Goal: Task Accomplishment & Management: Manage account settings

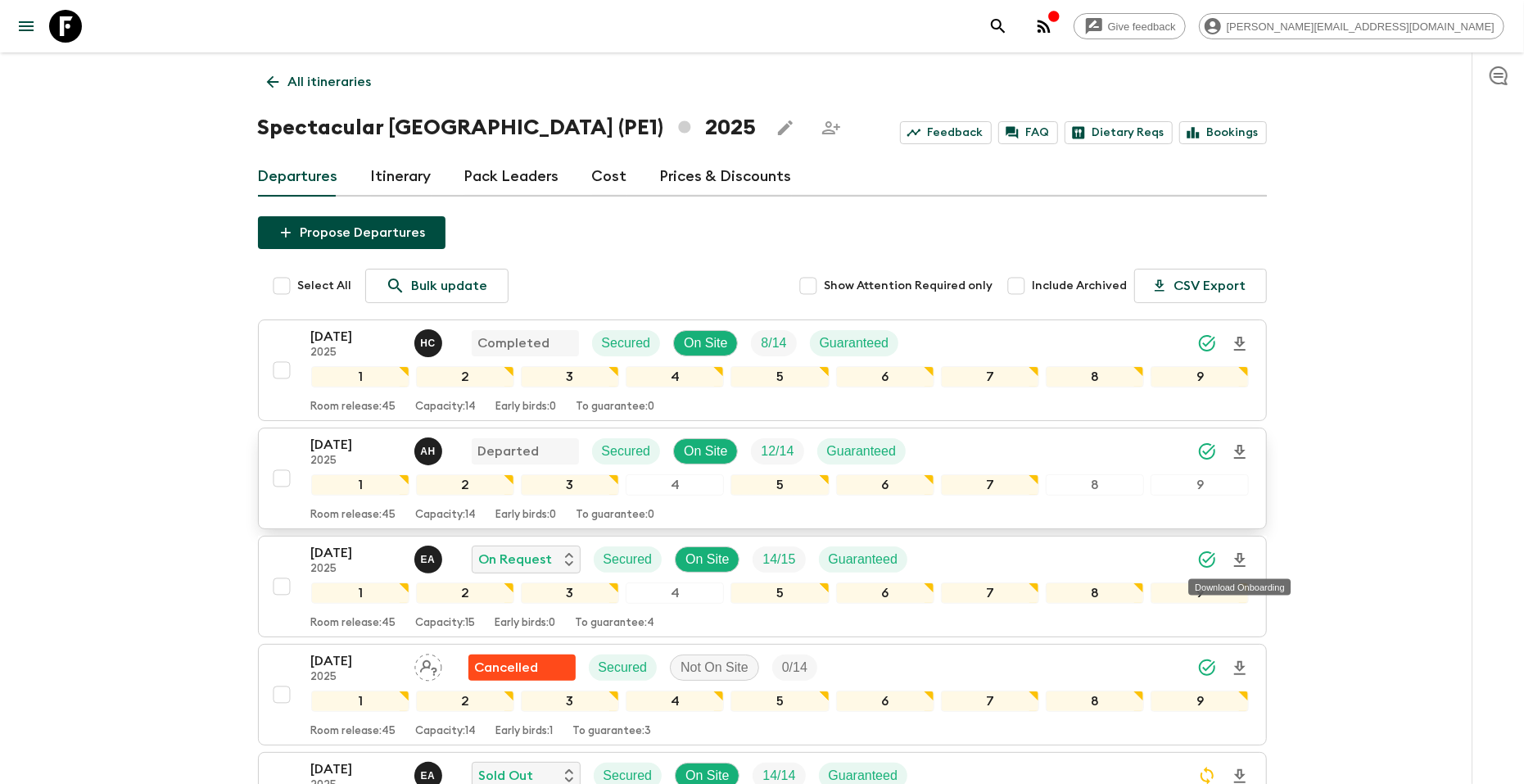
scroll to position [357, 0]
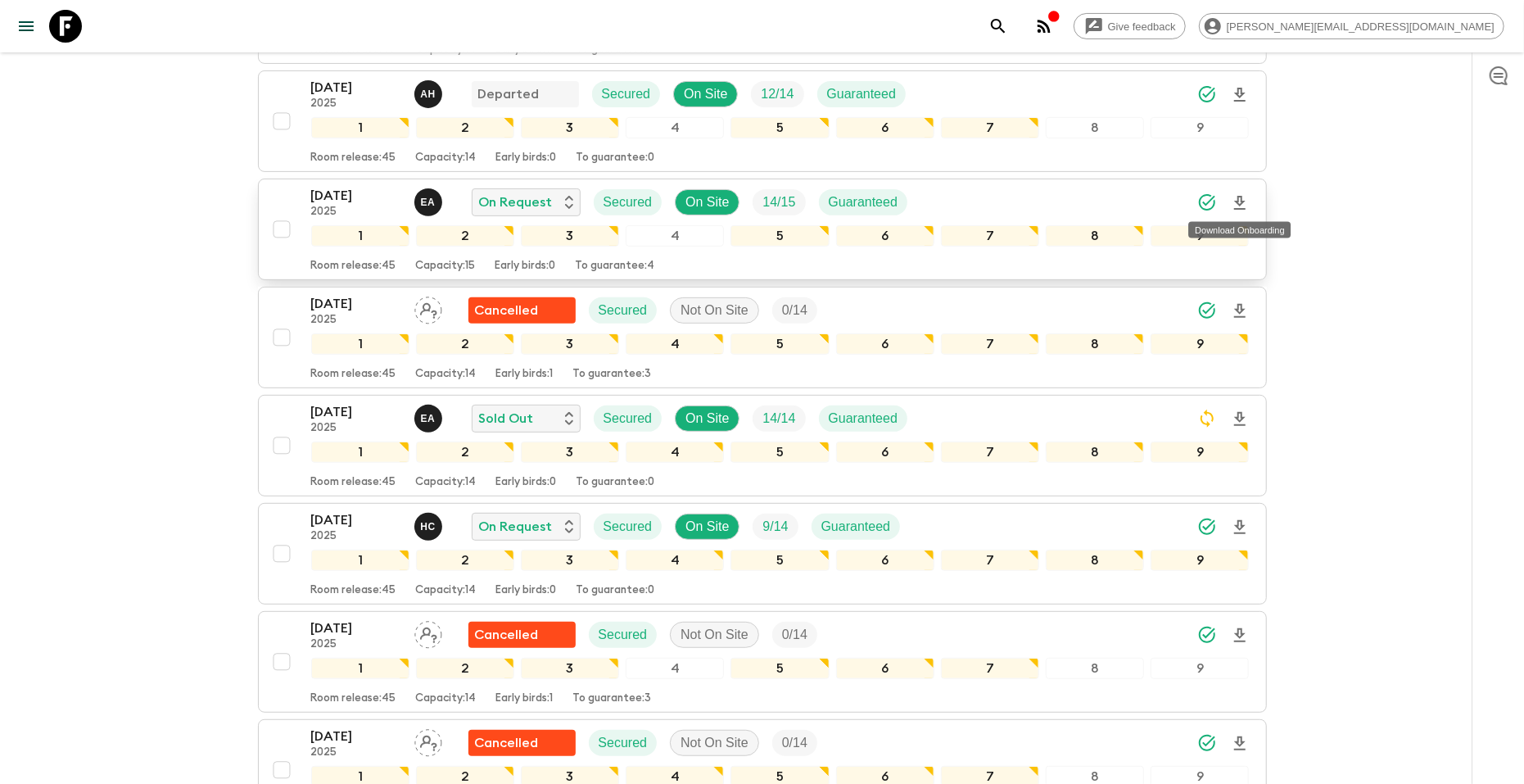
click at [339, 191] on p "[DATE]" at bounding box center [357, 196] width 90 height 20
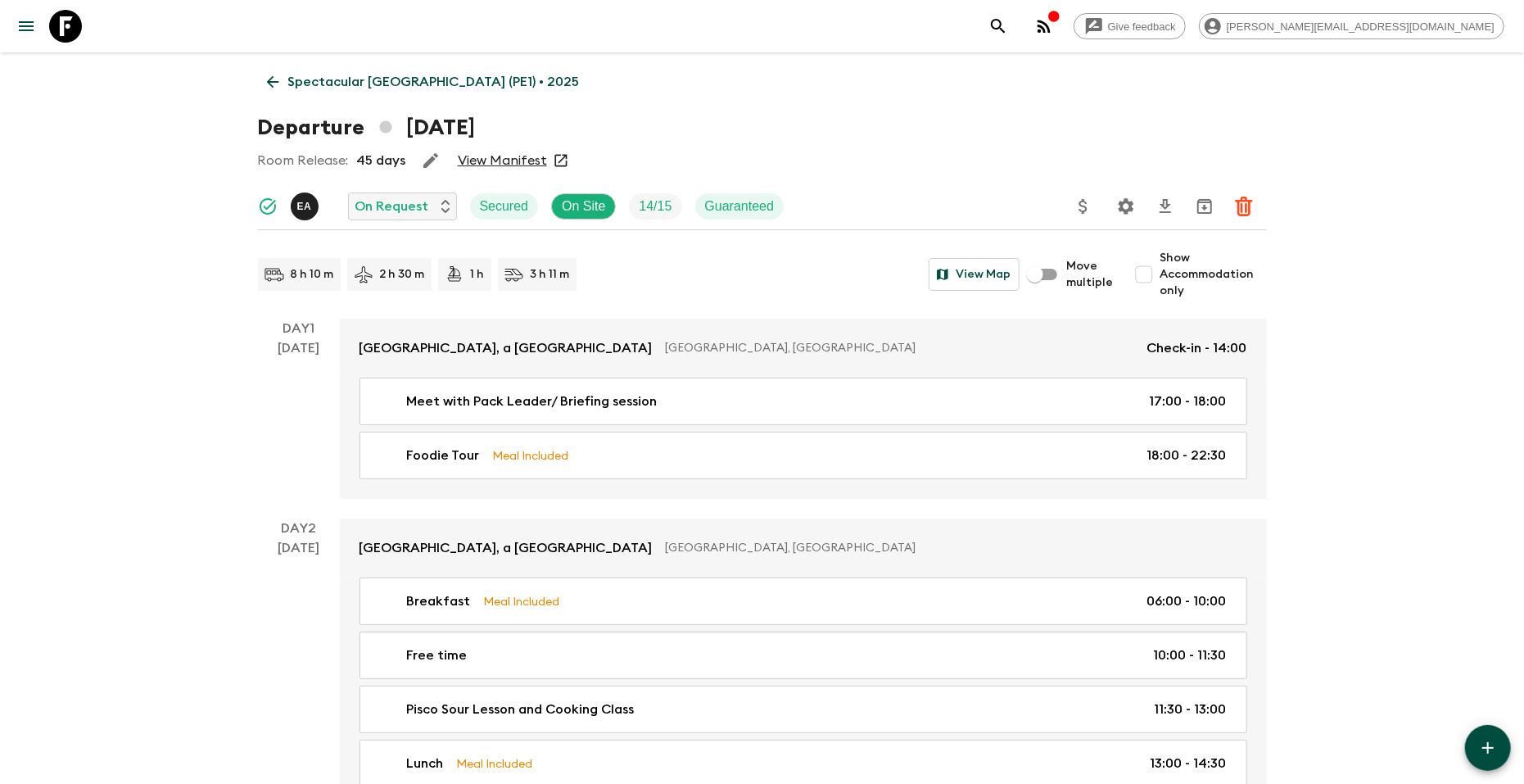
click at [328, 45] on div "Give feedback [PERSON_NAME][EMAIL_ADDRESS][DOMAIN_NAME]" at bounding box center [762, 26] width 1524 height 52
click at [321, 83] on p "Spectacular [GEOGRAPHIC_DATA] (PE1) • 2025" at bounding box center [434, 82] width 292 height 20
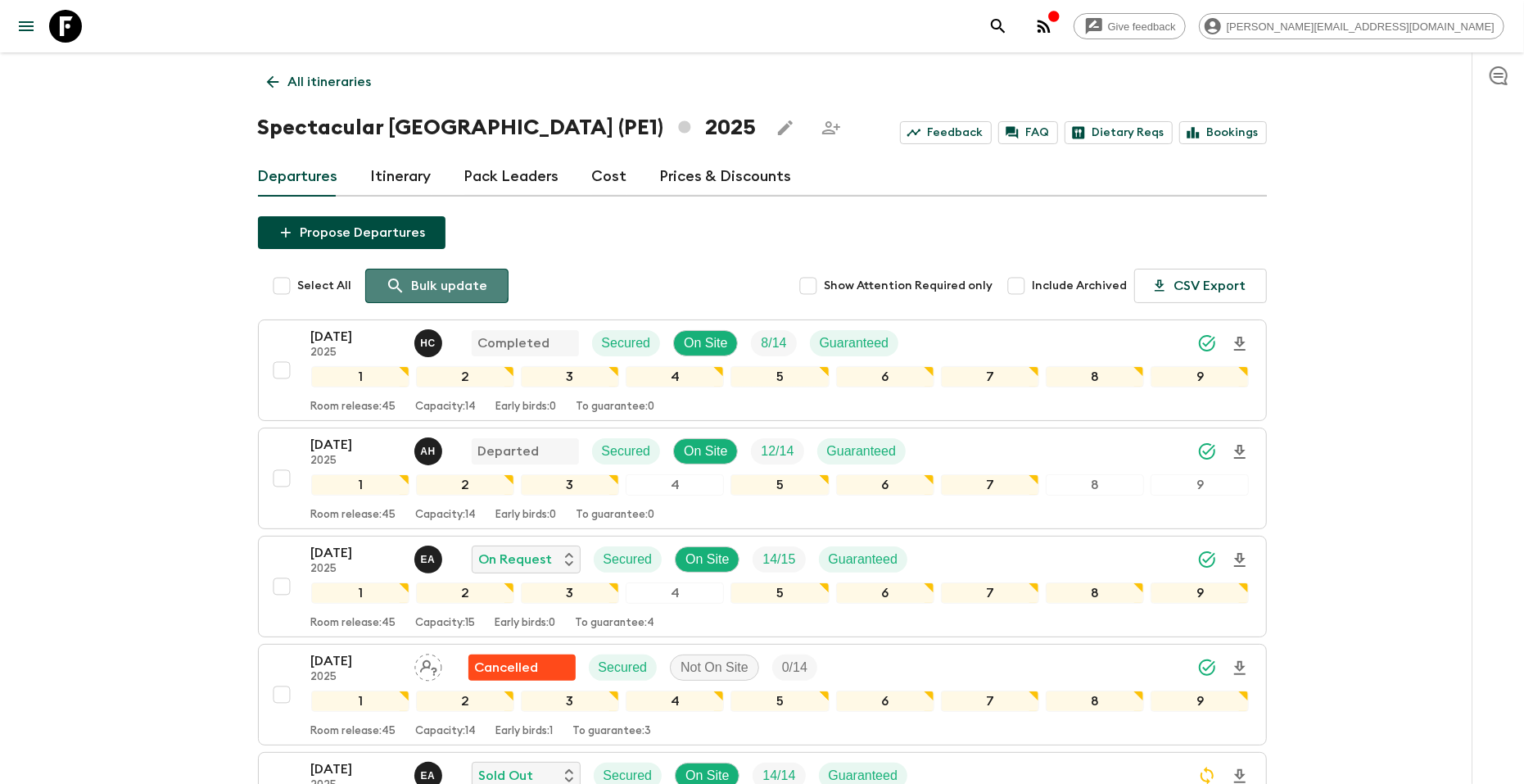
click at [400, 278] on icon at bounding box center [396, 286] width 20 height 20
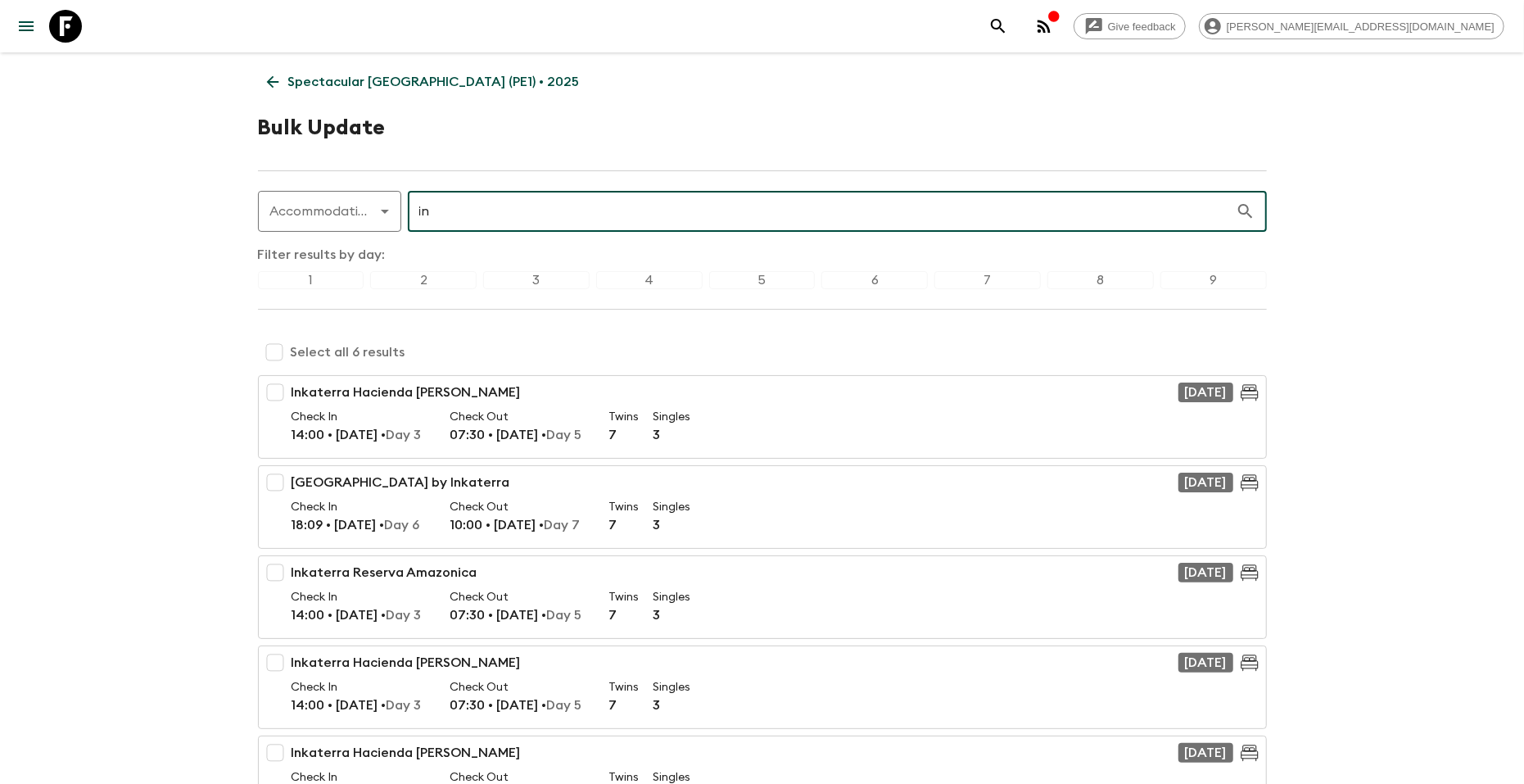
type input "i"
type input "haci"
click at [420, 218] on input "haci" at bounding box center [822, 211] width 828 height 46
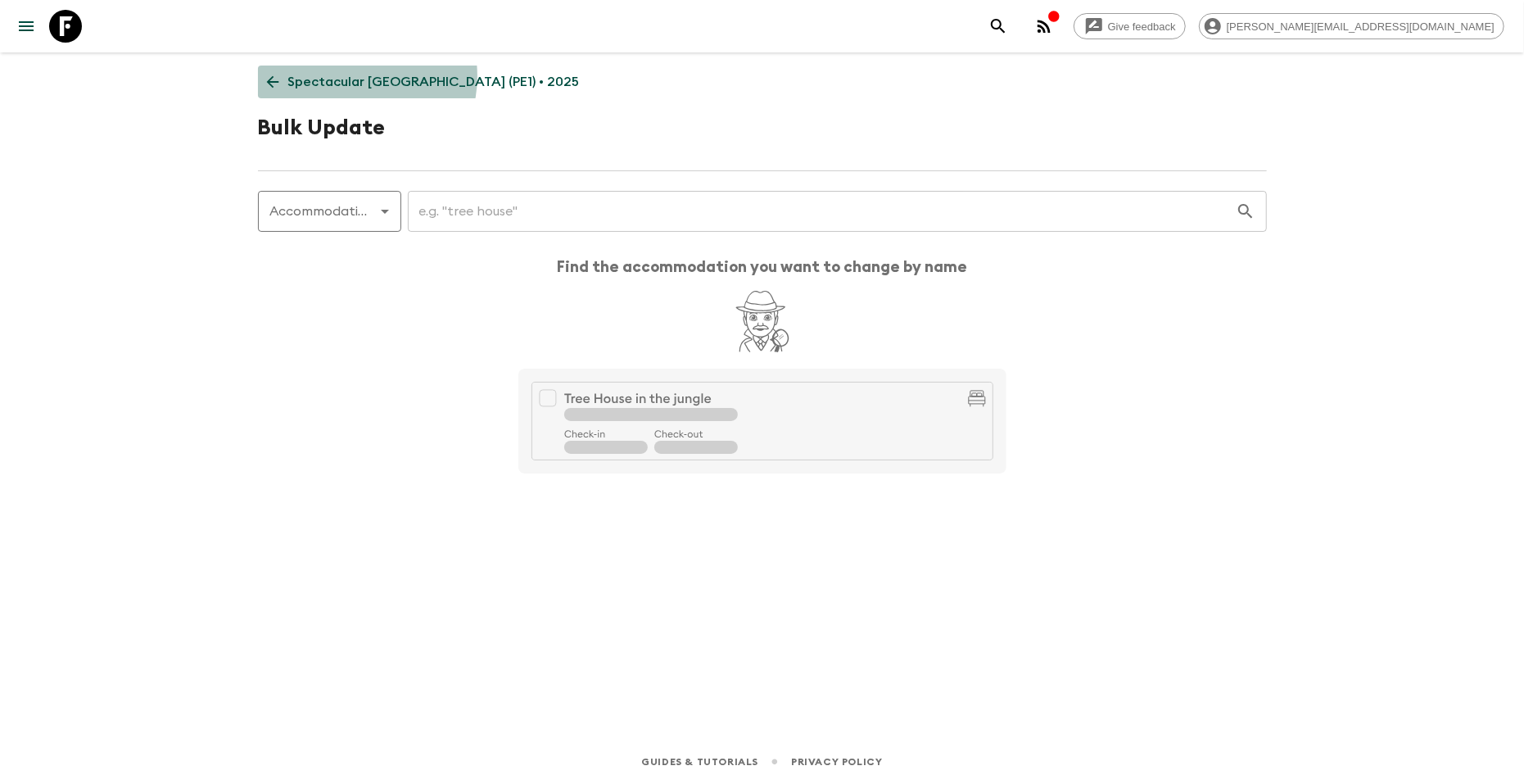
click at [347, 76] on p "Spectacular [GEOGRAPHIC_DATA] (PE1) • 2025" at bounding box center [434, 82] width 292 height 20
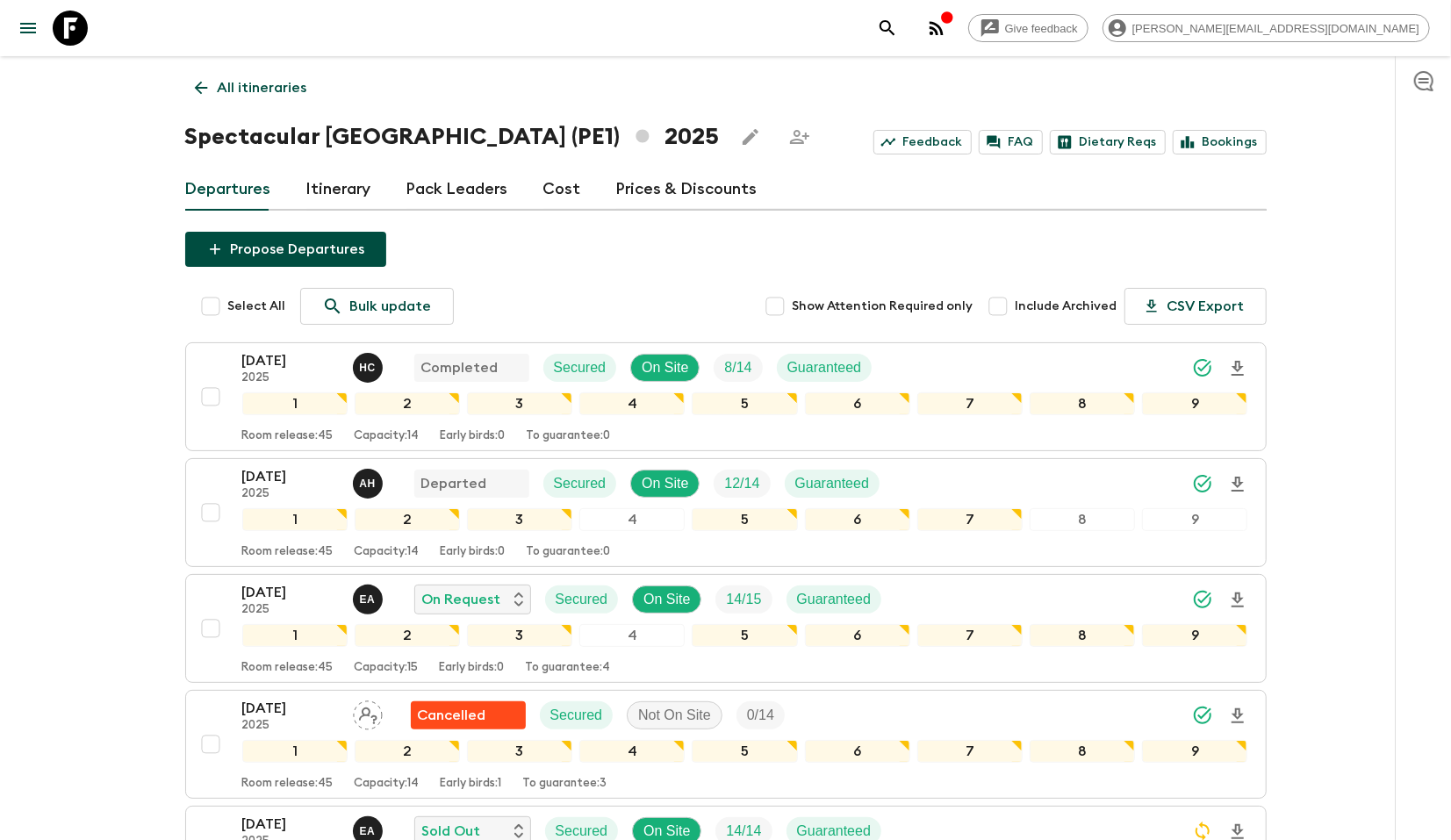
click at [230, 71] on link "All itineraries" at bounding box center [251, 88] width 132 height 35
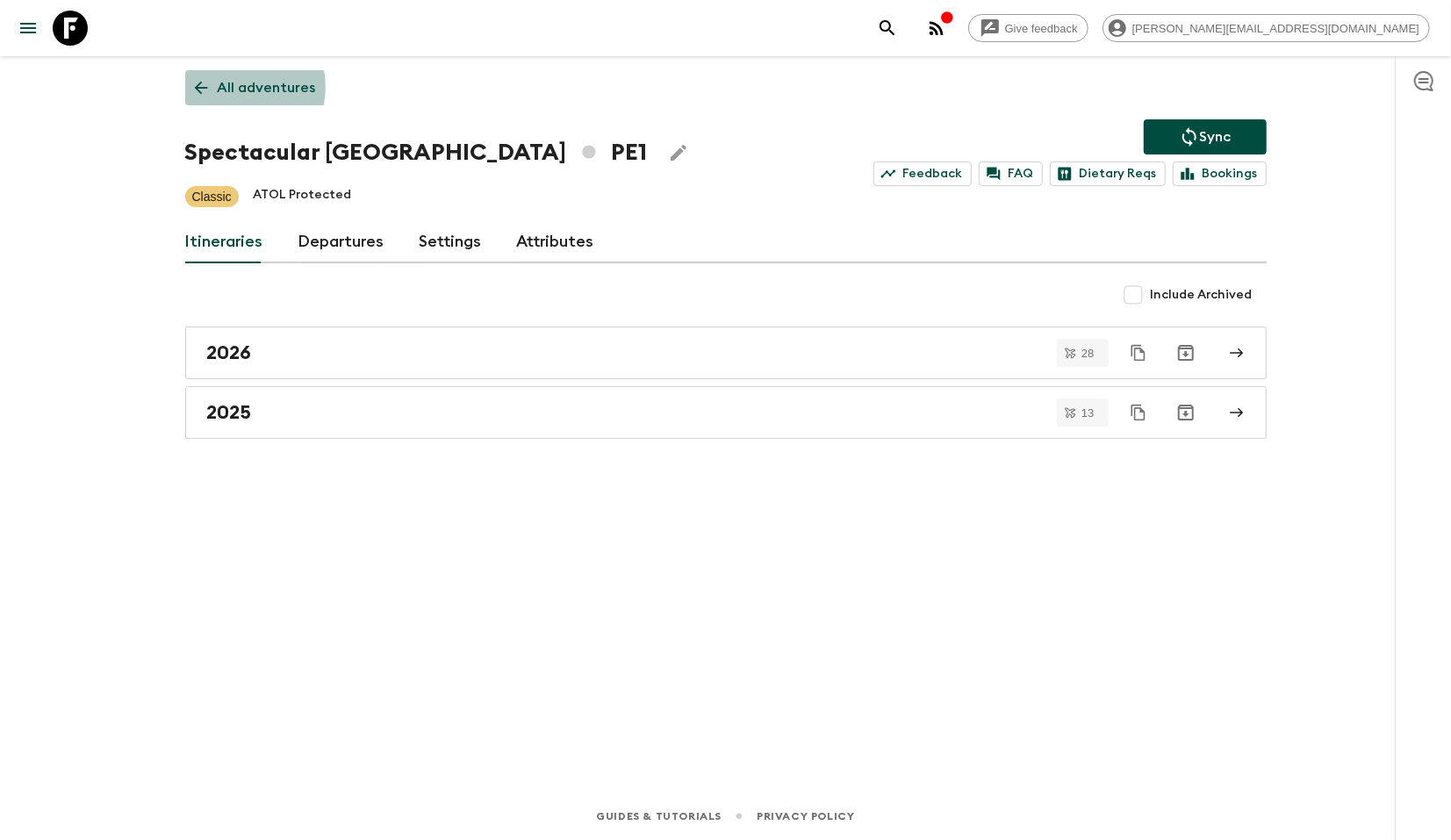
click at [237, 87] on p "All adventures" at bounding box center [267, 88] width 99 height 21
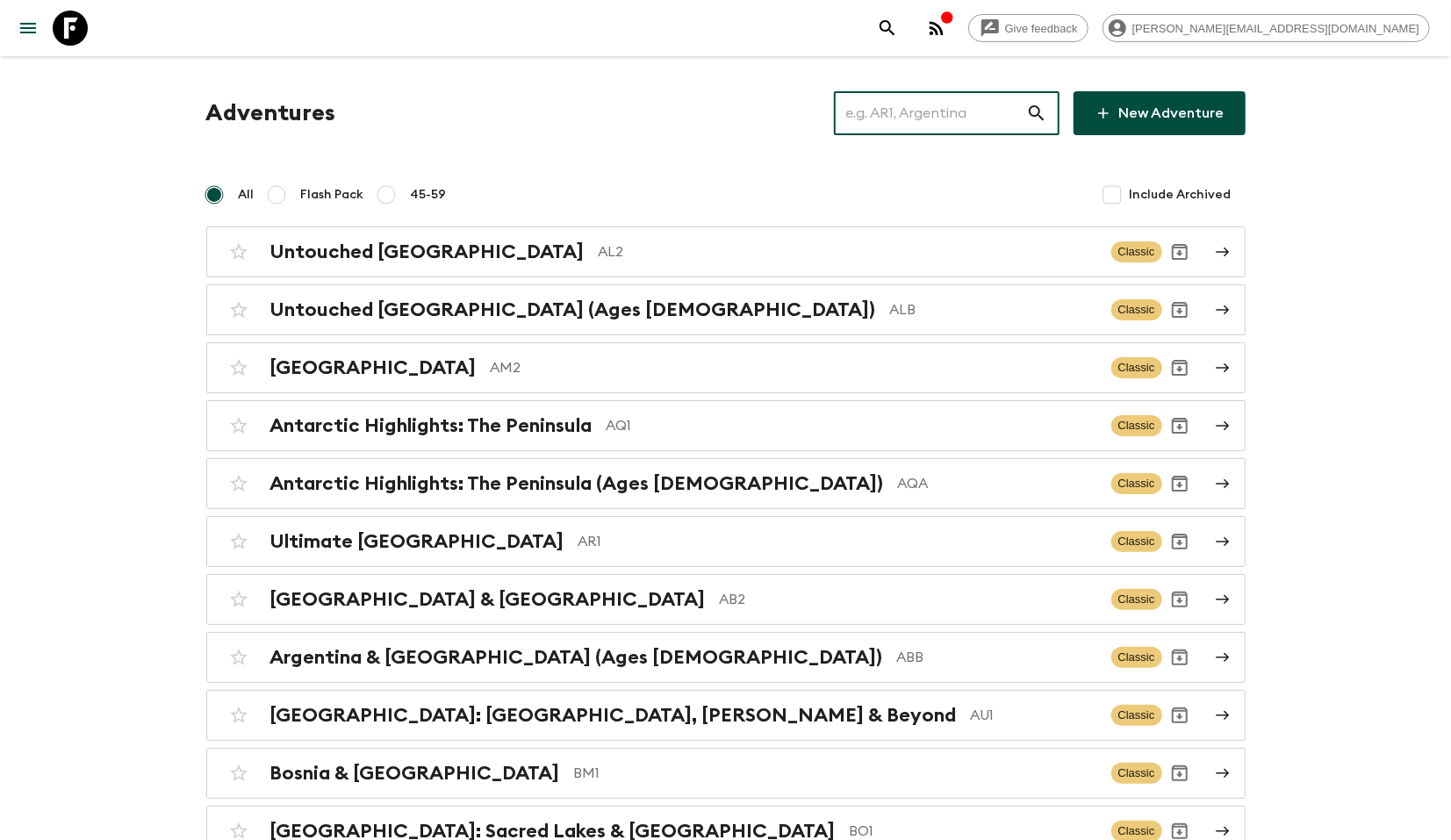
click at [890, 99] on input "text" at bounding box center [929, 113] width 193 height 49
click at [598, 248] on p "AL2" at bounding box center [847, 252] width 499 height 21
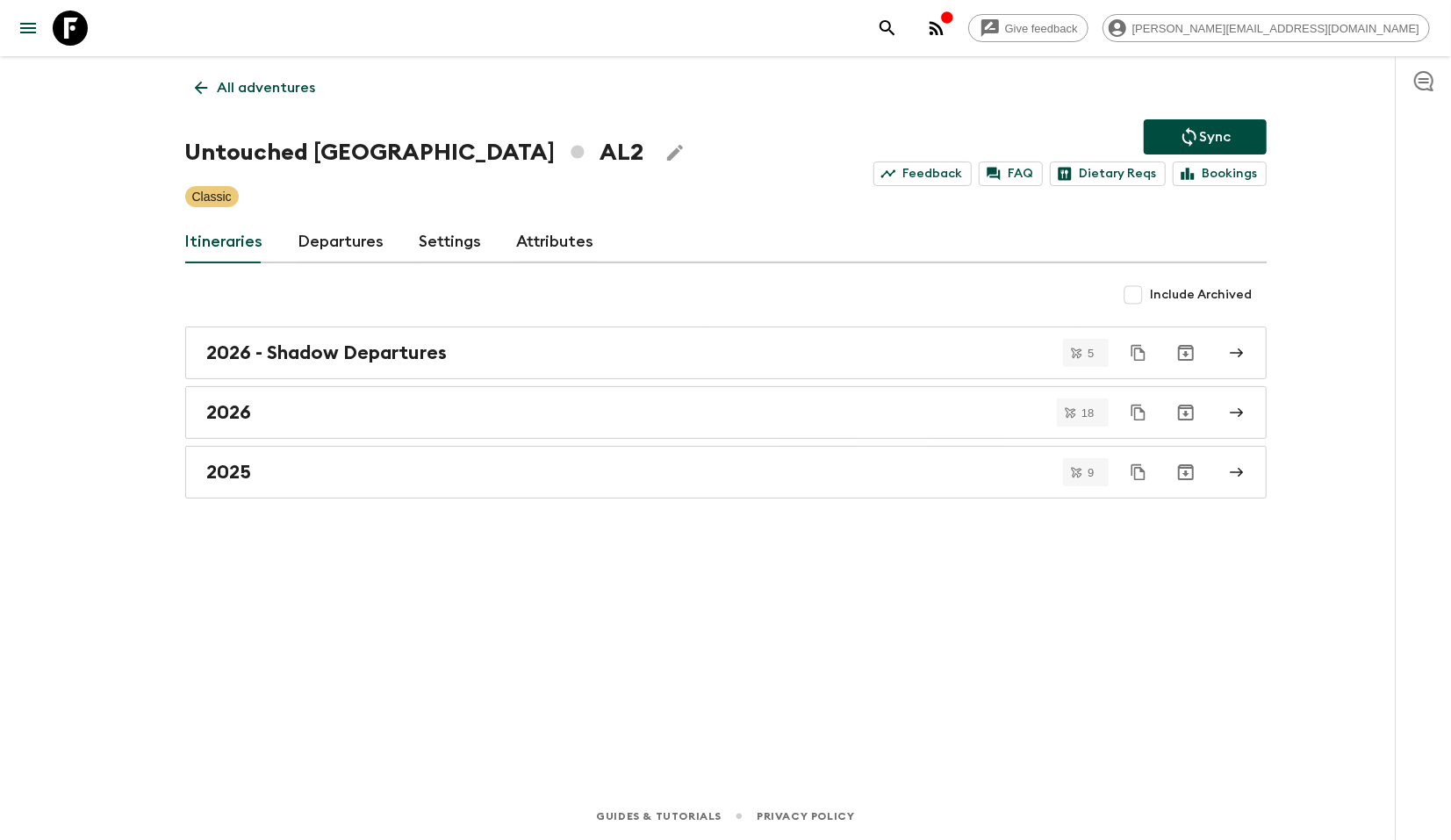
click at [448, 247] on link "Settings" at bounding box center [450, 243] width 62 height 43
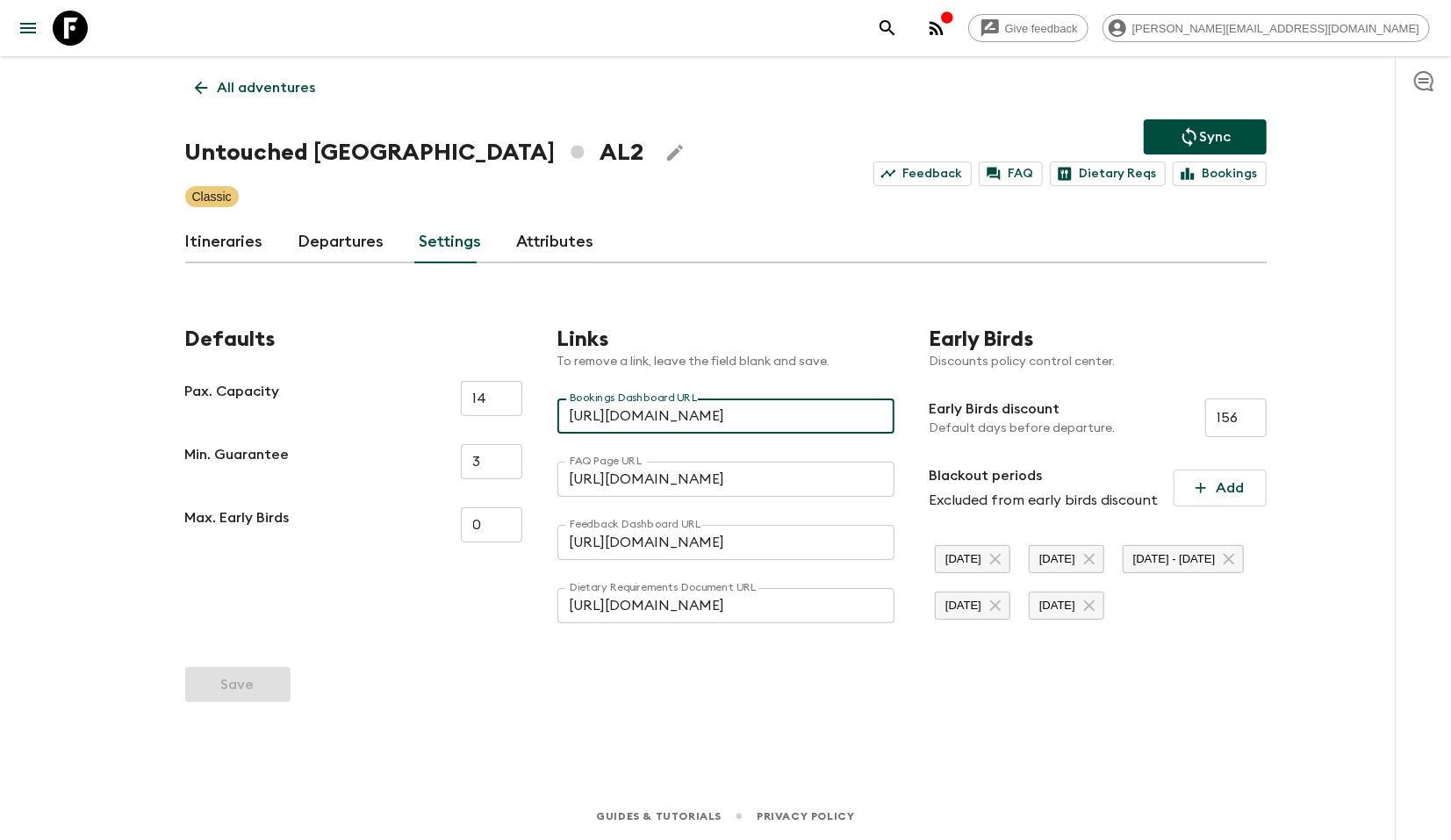
click at [601, 409] on input "[URL][DOMAIN_NAME]" at bounding box center [726, 416] width 337 height 35
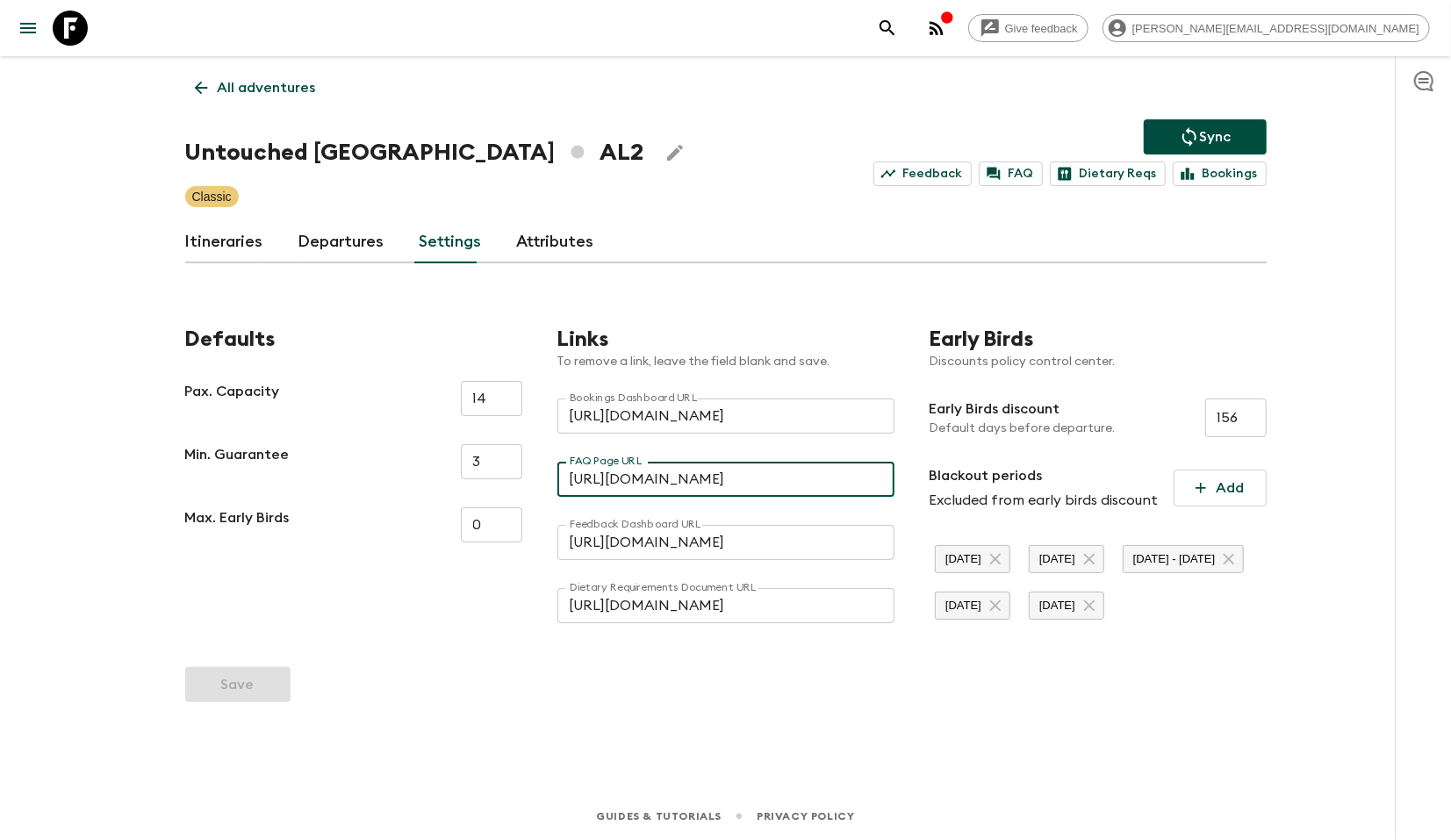
click at [581, 477] on input "[URL][DOMAIN_NAME]" at bounding box center [726, 479] width 337 height 35
click at [621, 482] on input "[URL][DOMAIN_NAME]" at bounding box center [726, 479] width 337 height 35
click at [603, 411] on input "[URL][DOMAIN_NAME]" at bounding box center [726, 416] width 337 height 35
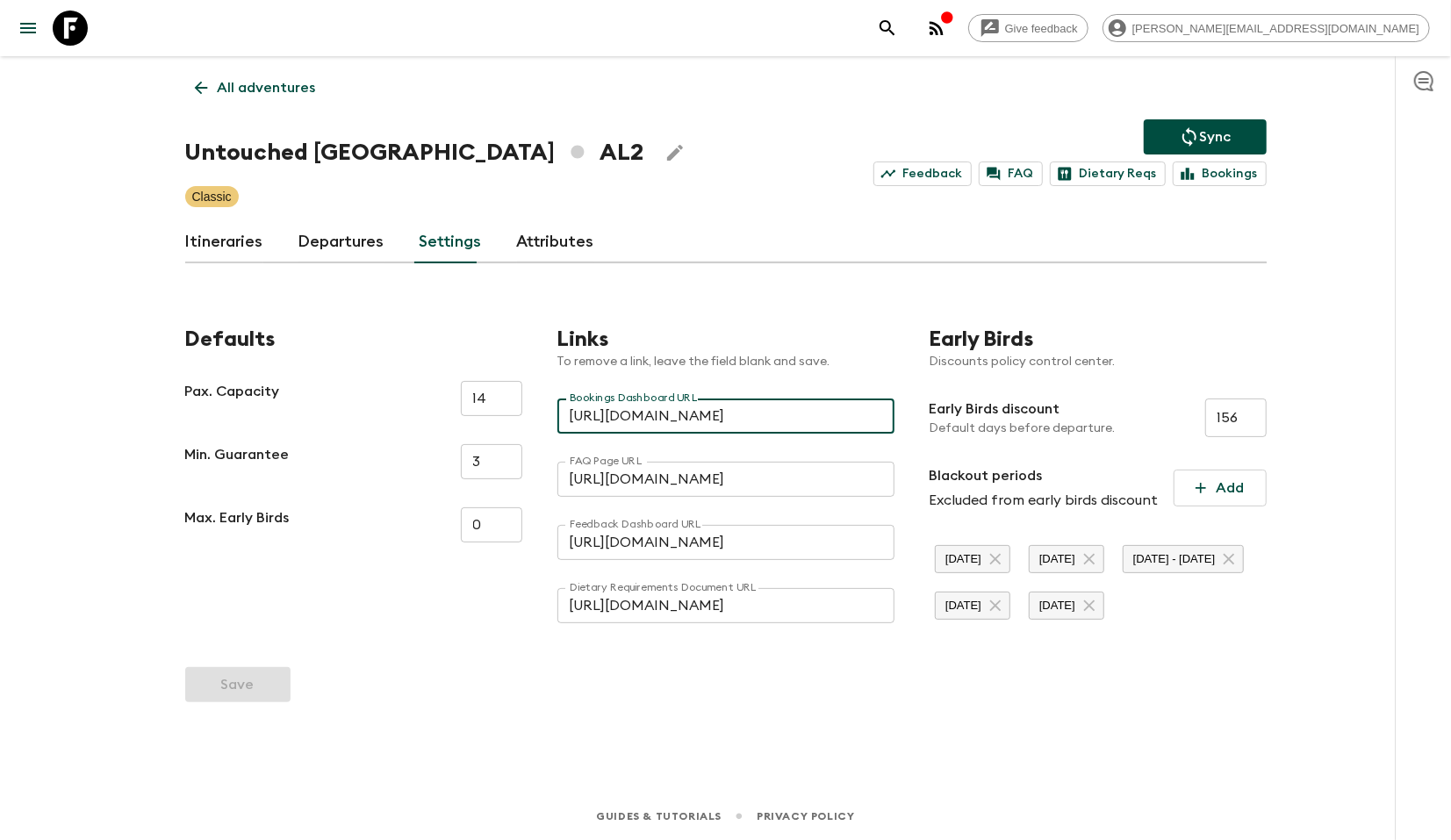
click at [603, 411] on input "[URL][DOMAIN_NAME]" at bounding box center [726, 416] width 337 height 35
click at [605, 545] on input "[URL][DOMAIN_NAME]" at bounding box center [726, 542] width 337 height 35
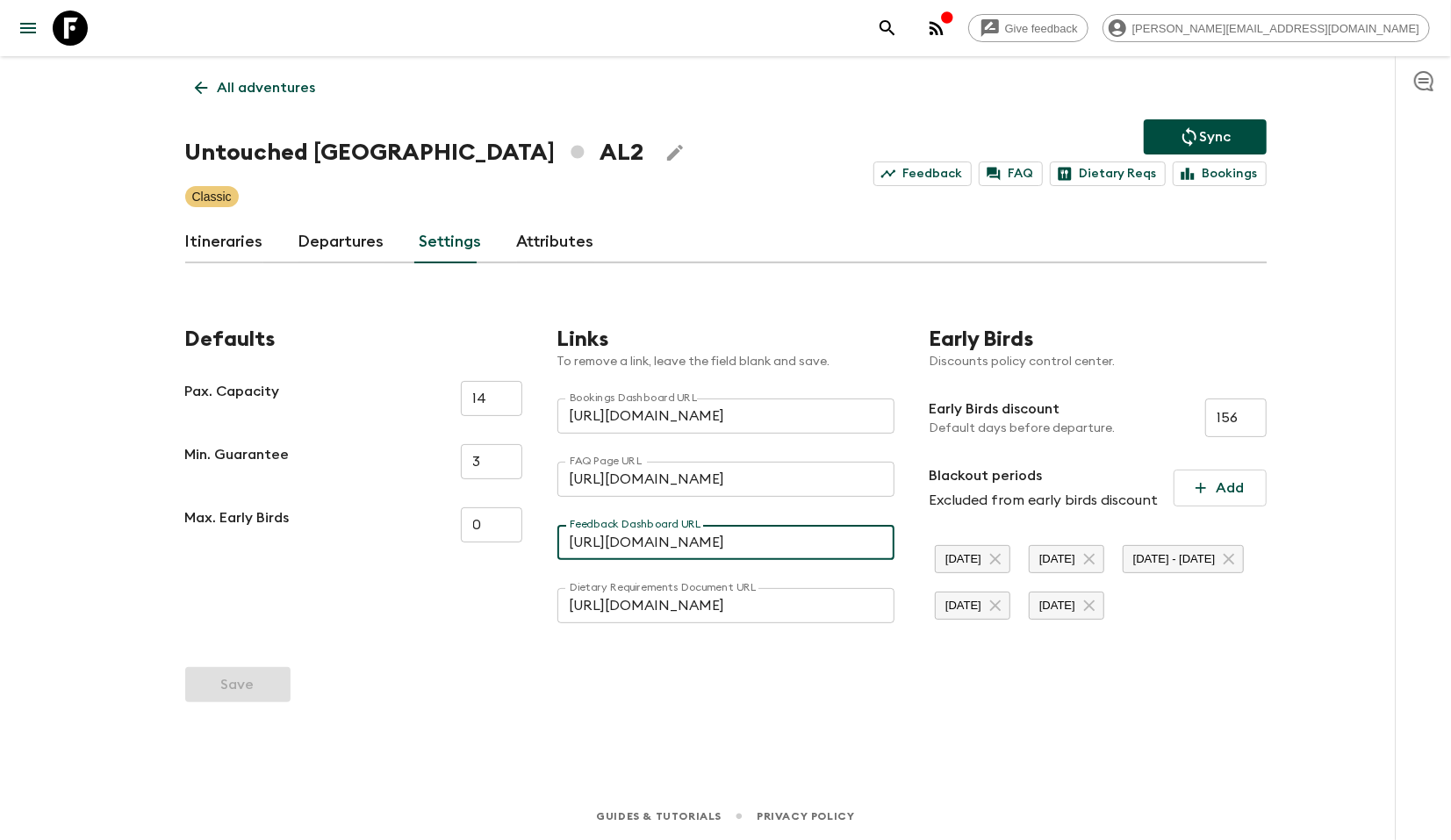
click at [605, 545] on input "[URL][DOMAIN_NAME]" at bounding box center [726, 542] width 337 height 35
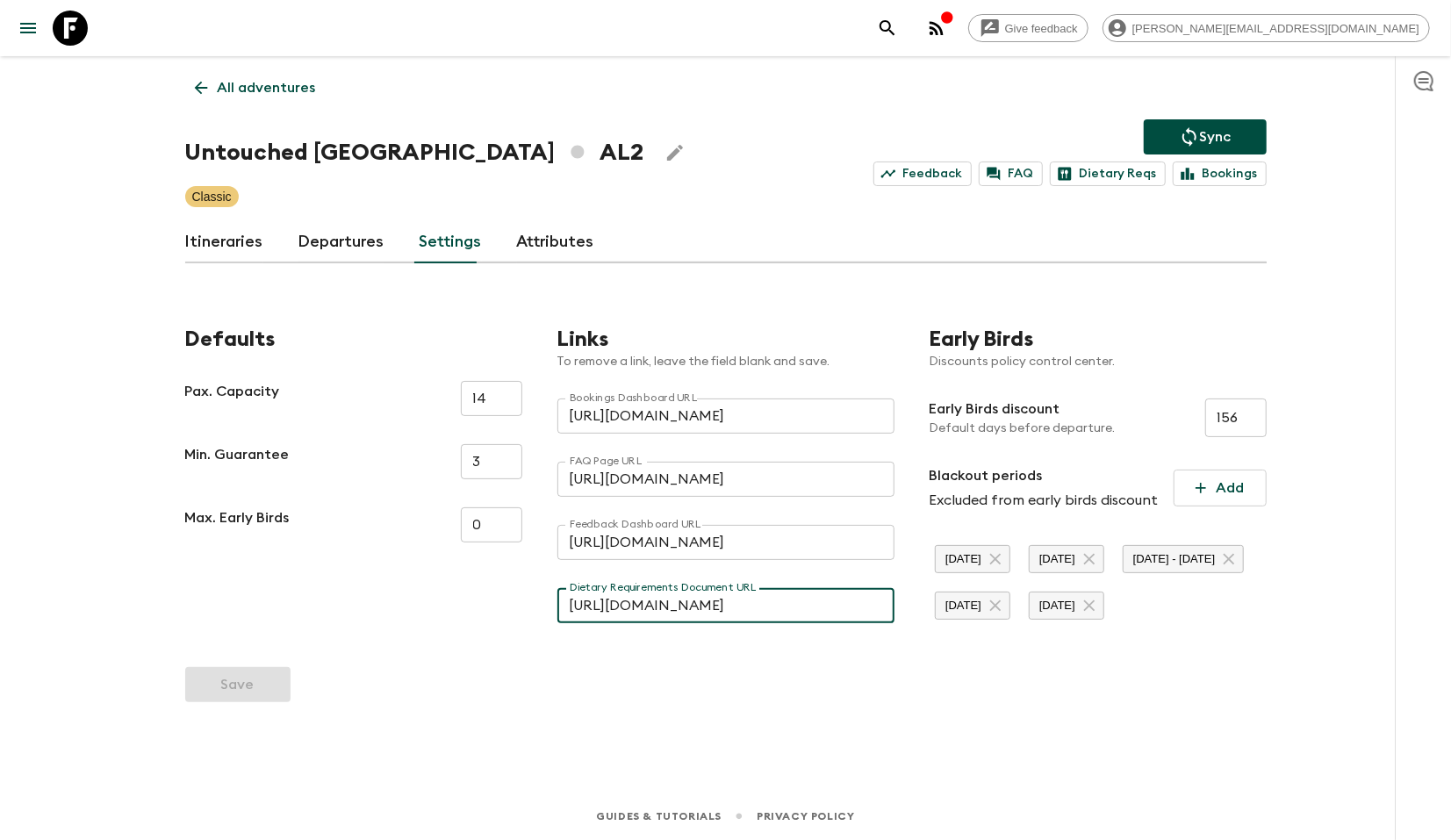
click at [613, 606] on input "[URL][DOMAIN_NAME]" at bounding box center [726, 606] width 337 height 35
click at [641, 485] on input "[URL][DOMAIN_NAME]" at bounding box center [726, 479] width 337 height 35
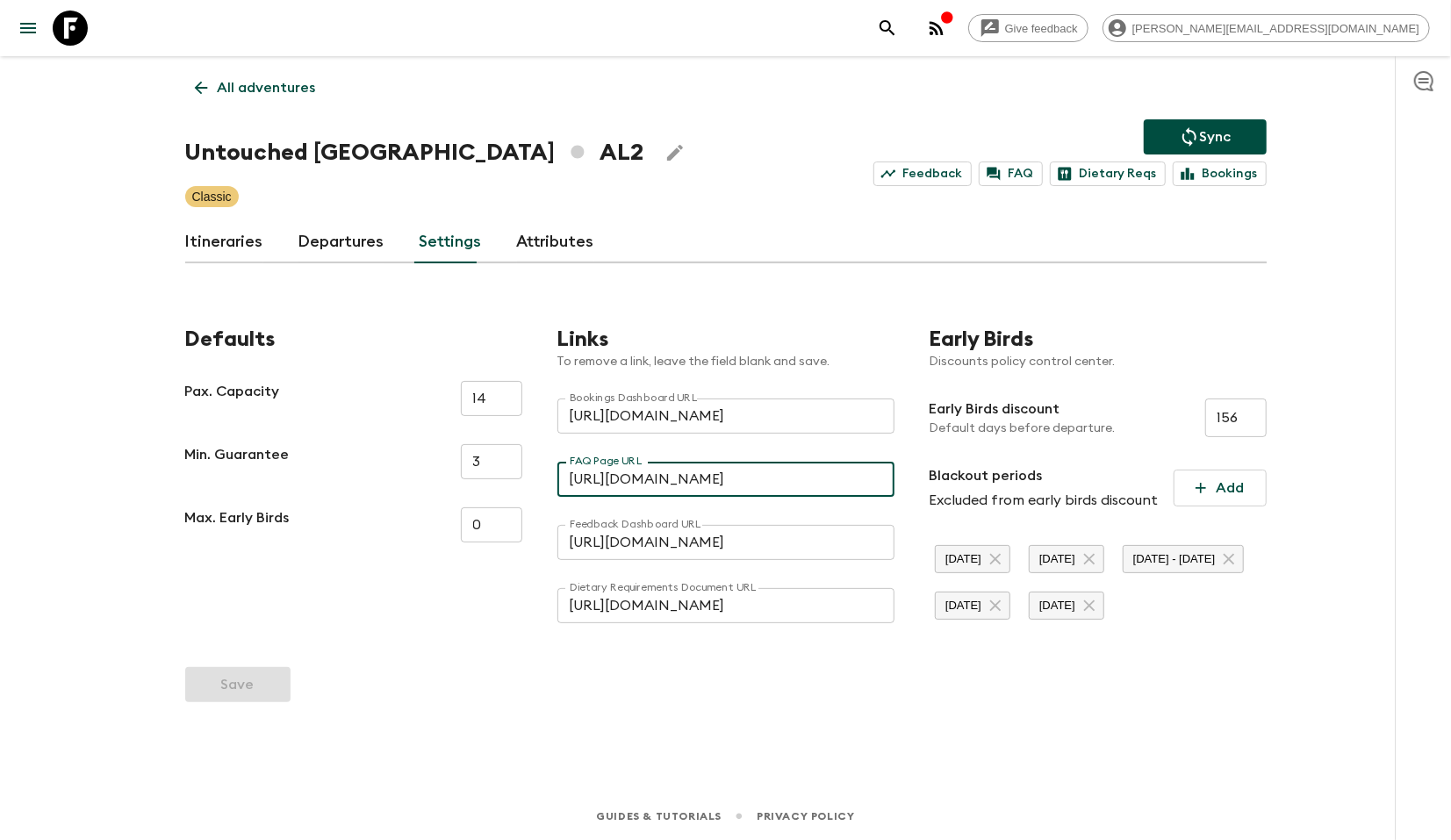
click at [641, 485] on input "[URL][DOMAIN_NAME]" at bounding box center [726, 479] width 337 height 35
click at [635, 618] on input "[URL][DOMAIN_NAME]" at bounding box center [726, 606] width 337 height 35
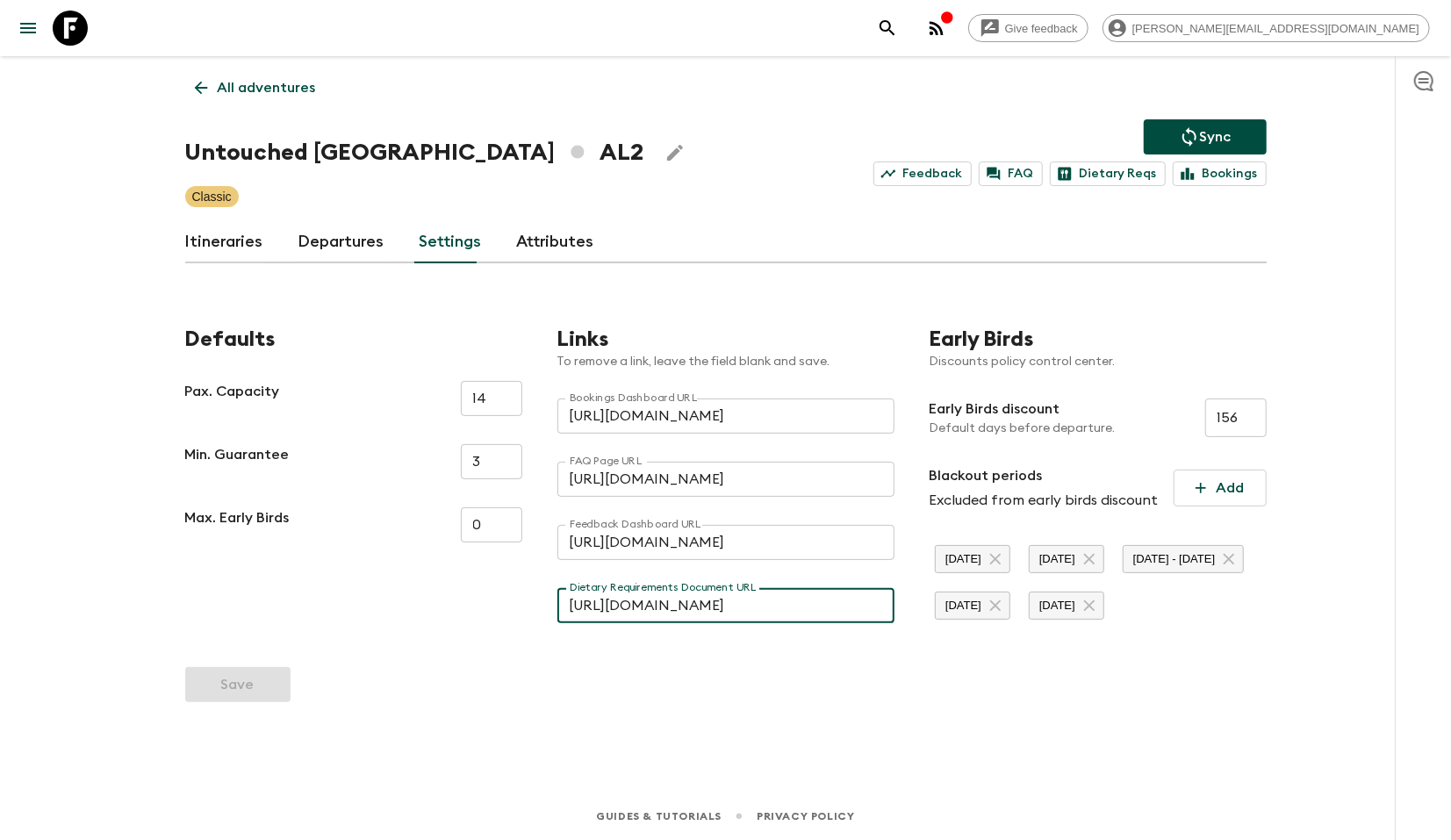
click at [635, 618] on input "[URL][DOMAIN_NAME]" at bounding box center [726, 606] width 337 height 35
click at [21, 293] on div "Give feedback [PERSON_NAME][EMAIL_ADDRESS][DOMAIN_NAME] All adventures Untouche…" at bounding box center [725, 420] width 1451 height 840
click at [223, 230] on link "Itineraries" at bounding box center [224, 243] width 78 height 43
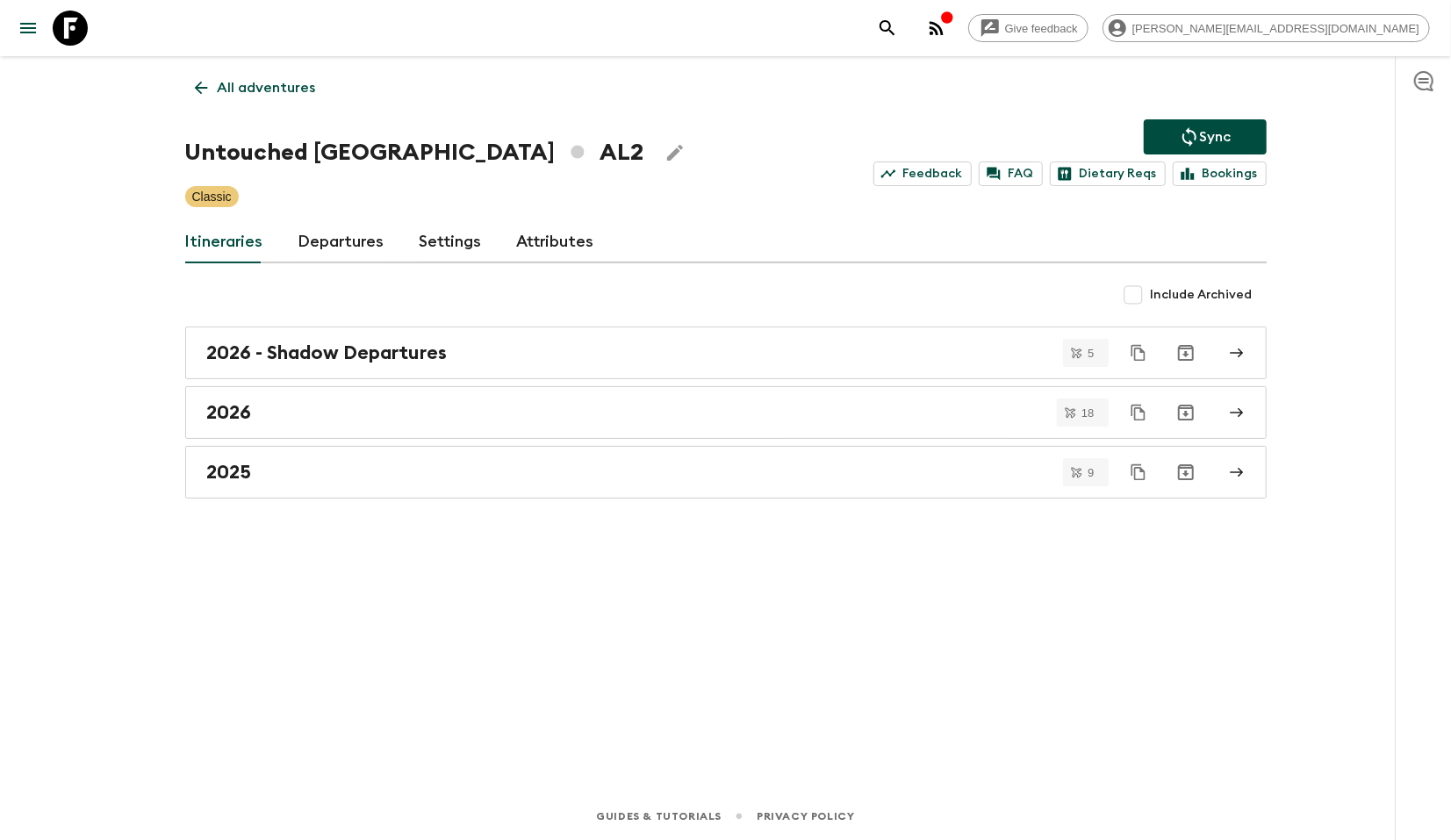
click at [337, 249] on link "Departures" at bounding box center [341, 243] width 86 height 43
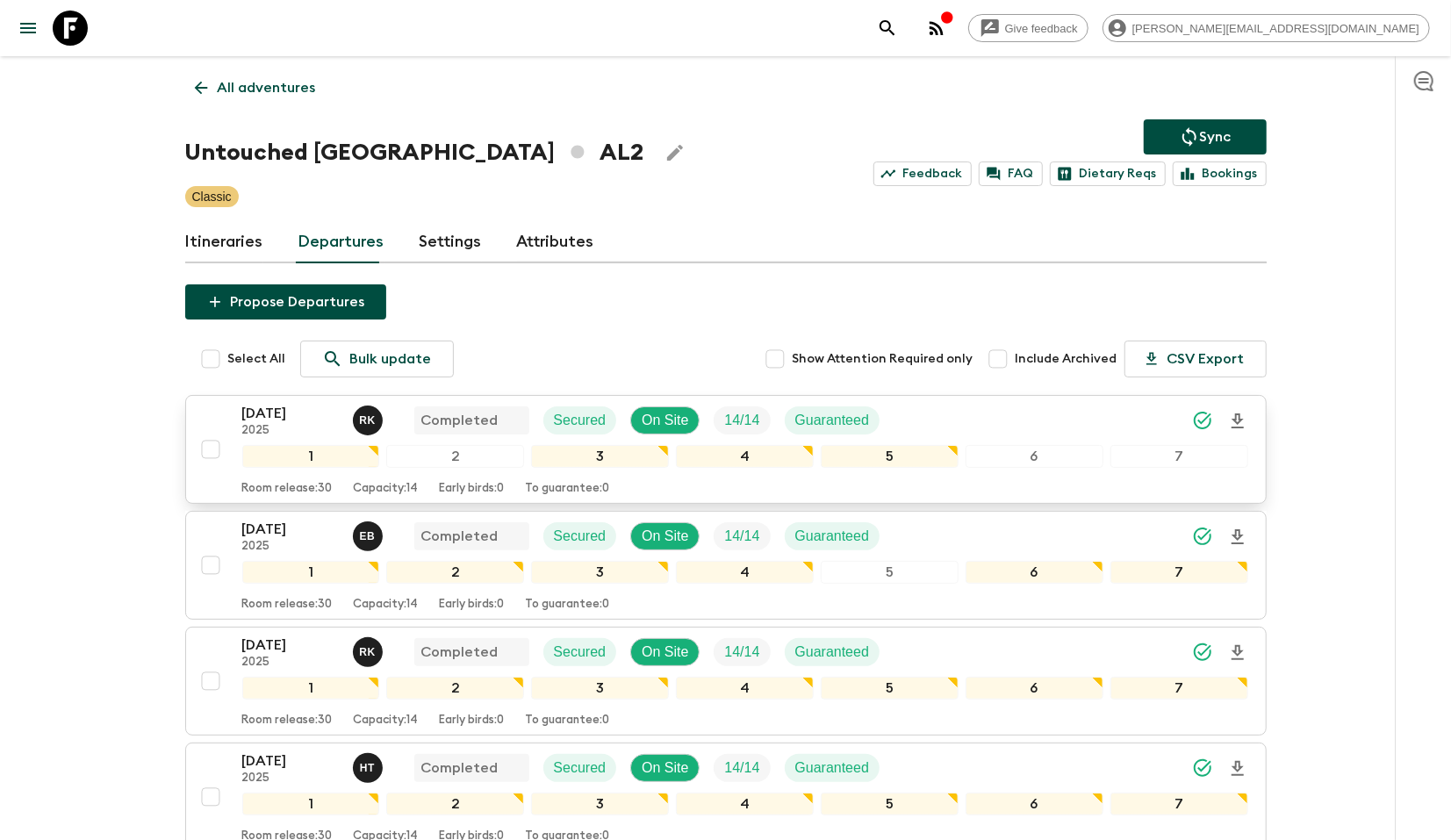
click at [202, 447] on input "checkbox" at bounding box center [210, 449] width 35 height 35
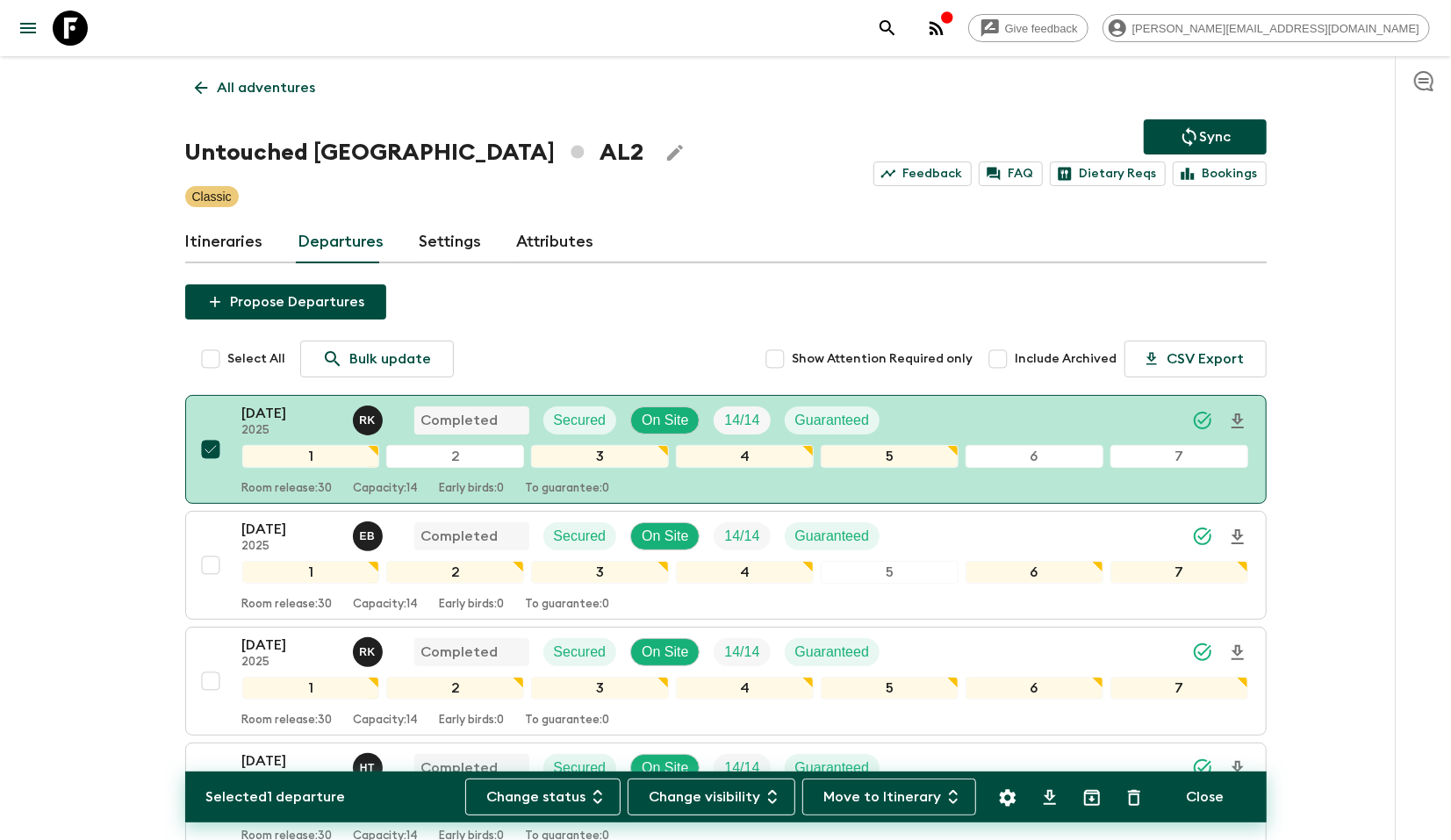
click at [1003, 791] on icon "Settings" at bounding box center [1008, 797] width 21 height 21
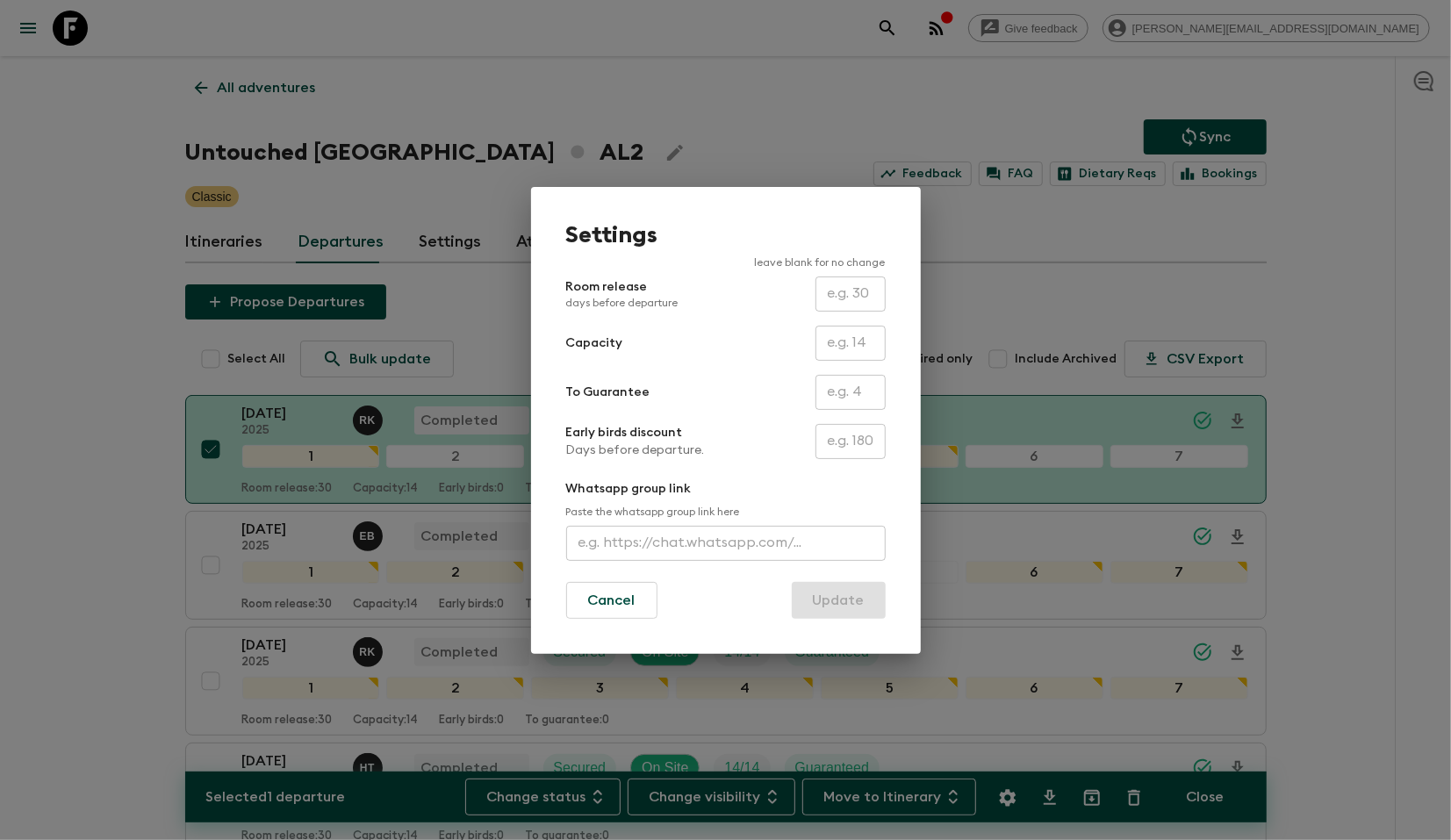
click at [839, 302] on input "text" at bounding box center [850, 294] width 71 height 35
click at [601, 597] on button "Cancel" at bounding box center [612, 600] width 91 height 37
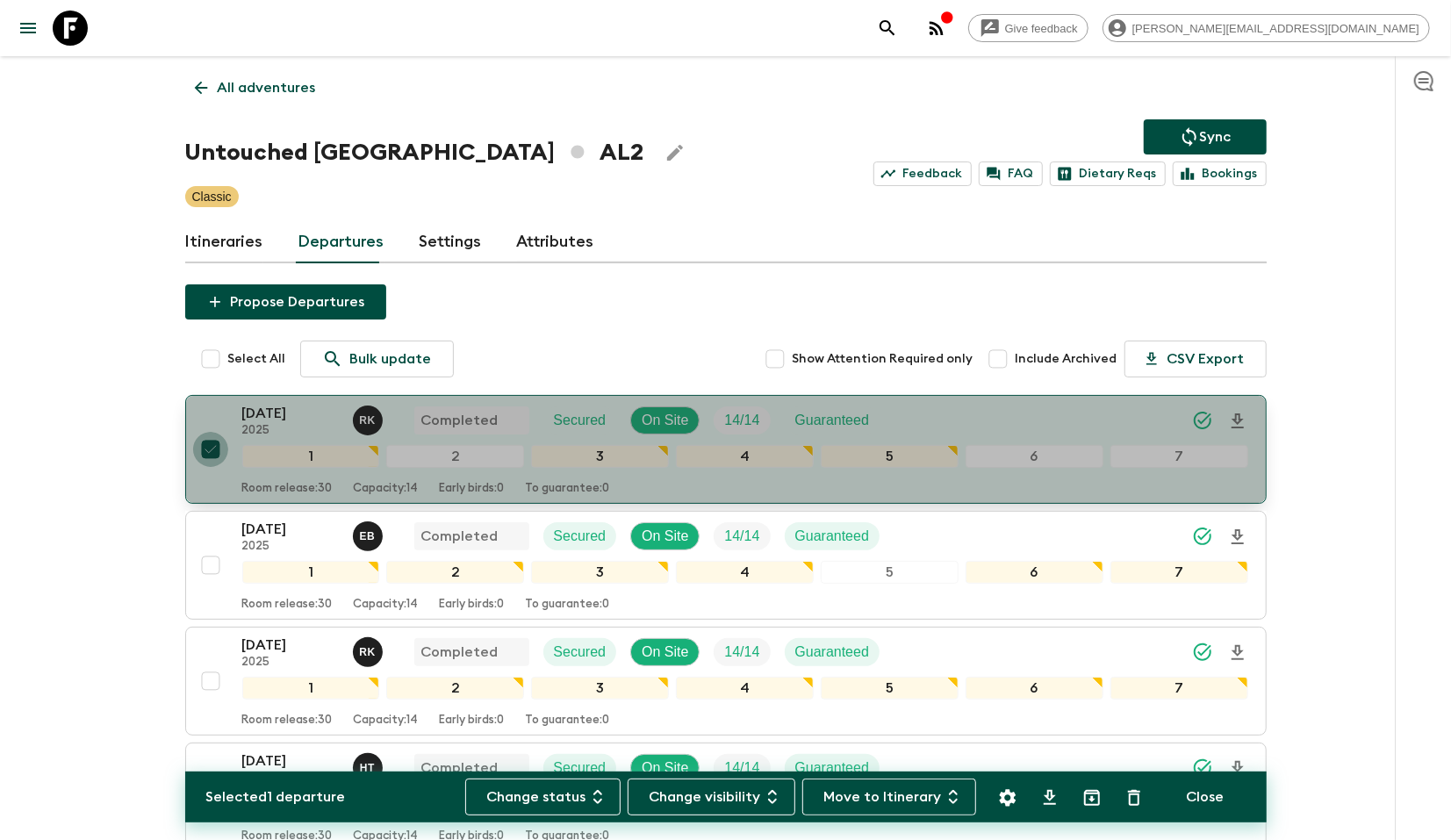
click at [207, 449] on input "checkbox" at bounding box center [210, 449] width 35 height 35
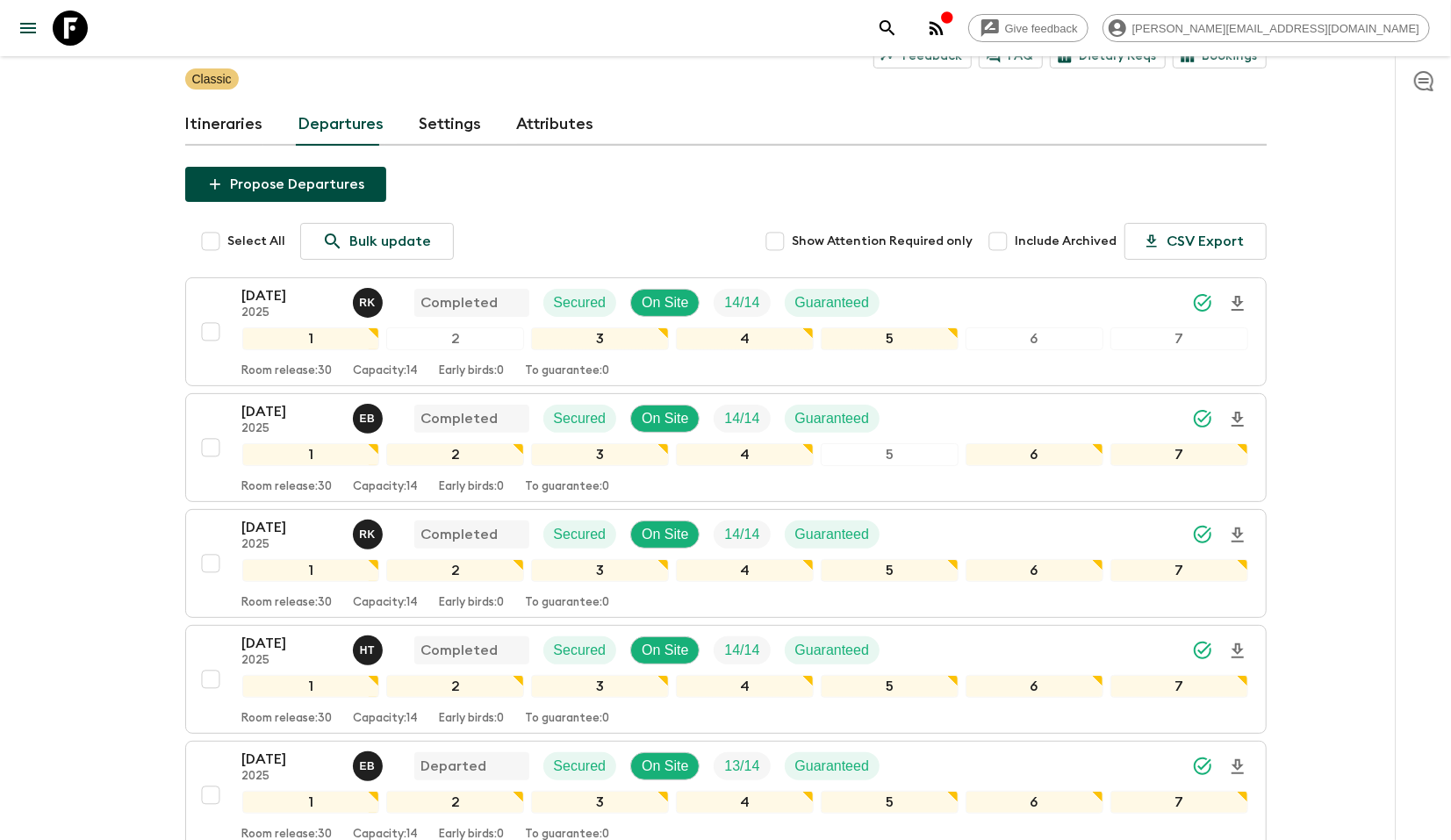
scroll to position [113, 0]
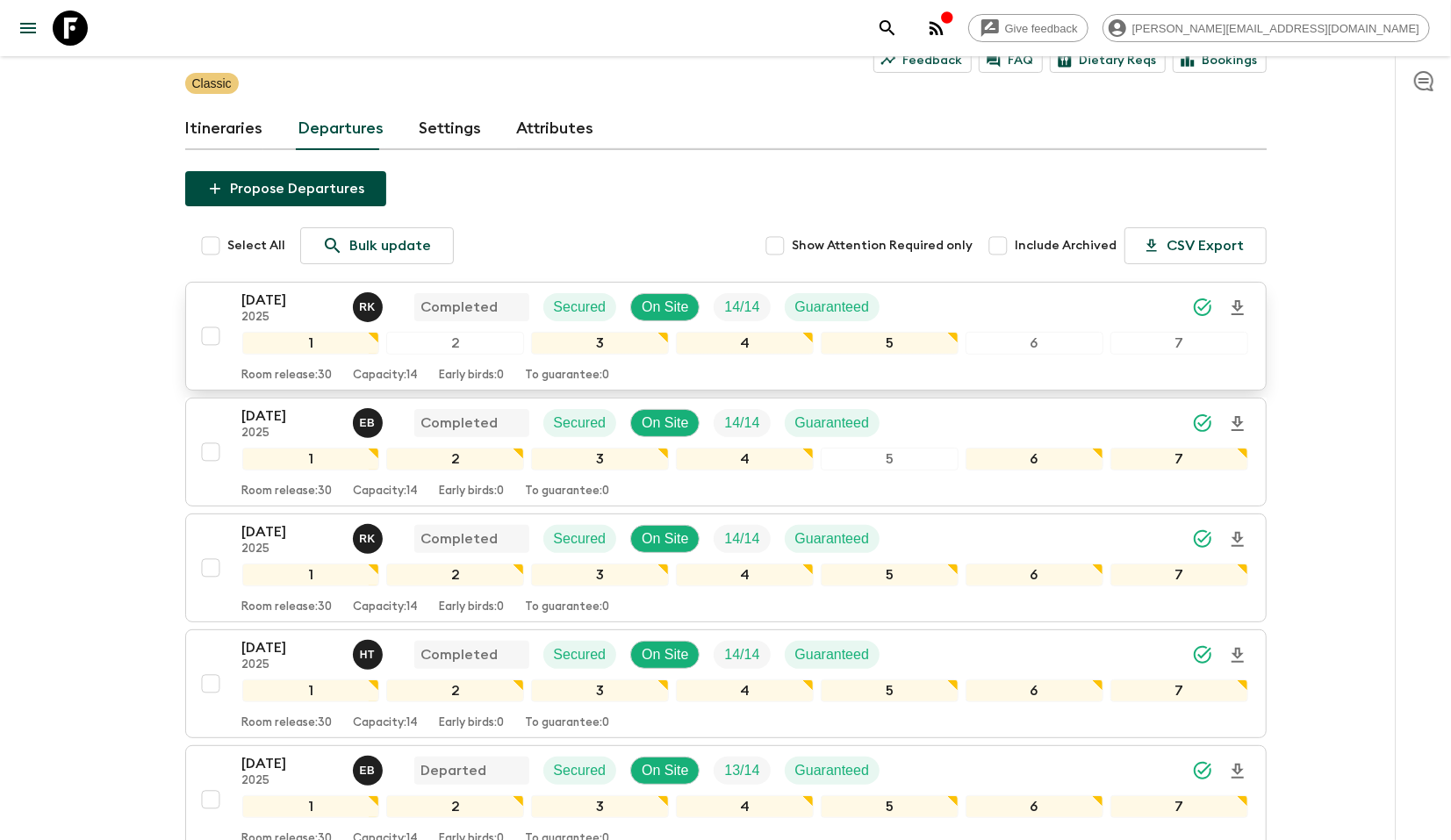
click at [213, 334] on input "checkbox" at bounding box center [210, 336] width 35 height 35
checkbox input "true"
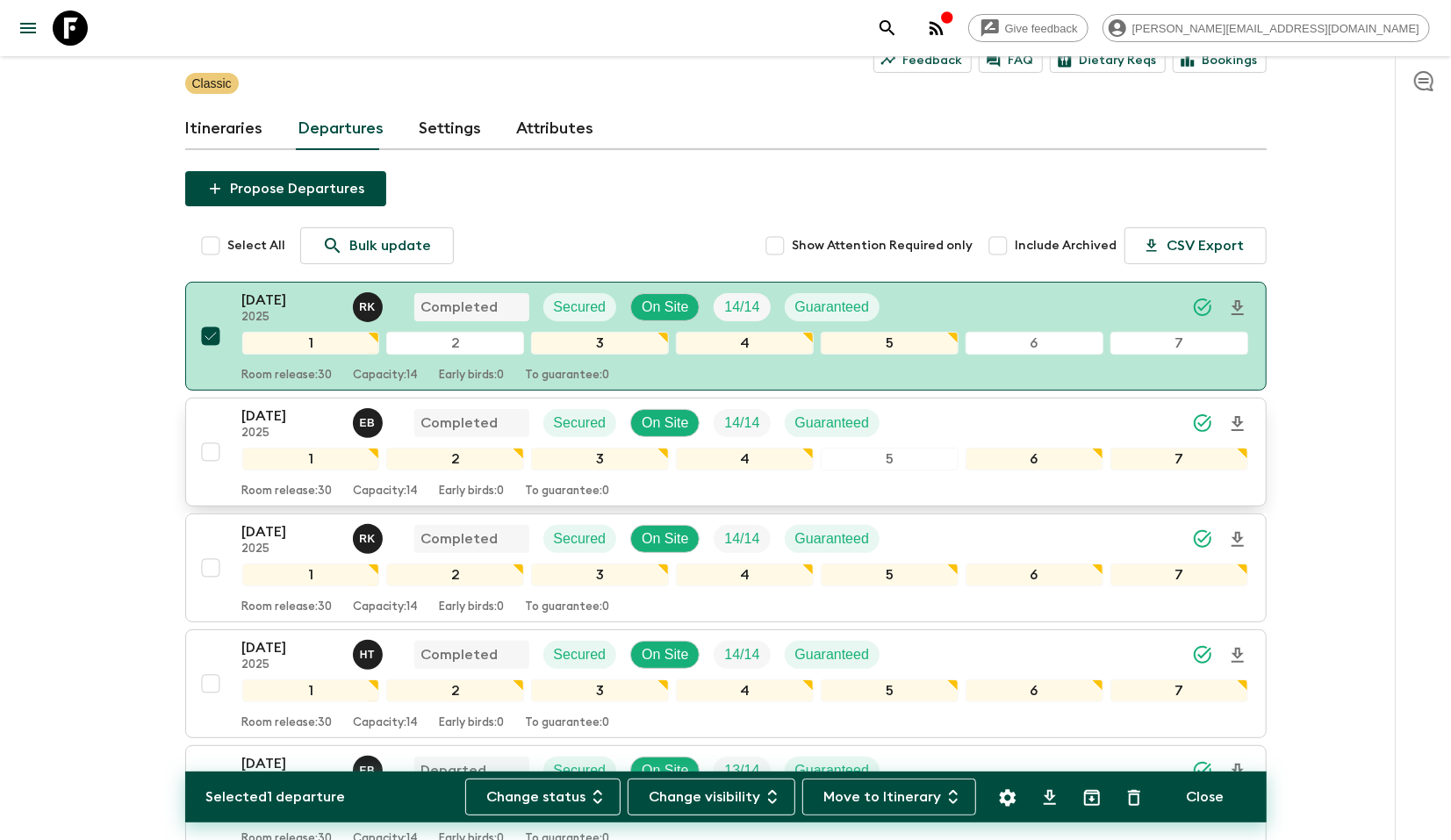
click at [216, 442] on input "checkbox" at bounding box center [210, 452] width 35 height 35
checkbox input "true"
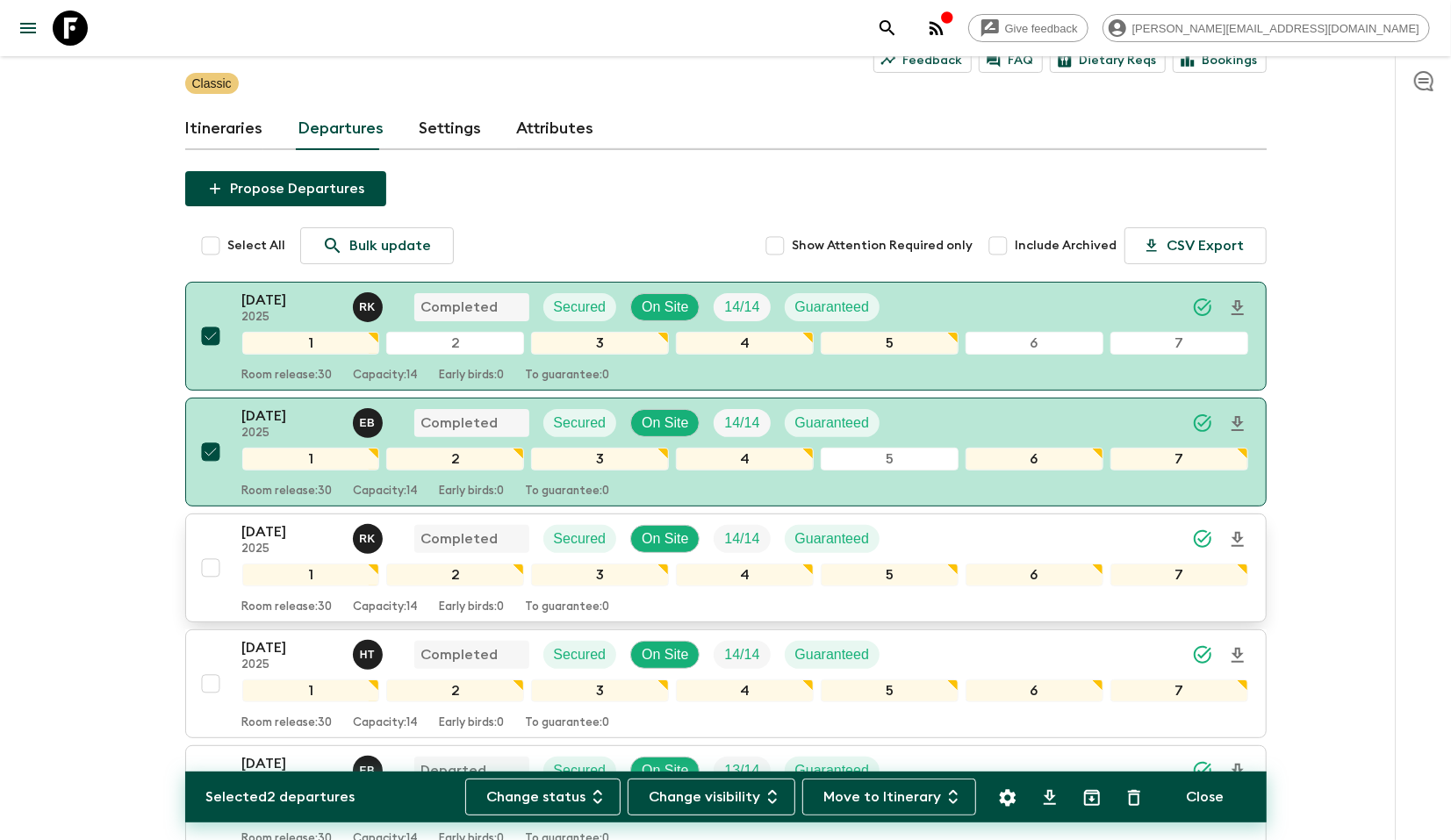
click at [208, 567] on input "checkbox" at bounding box center [210, 568] width 35 height 35
checkbox input "true"
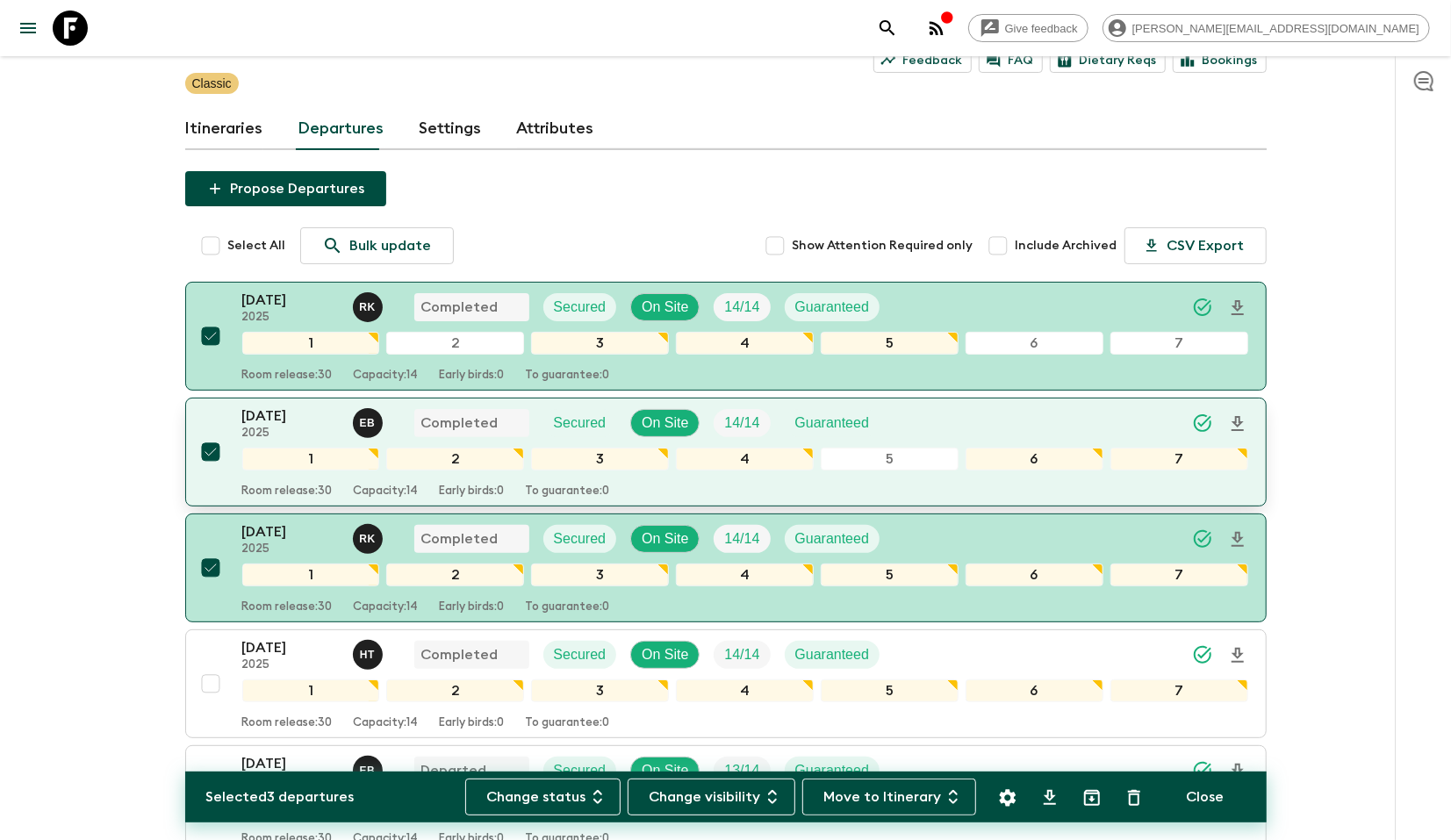
click at [210, 445] on input "checkbox" at bounding box center [210, 452] width 35 height 35
checkbox input "false"
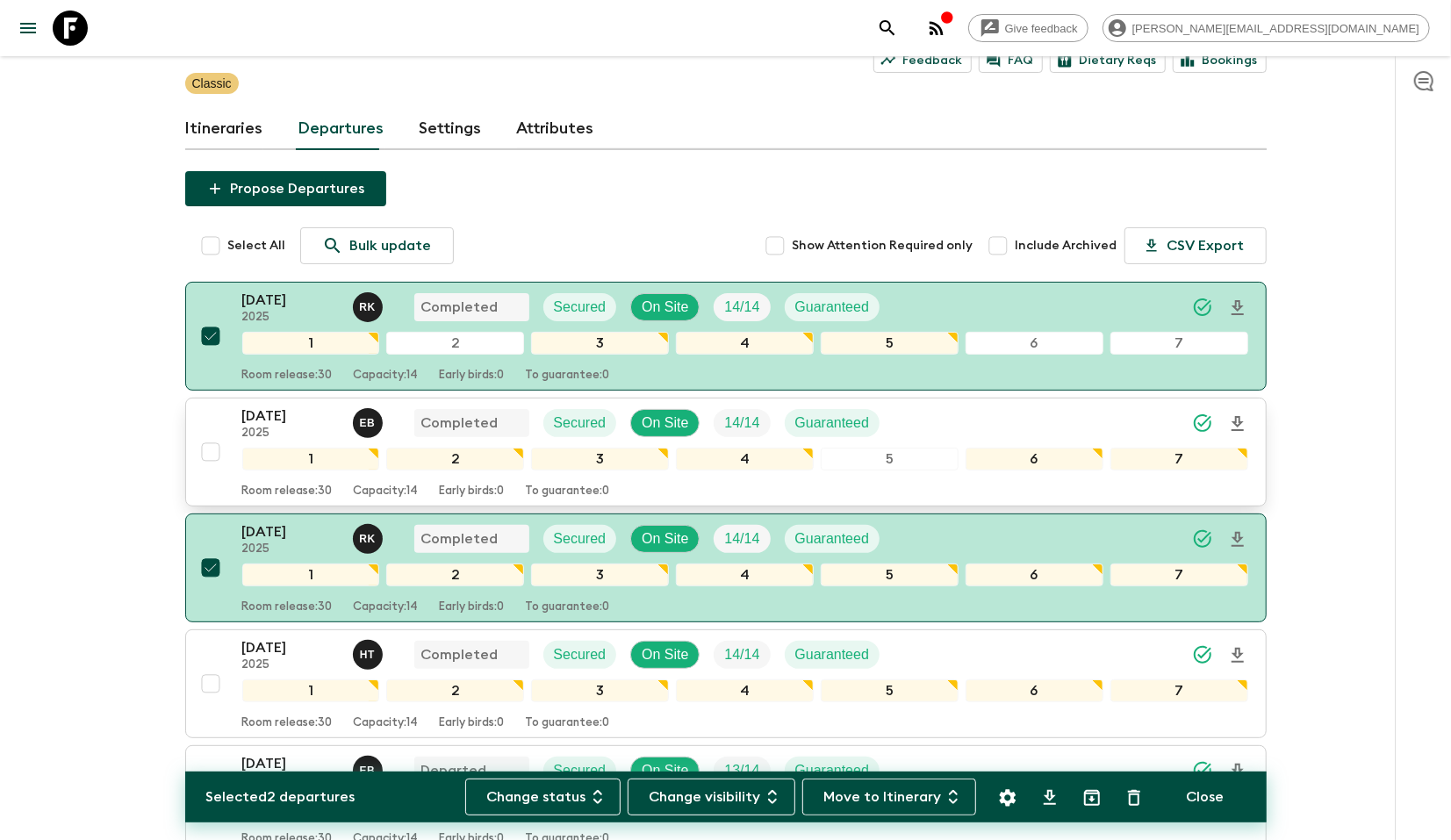
click at [207, 335] on input "checkbox" at bounding box center [210, 336] width 35 height 35
checkbox input "false"
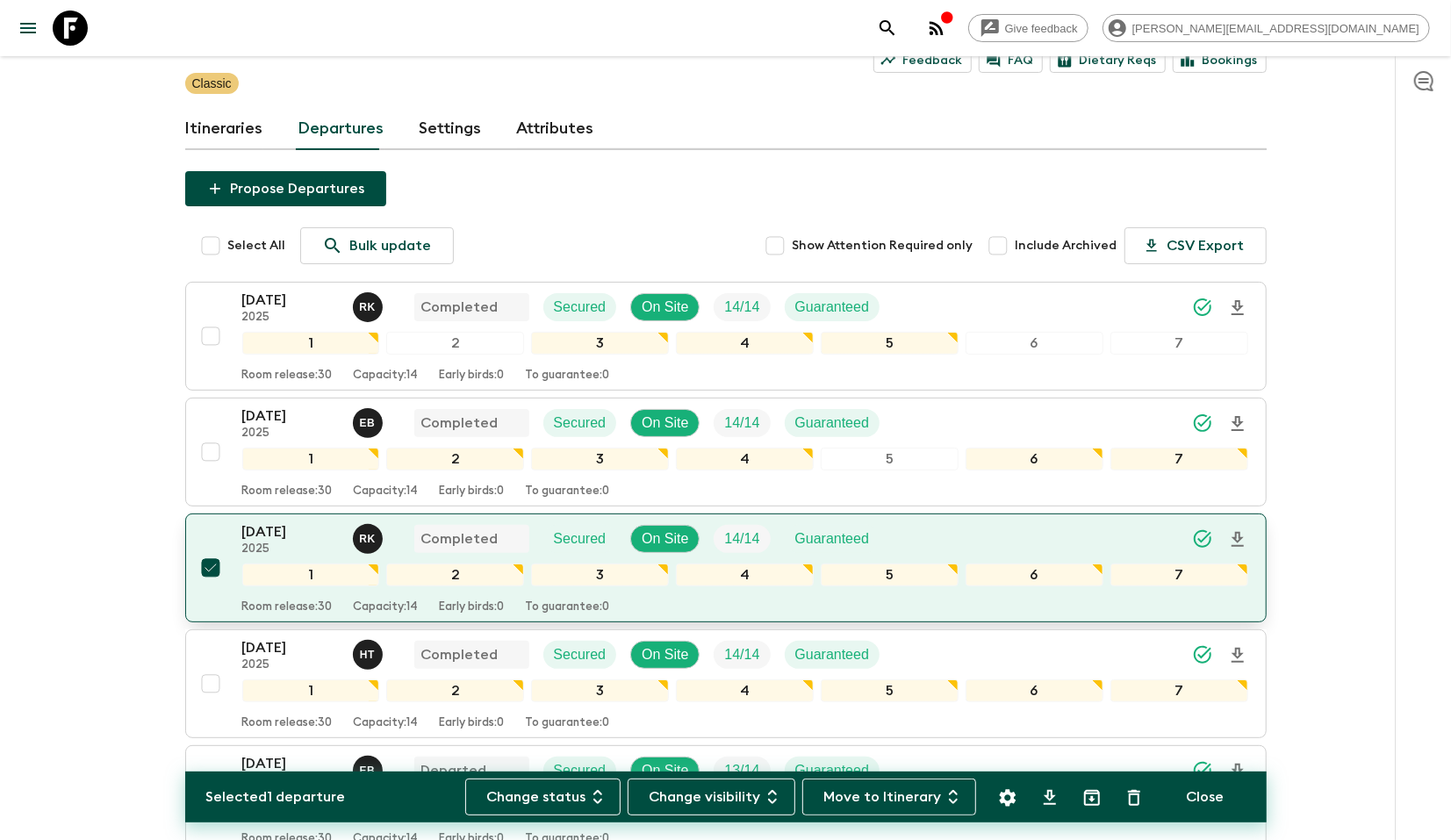
click at [211, 568] on input "checkbox" at bounding box center [210, 568] width 35 height 35
checkbox input "false"
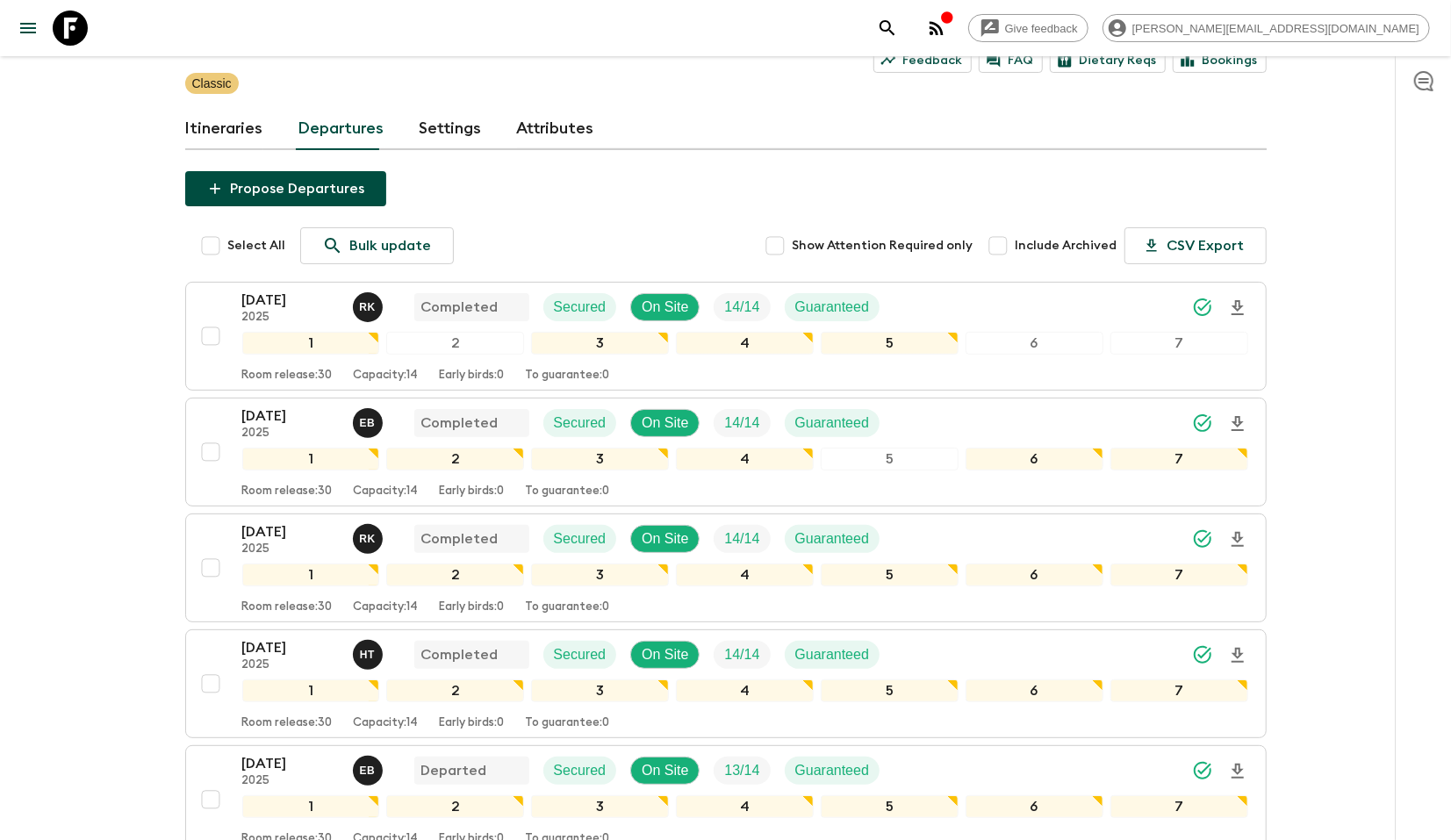
click at [366, 254] on p "Bulk update" at bounding box center [391, 246] width 81 height 21
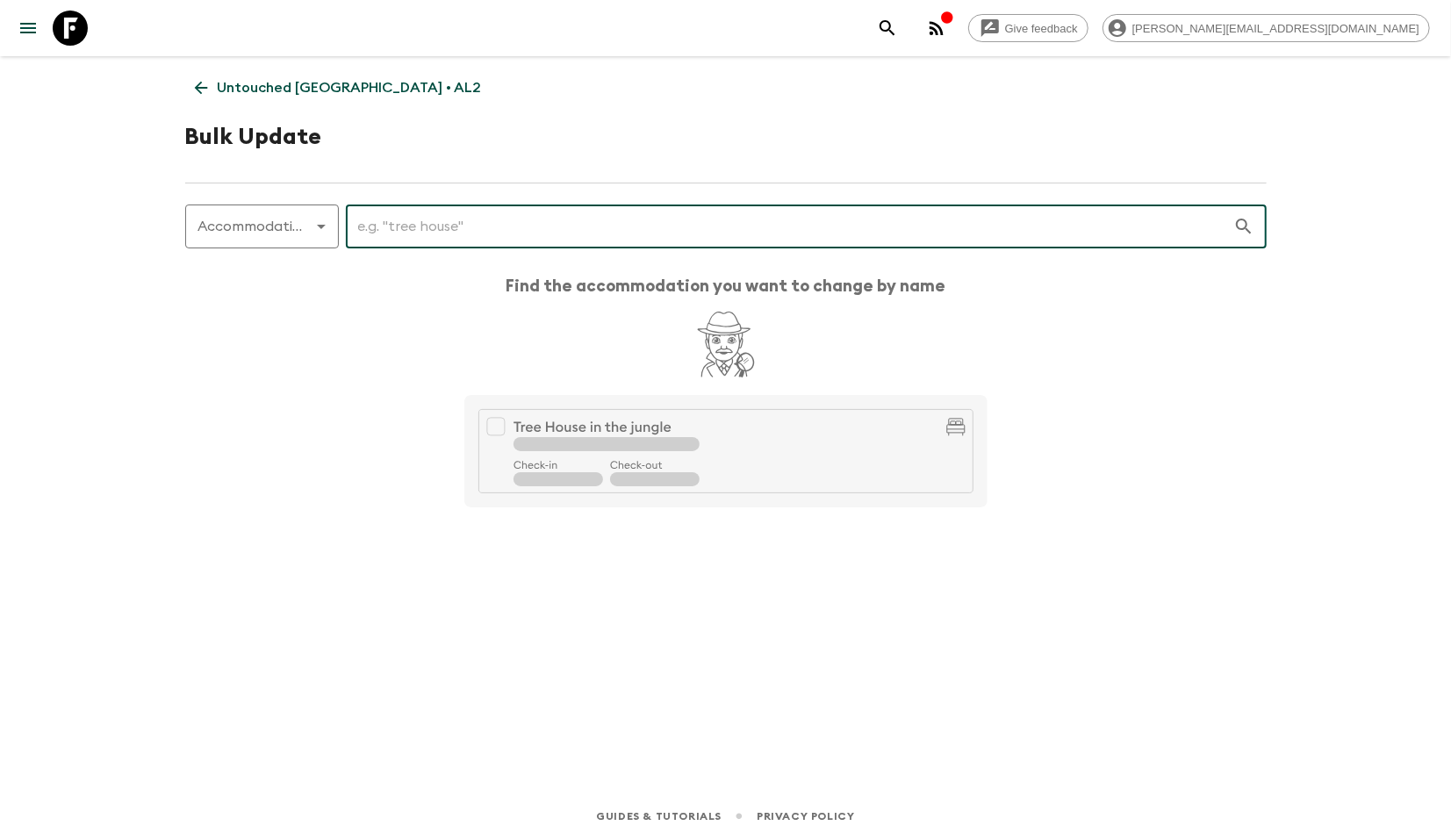
click at [421, 247] on input "text" at bounding box center [789, 226] width 888 height 49
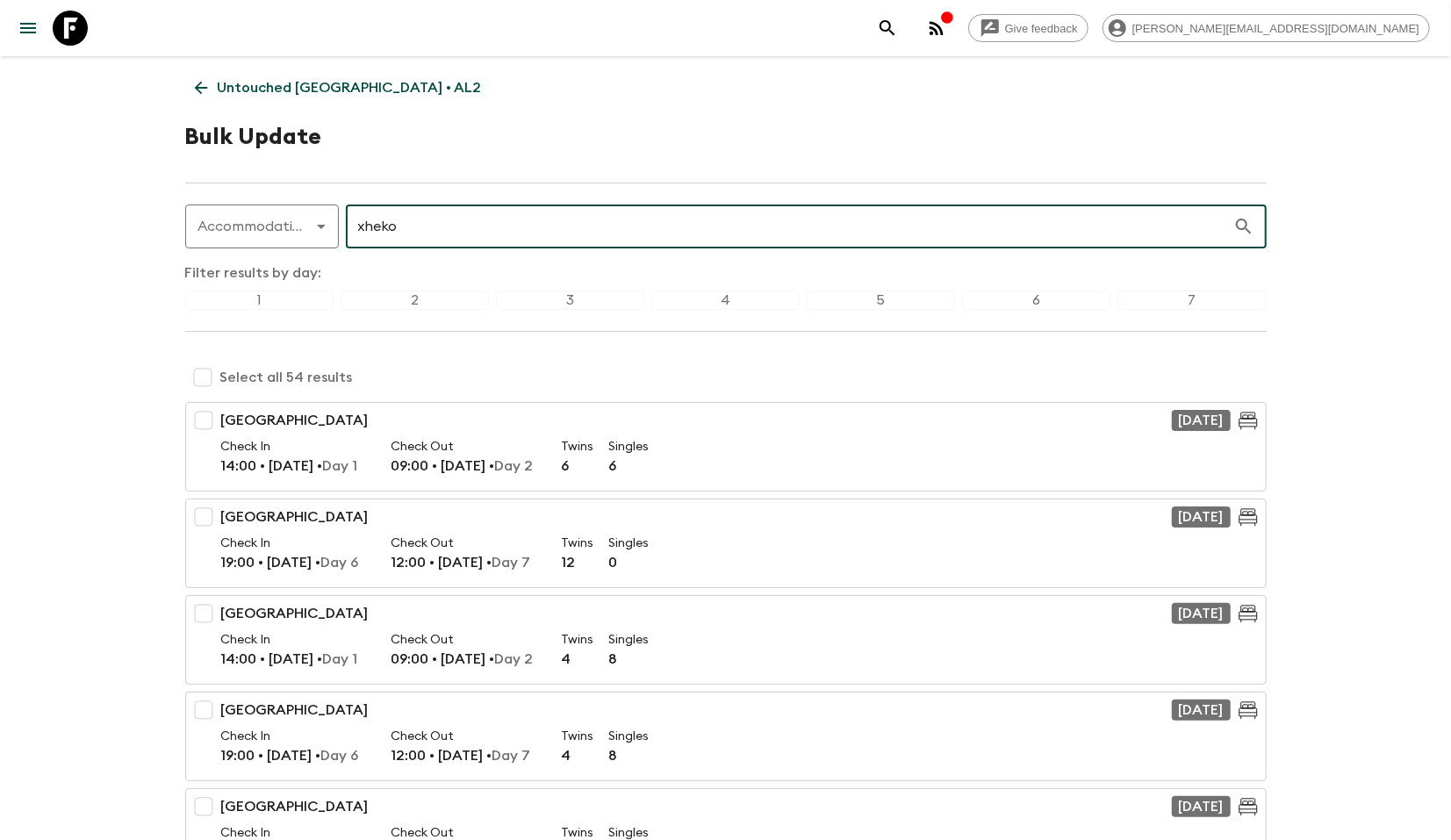
type input "xheko"
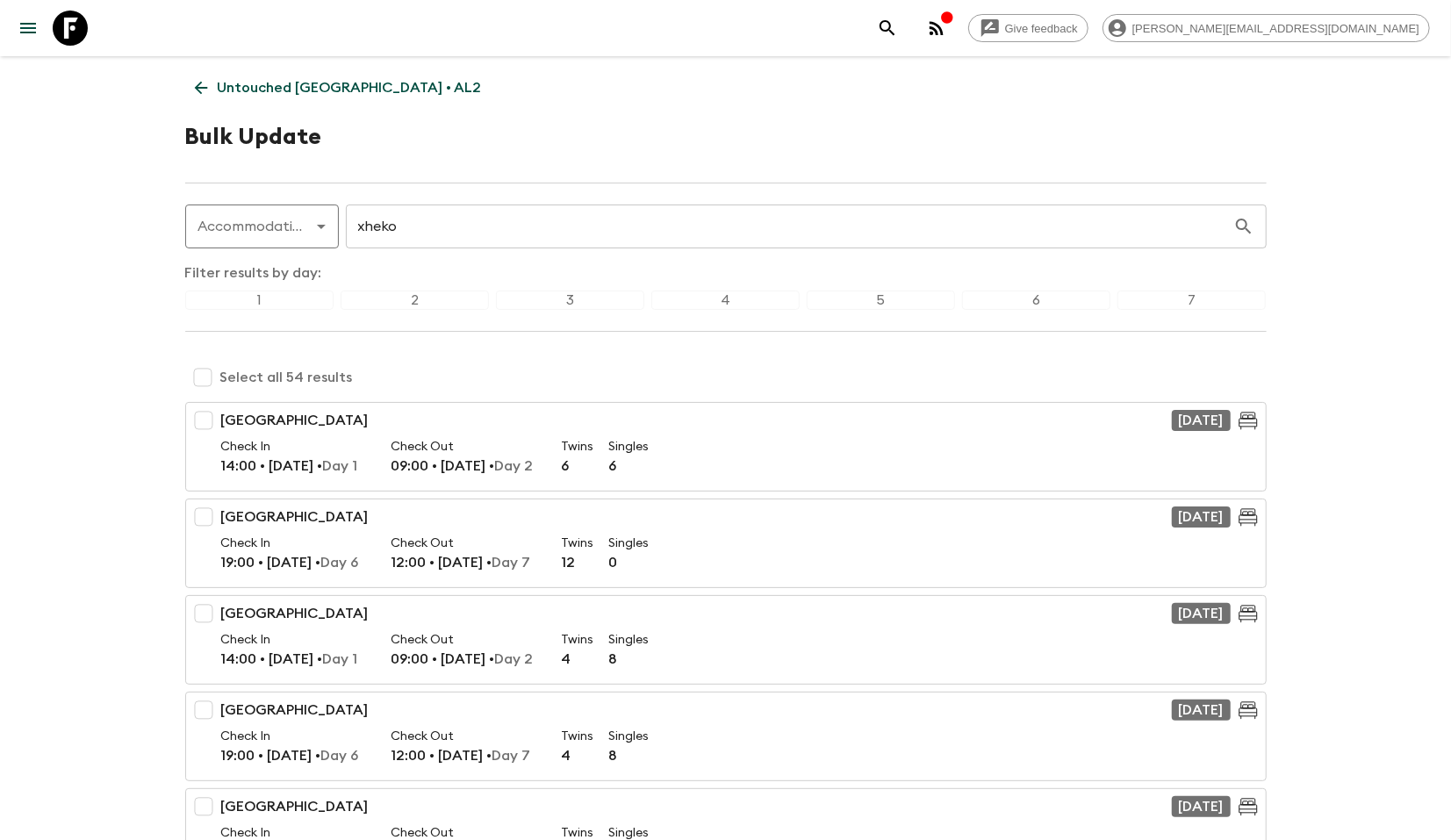
click at [300, 307] on div "1" at bounding box center [258, 300] width 148 height 19
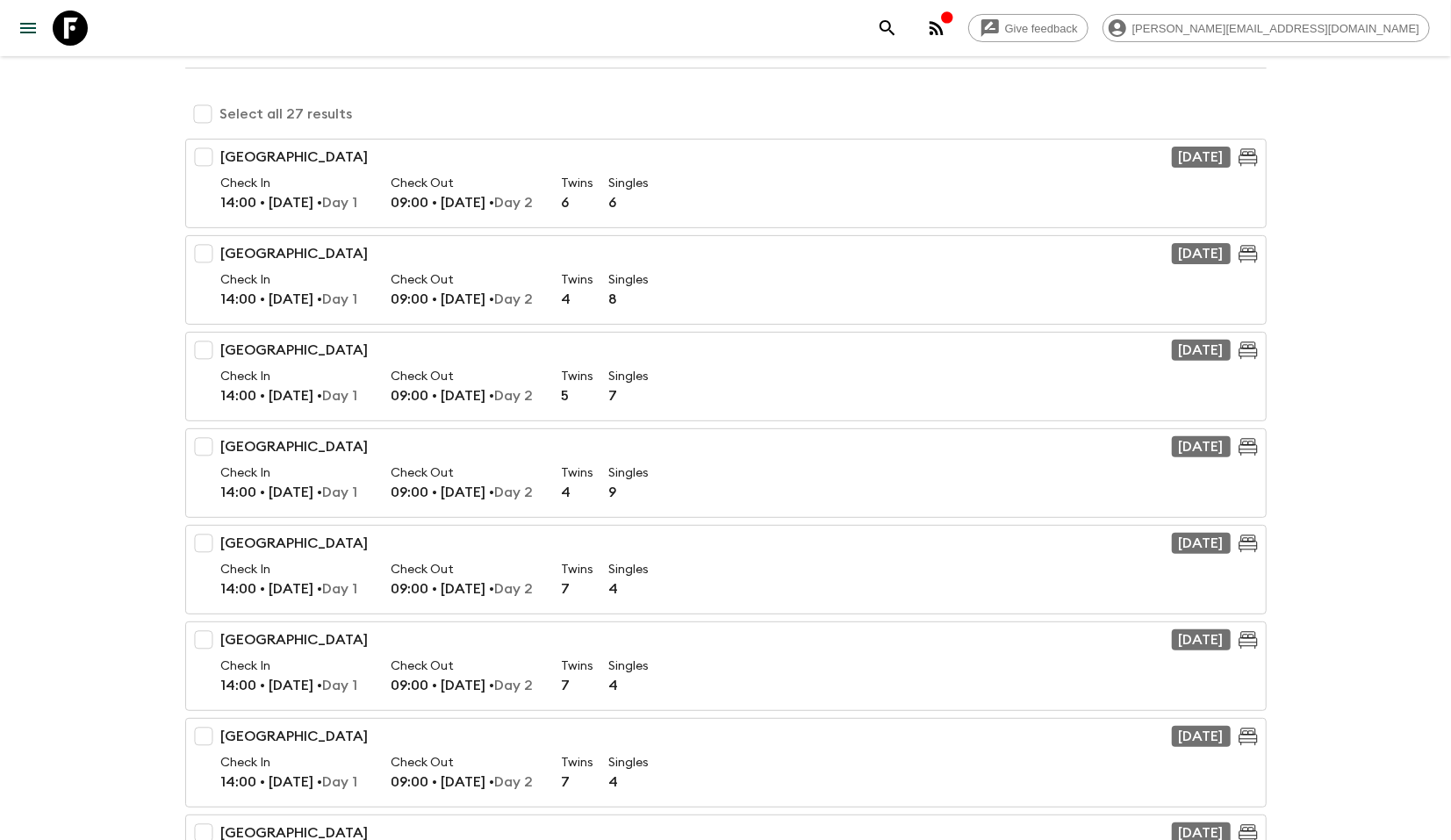
scroll to position [260, 0]
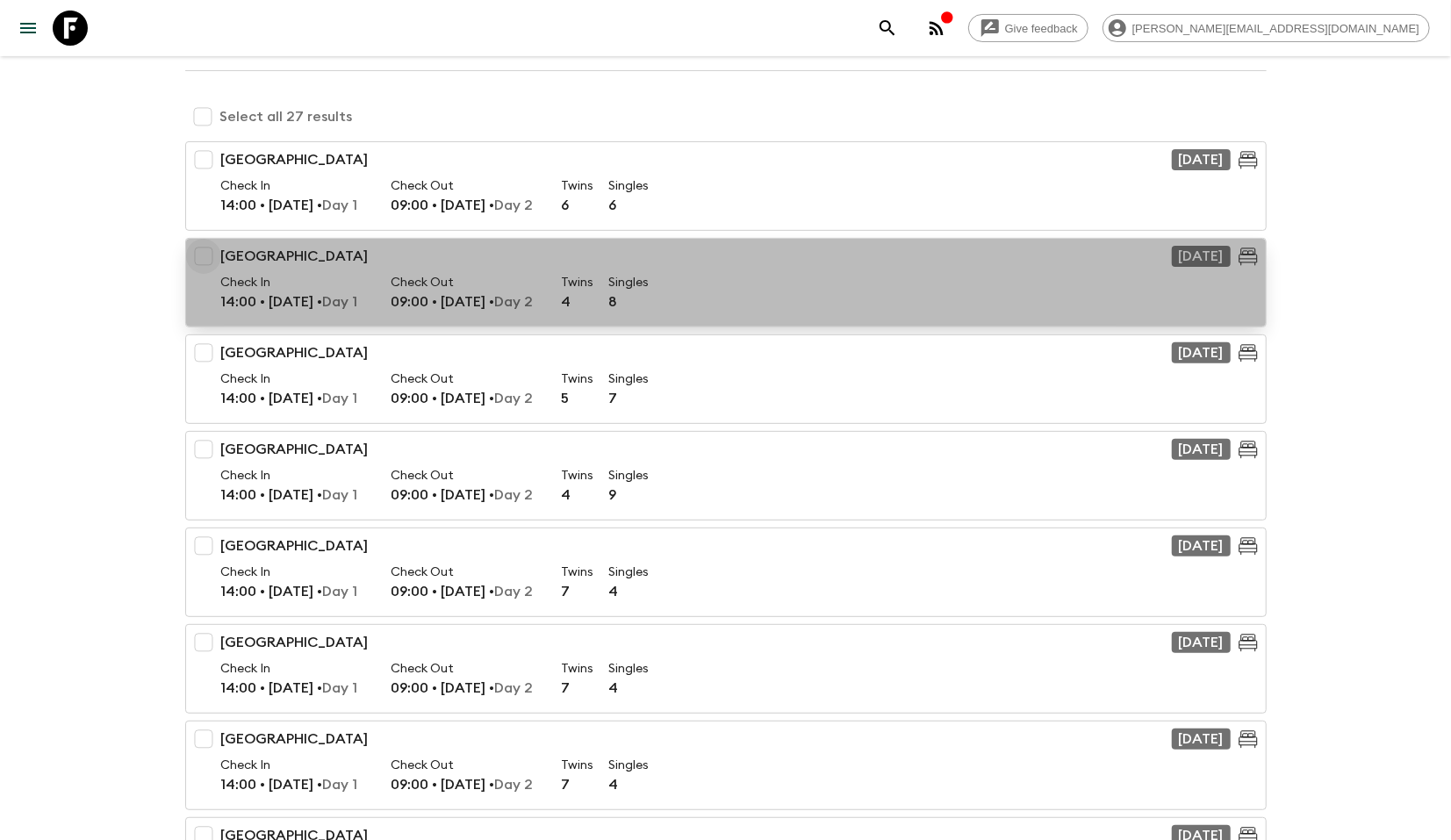
click at [205, 259] on input "checkbox" at bounding box center [203, 256] width 35 height 35
checkbox input "true"
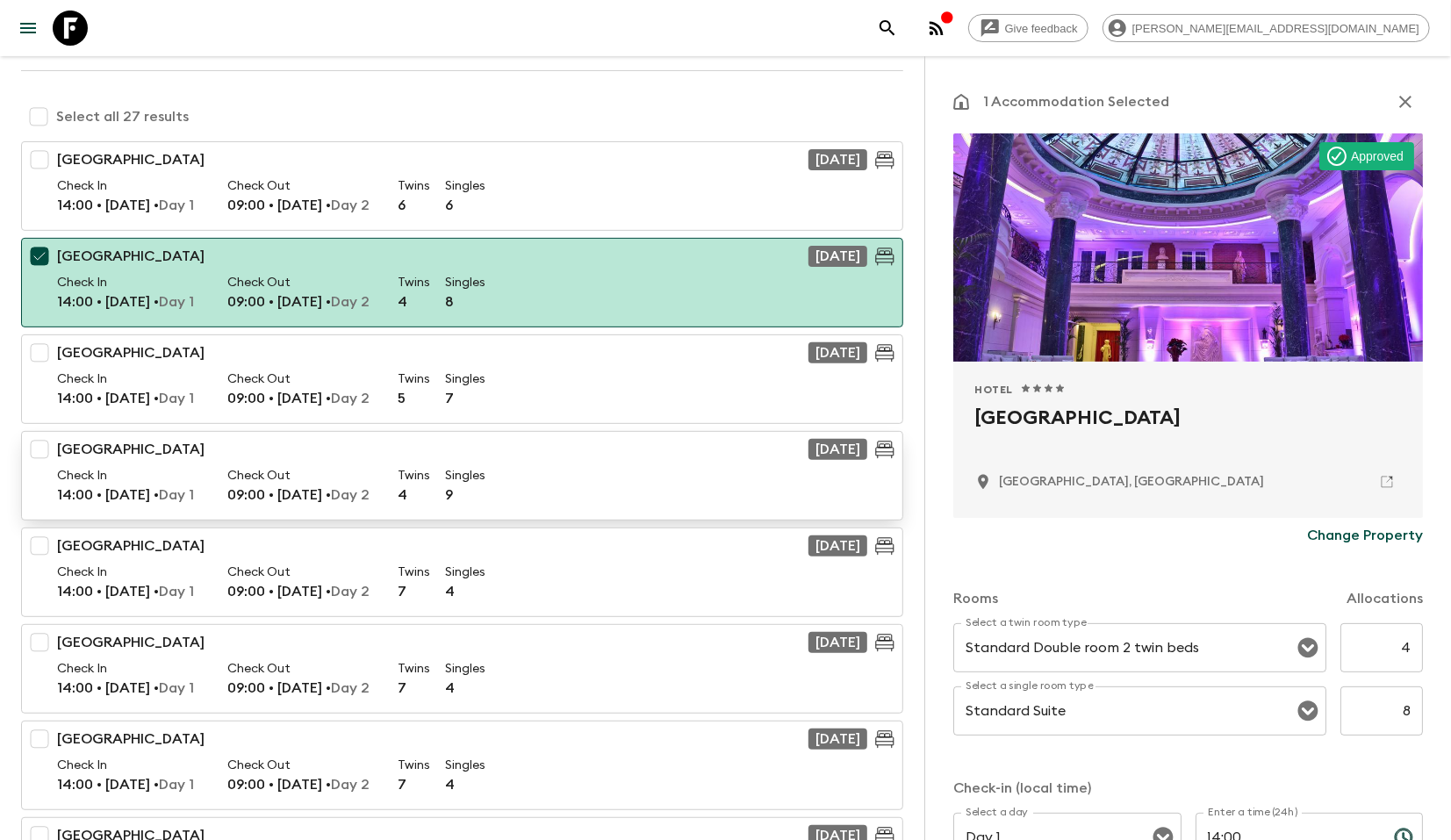
click at [42, 446] on input "checkbox" at bounding box center [40, 449] width 35 height 35
checkbox input "true"
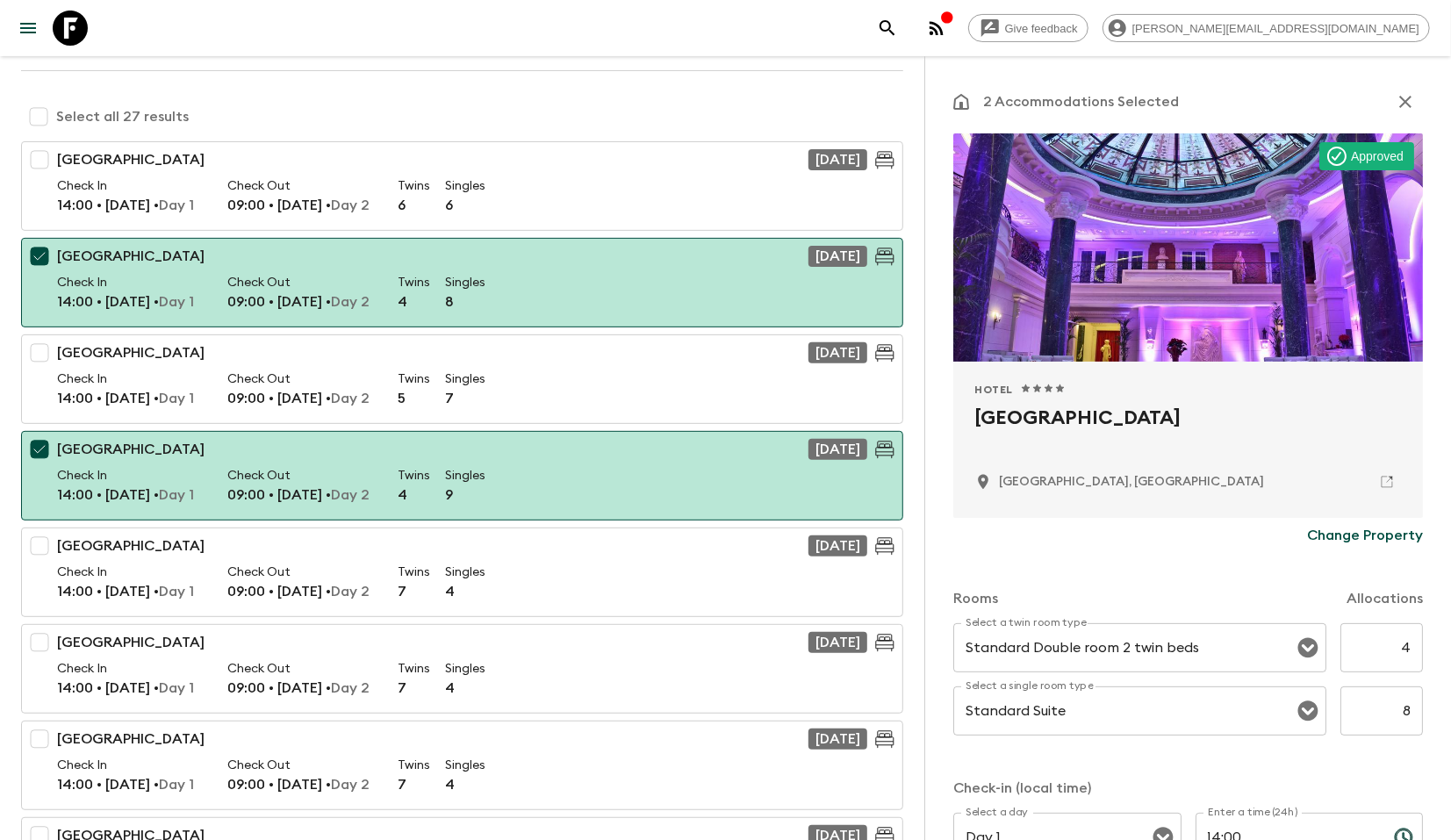
click at [43, 641] on input "checkbox" at bounding box center [40, 643] width 35 height 35
checkbox input "true"
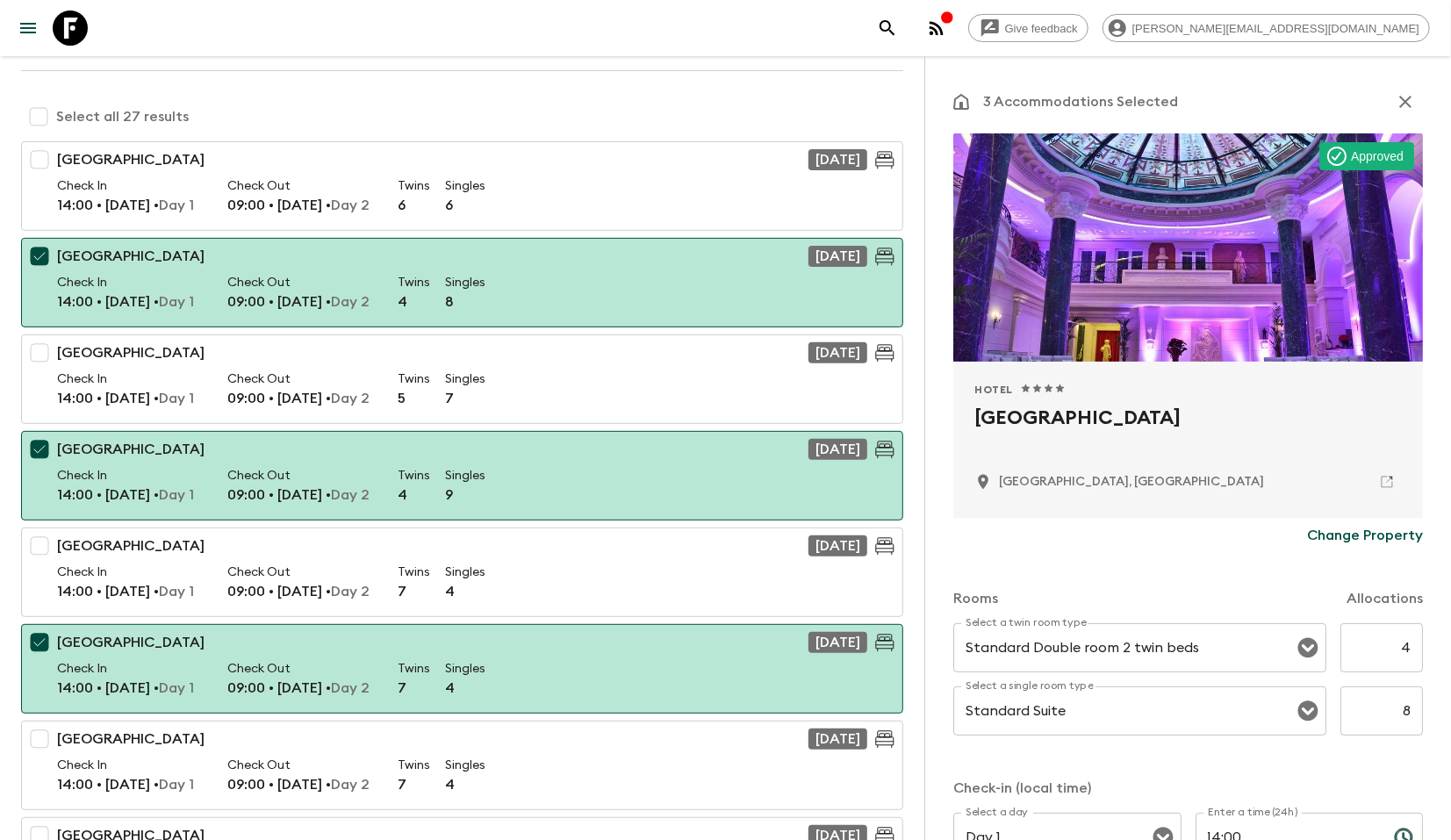
type input "Multiple"
type input "Multiple twin room types"
type input "Multiple single room types"
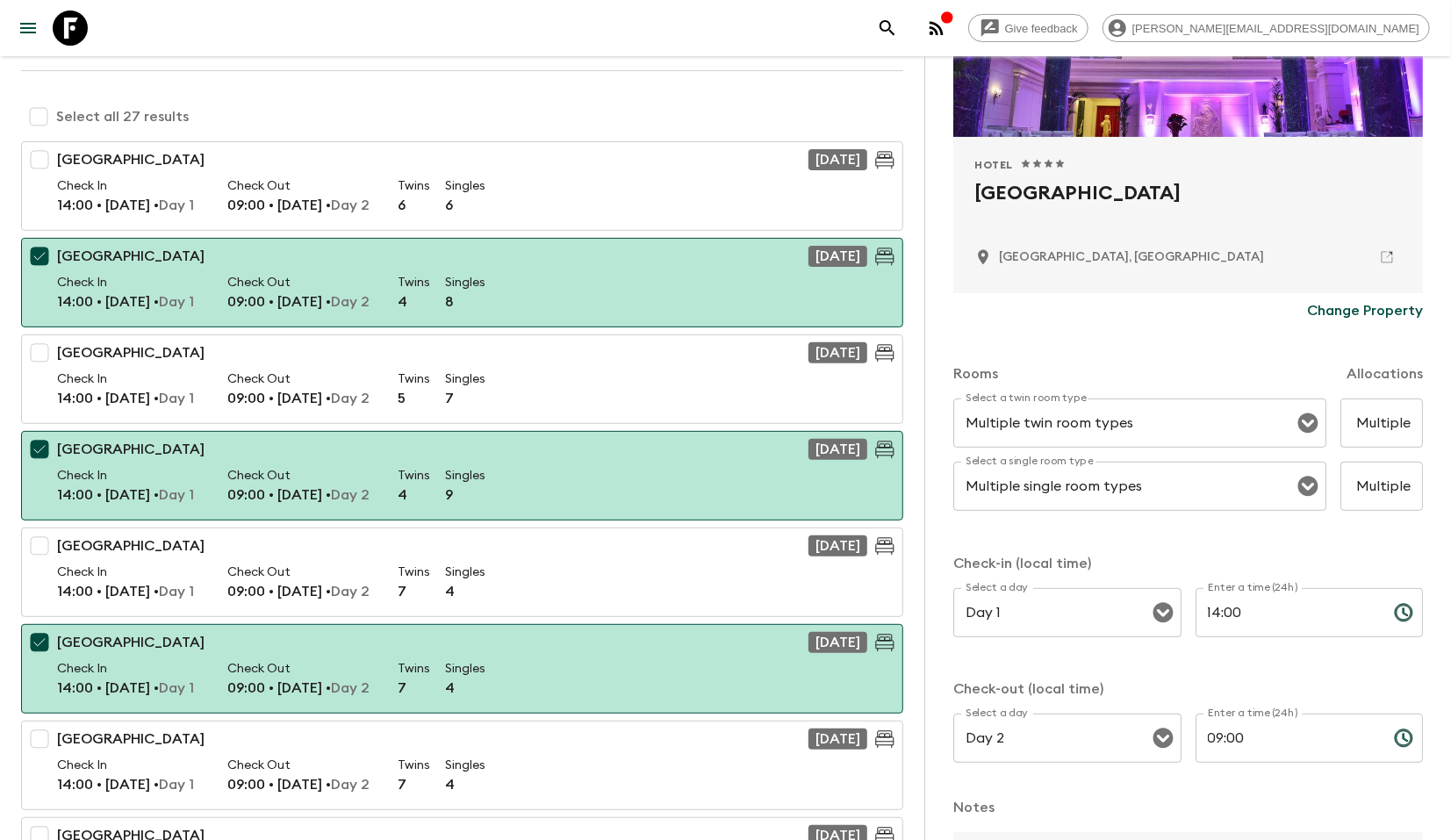
scroll to position [219, 0]
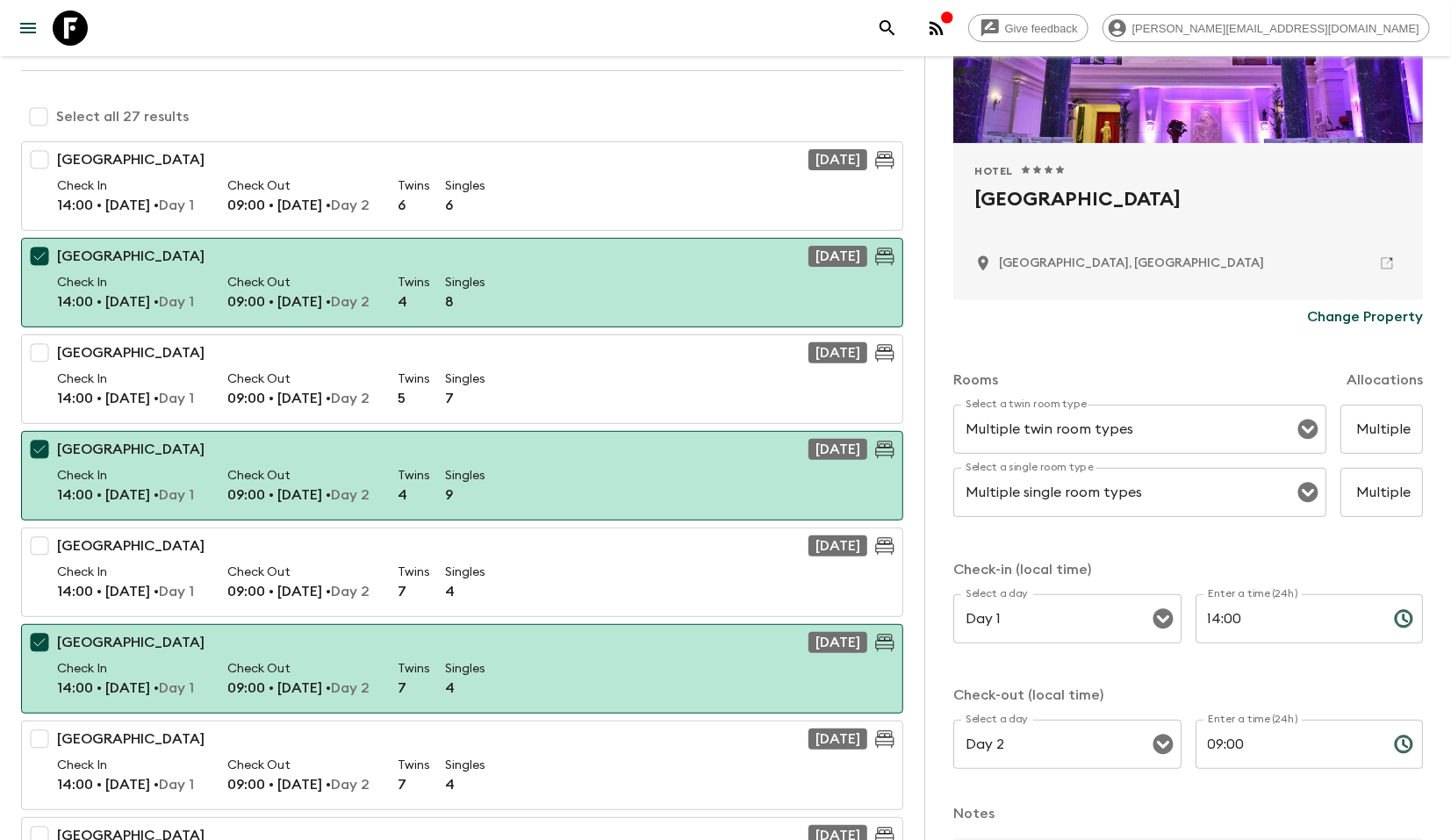
click at [1342, 321] on p "Change Property" at bounding box center [1365, 316] width 116 height 21
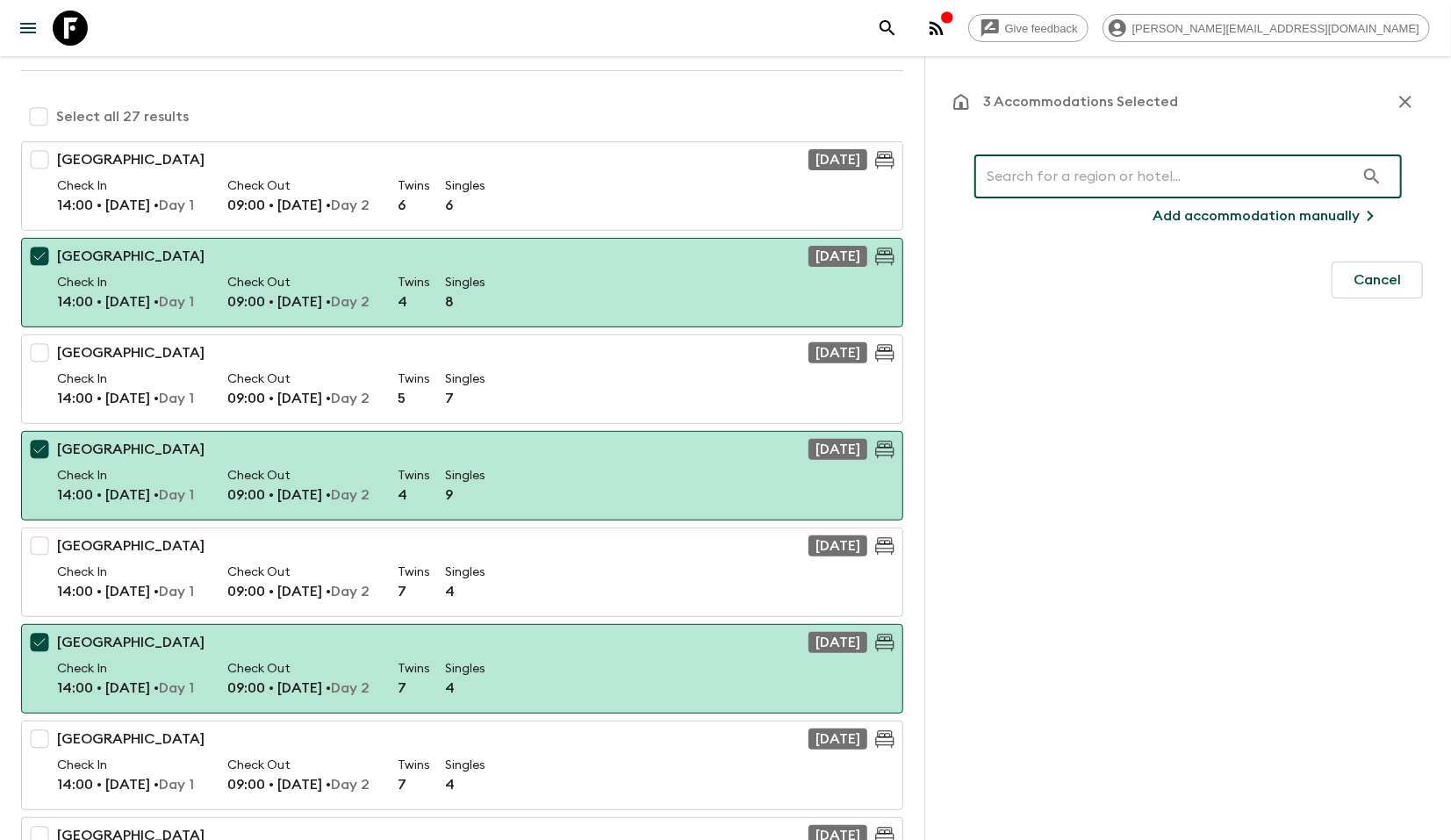
scroll to position [0, 0]
click at [1041, 174] on input "text" at bounding box center [1164, 176] width 380 height 49
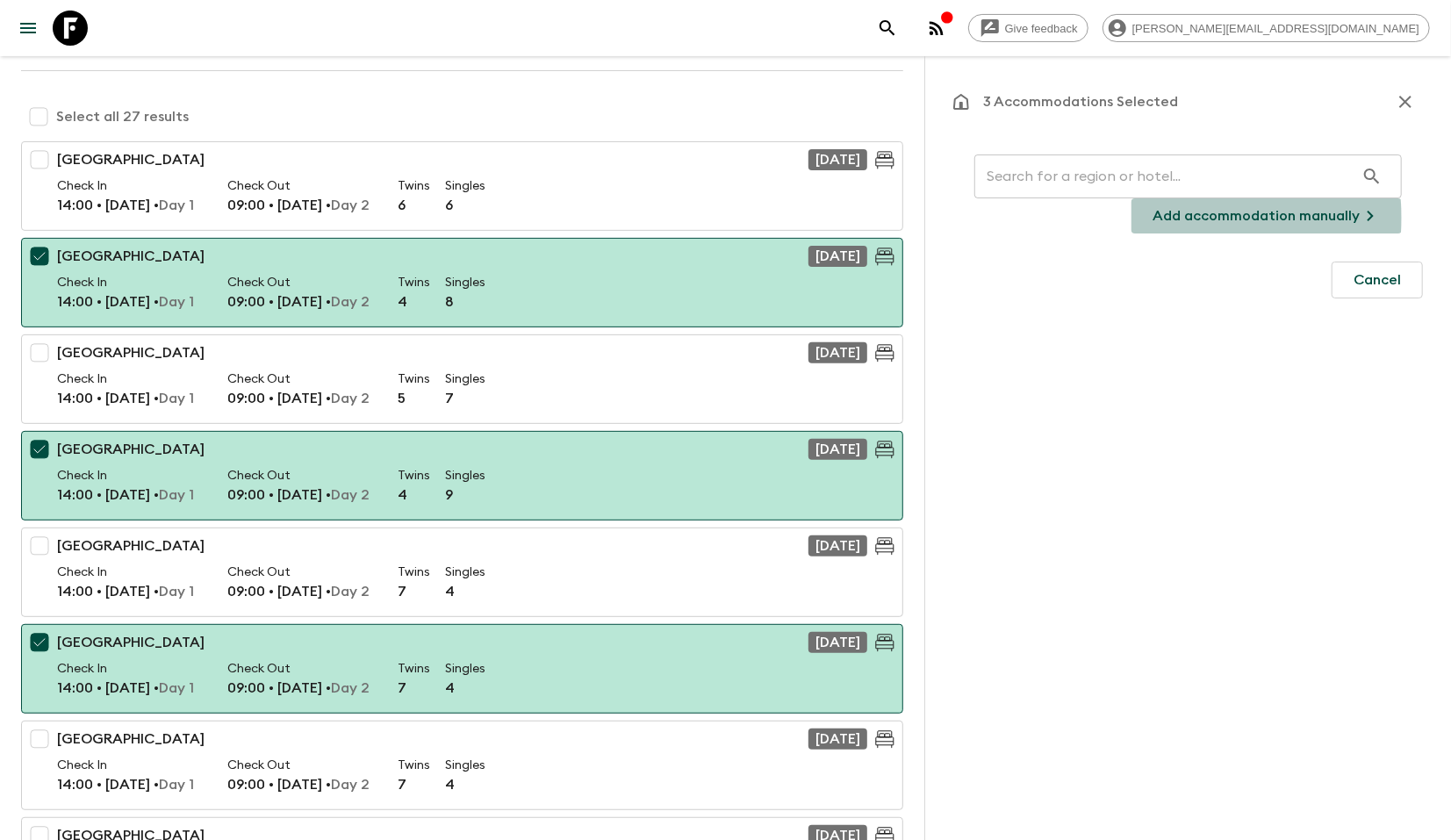
click at [1207, 218] on p "Add accommodation manually" at bounding box center [1256, 216] width 207 height 21
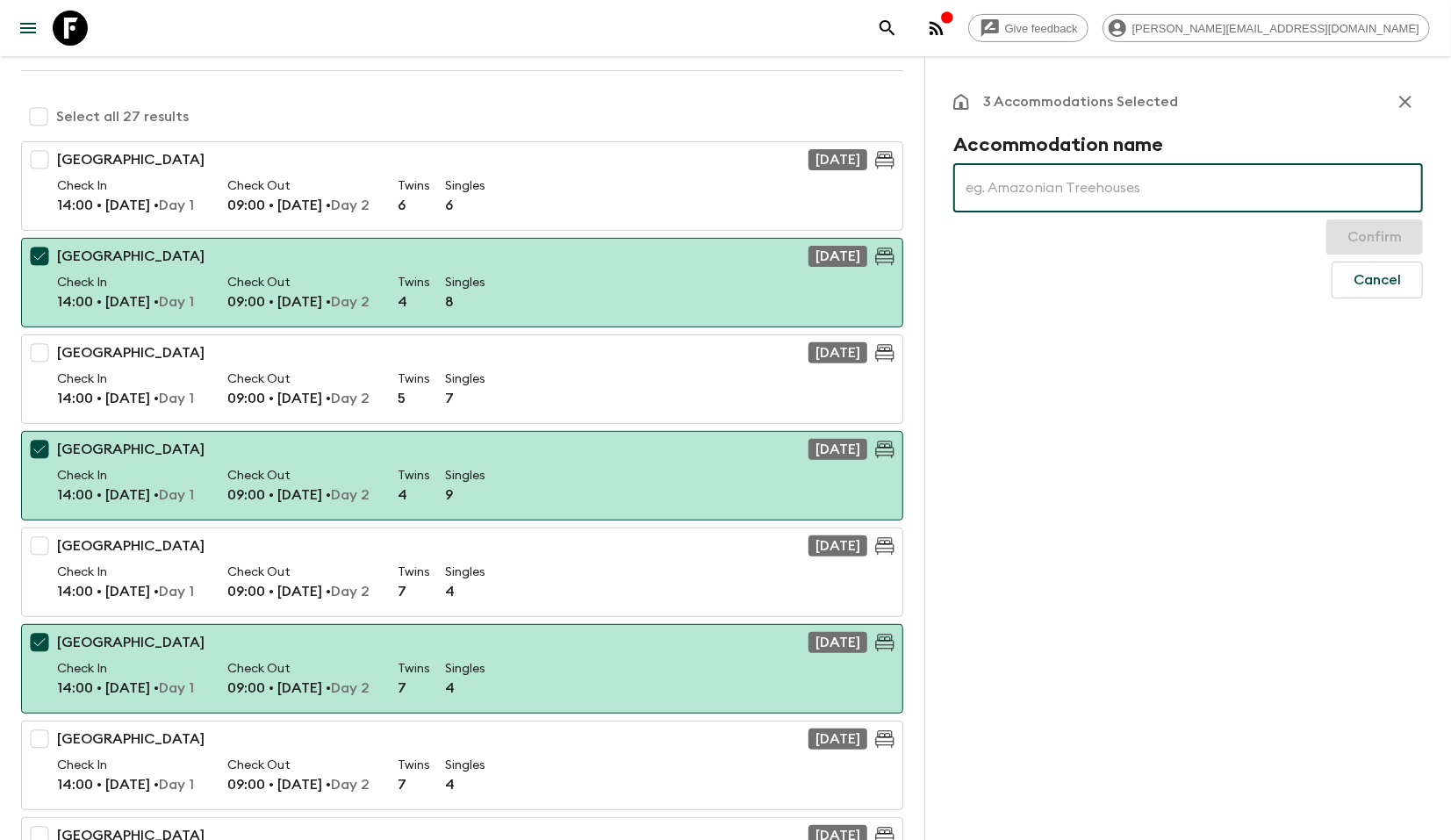
click at [1017, 180] on input "text" at bounding box center [1188, 188] width 469 height 49
click at [1350, 278] on button "Cancel" at bounding box center [1377, 280] width 91 height 37
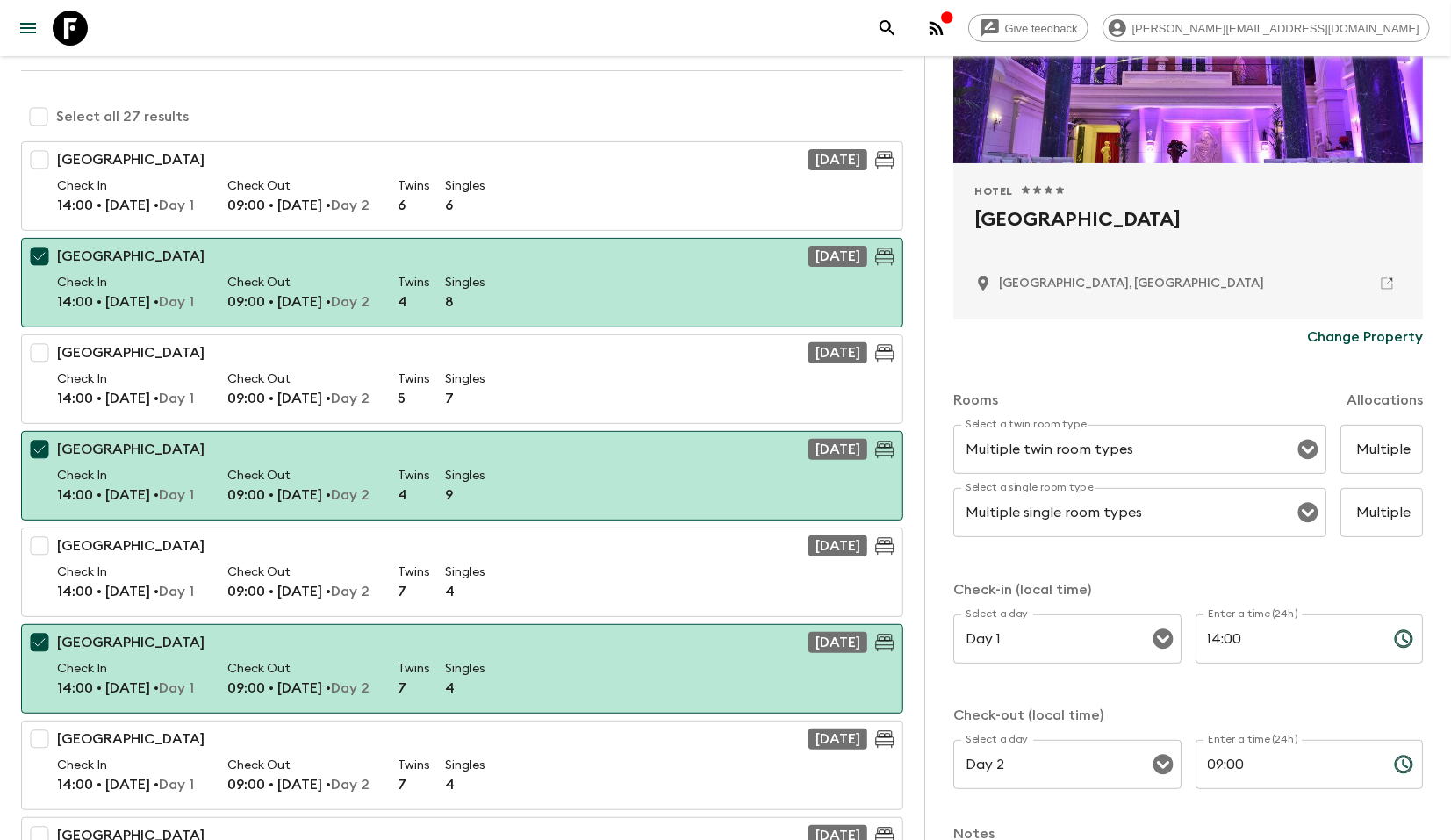
scroll to position [170, 0]
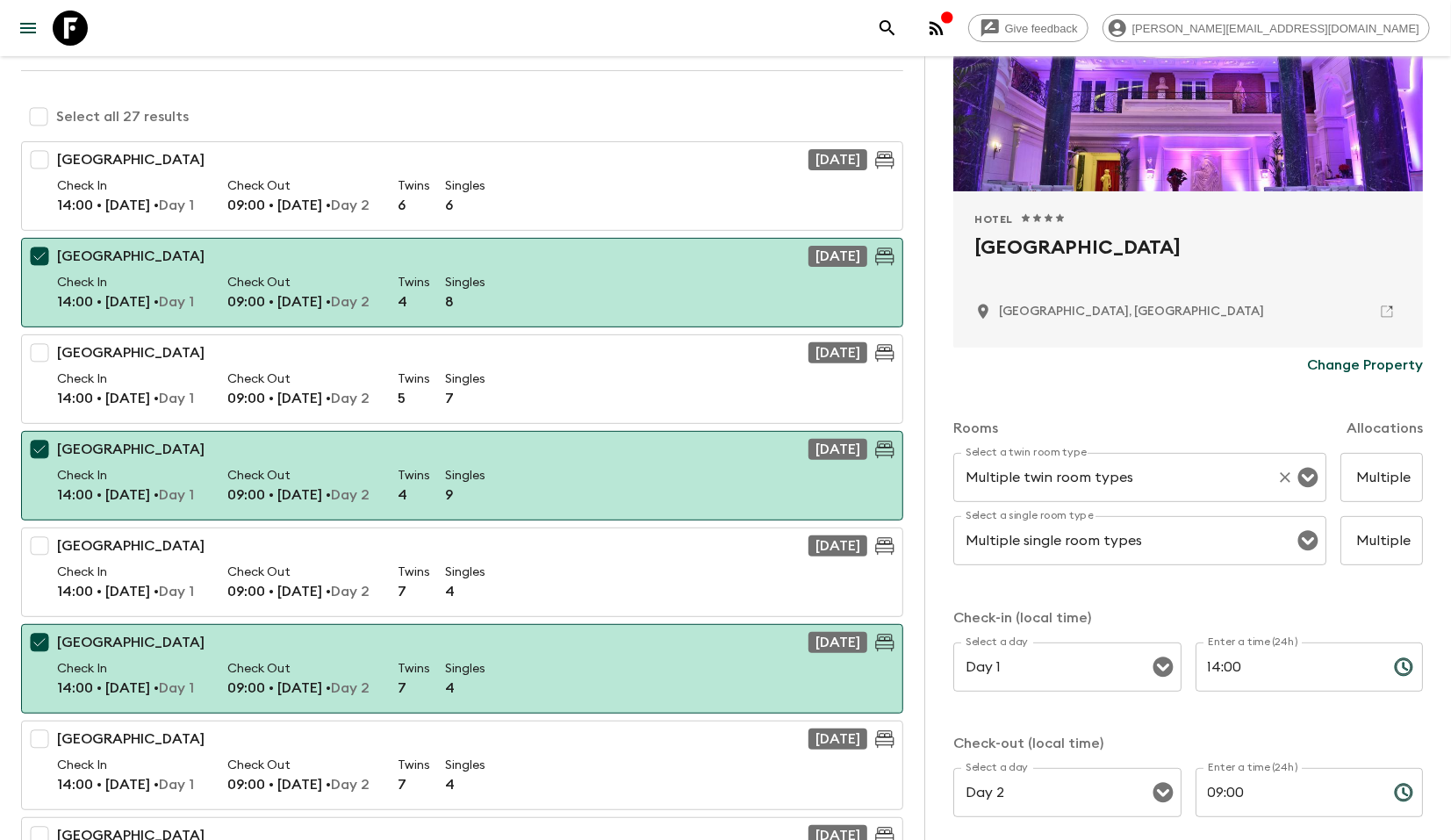
click at [1135, 475] on input "Multiple twin room types" at bounding box center [1115, 477] width 308 height 33
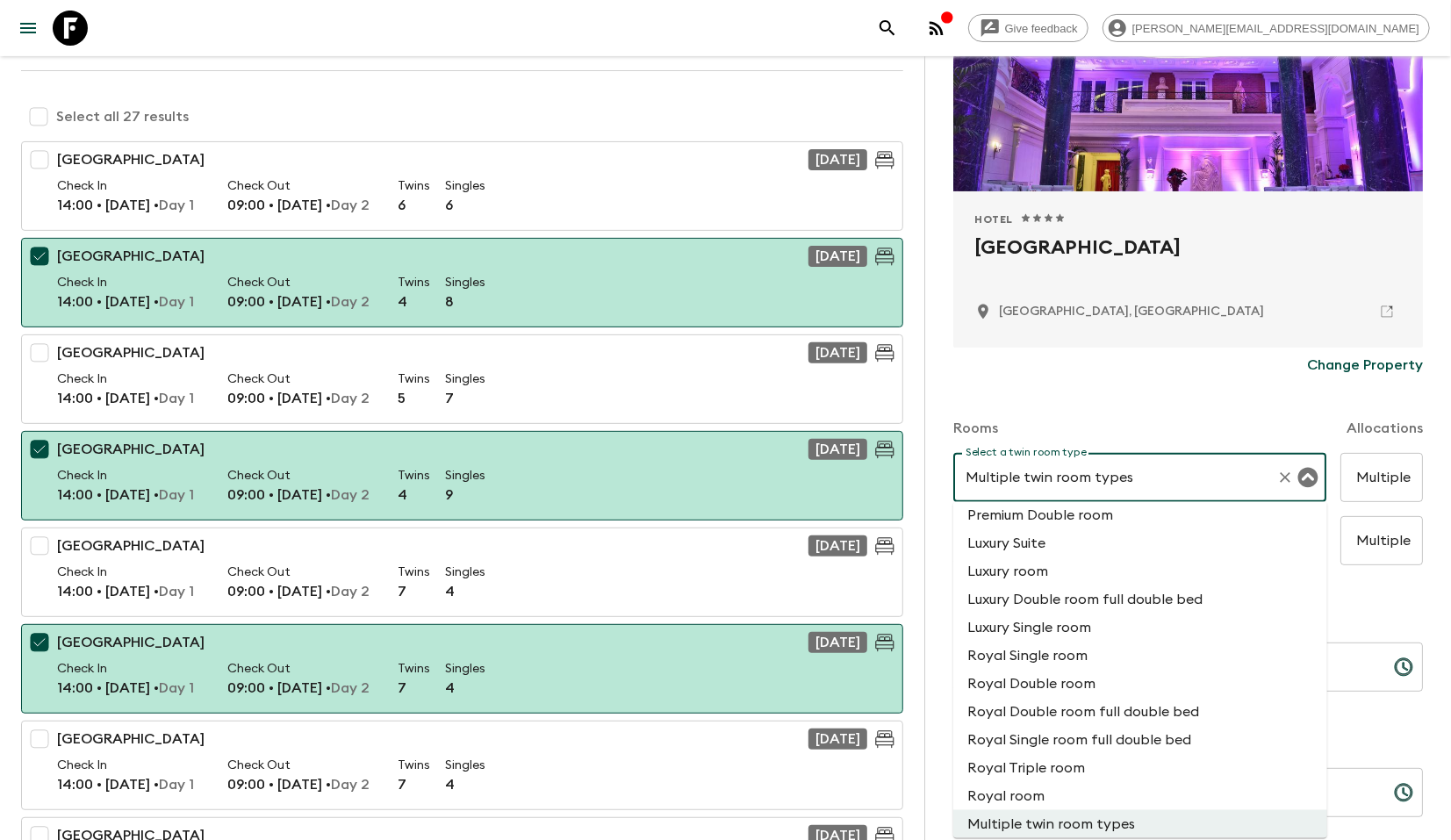
scroll to position [1671, 0]
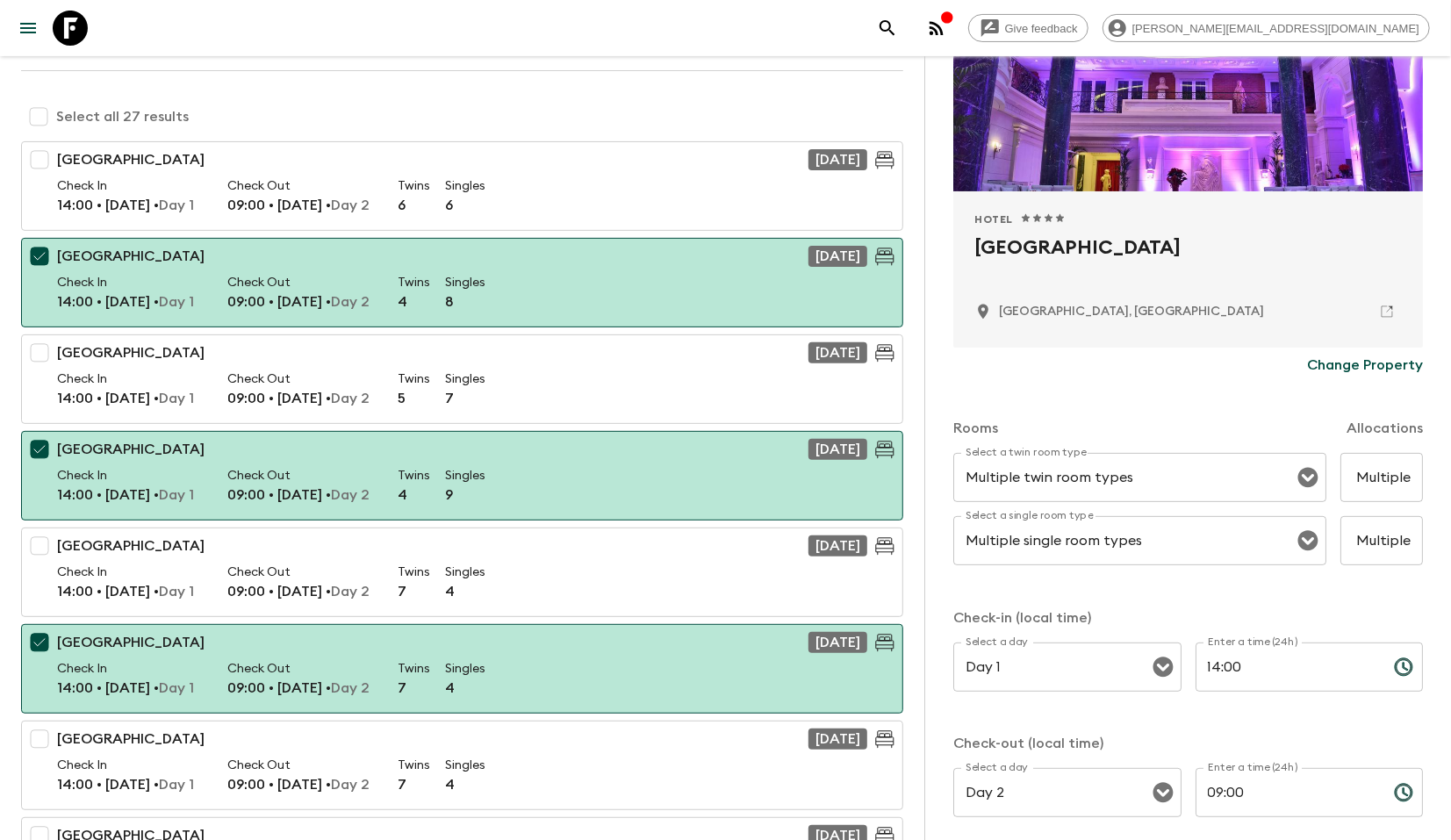
click at [1141, 370] on div "Change Property" at bounding box center [1188, 365] width 469 height 35
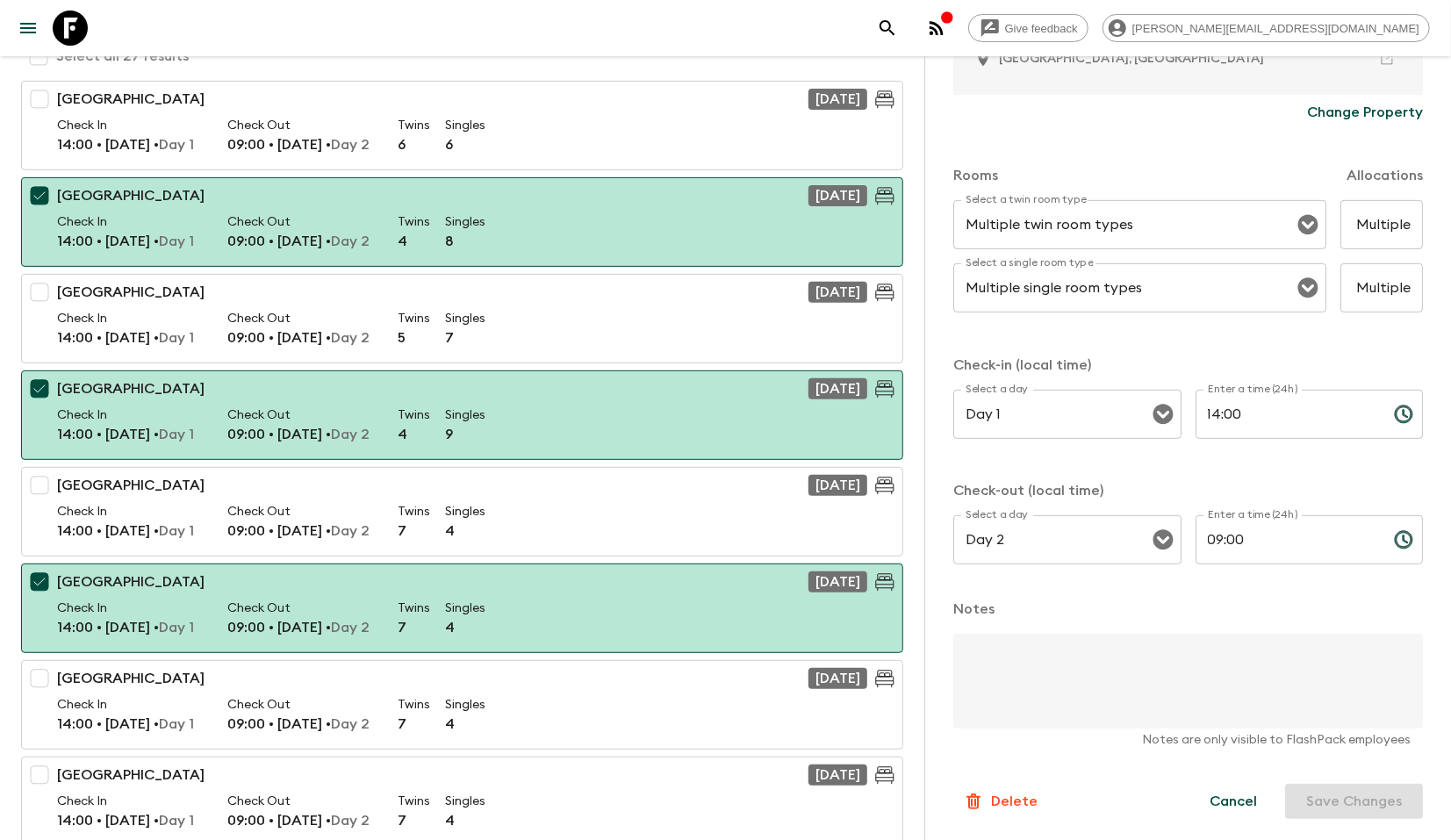
scroll to position [410, 0]
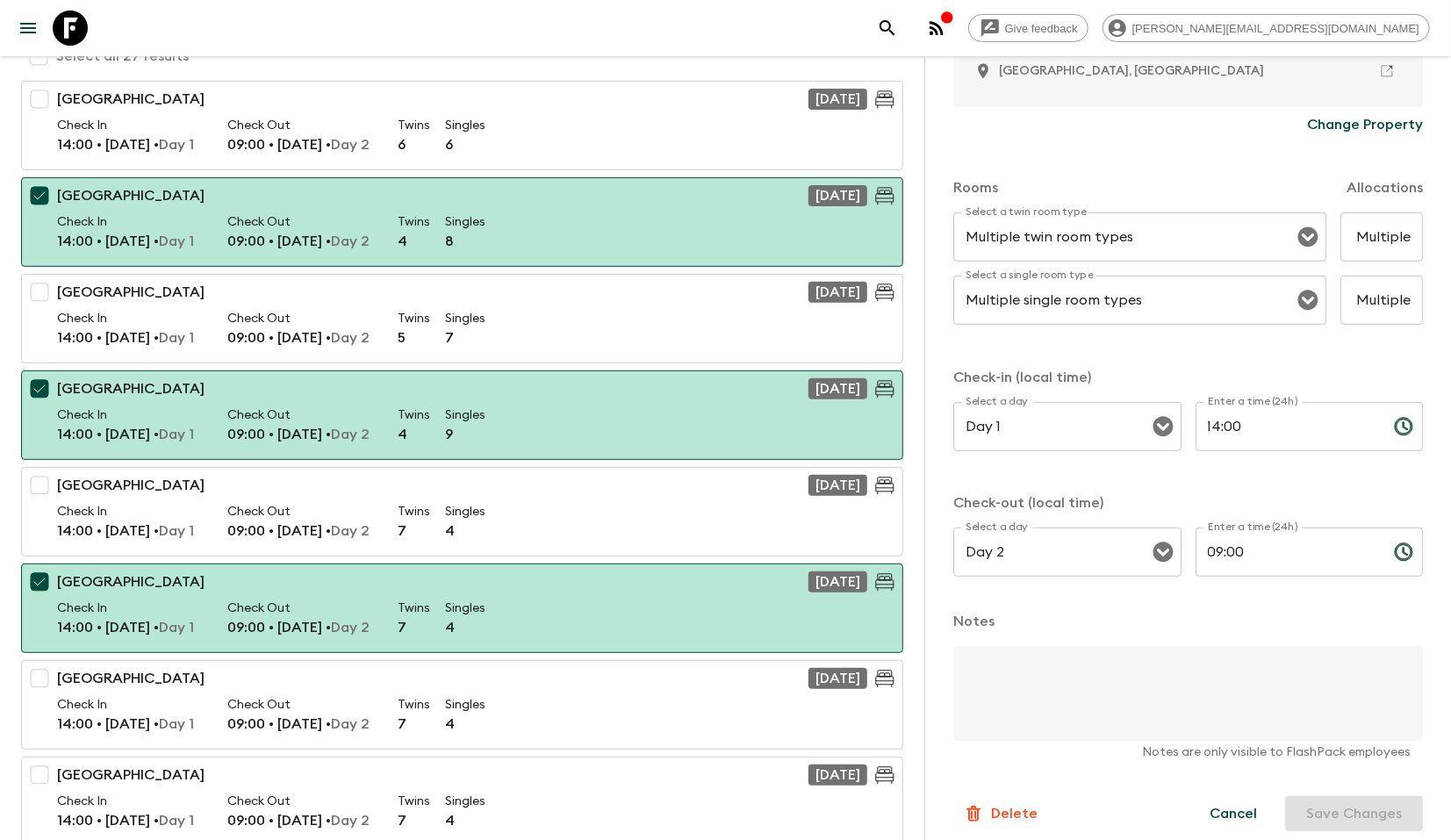
click at [1240, 806] on button "Cancel" at bounding box center [1233, 813] width 89 height 35
checkbox input "false"
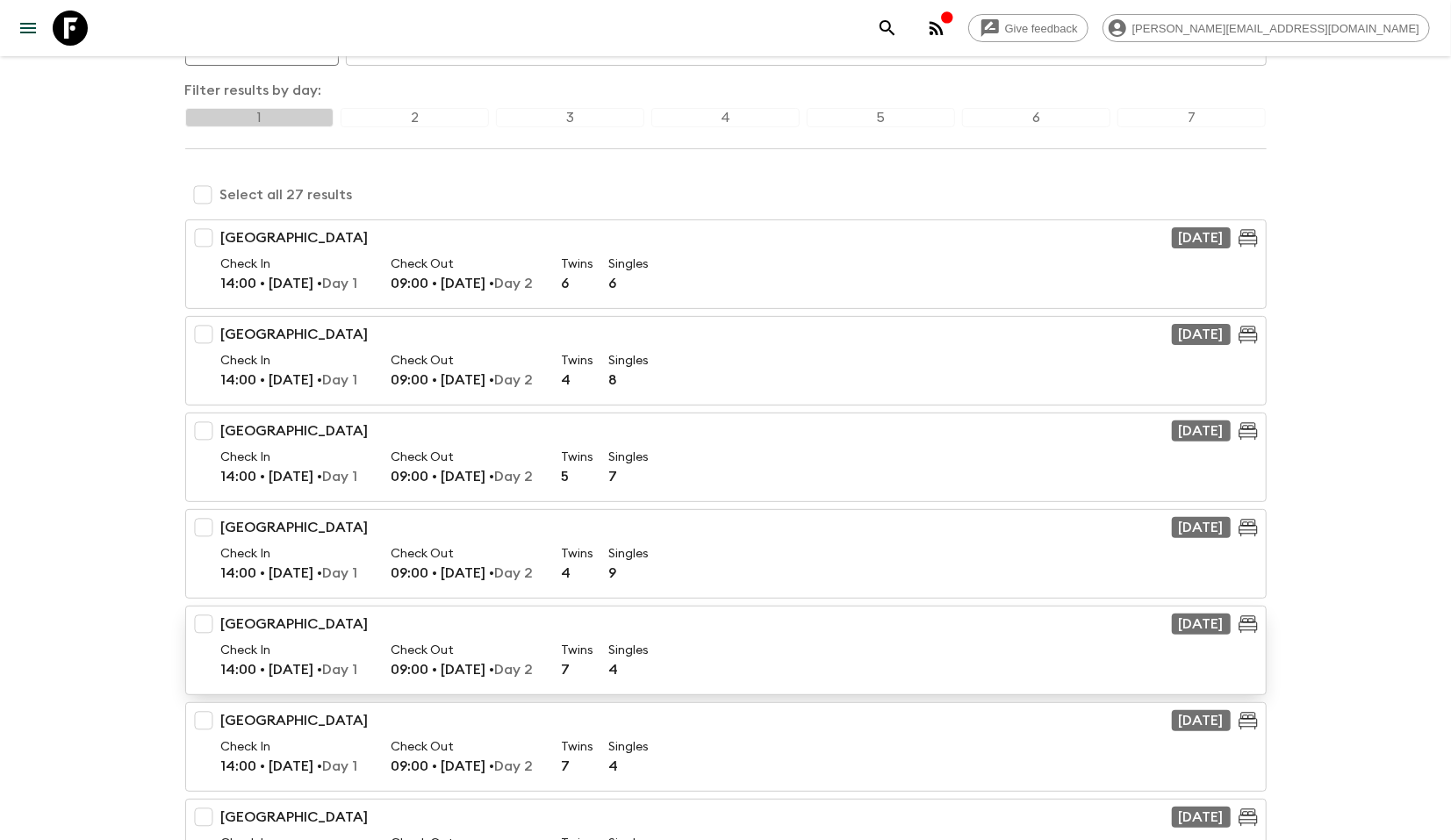
scroll to position [0, 0]
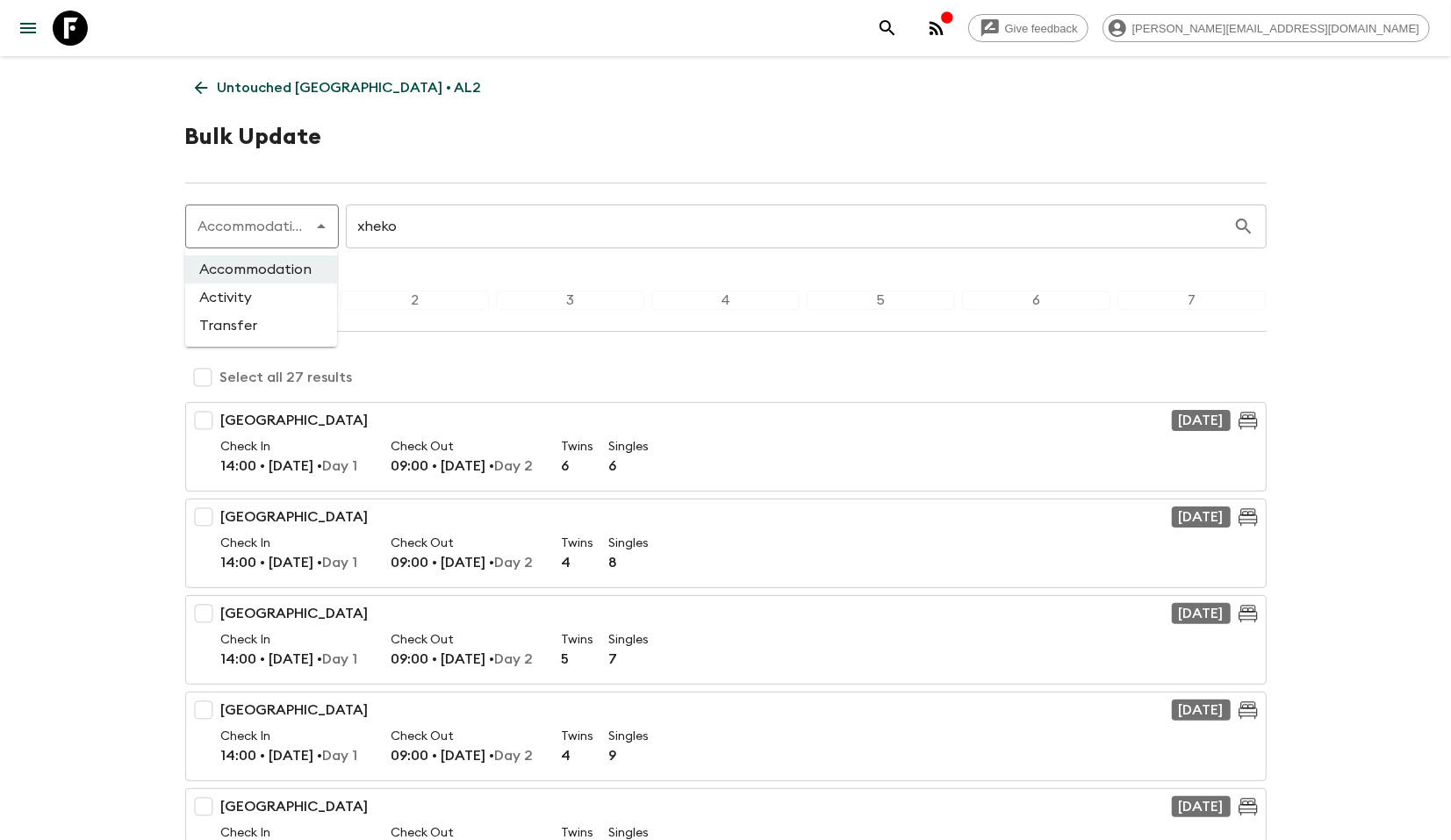
click at [234, 301] on li "Activity" at bounding box center [260, 297] width 152 height 28
type input "activity"
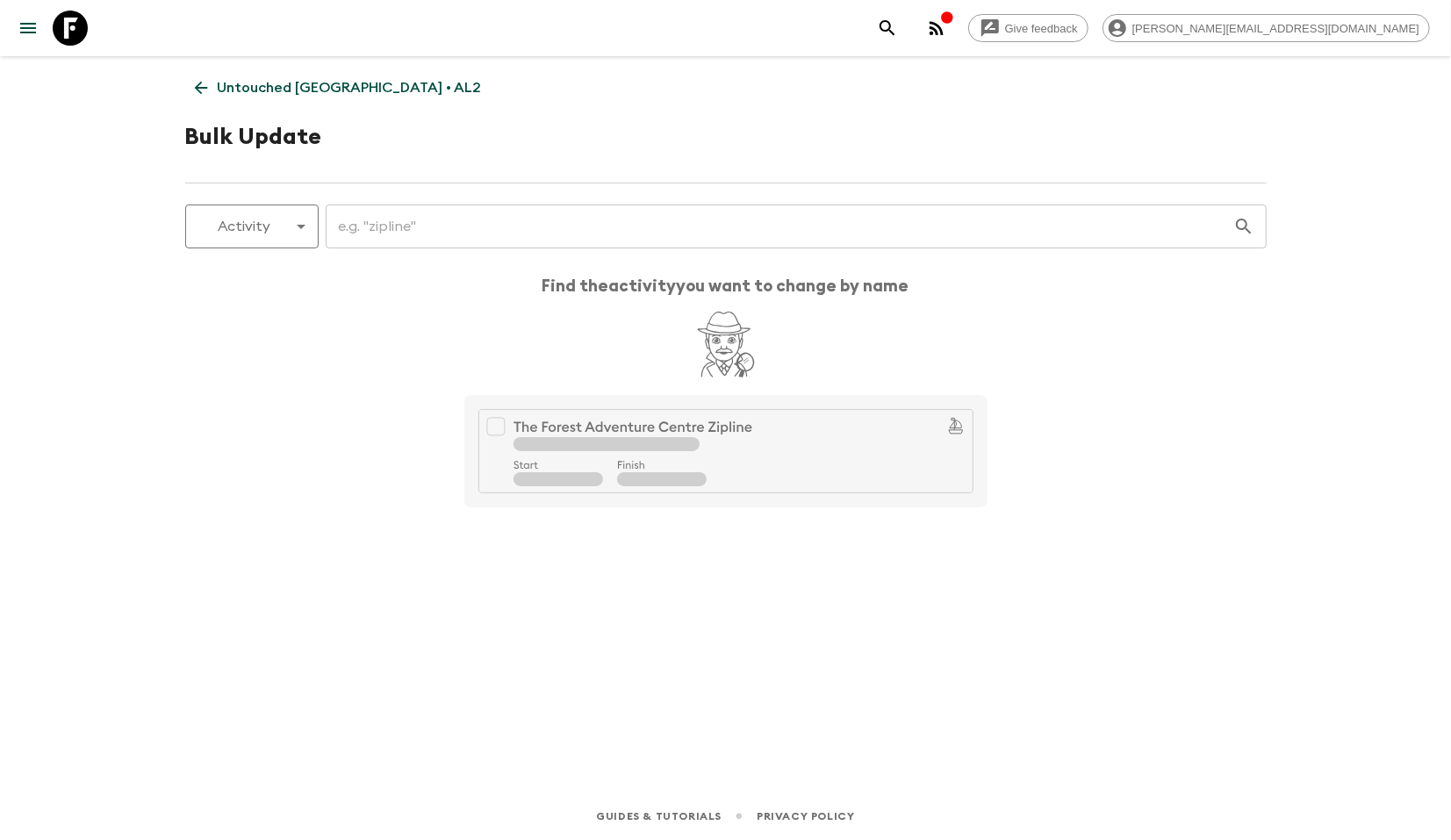
click at [384, 222] on input "text" at bounding box center [779, 226] width 908 height 49
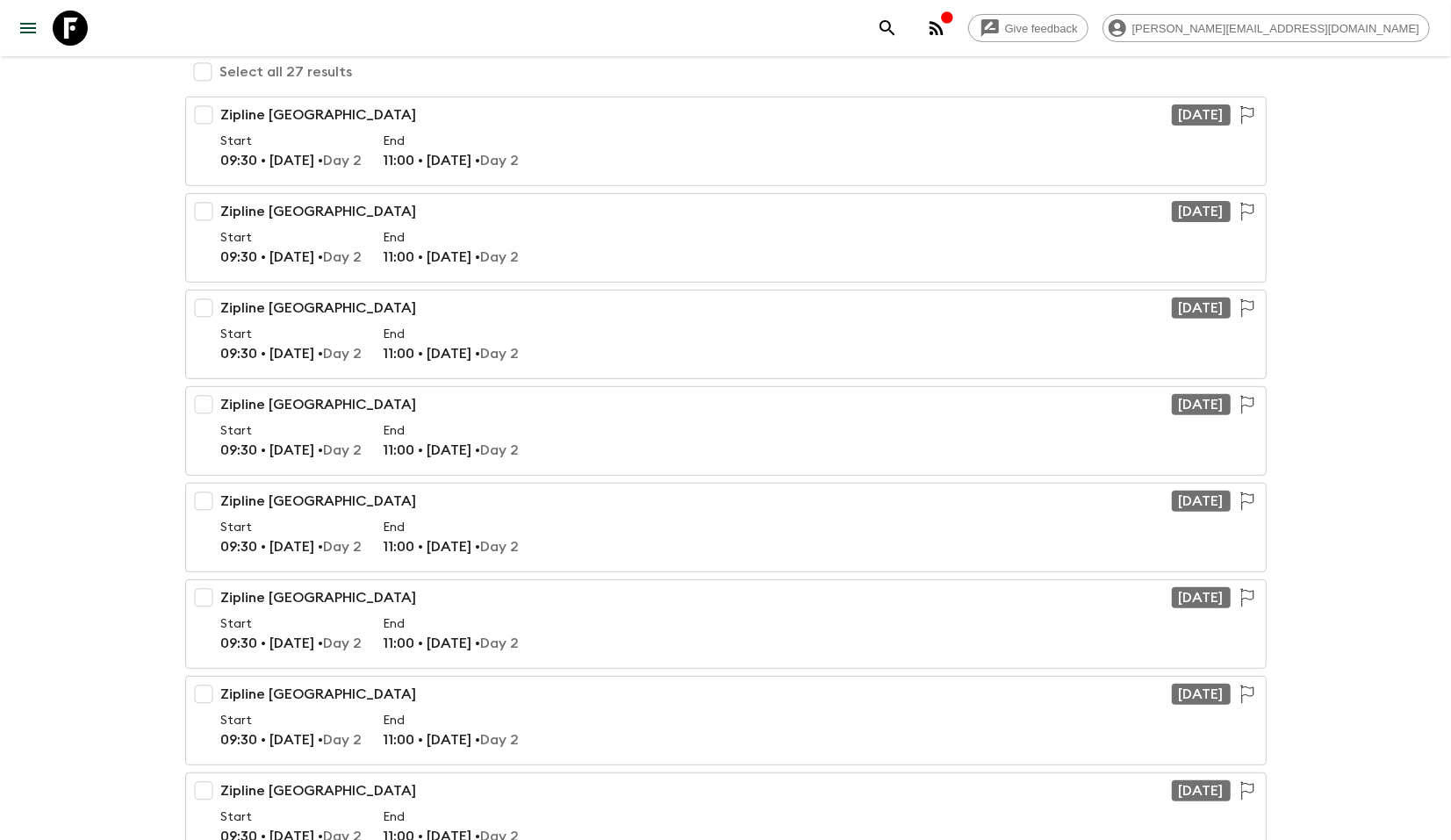
scroll to position [248, 0]
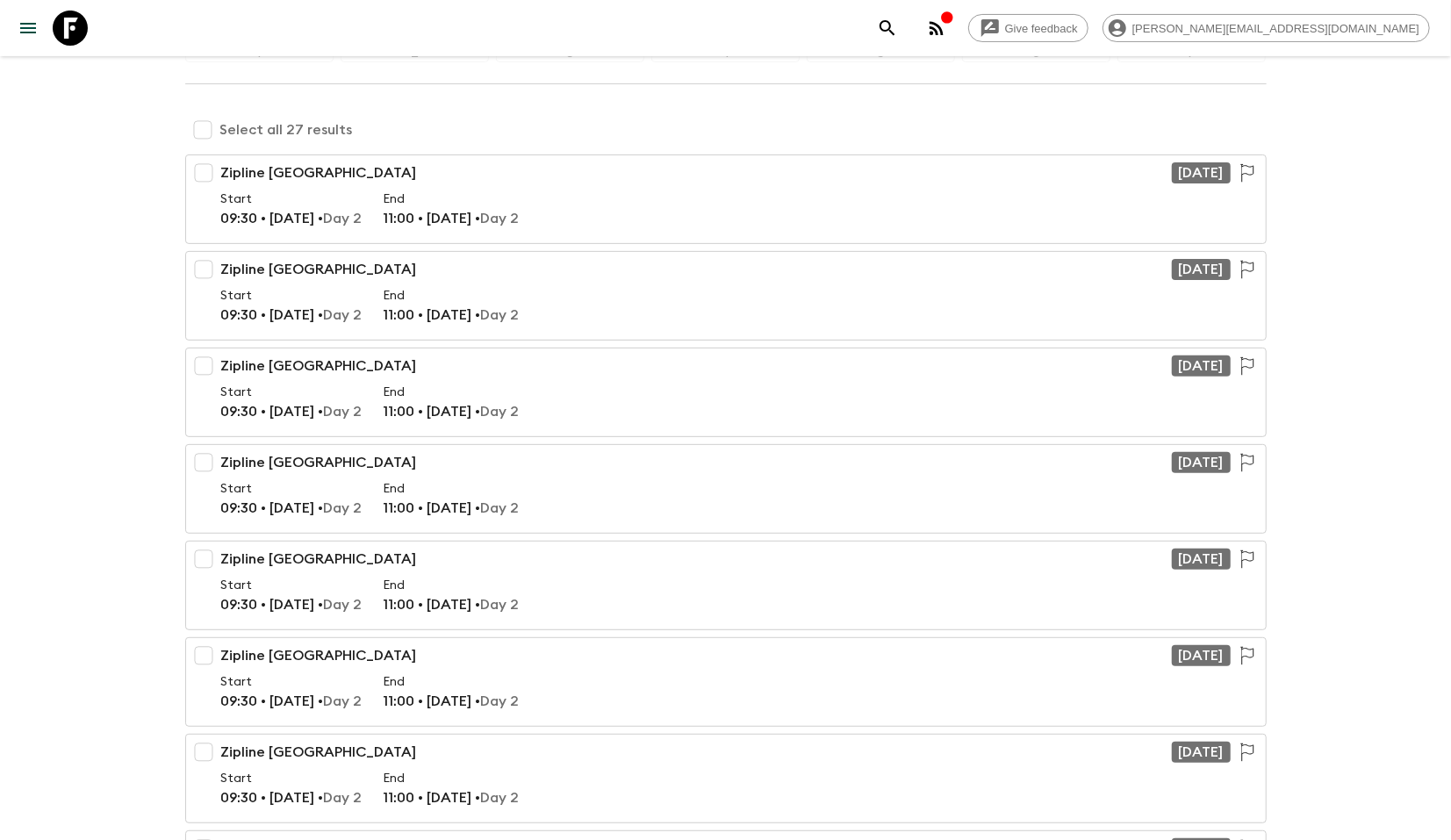
type input "zipline"
click at [207, 136] on input "checkbox" at bounding box center [202, 130] width 35 height 35
checkbox input "true"
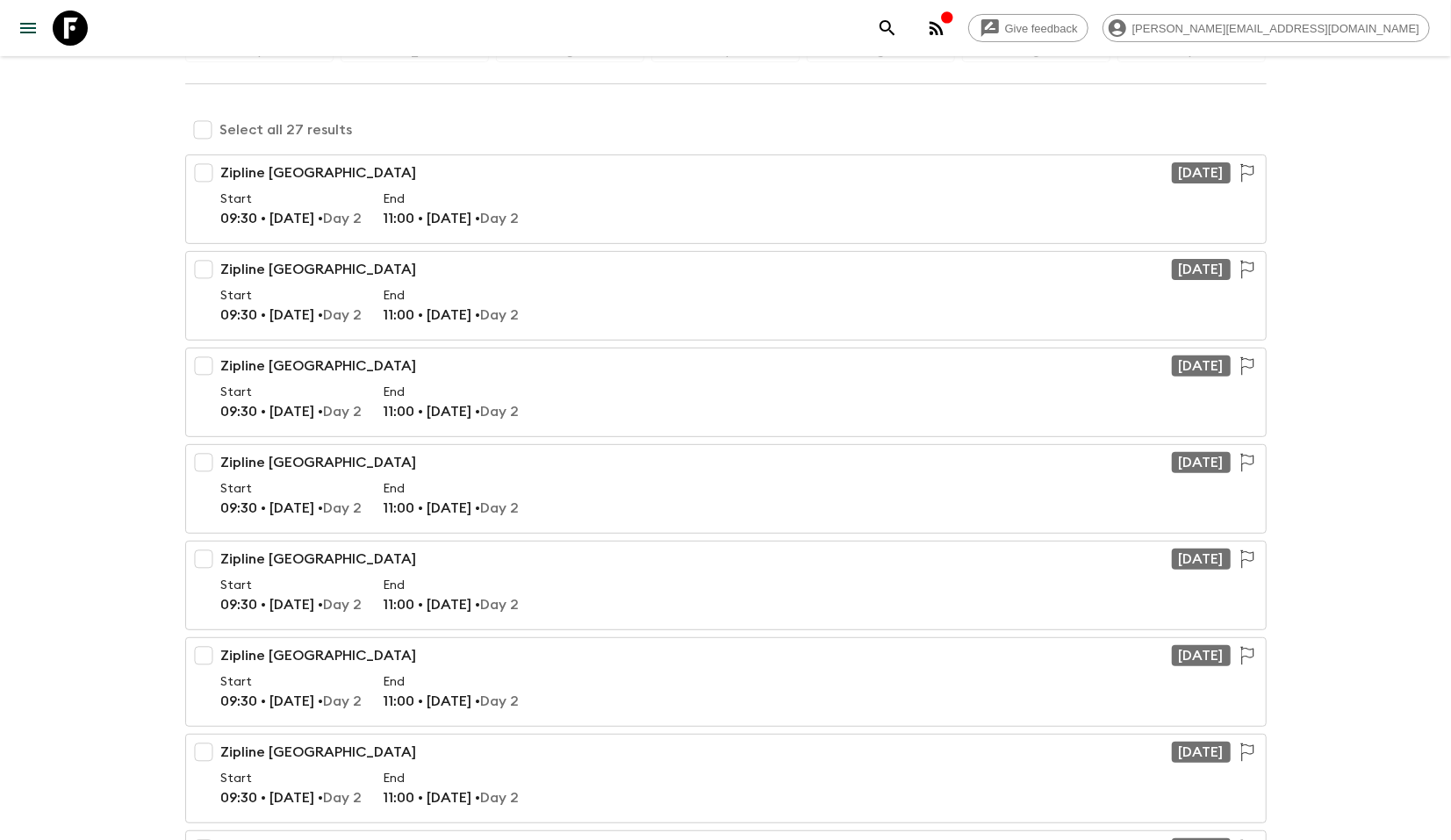
checkbox input "true"
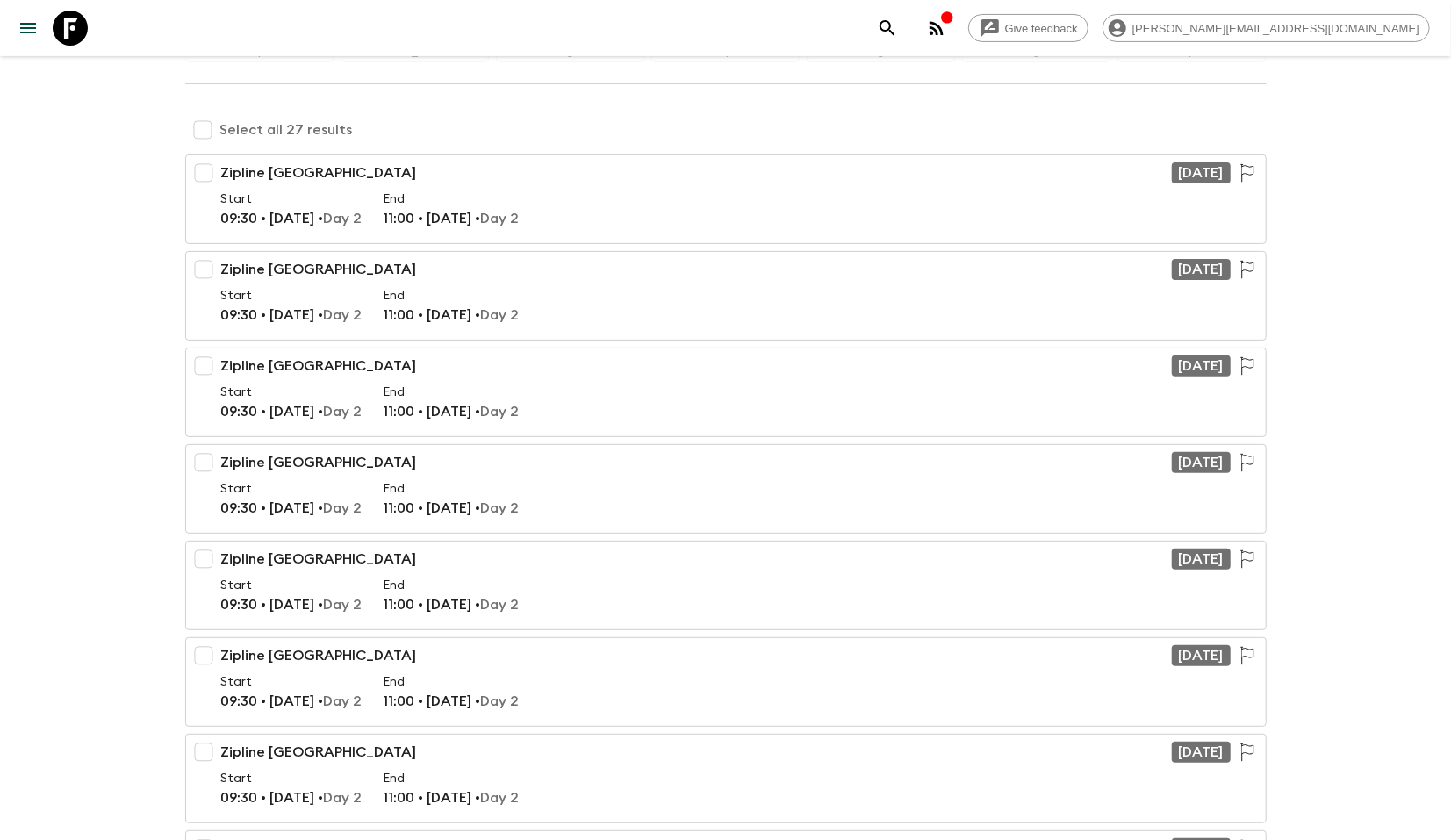
checkbox input "true"
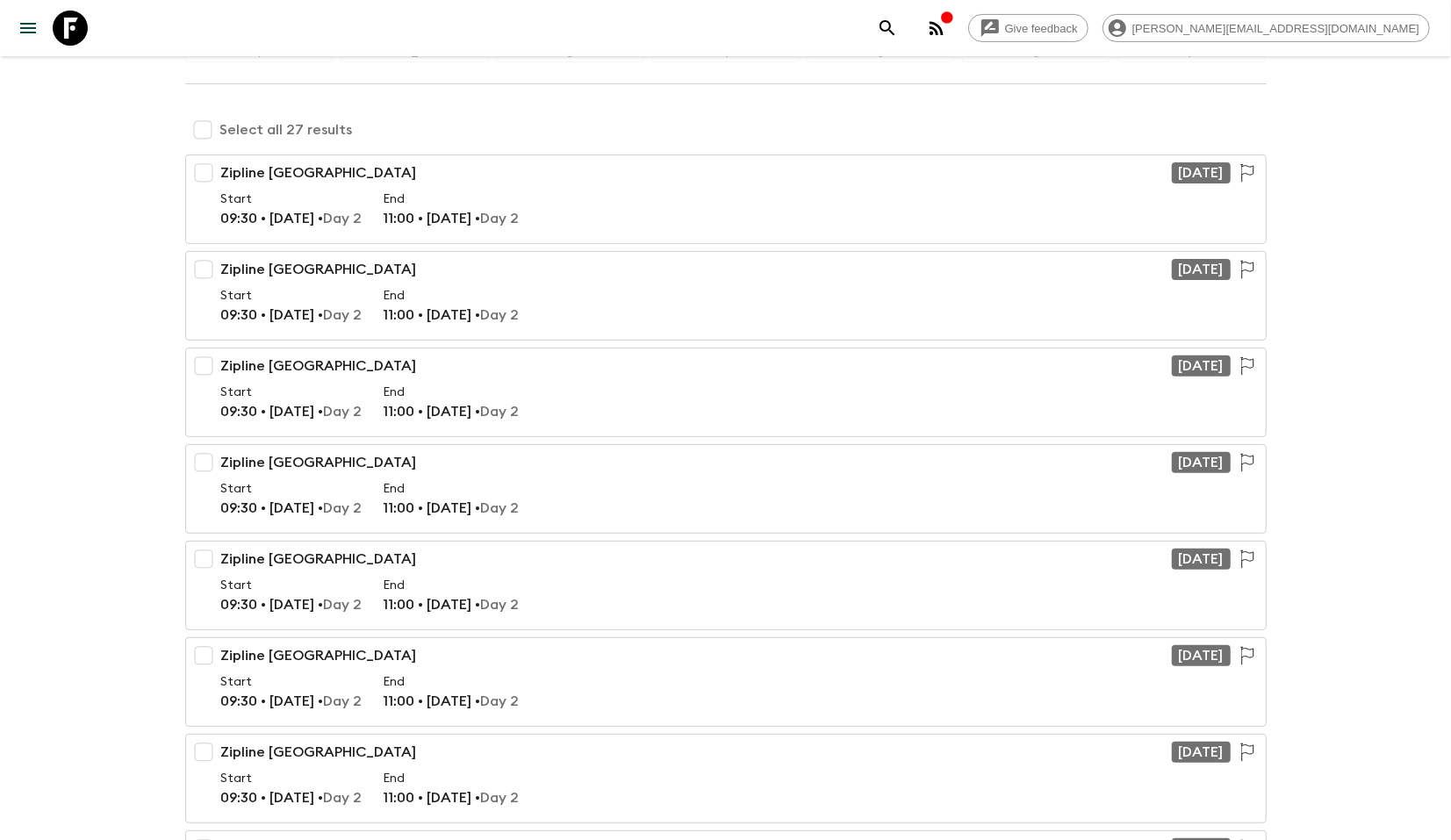
checkbox input "true"
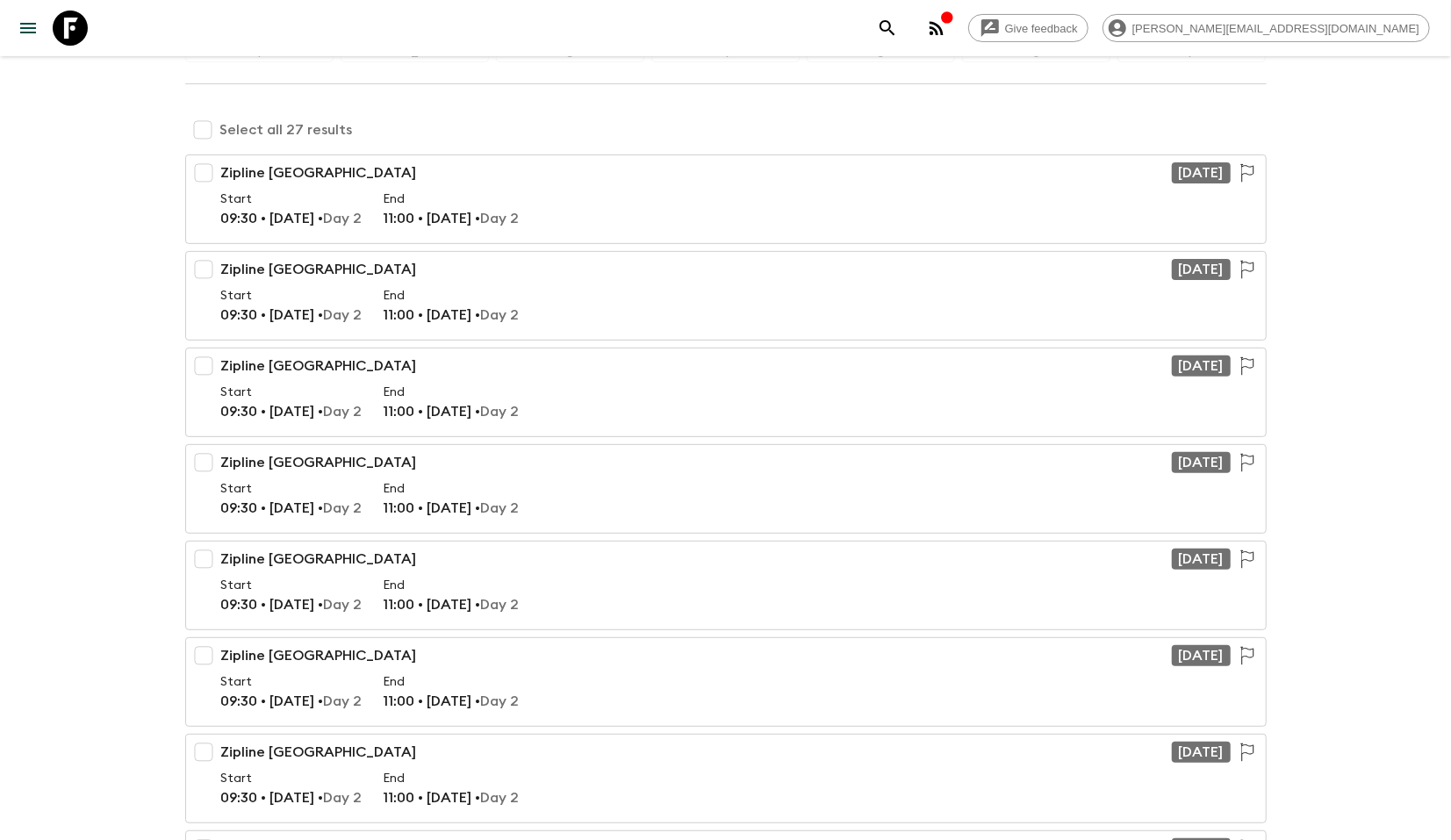
checkbox input "true"
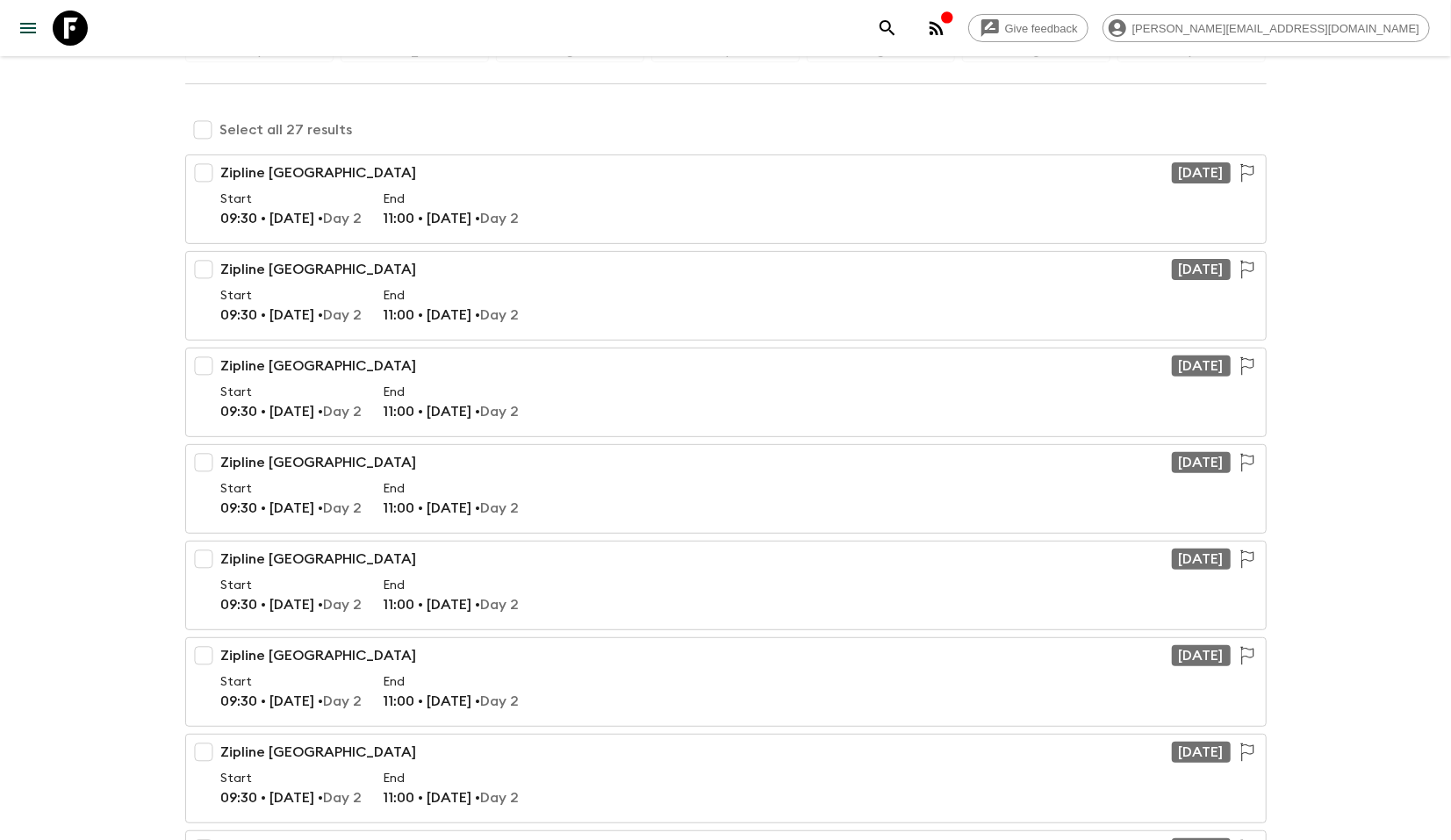
checkbox input "true"
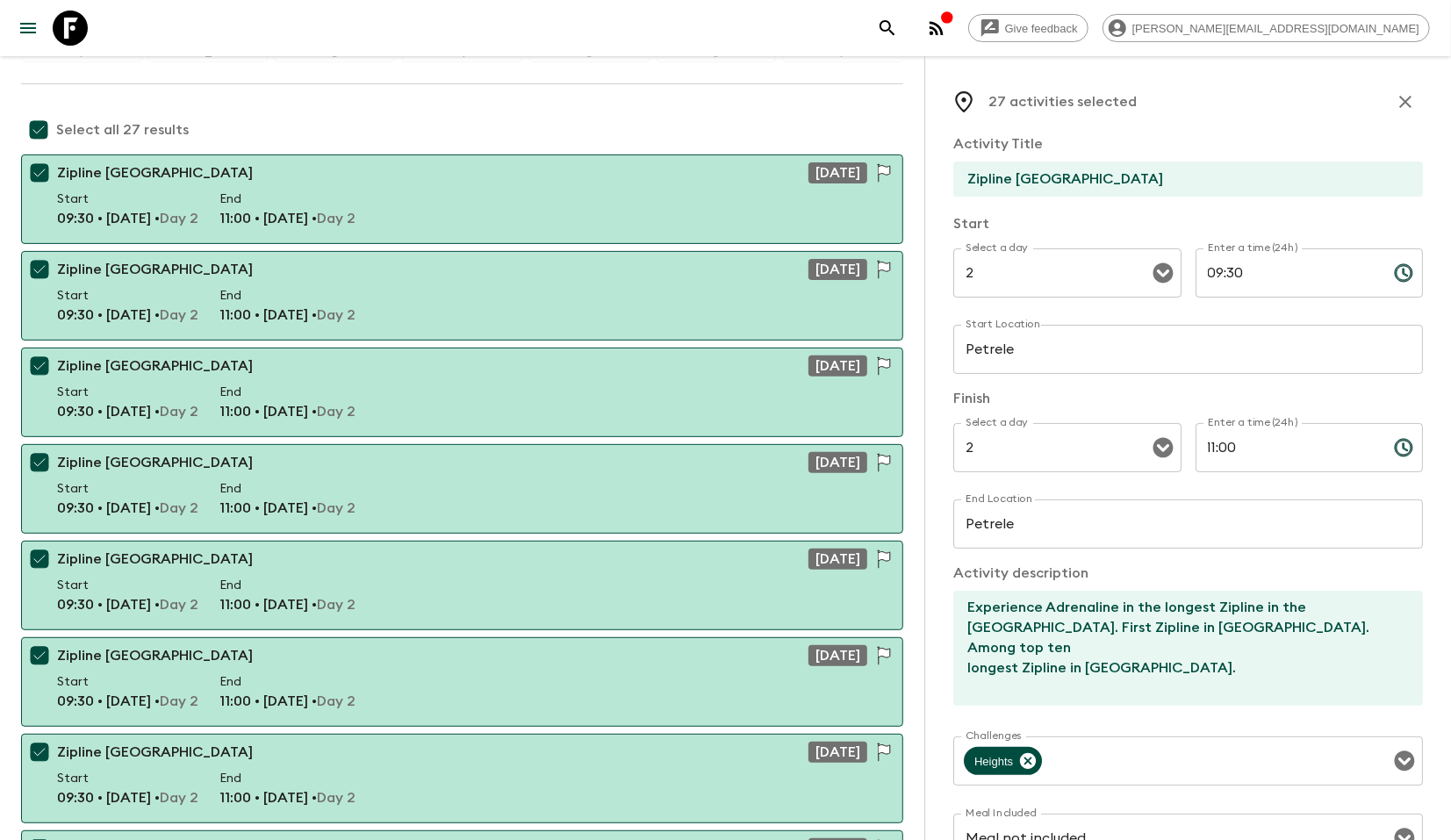
click at [38, 128] on input "checkbox" at bounding box center [39, 130] width 35 height 35
checkbox input "false"
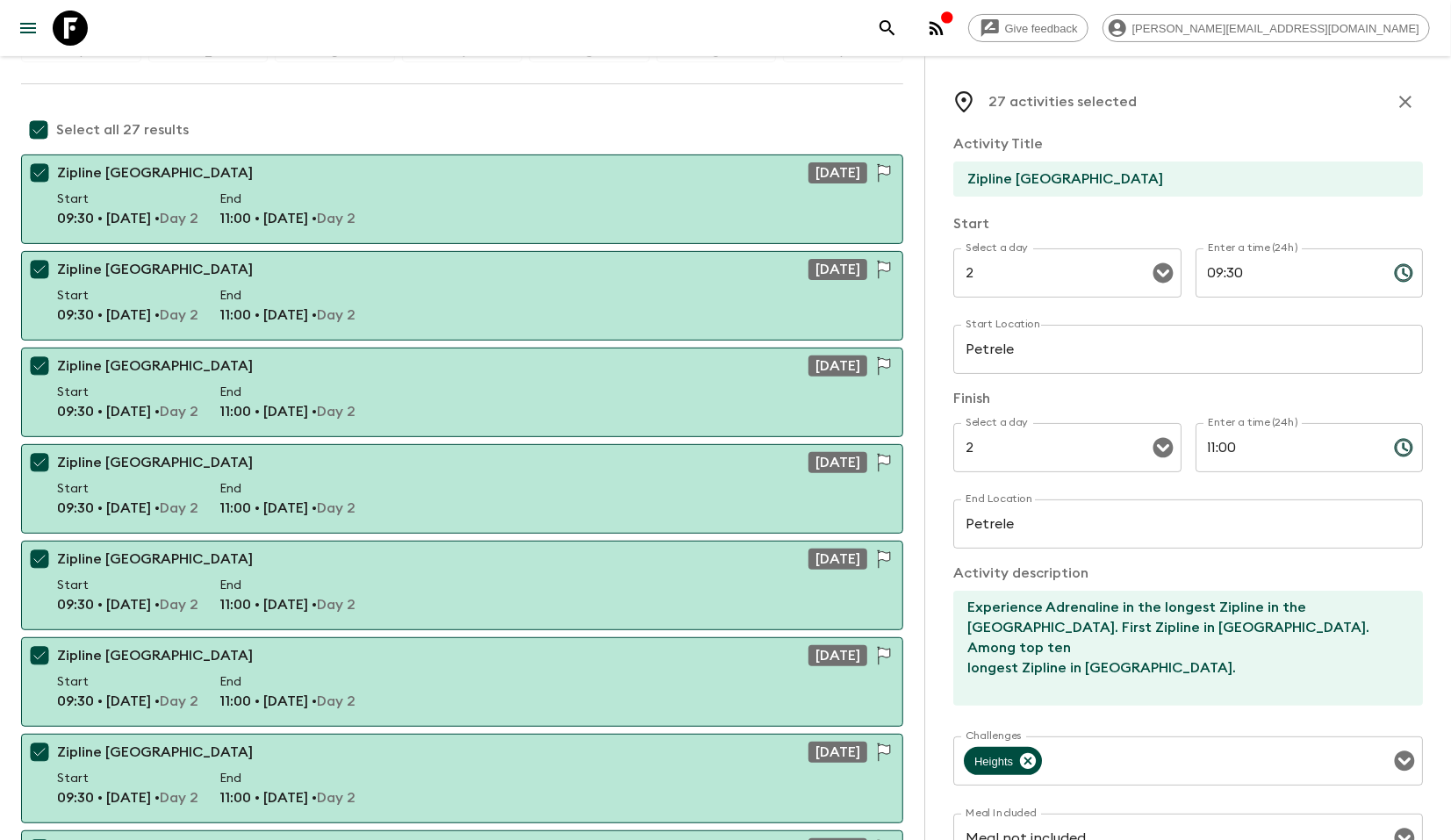
checkbox input "false"
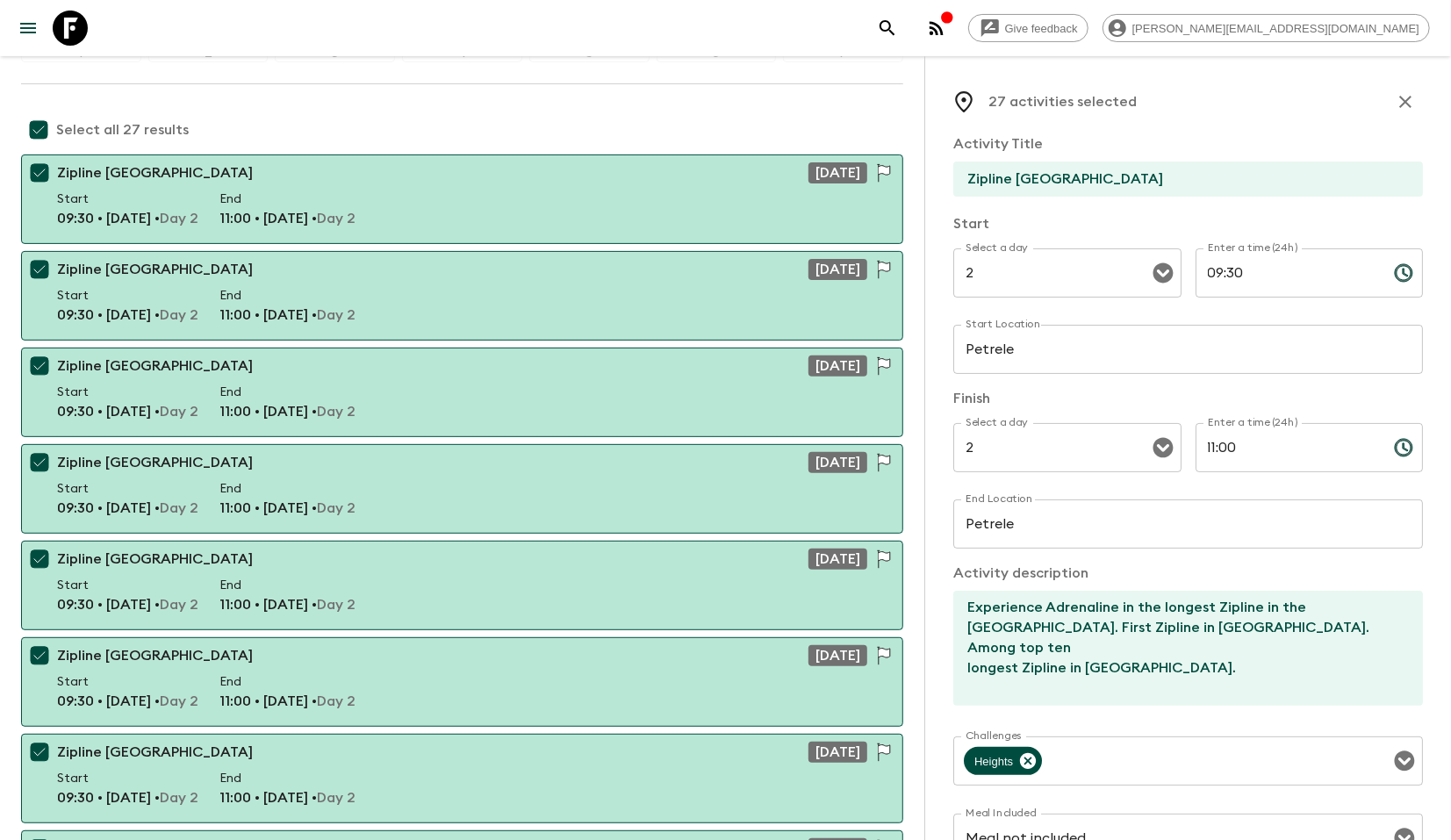
checkbox input "false"
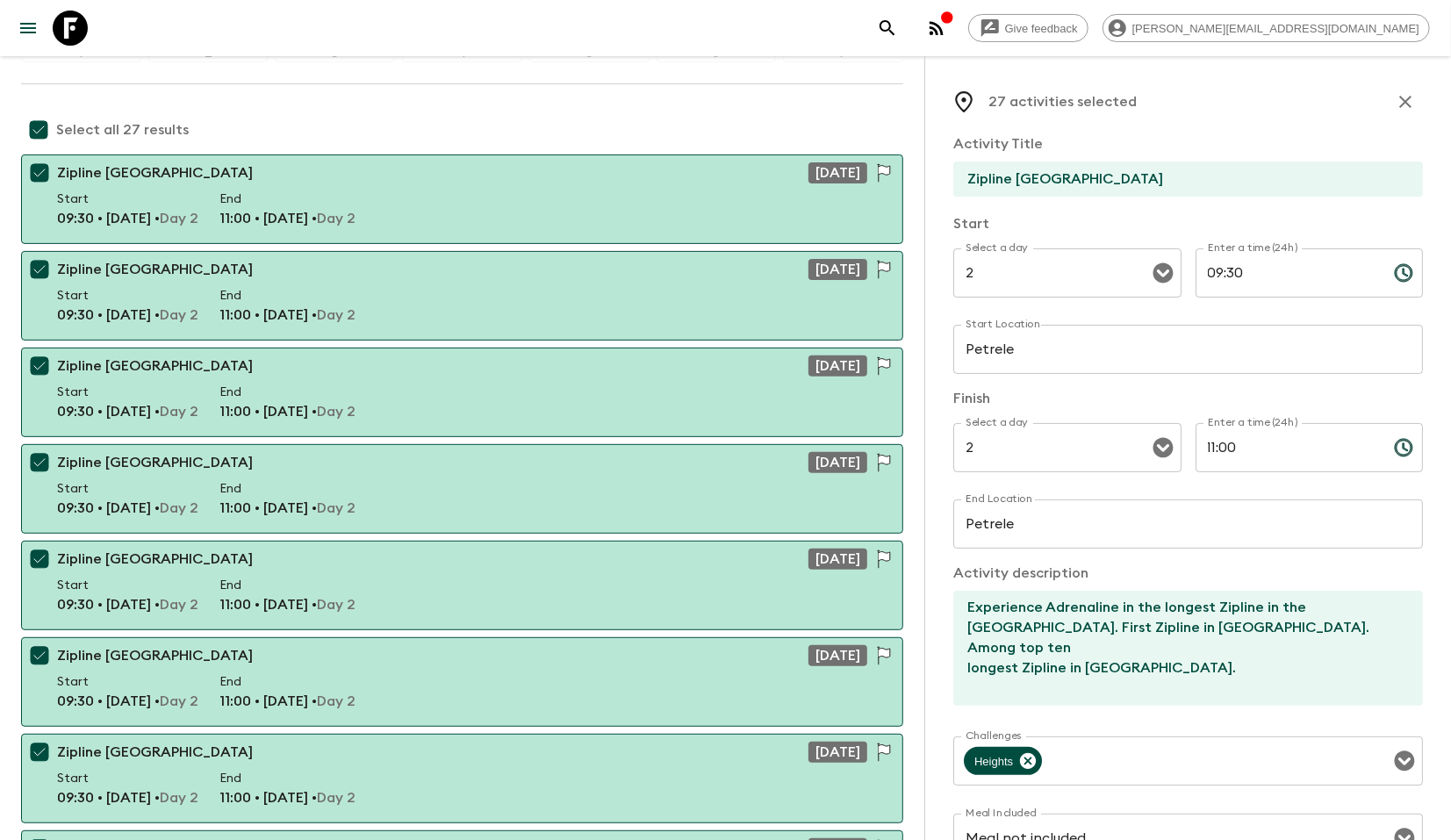
checkbox input "false"
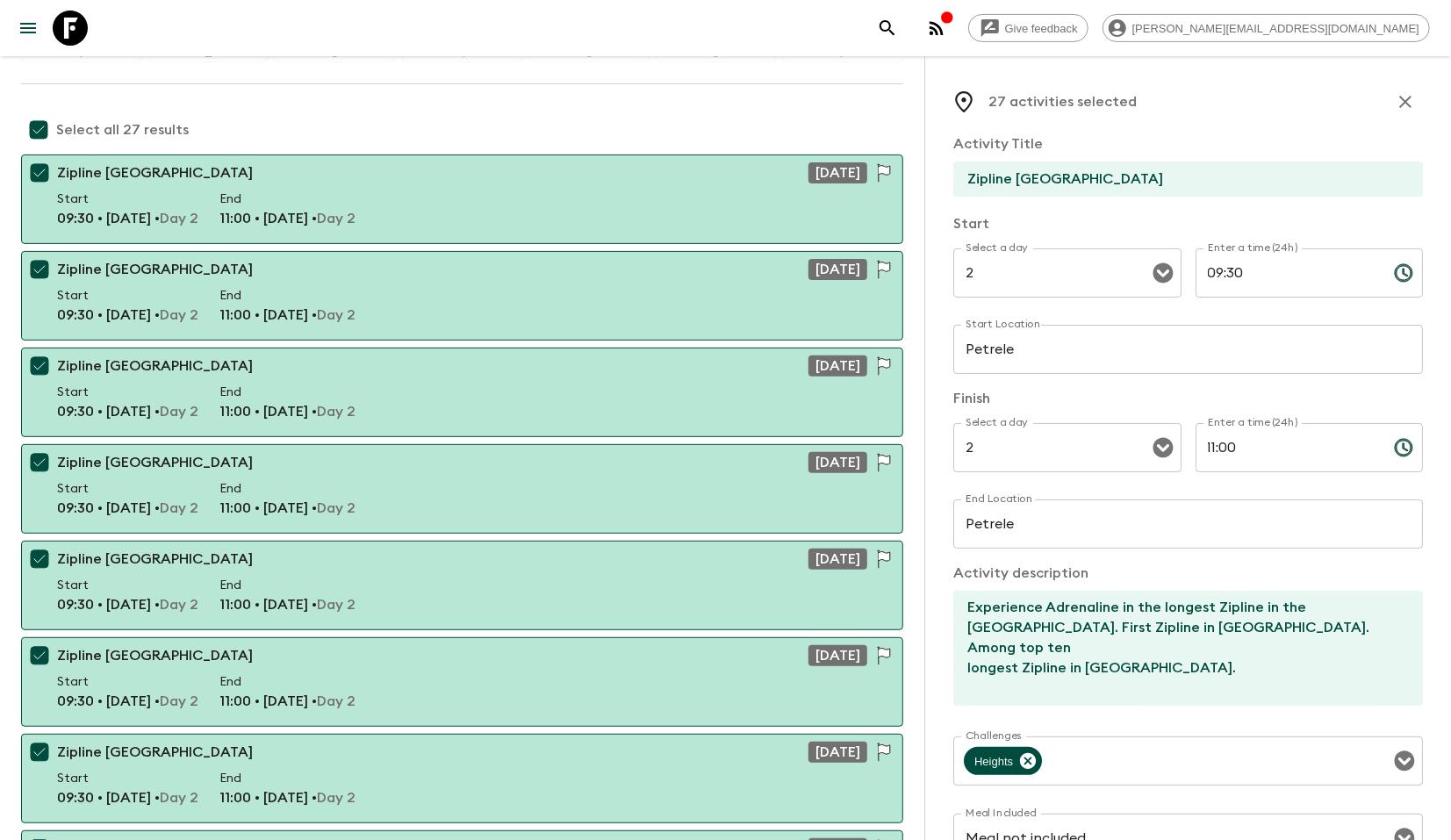
checkbox input "false"
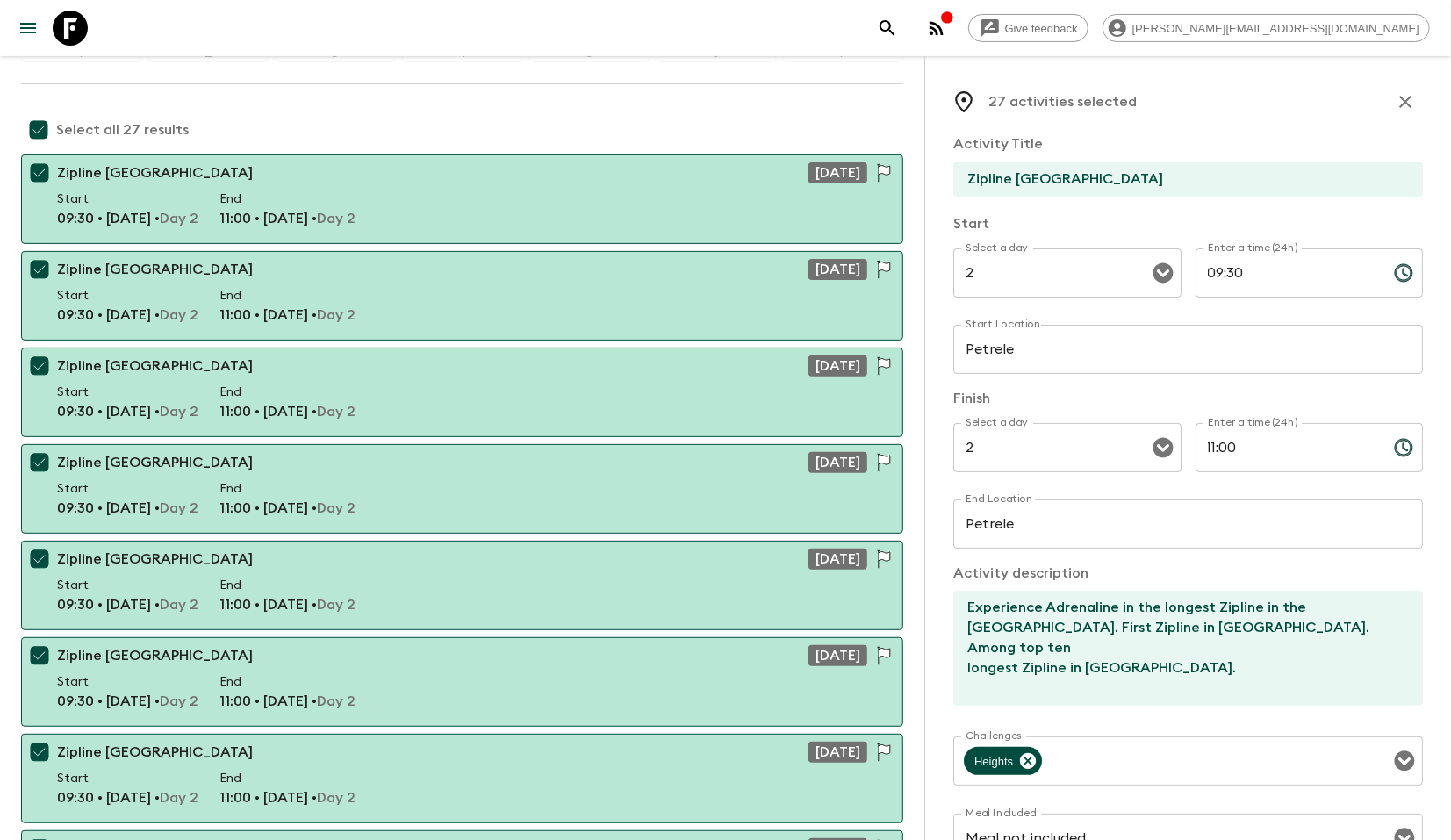
checkbox input "false"
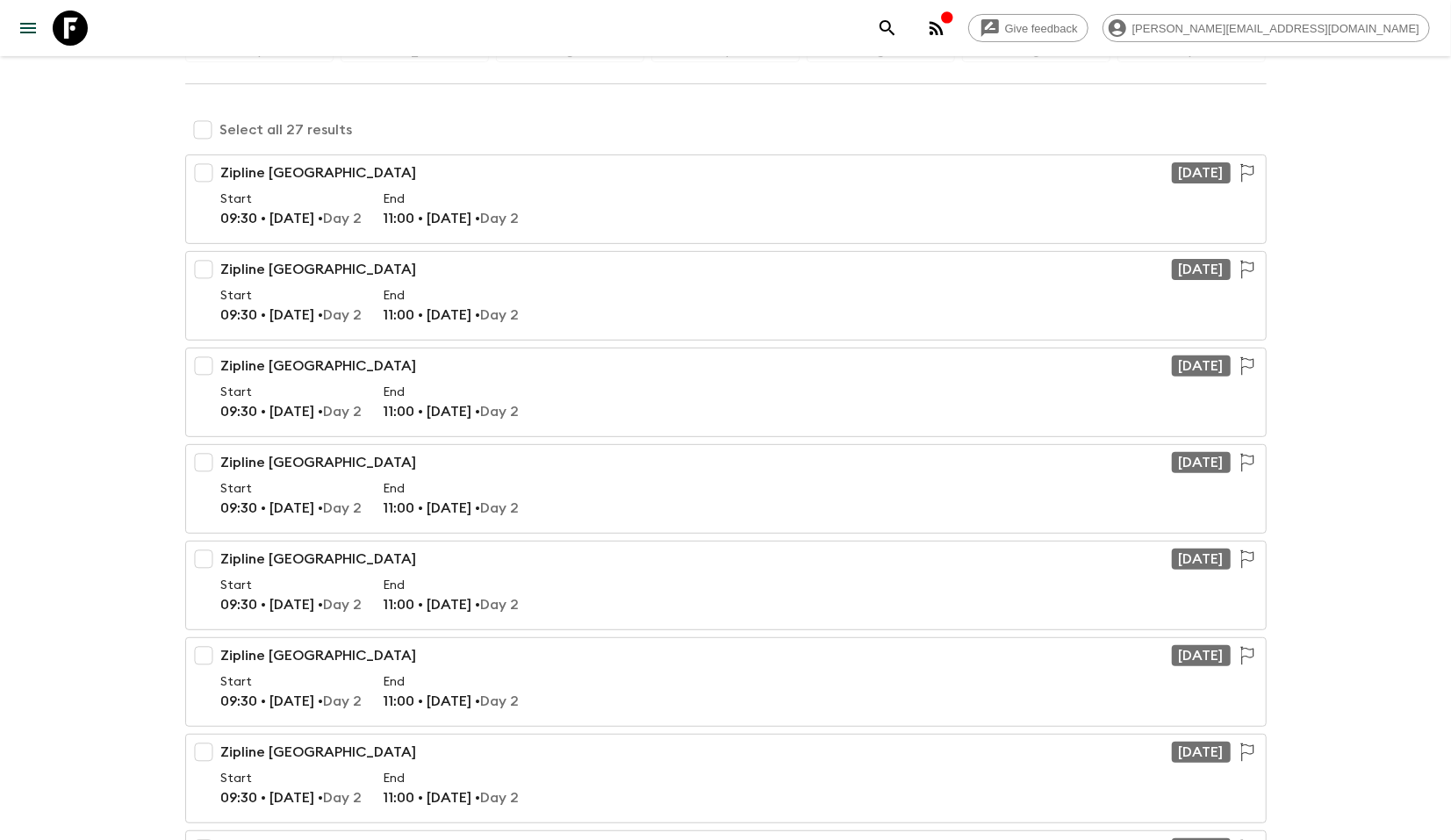
click at [197, 127] on input "checkbox" at bounding box center [202, 130] width 35 height 35
checkbox input "true"
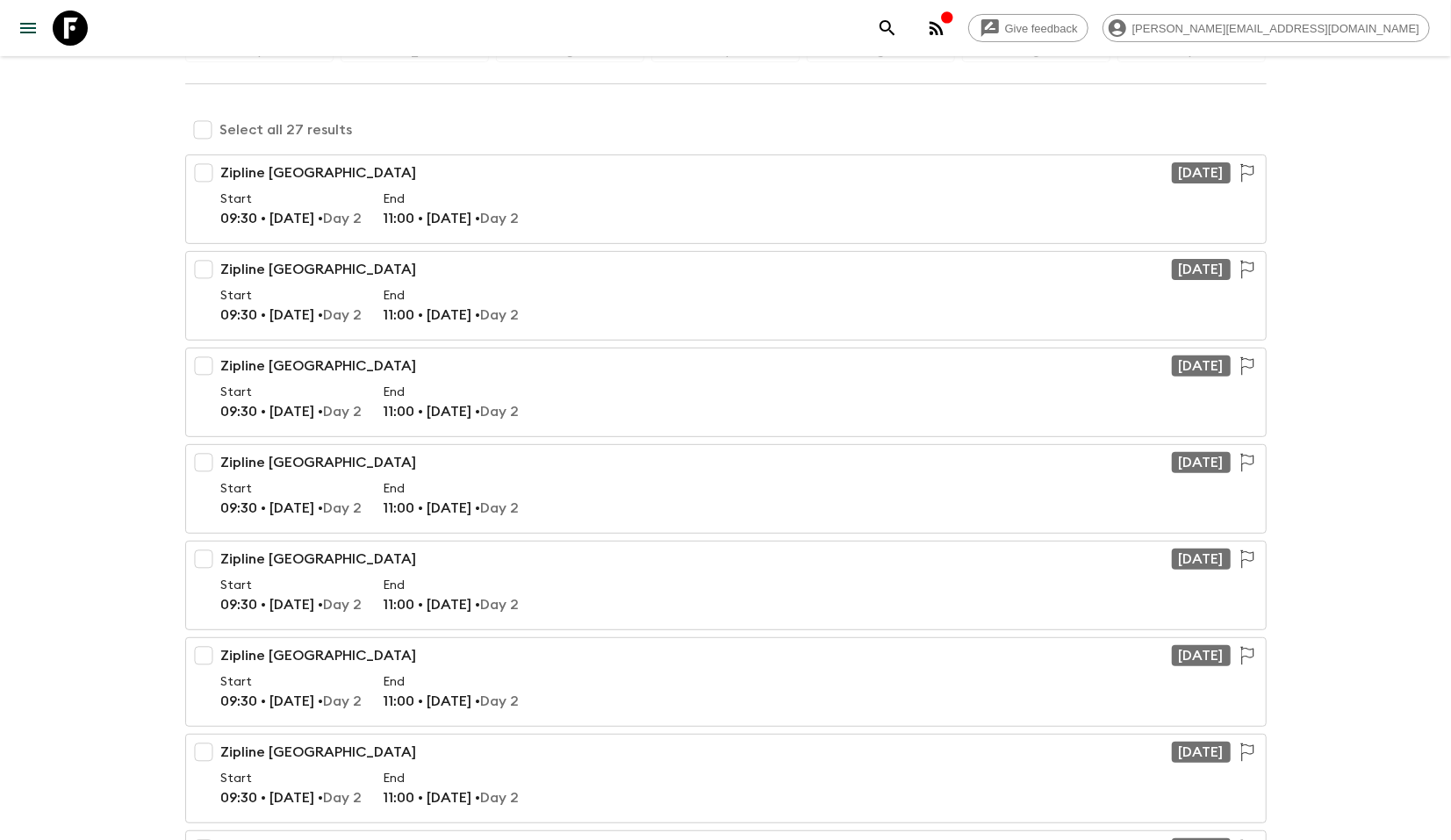
checkbox input "true"
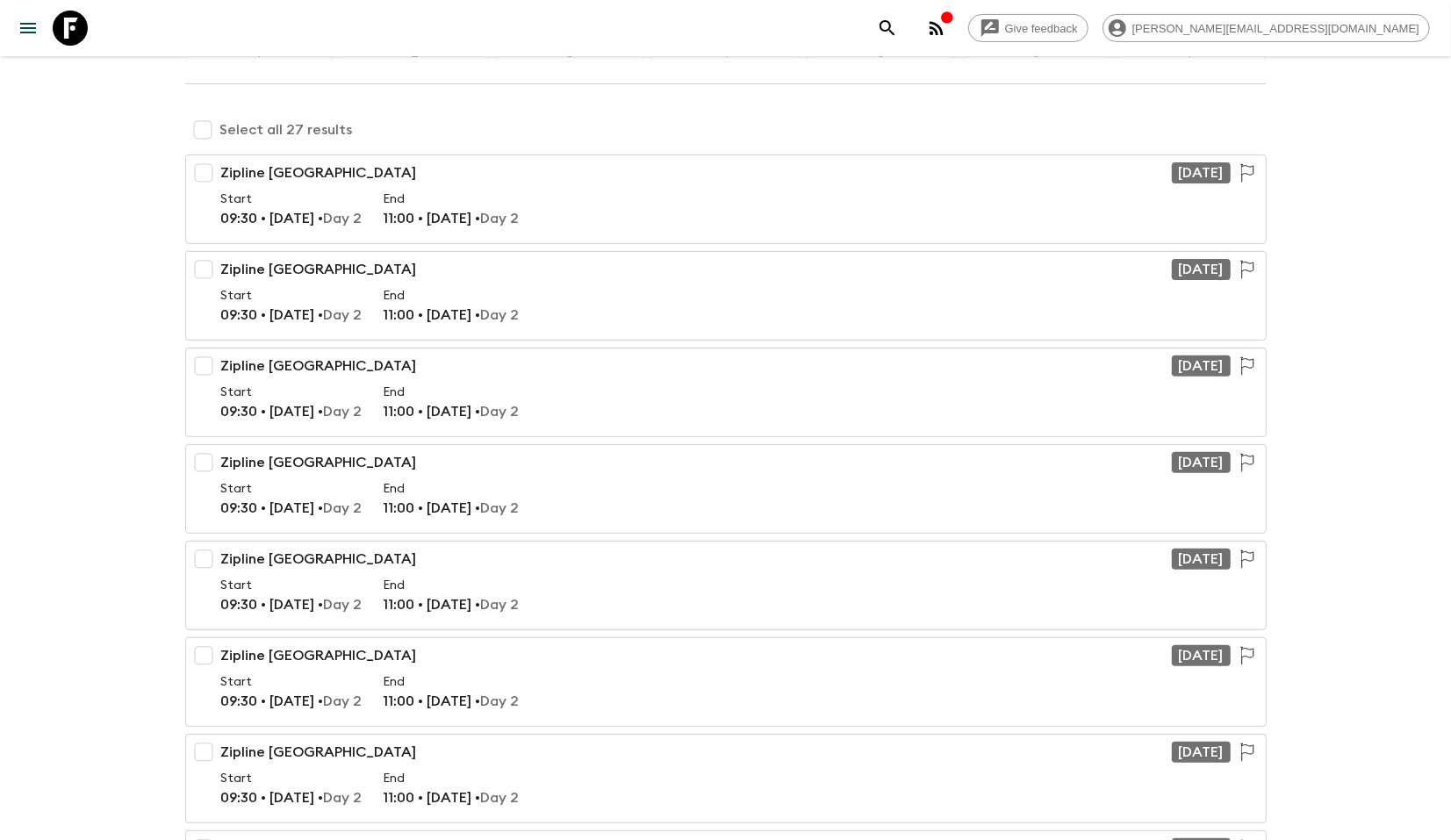
checkbox input "true"
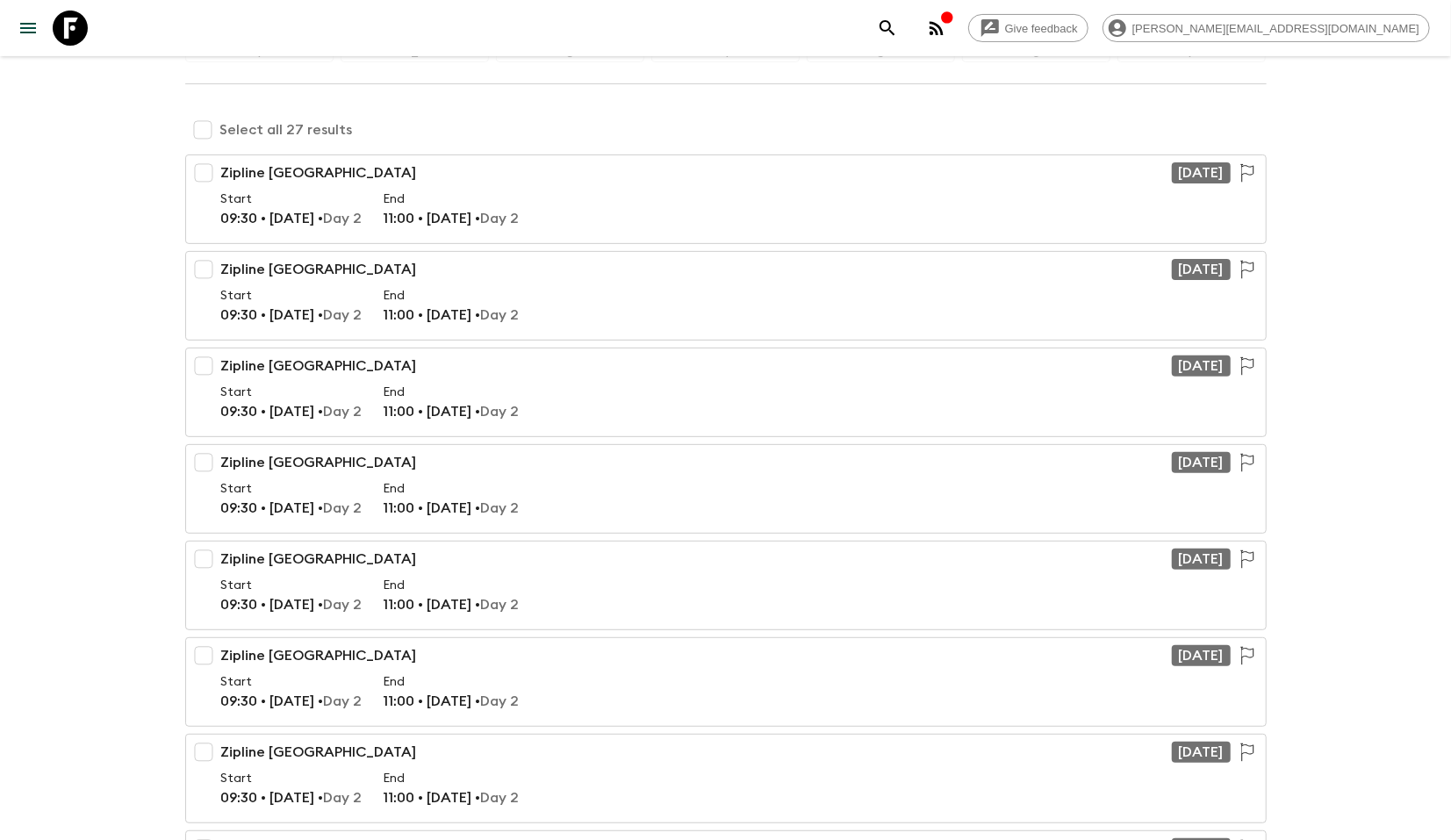
checkbox input "true"
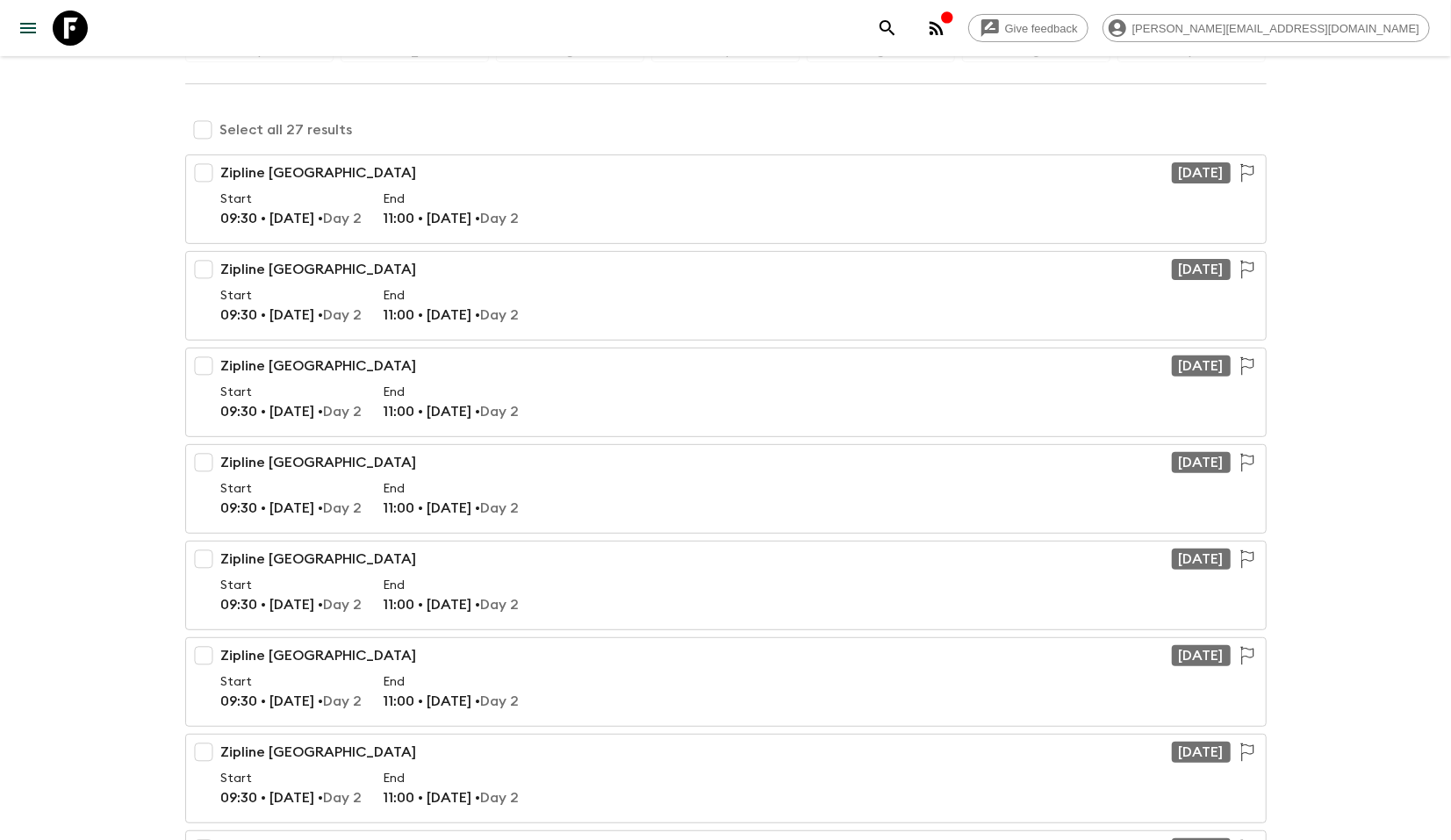
checkbox input "true"
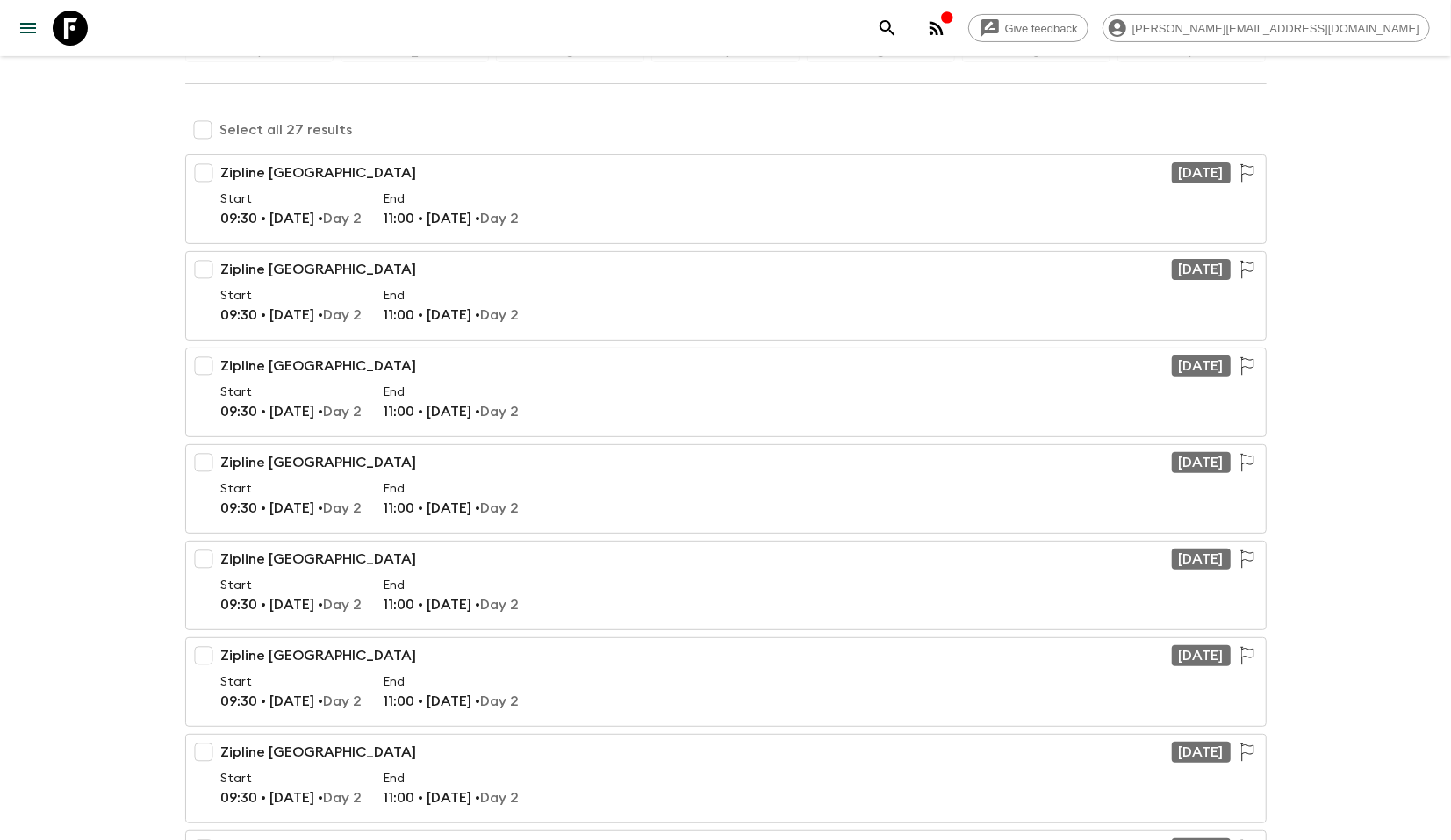
checkbox input "true"
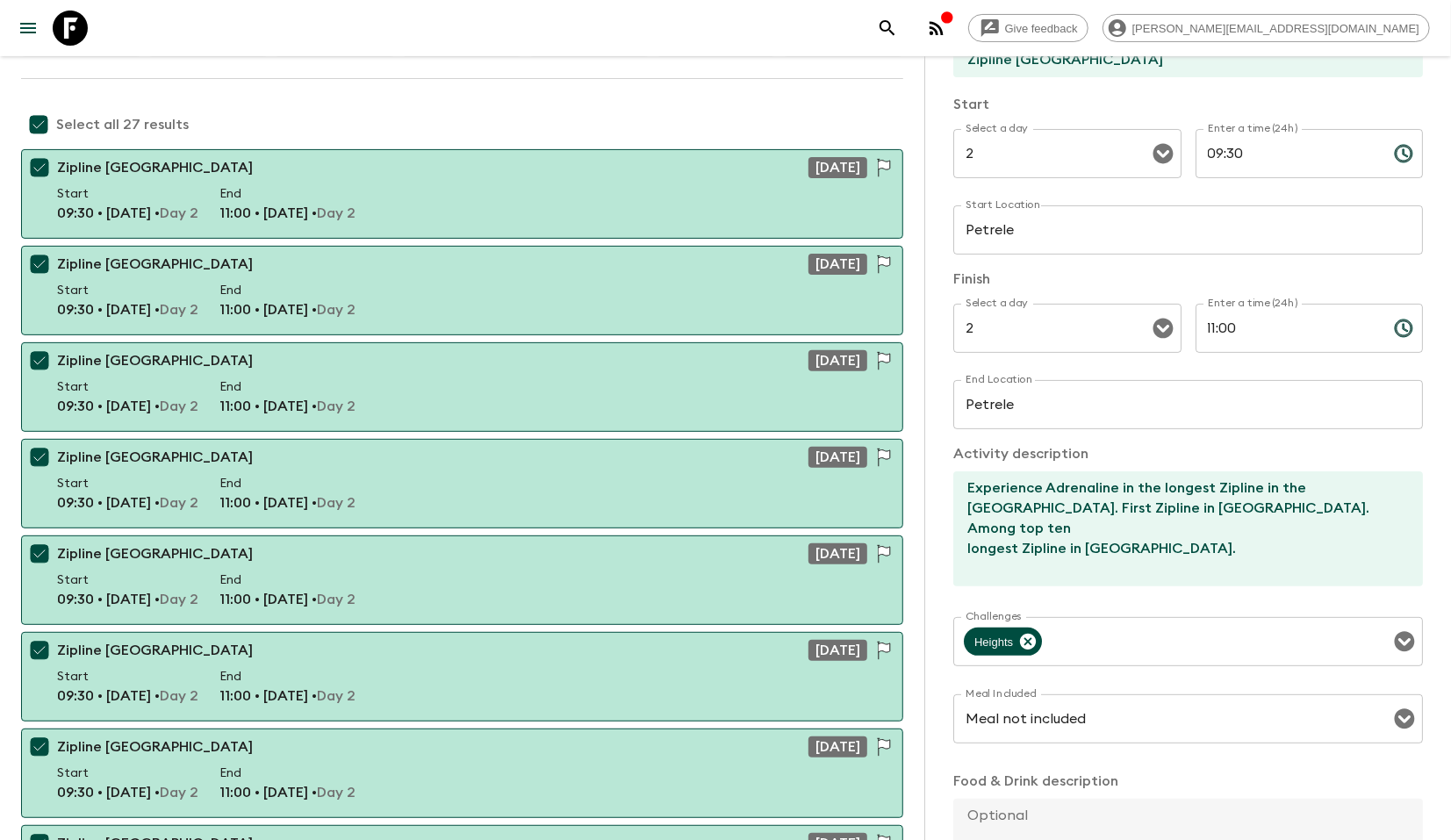
scroll to position [253, 0]
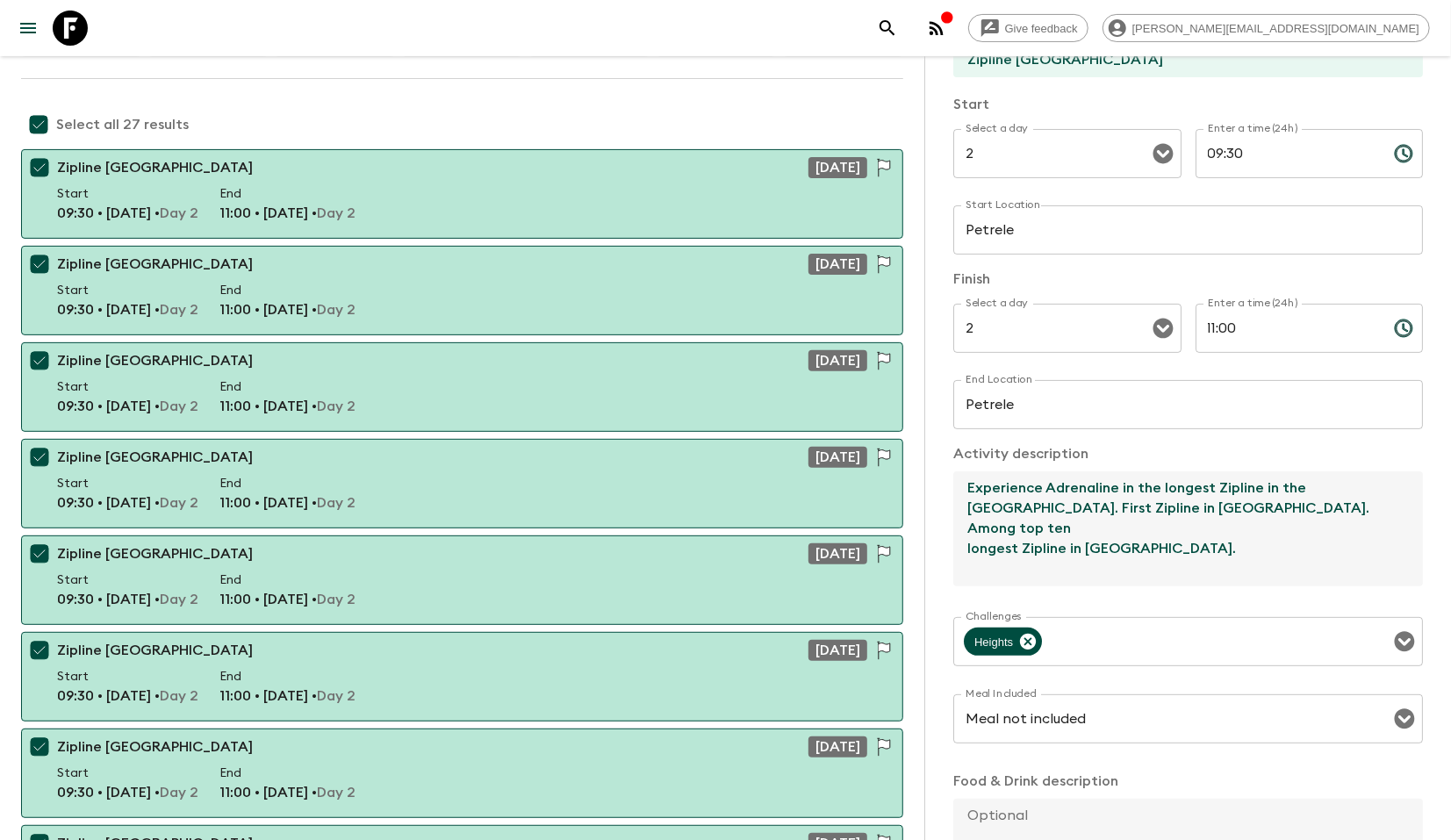
click at [1077, 523] on textarea "Experience Adrenaline in the longest Zipline in the [GEOGRAPHIC_DATA]. First Zi…" at bounding box center [1181, 528] width 456 height 115
click at [1108, 512] on textarea "Experience Adrenaline in the longest Zipline in the [GEOGRAPHIC_DATA]. First Zi…" at bounding box center [1181, 528] width 456 height 115
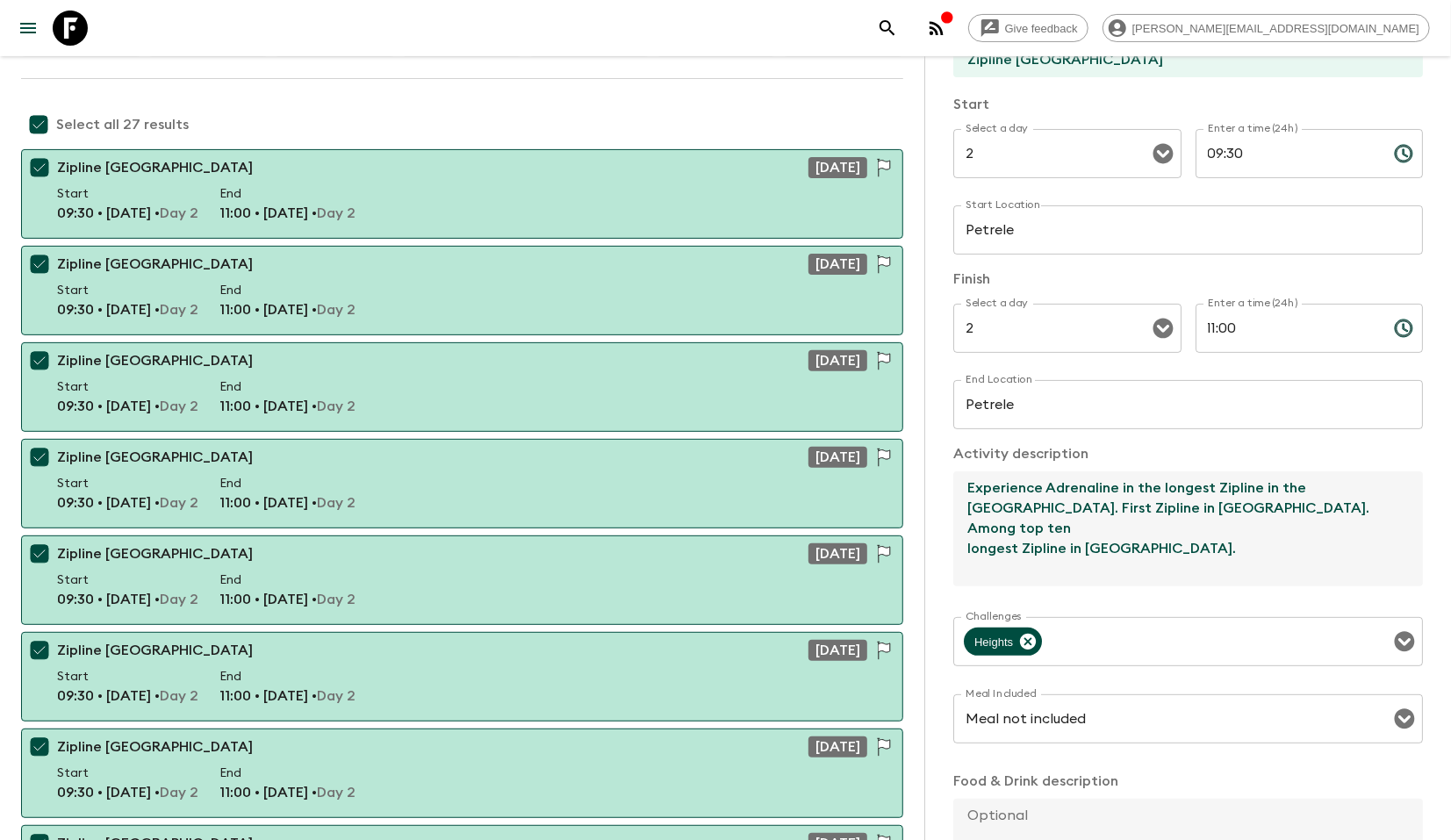
click at [1107, 512] on textarea "Experience Adrenaline in the longest Zipline in the [GEOGRAPHIC_DATA]. First Zi…" at bounding box center [1181, 528] width 456 height 115
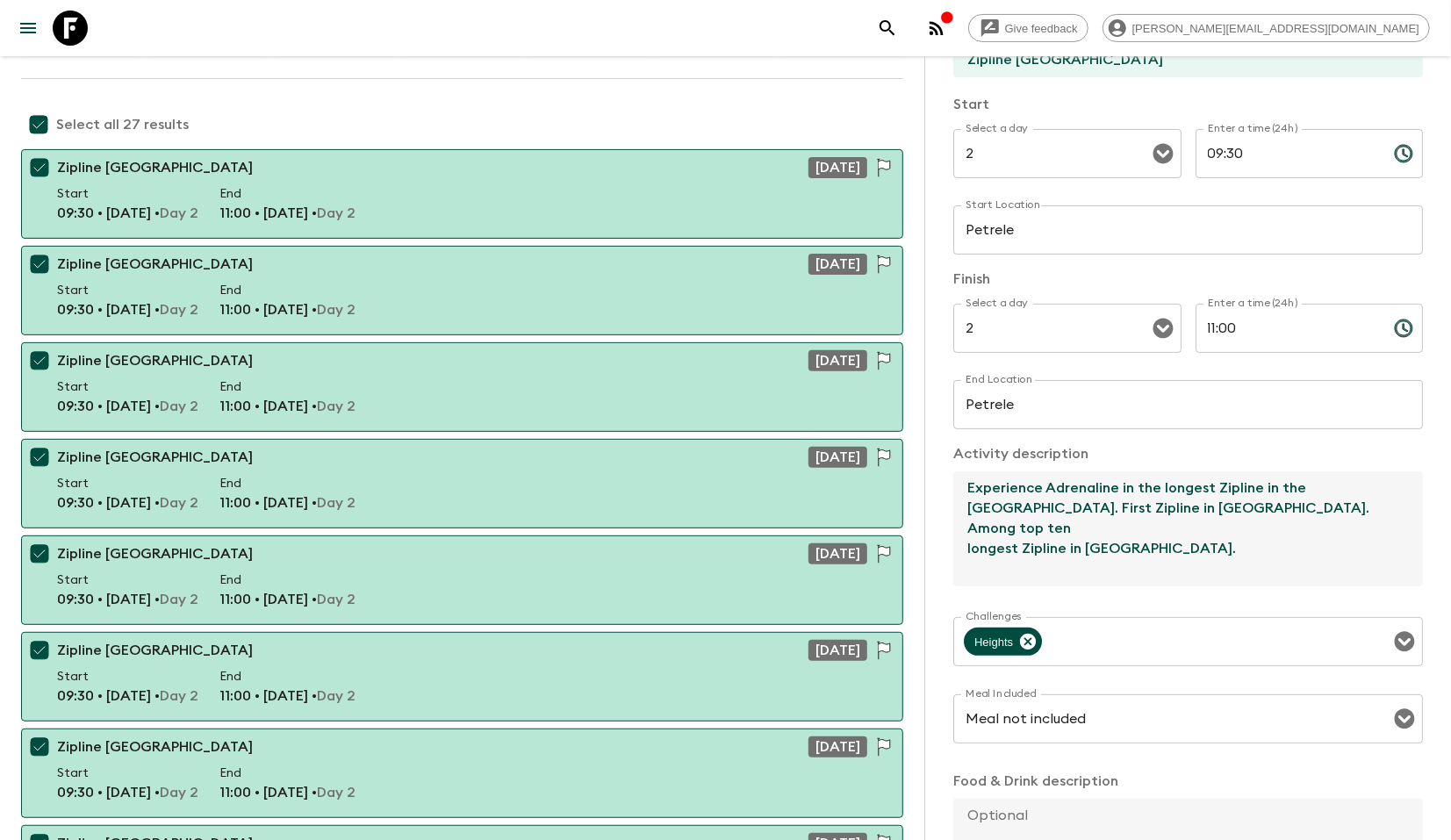
click at [1146, 534] on textarea "Experience Adrenaline in the longest Zipline in the [GEOGRAPHIC_DATA]. First Zi…" at bounding box center [1181, 528] width 456 height 115
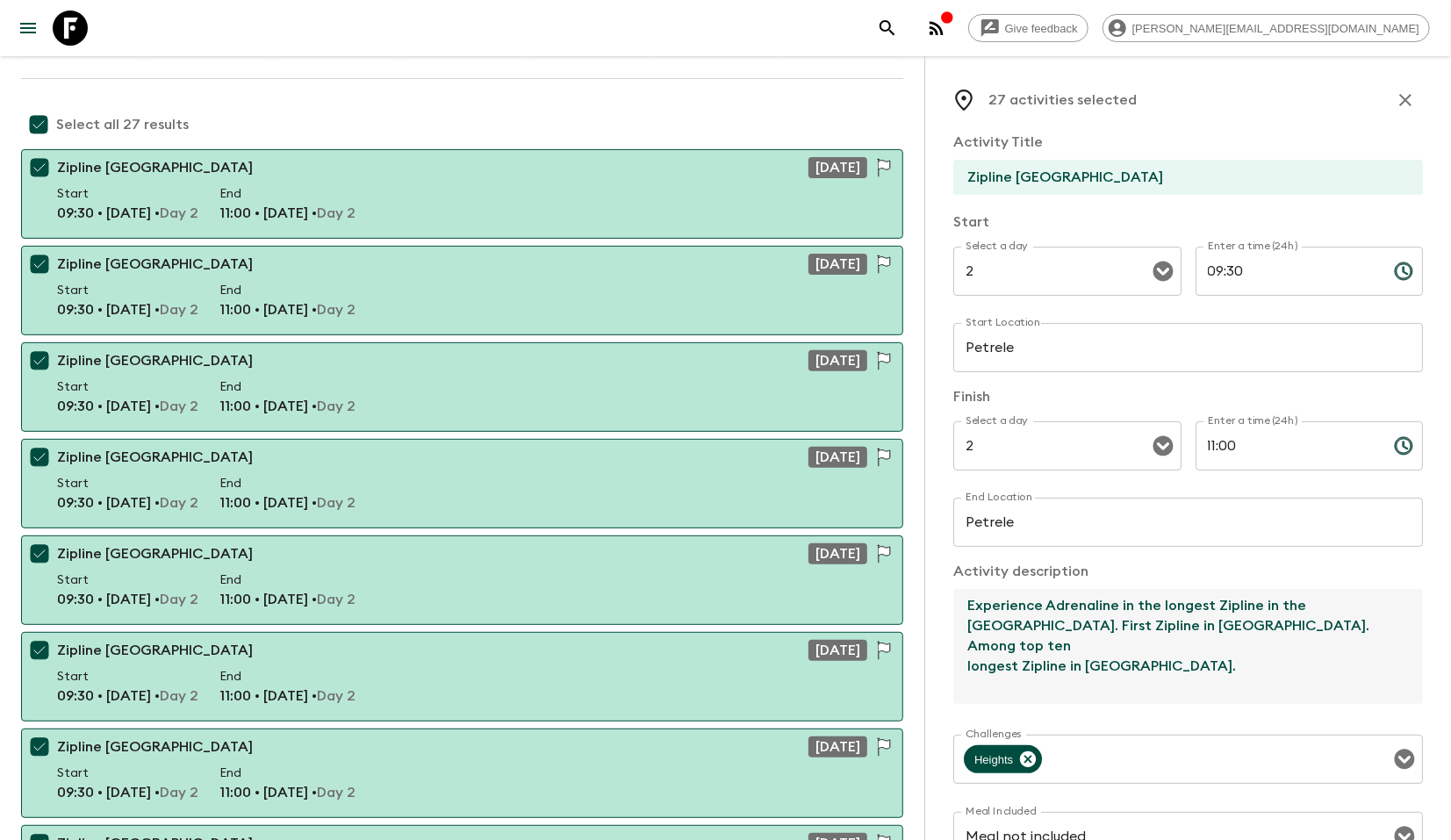
scroll to position [0, 0]
click at [1148, 649] on textarea "Experience Adrenaline in the longest Zipline in the [GEOGRAPHIC_DATA]. First Zi…" at bounding box center [1181, 647] width 456 height 115
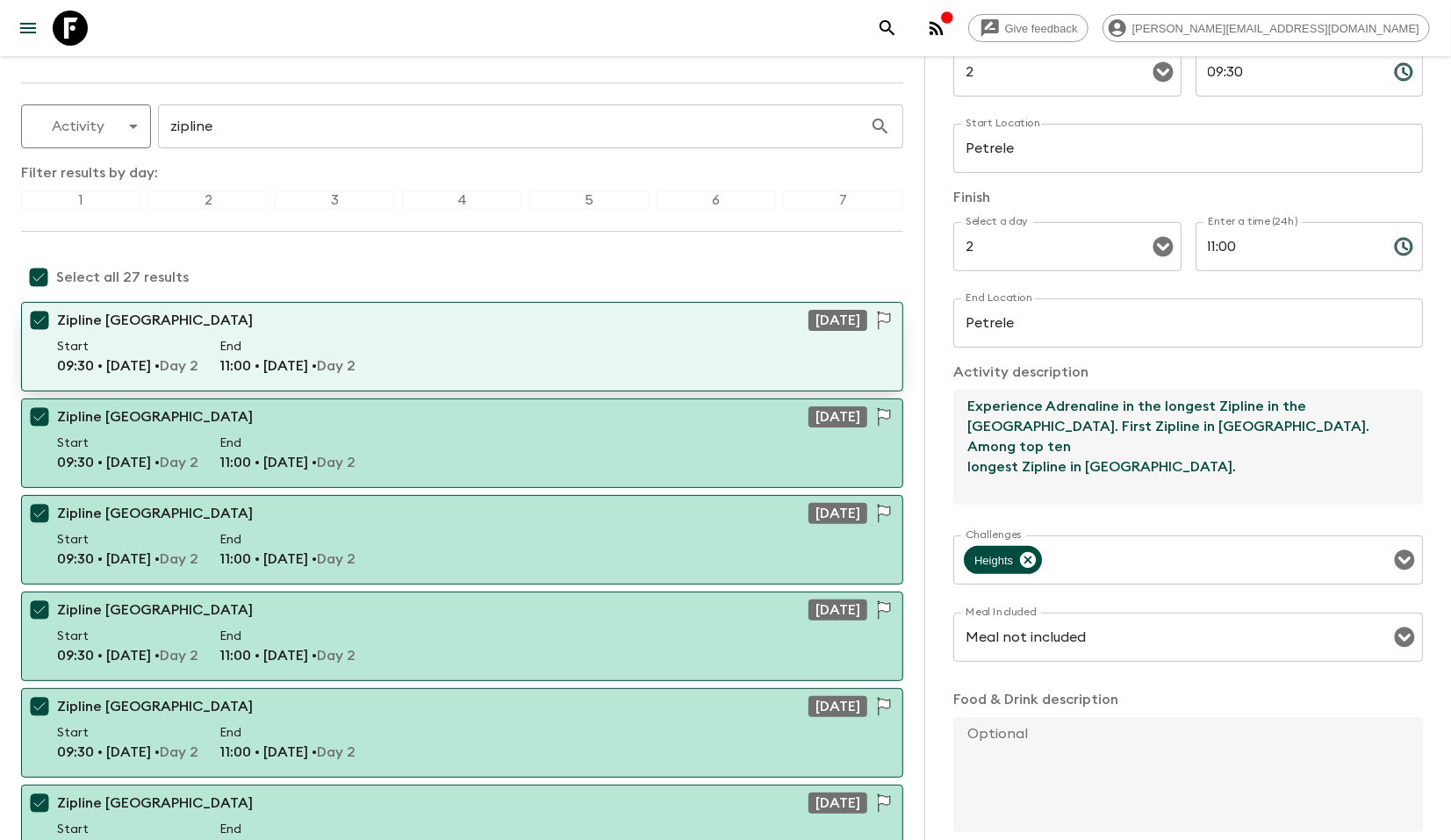
scroll to position [109, 0]
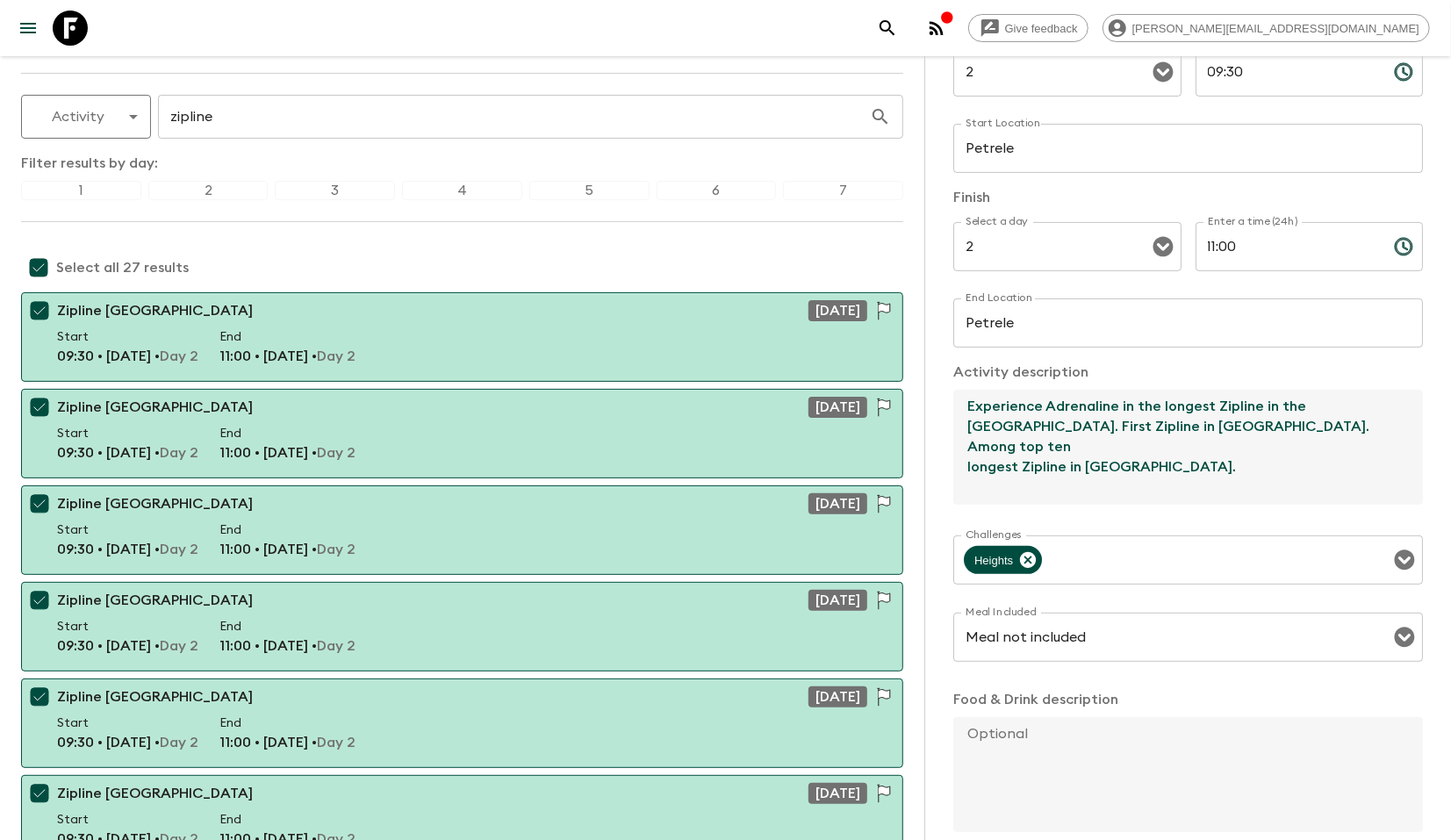
click at [1117, 435] on textarea "Experience Adrenaline in the longest Zipline in the [GEOGRAPHIC_DATA]. First Zi…" at bounding box center [1181, 447] width 456 height 115
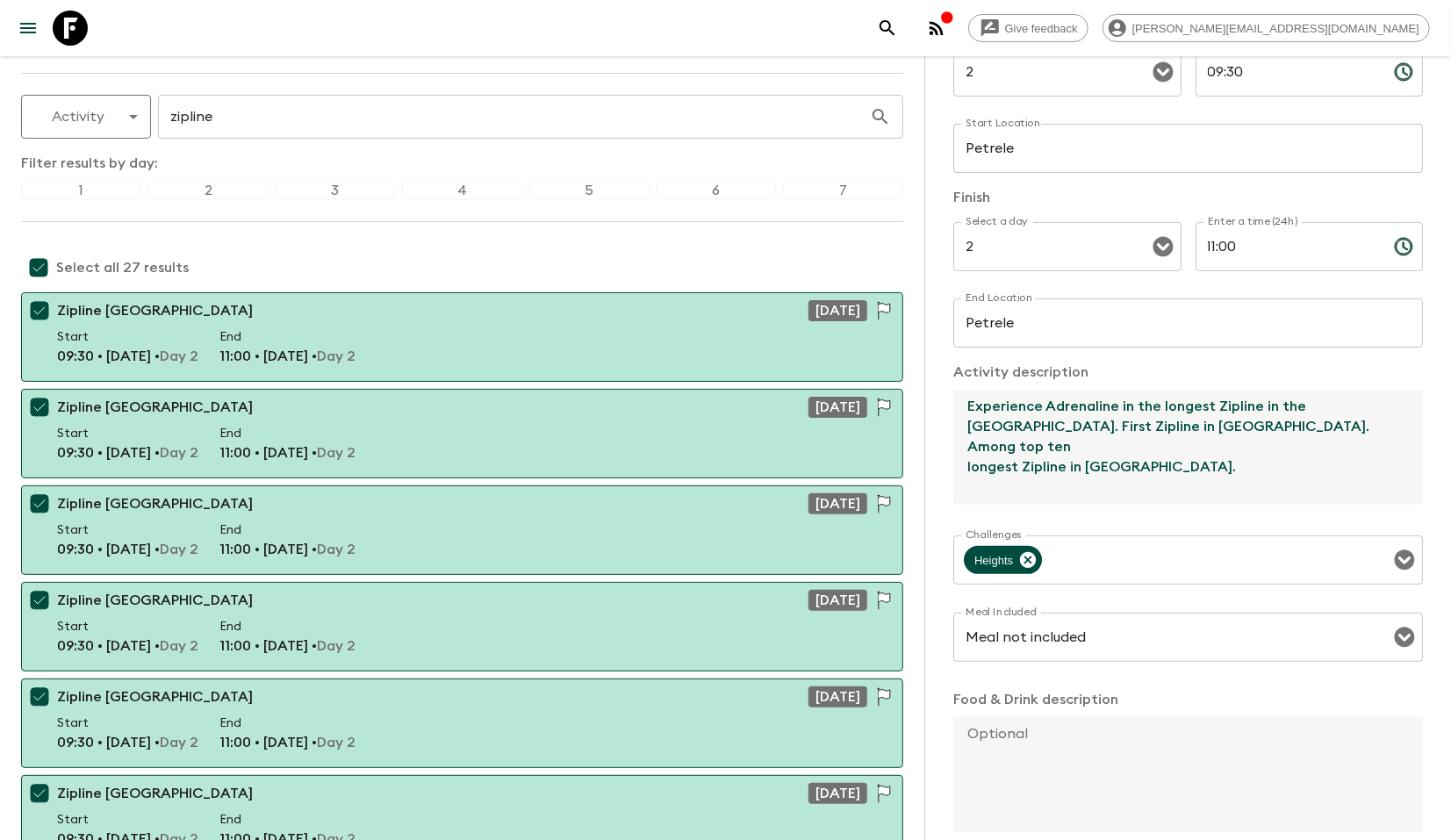
click at [1135, 440] on textarea "Experience Adrenaline in the longest Zipline in the [GEOGRAPHIC_DATA]. First Zi…" at bounding box center [1181, 447] width 456 height 115
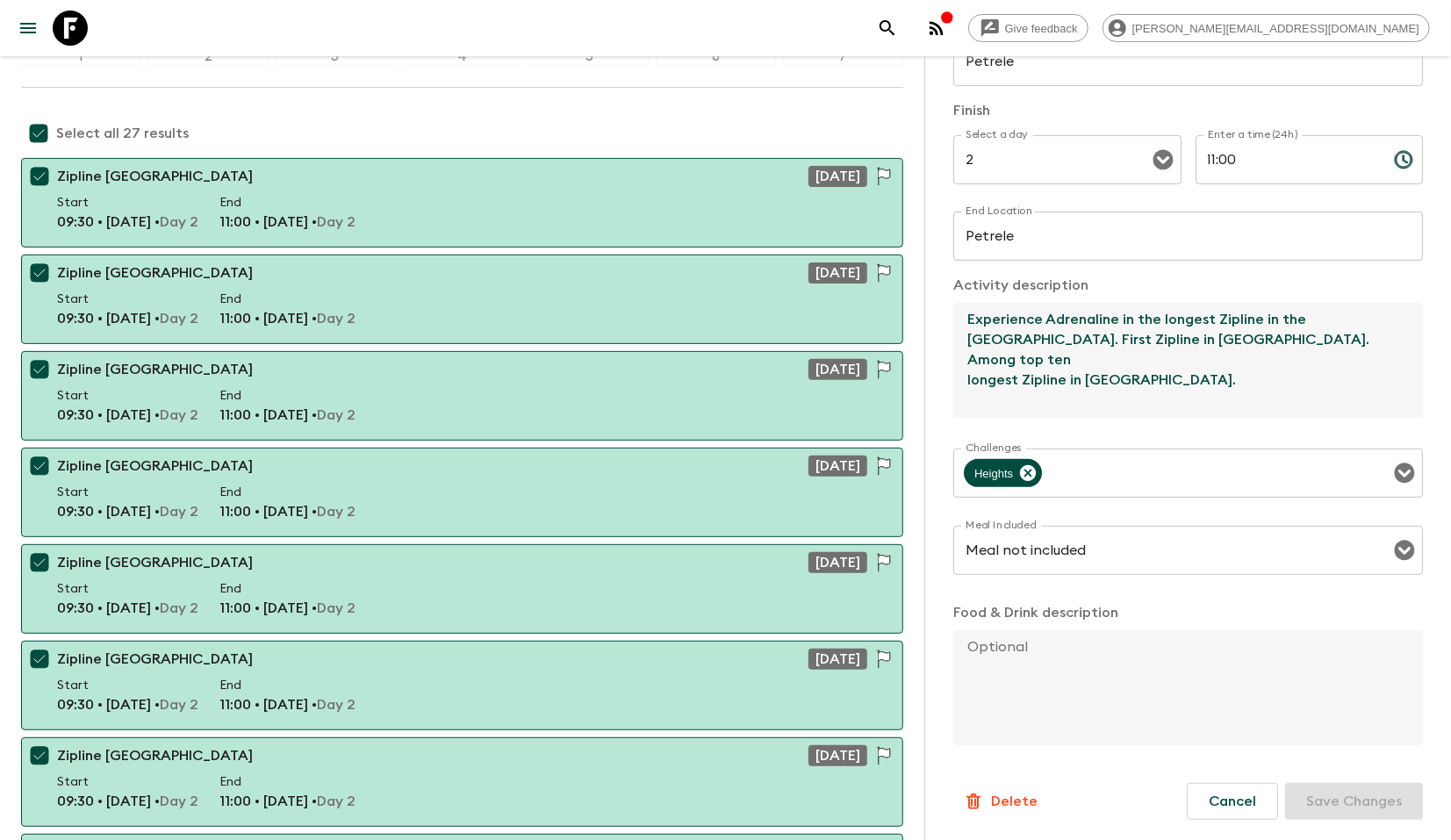
scroll to position [285, 0]
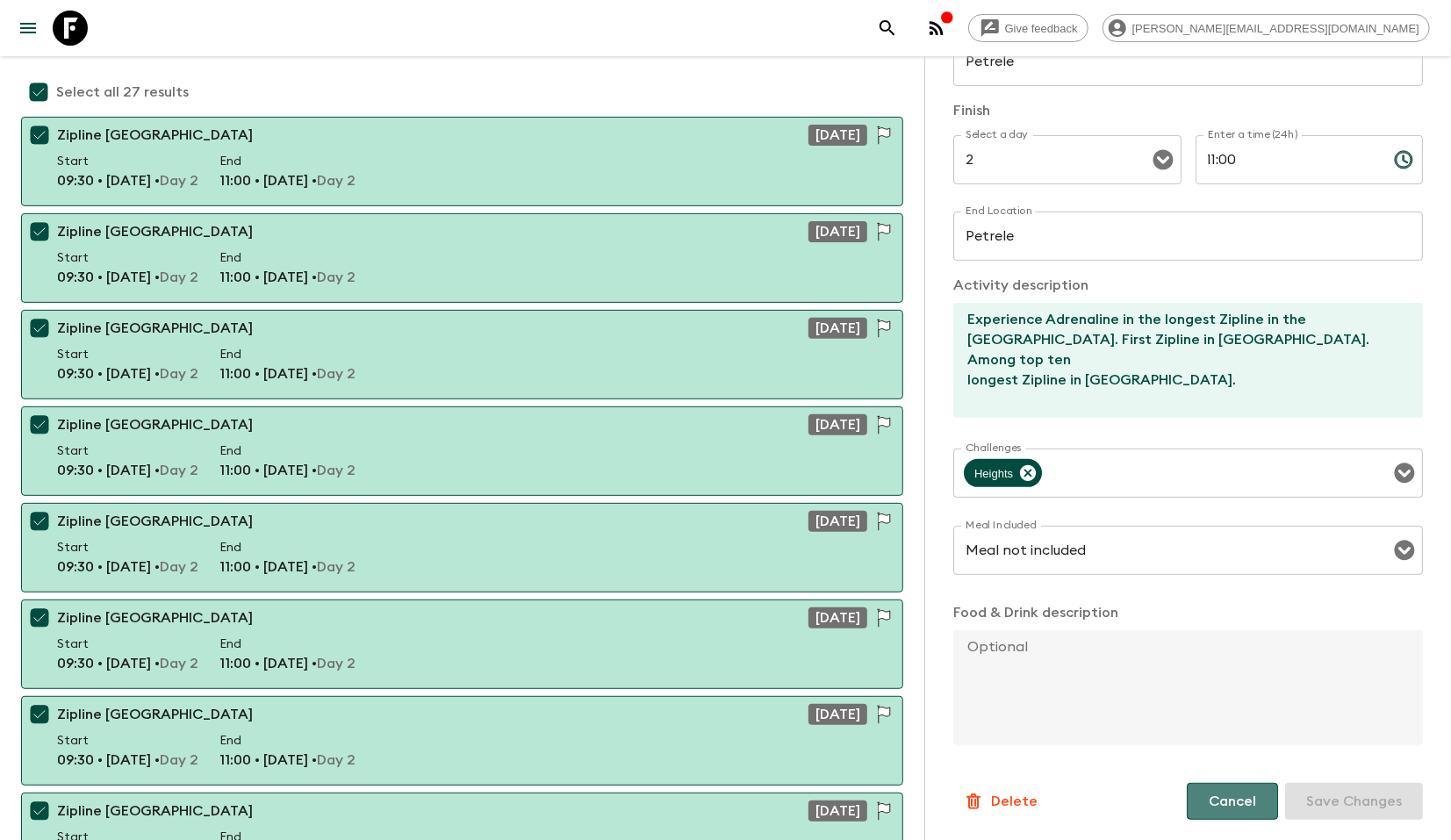
click at [1219, 799] on button "Cancel" at bounding box center [1232, 801] width 91 height 37
checkbox input "false"
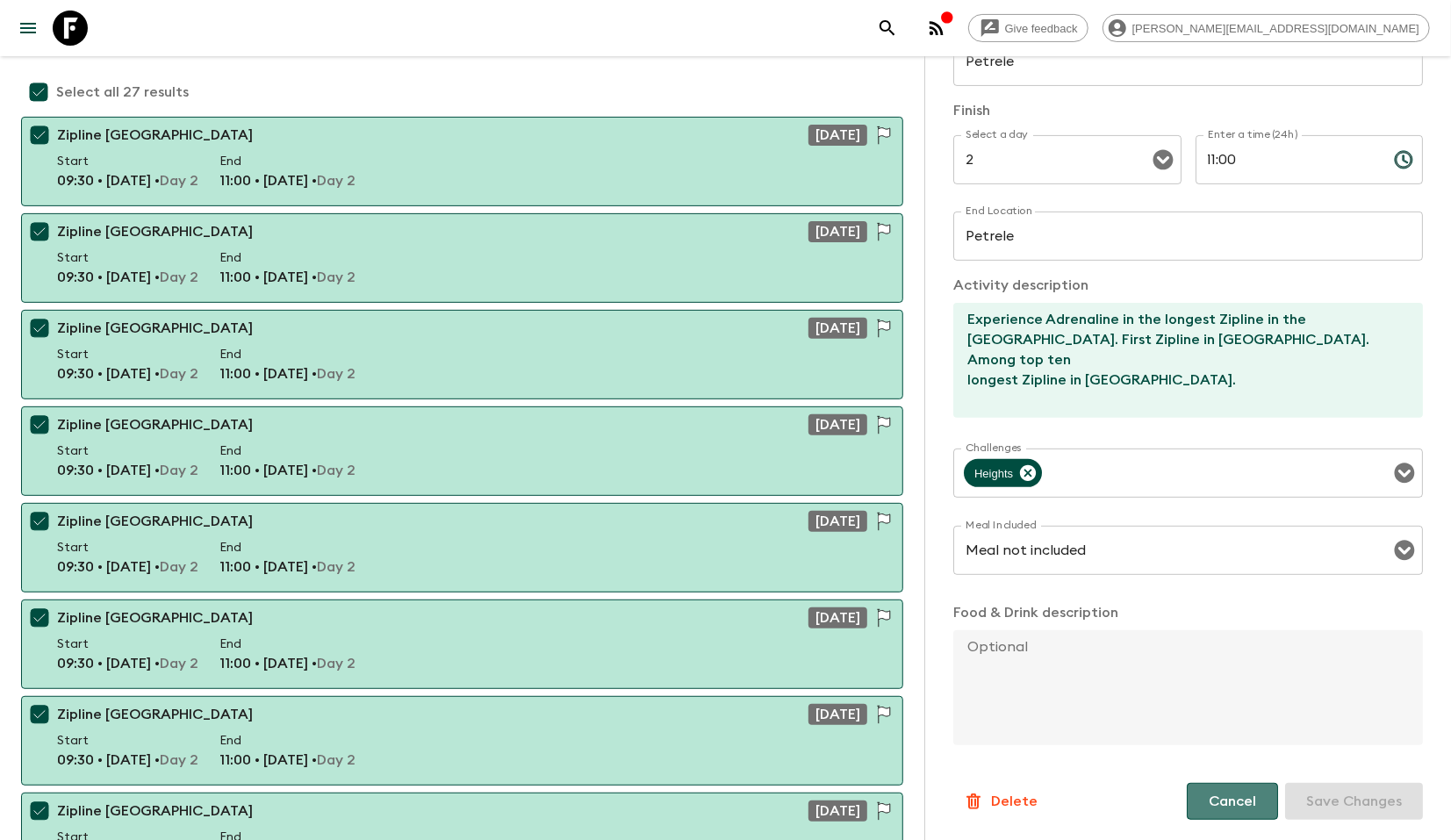
checkbox input "false"
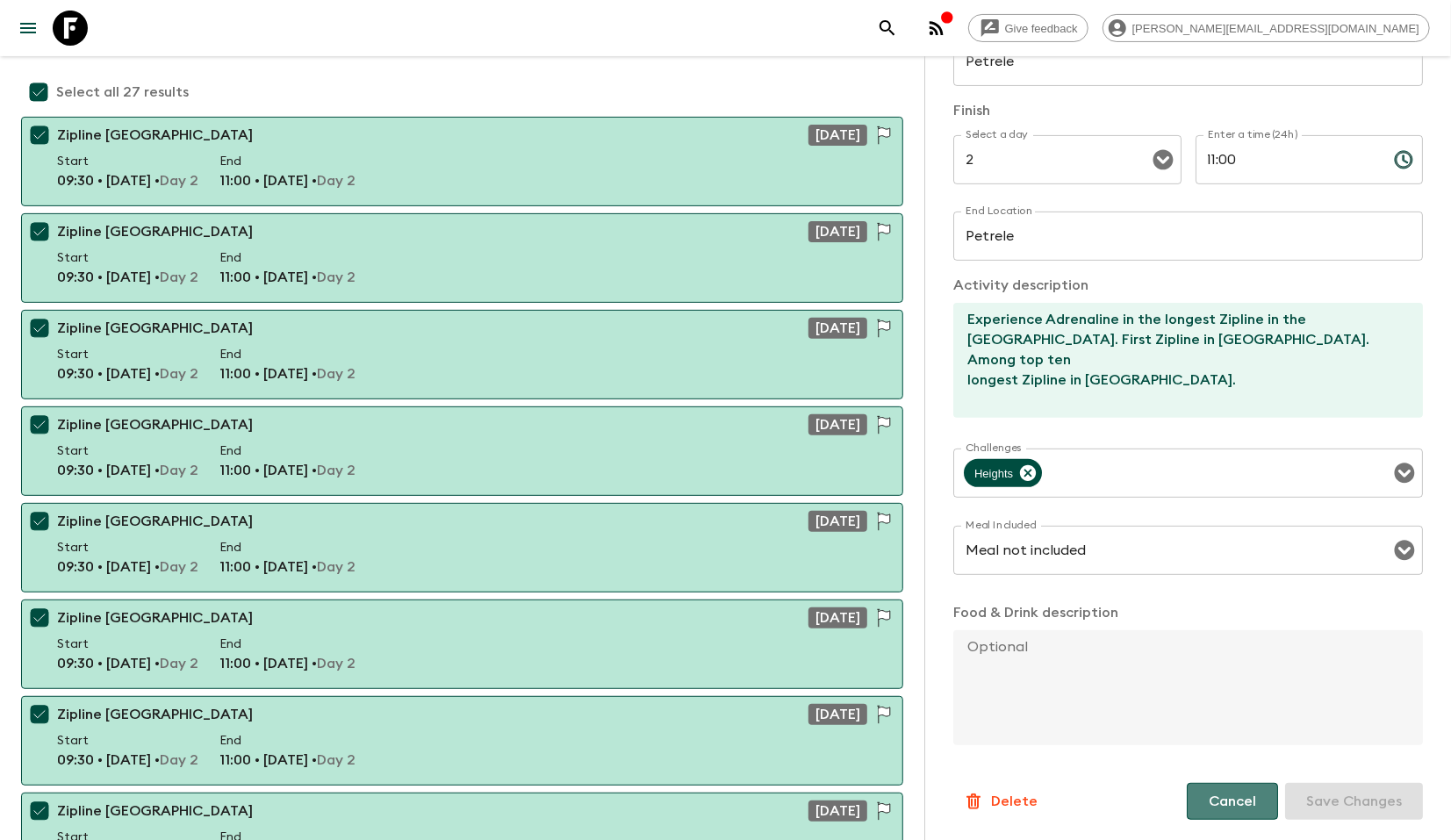
checkbox input "false"
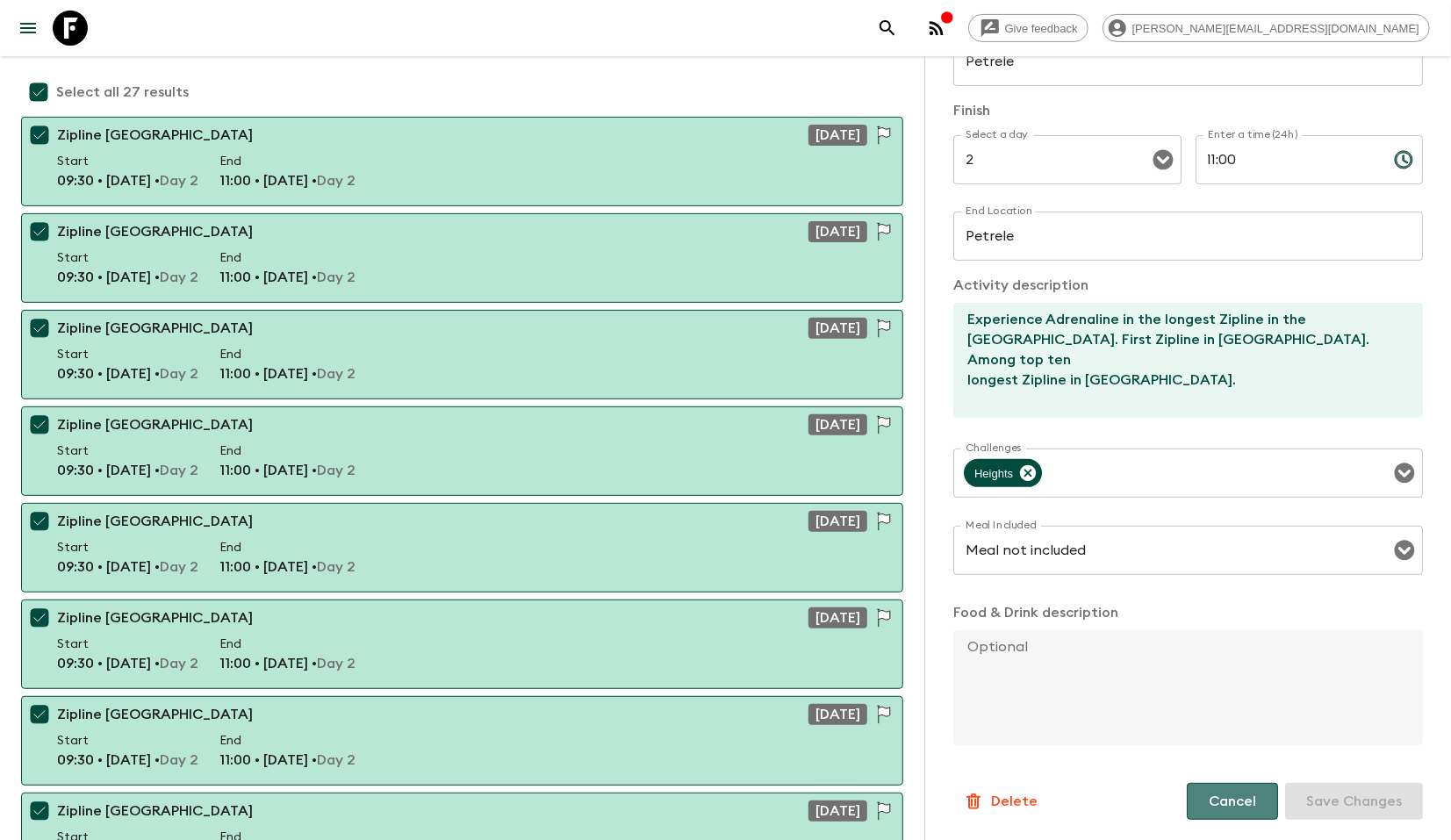
checkbox input "false"
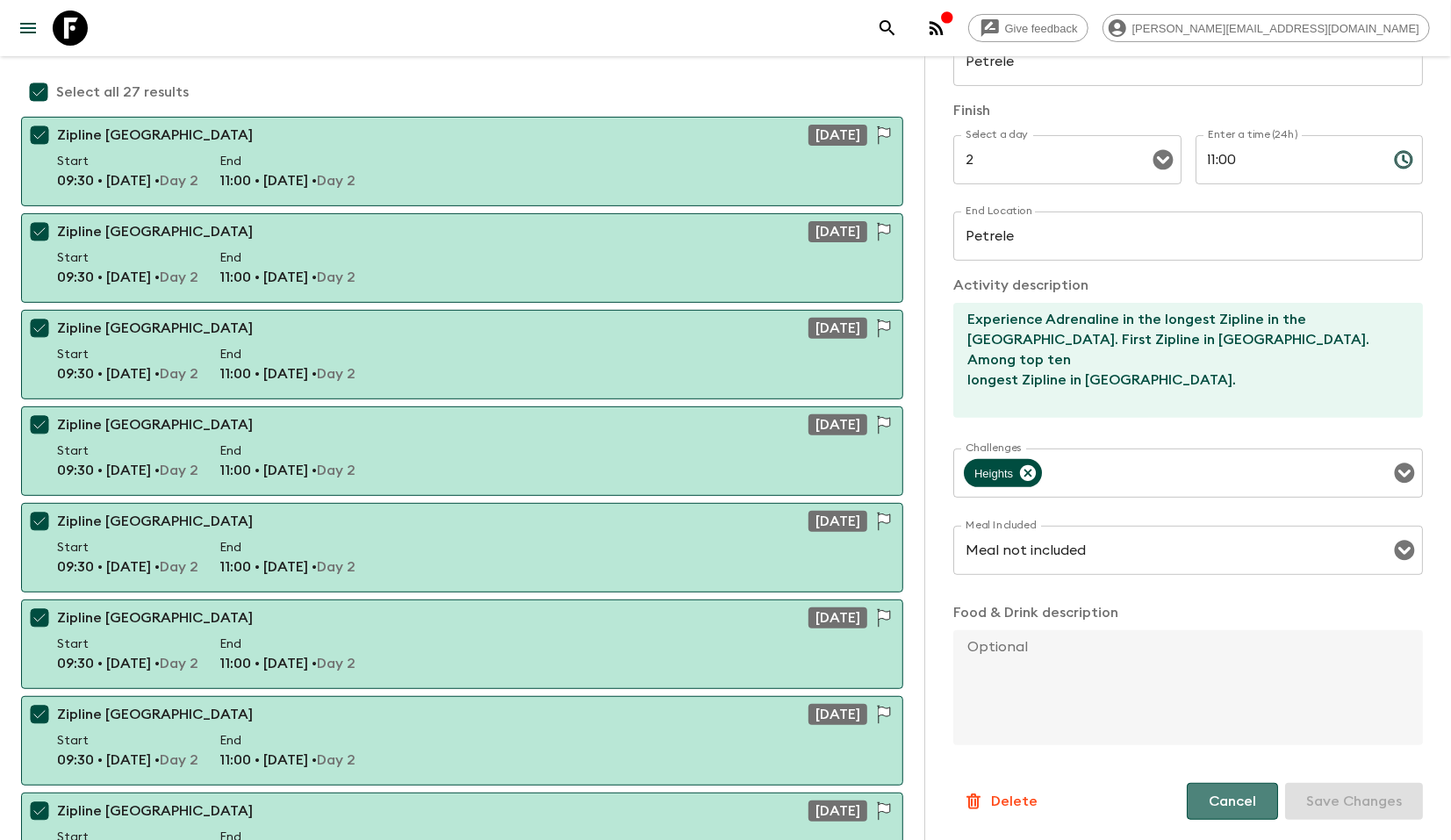
checkbox input "false"
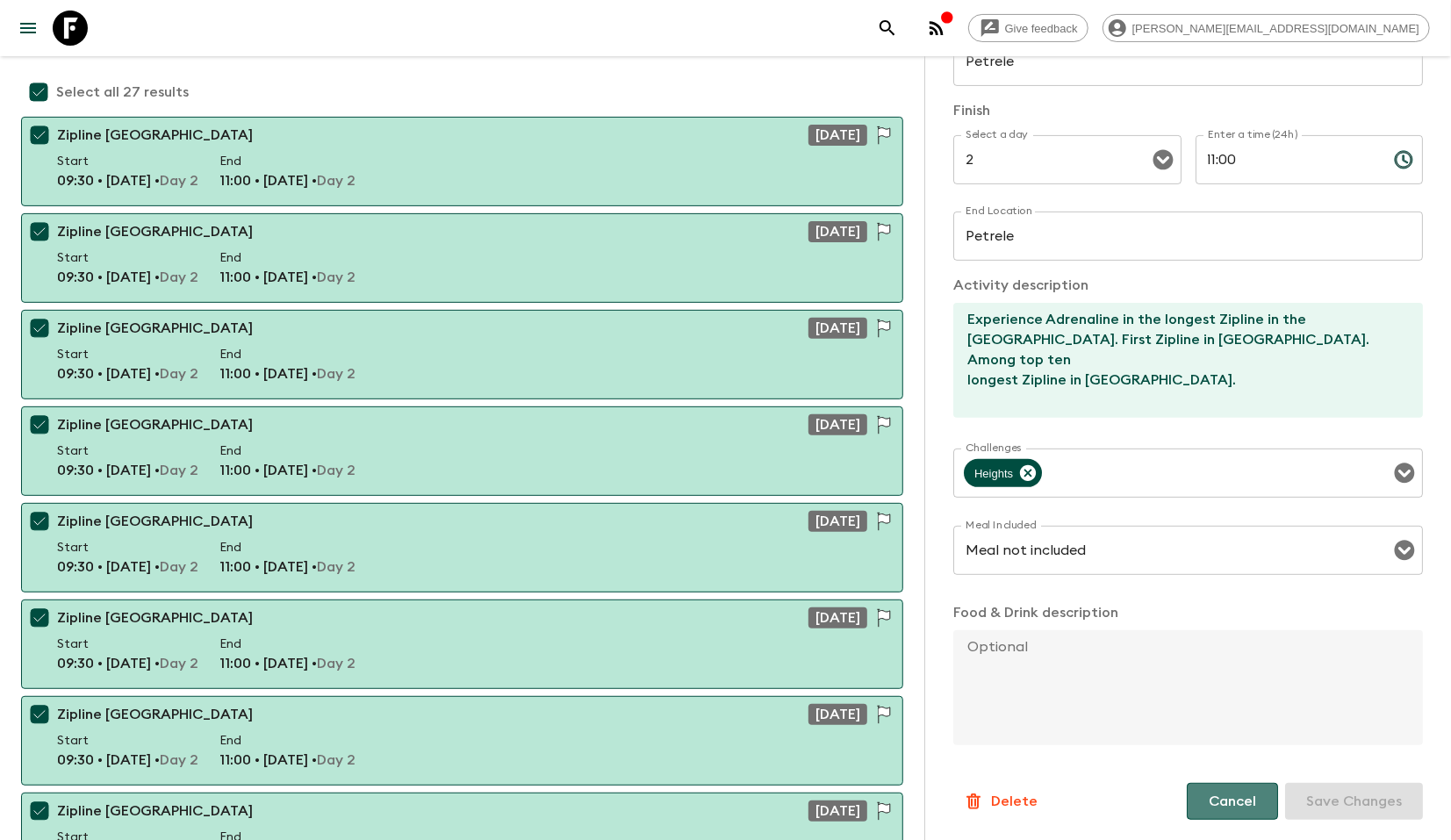
checkbox input "false"
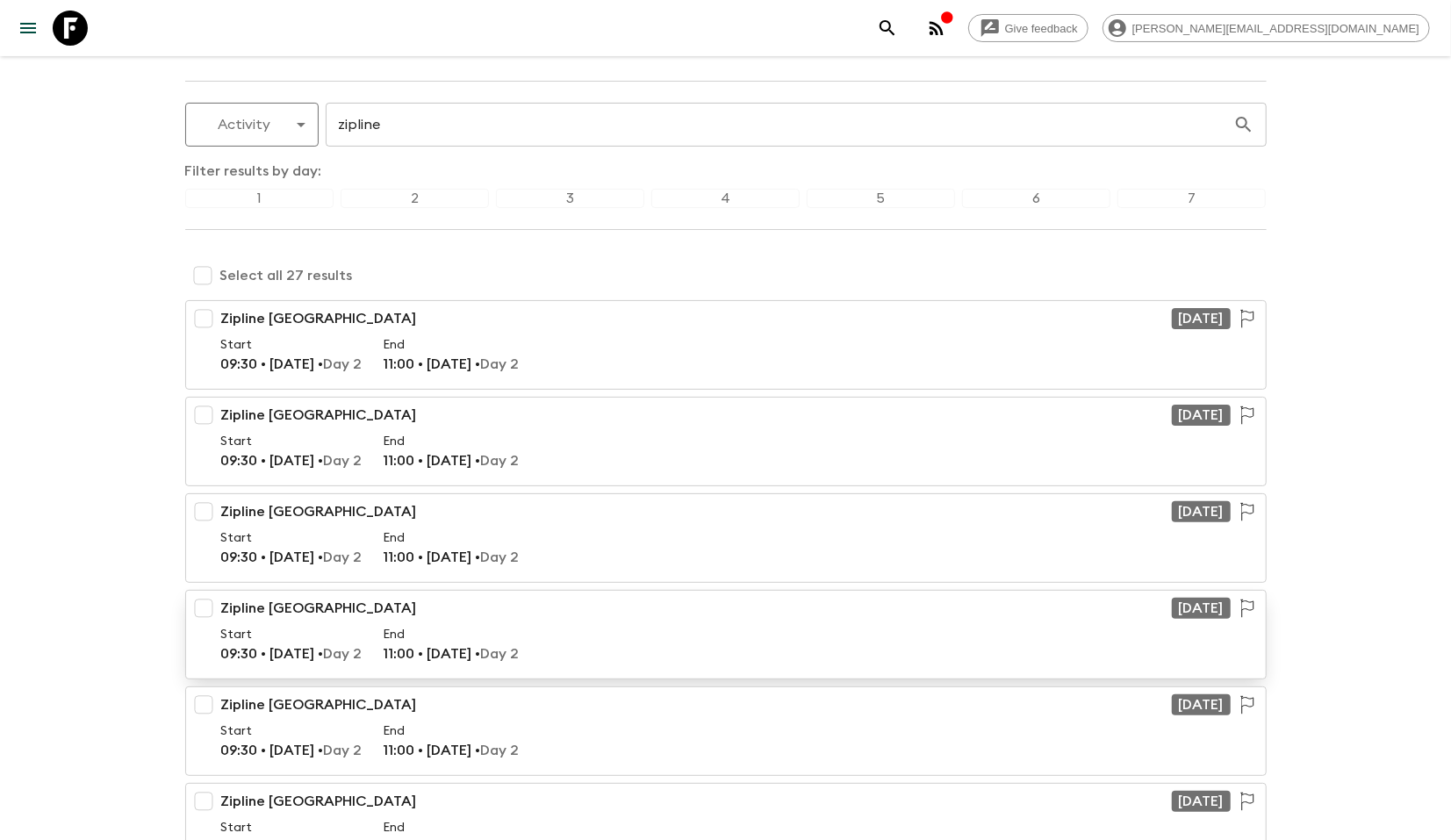
scroll to position [0, 0]
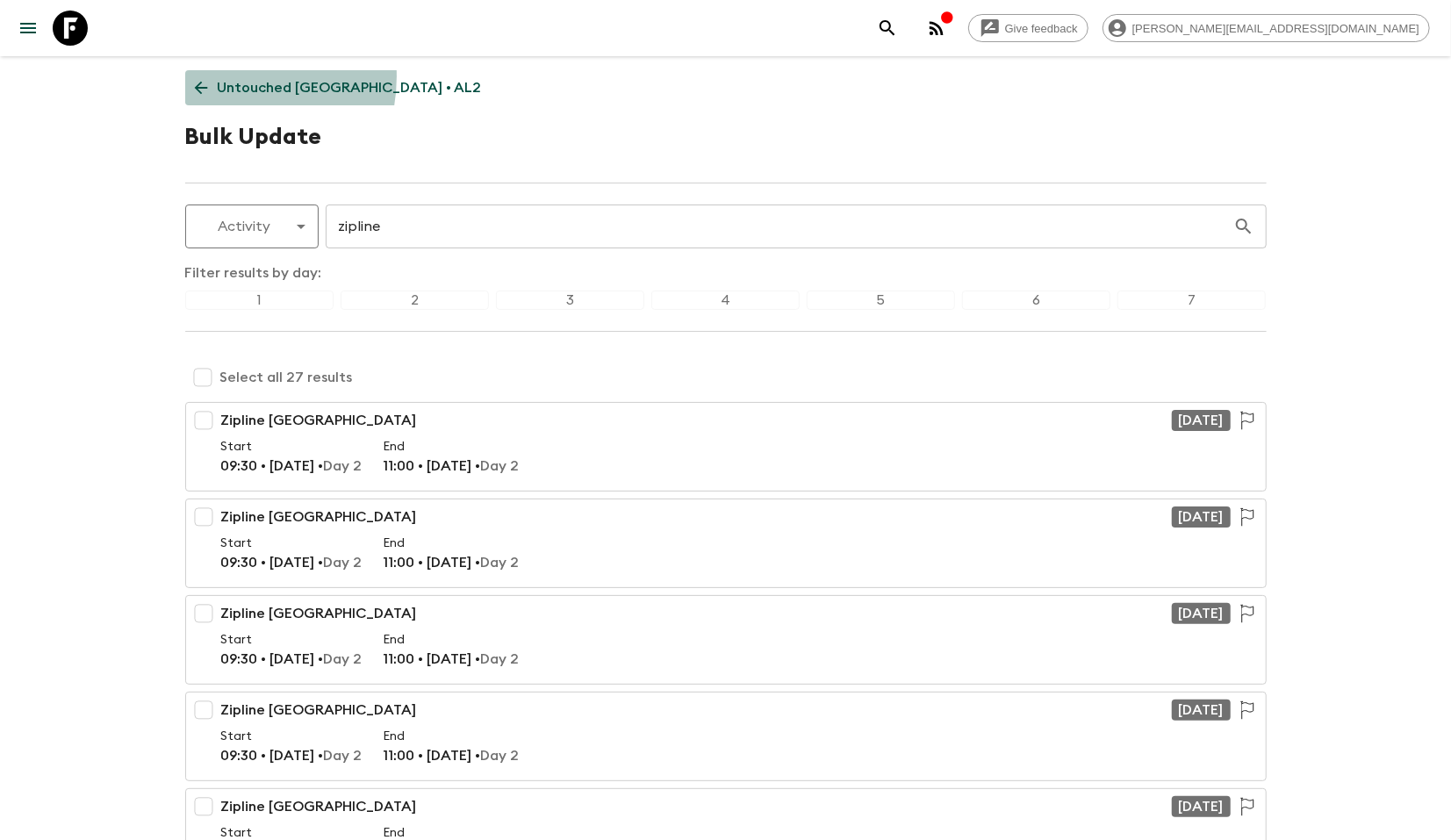
click at [224, 76] on link "Untouched [GEOGRAPHIC_DATA] • AL2" at bounding box center [338, 88] width 306 height 35
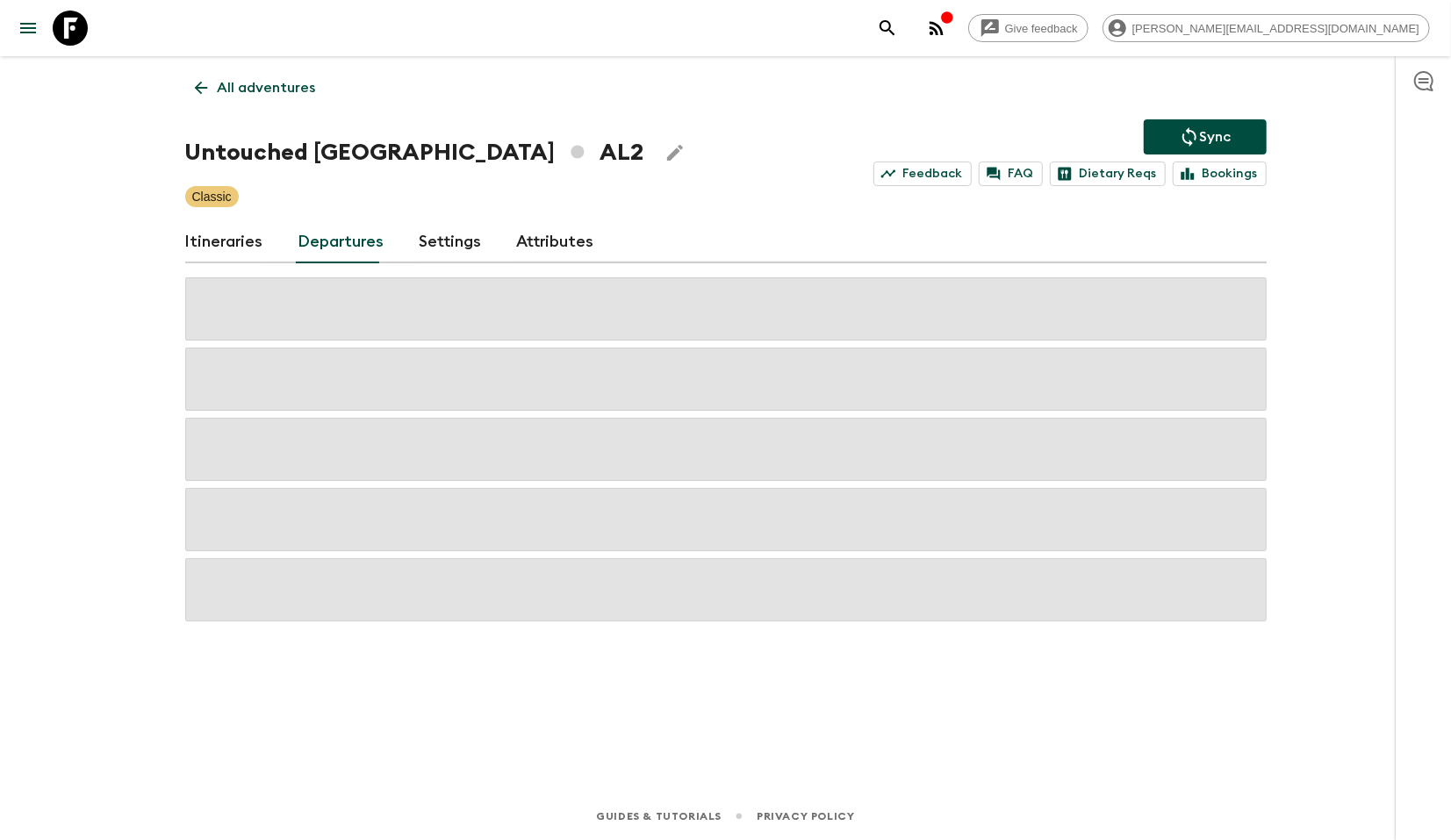
click at [212, 235] on link "Itineraries" at bounding box center [224, 243] width 78 height 43
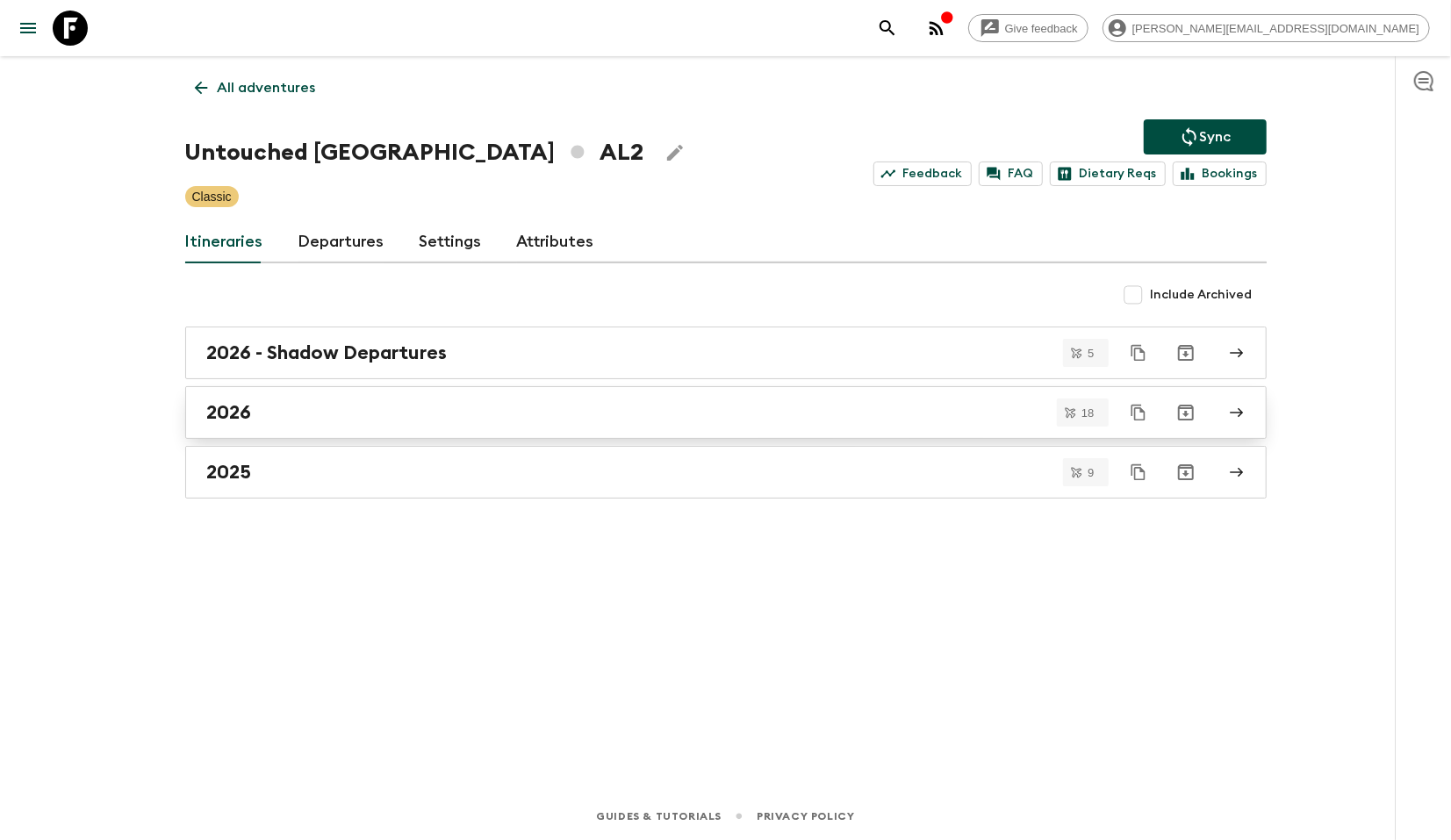
click at [276, 417] on div "2026" at bounding box center [709, 412] width 1004 height 23
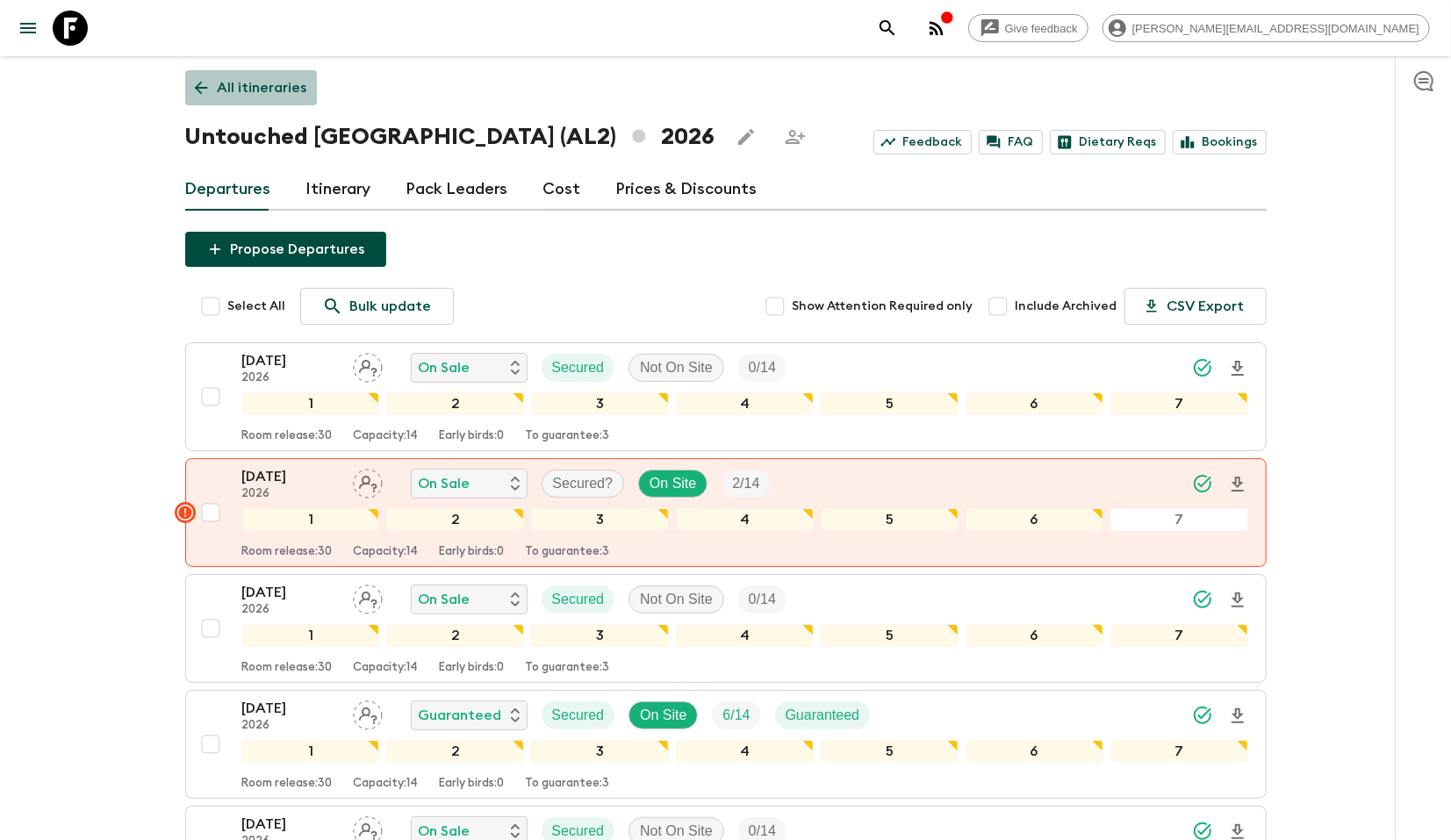
click at [248, 88] on p "All itineraries" at bounding box center [262, 88] width 89 height 21
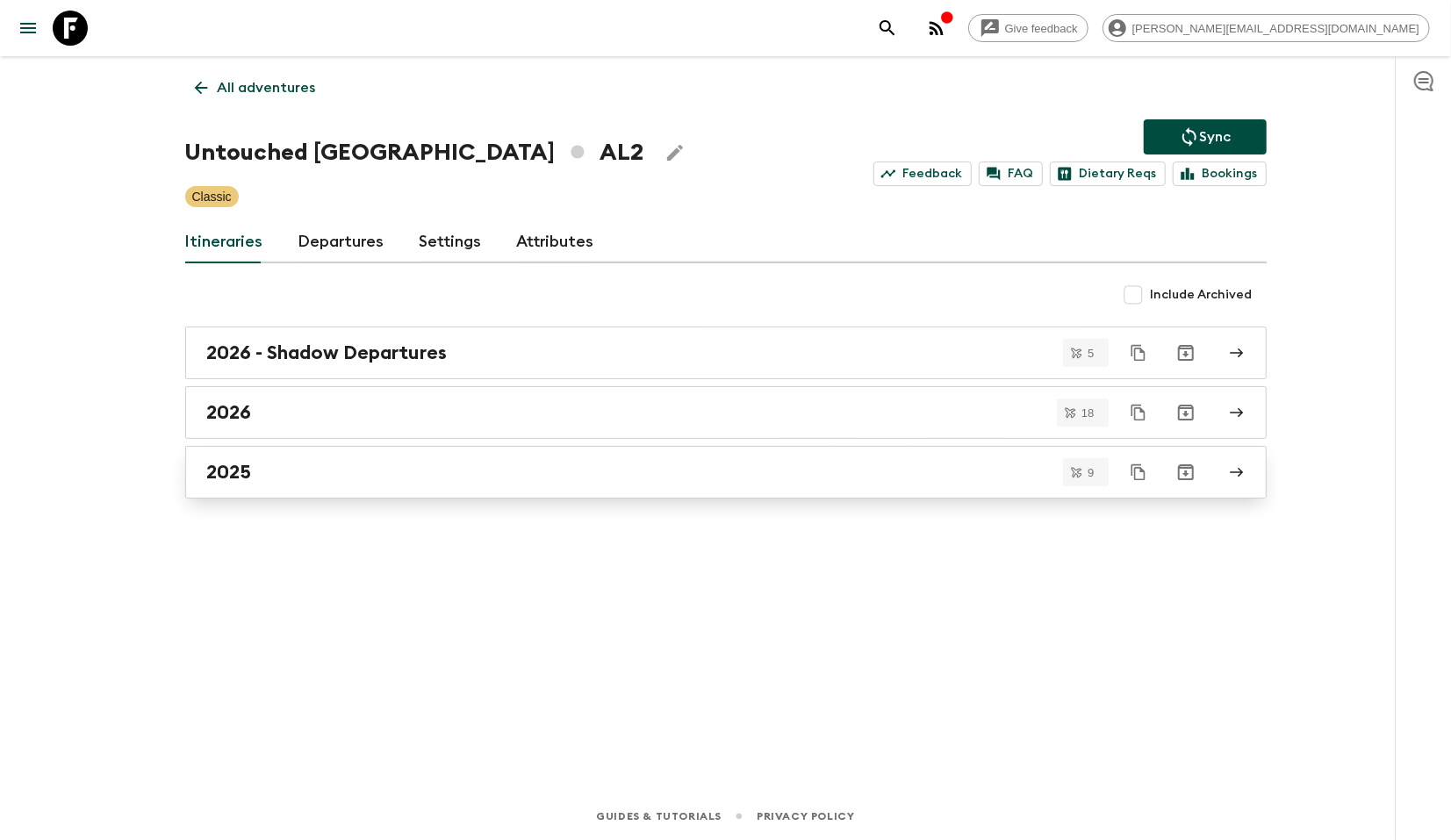
click at [392, 486] on link "2025" at bounding box center [725, 472] width 1081 height 52
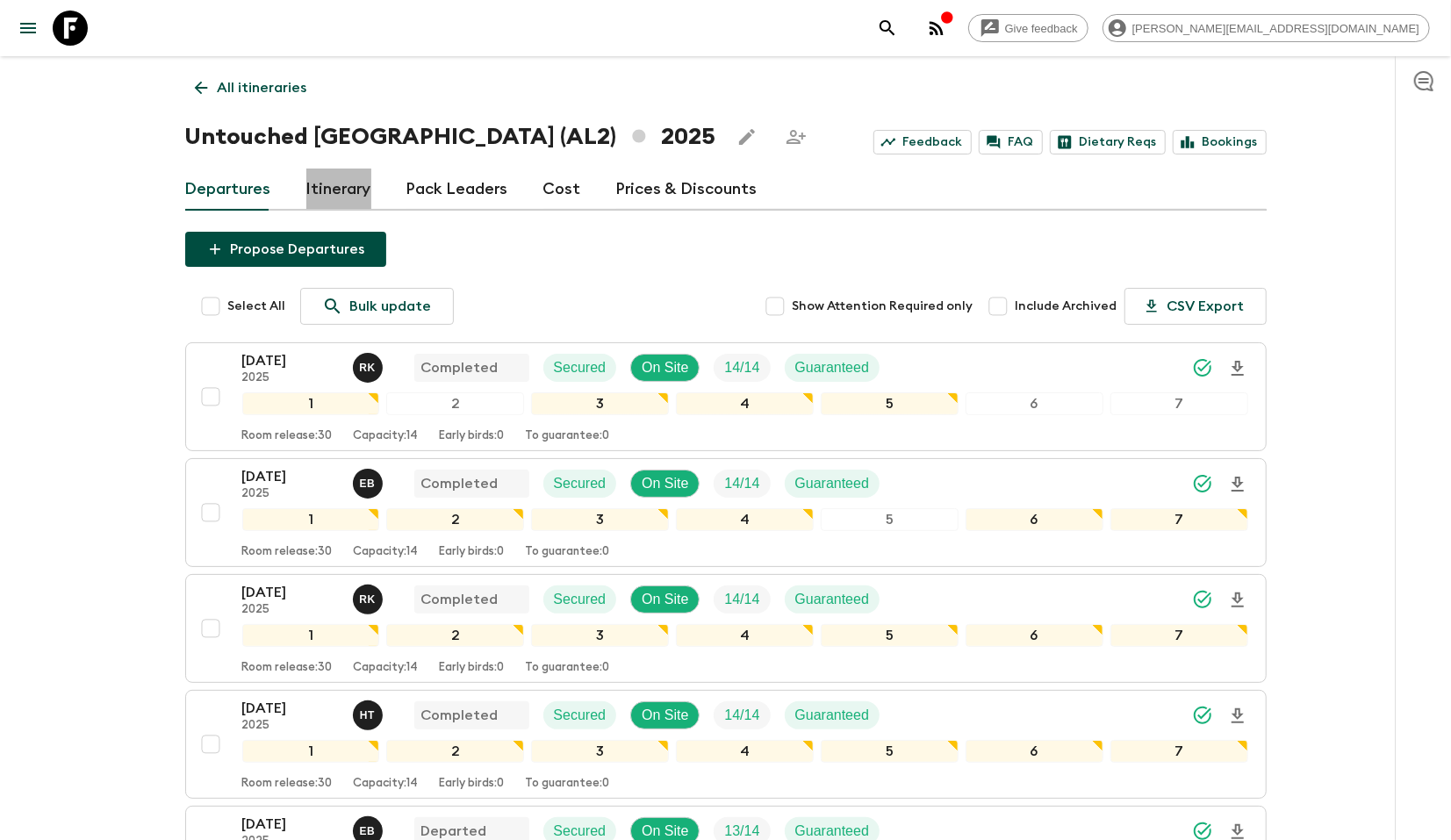
click at [332, 190] on link "Itinerary" at bounding box center [338, 190] width 65 height 43
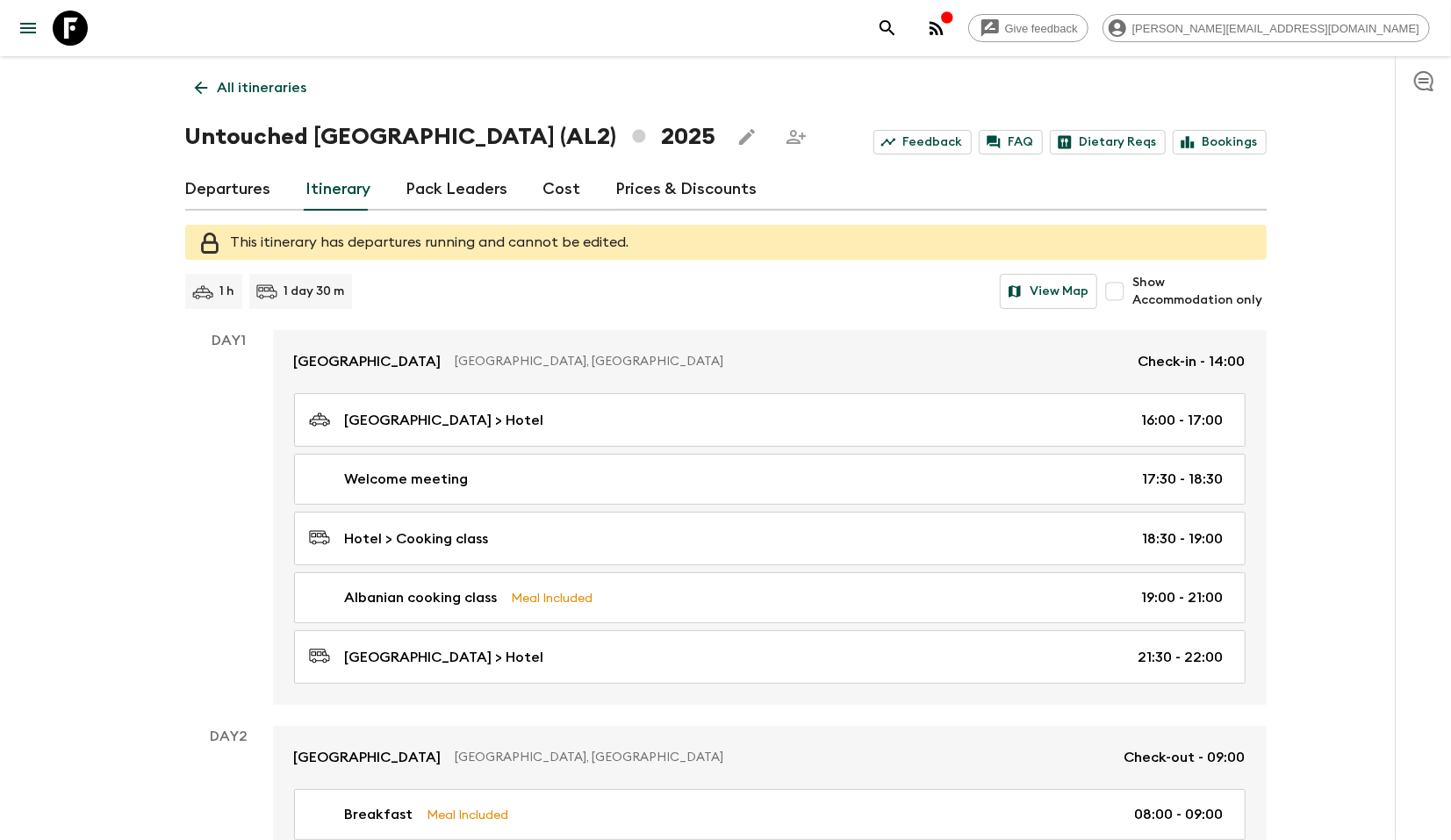
click at [211, 239] on icon at bounding box center [210, 243] width 21 height 21
drag, startPoint x: 636, startPoint y: 248, endPoint x: 206, endPoint y: 242, distance: 430.0
click at [206, 242] on div "This itinerary has departures running and cannot be edited." at bounding box center [725, 242] width 1081 height 35
click at [214, 195] on link "Departures" at bounding box center [227, 190] width 86 height 43
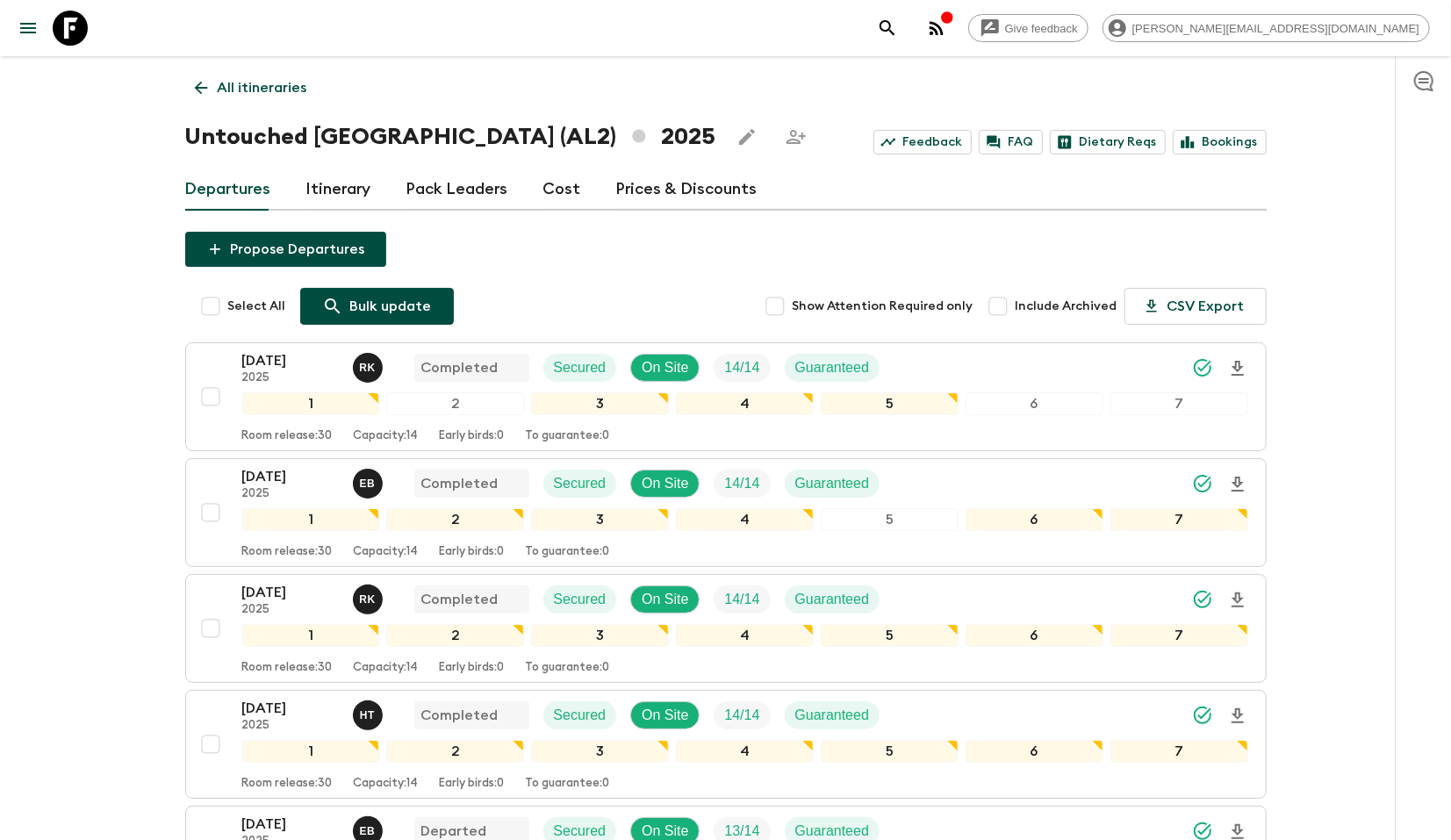
click at [334, 309] on icon at bounding box center [333, 307] width 21 height 21
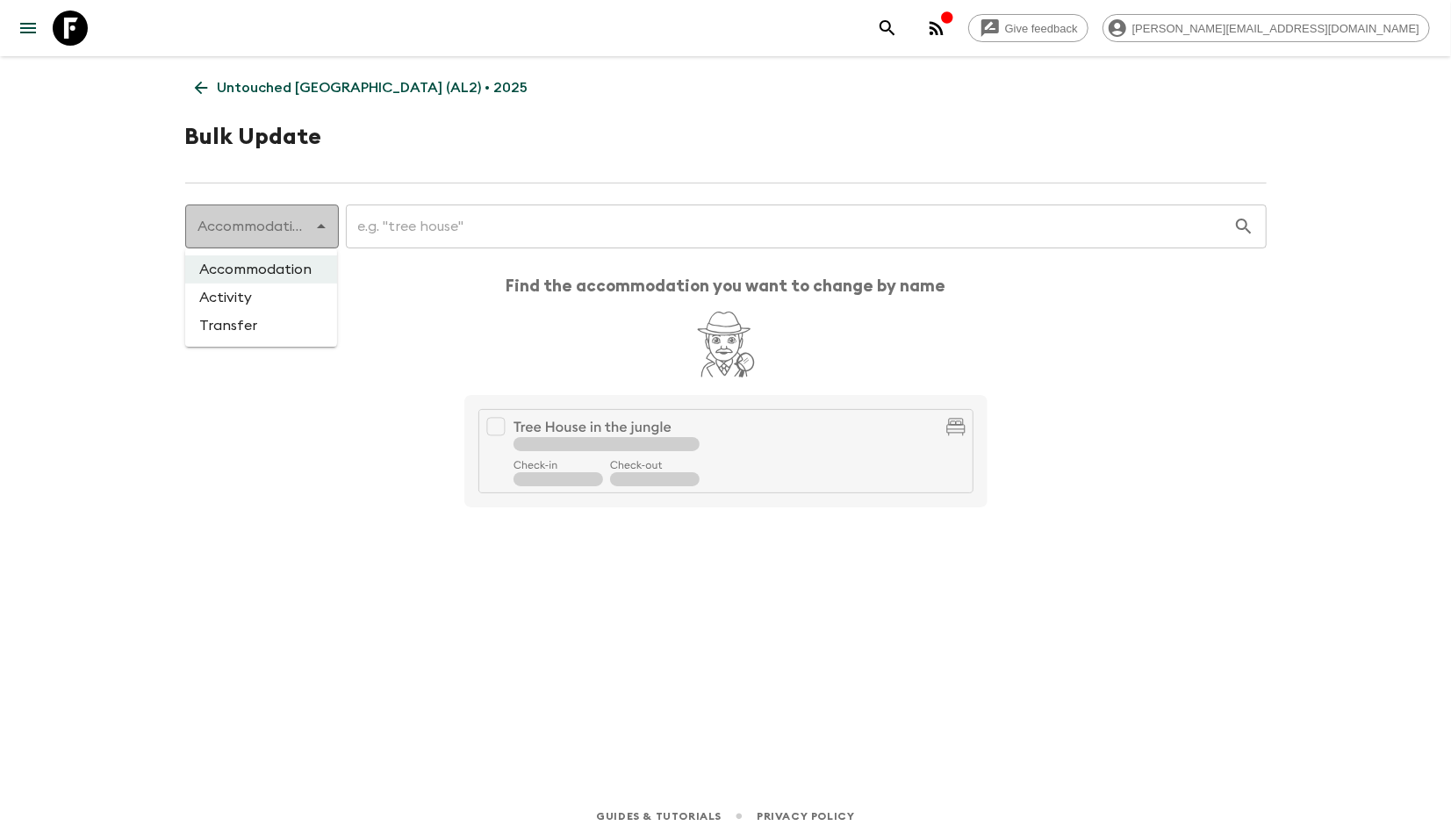
click at [249, 225] on body "Give feedback [PERSON_NAME][EMAIL_ADDRESS][DOMAIN_NAME] Untouched [GEOGRAPHIC_D…" at bounding box center [725, 420] width 1451 height 840
click at [210, 286] on li "Activity" at bounding box center [260, 297] width 152 height 28
type input "activity"
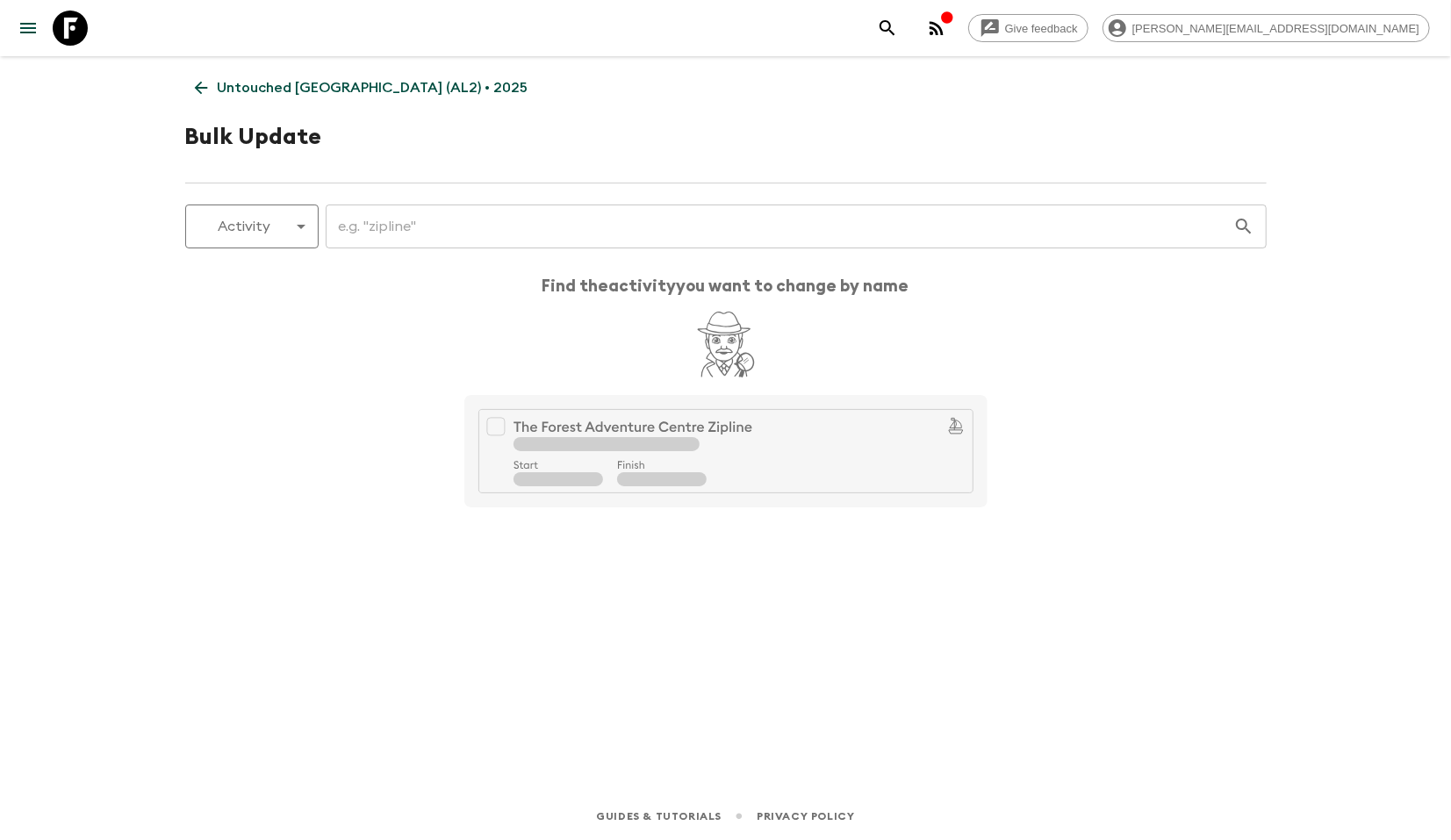
click at [388, 215] on input "text" at bounding box center [779, 226] width 908 height 49
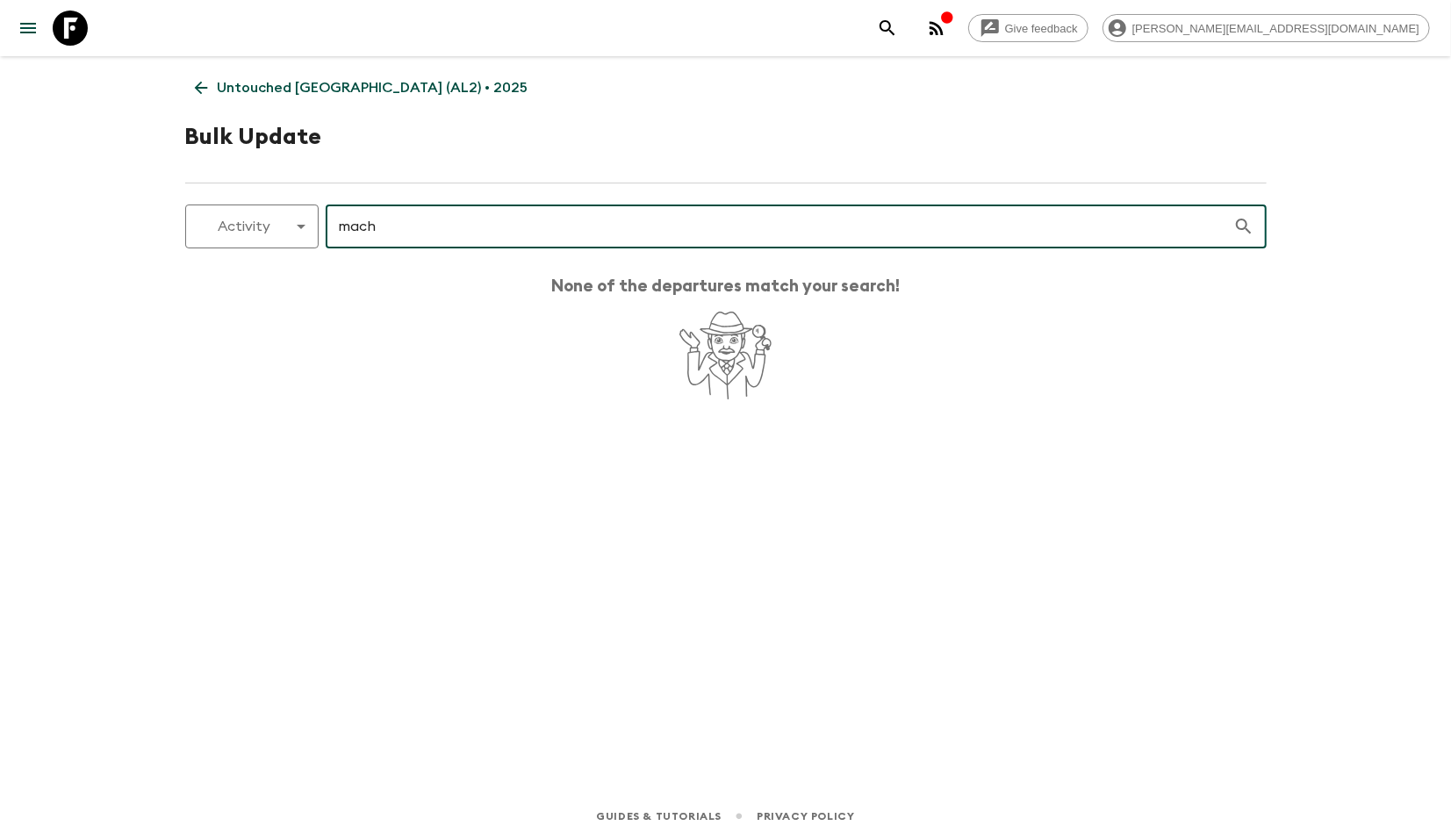
type input "mach"
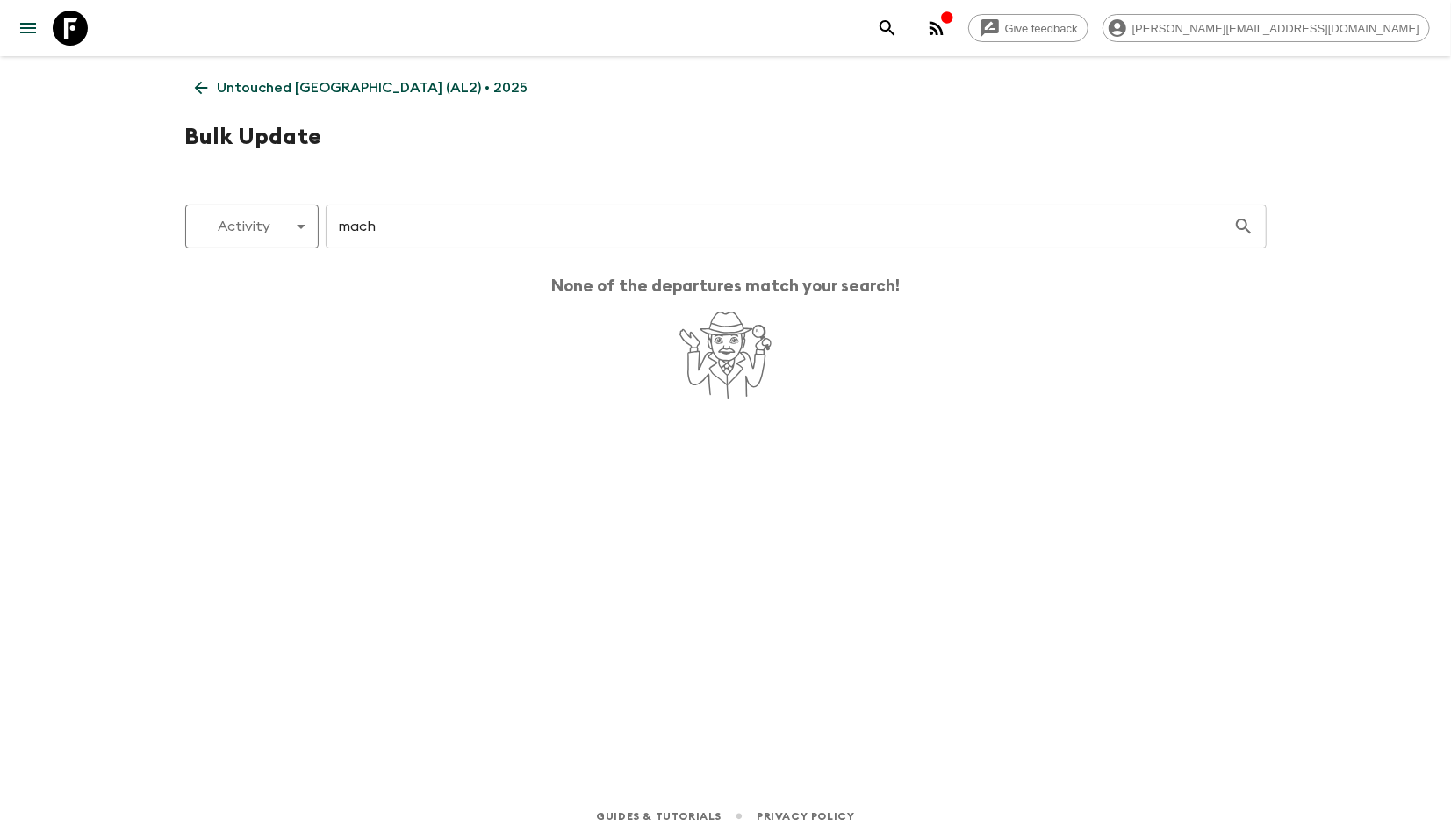
click at [72, 265] on div "Give feedback [PERSON_NAME][EMAIL_ADDRESS][DOMAIN_NAME] Untouched [GEOGRAPHIC_D…" at bounding box center [725, 420] width 1451 height 840
click at [954, 23] on icon "button" at bounding box center [947, 17] width 15 height 15
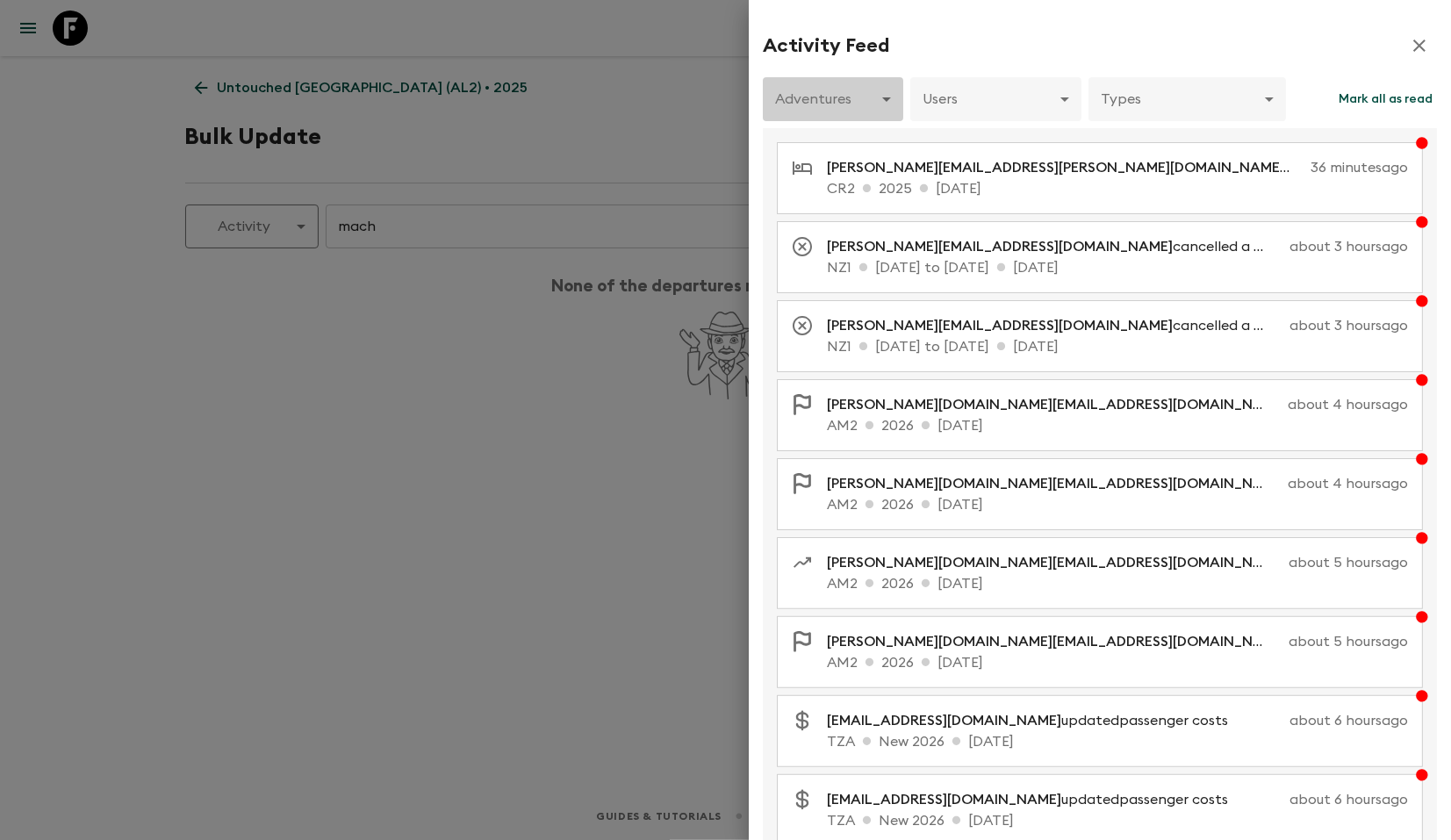
click at [810, 100] on body "Give feedback [PERSON_NAME][EMAIL_ADDRESS][DOMAIN_NAME] Untouched [GEOGRAPHIC_D…" at bounding box center [725, 420] width 1451 height 840
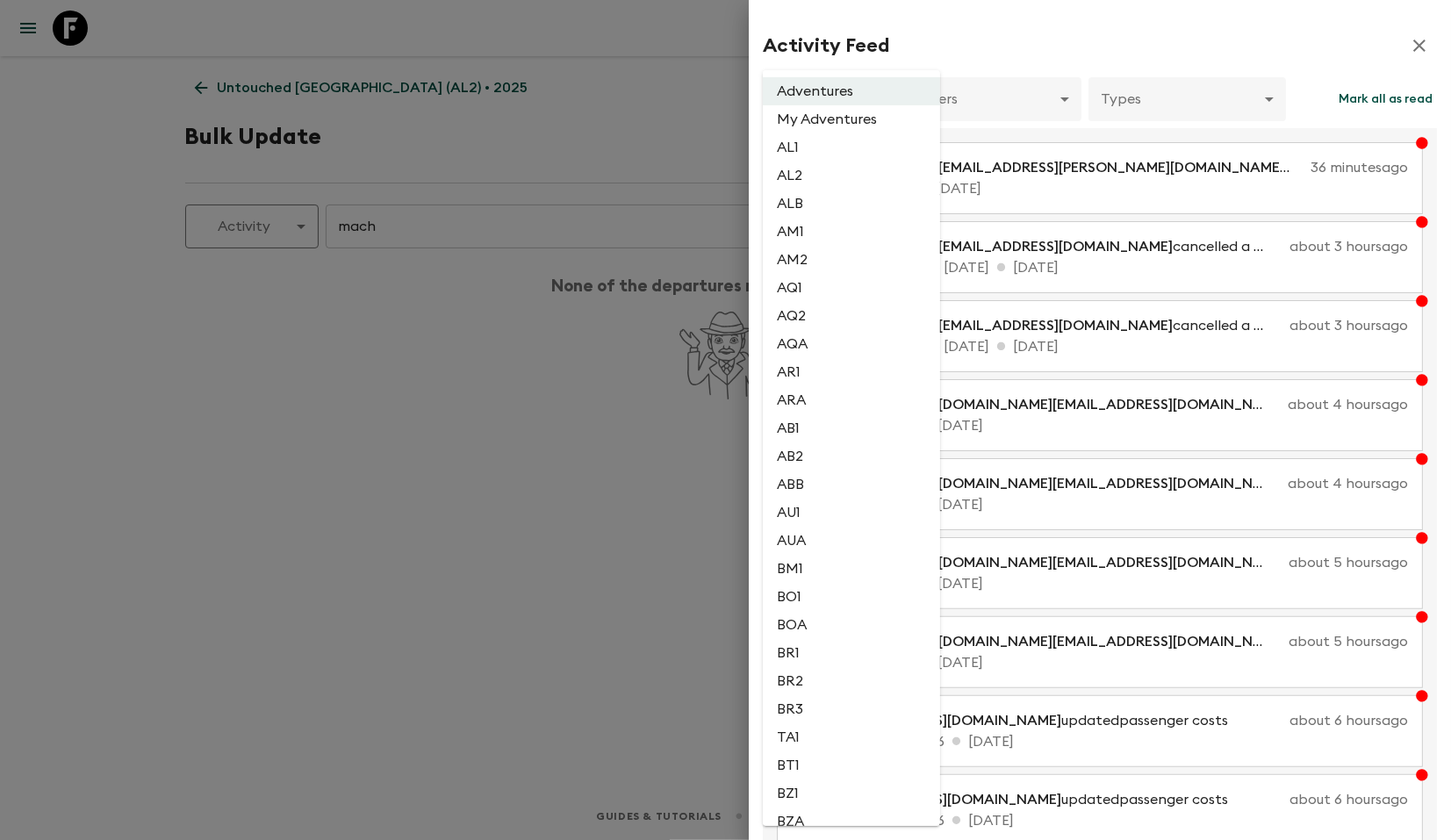
click at [987, 30] on div at bounding box center [725, 420] width 1451 height 840
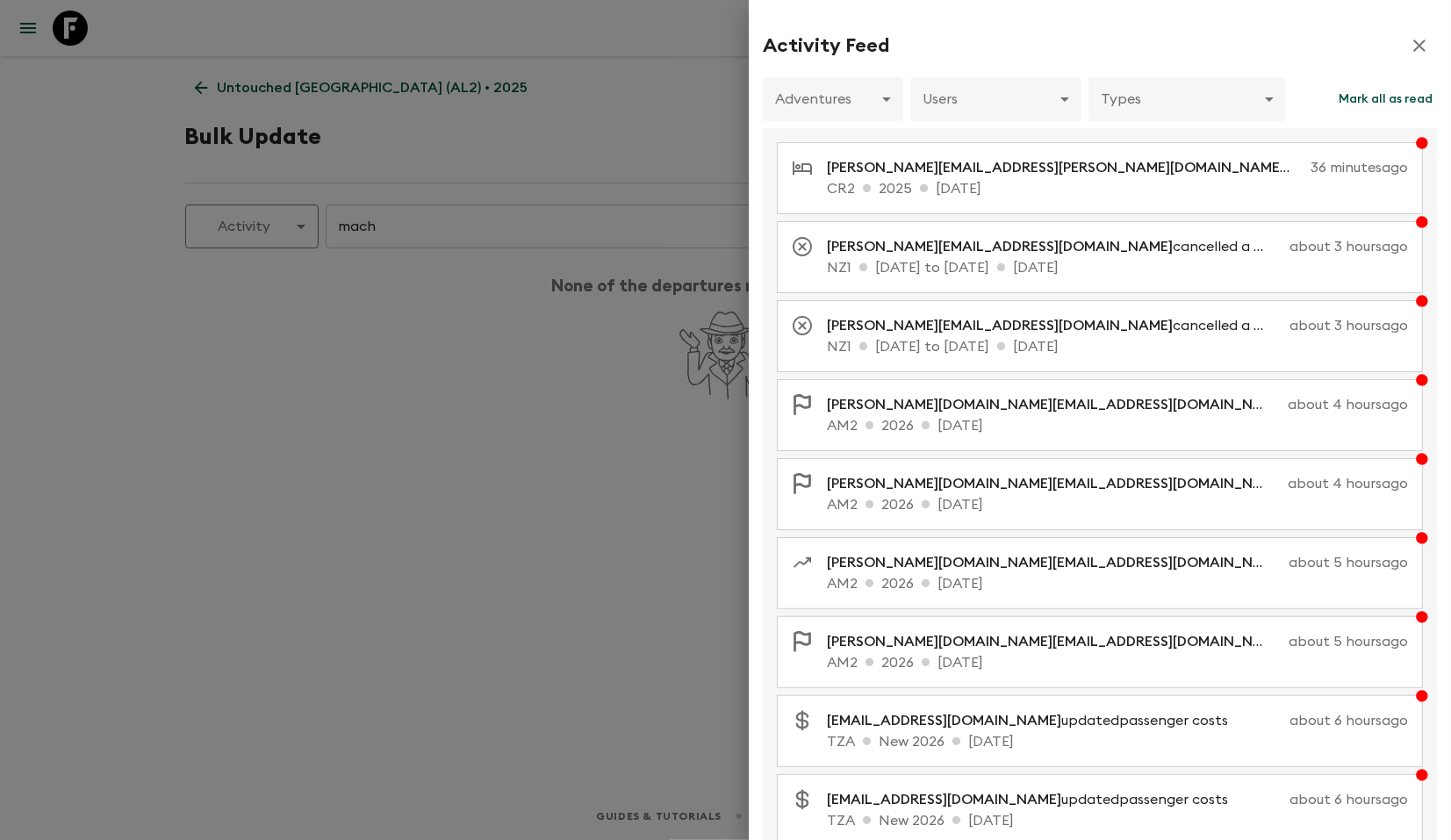
click at [971, 104] on div "Adventures My Adventures AL1 AL2 ALB AM1 AM2 AQ1 AQ2 AQA AR1 ARA AB1 AB2 ABB AU…" at bounding box center [725, 420] width 1451 height 840
click at [985, 112] on body "Give feedback [PERSON_NAME][EMAIL_ADDRESS][DOMAIN_NAME] Untouched [GEOGRAPHIC_D…" at bounding box center [725, 420] width 1451 height 840
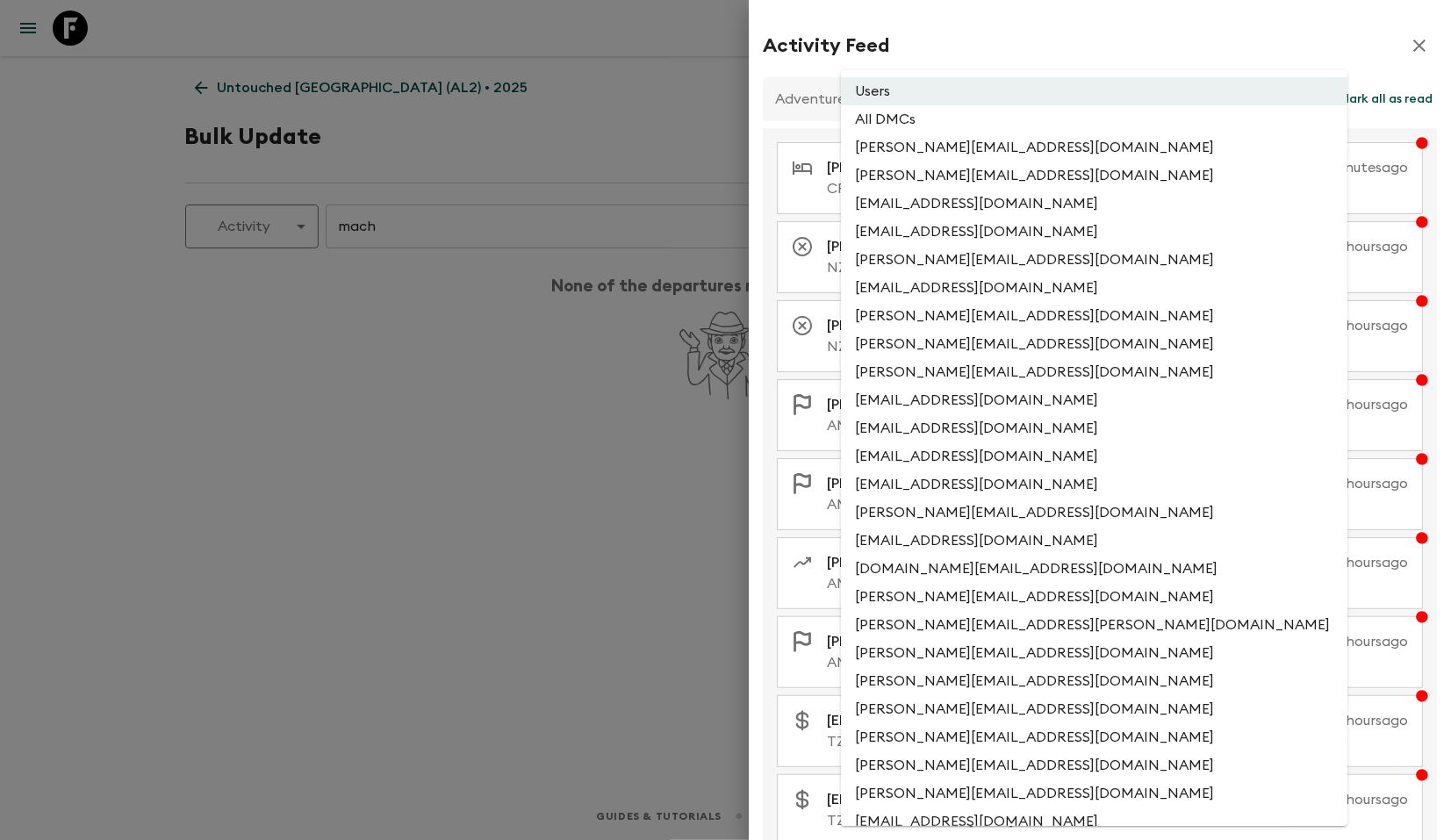
click at [1025, 37] on div at bounding box center [725, 420] width 1451 height 840
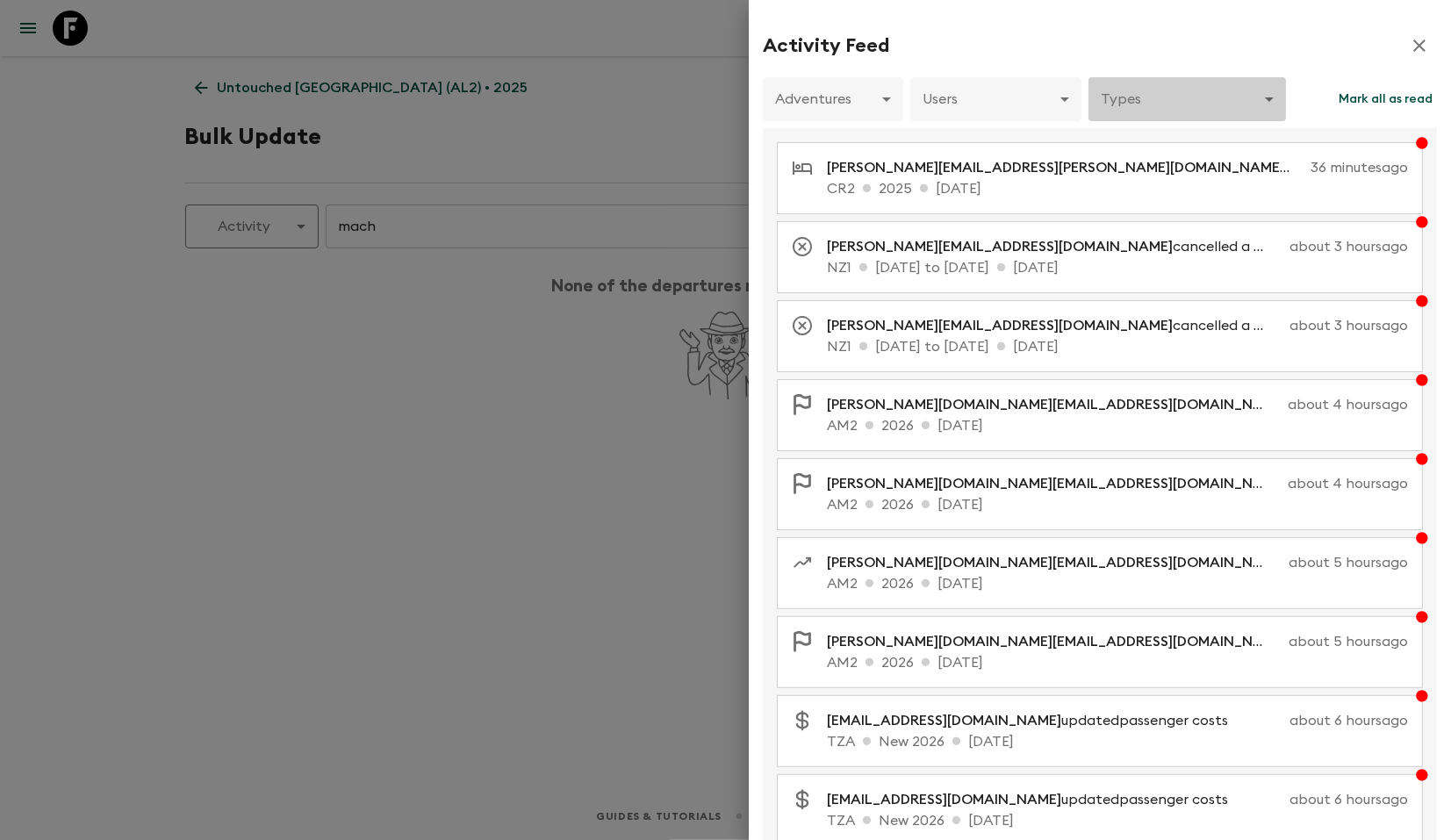
click at [1173, 81] on body "Give feedback [PERSON_NAME][EMAIL_ADDRESS][DOMAIN_NAME] Untouched [GEOGRAPHIC_D…" at bounding box center [725, 420] width 1451 height 840
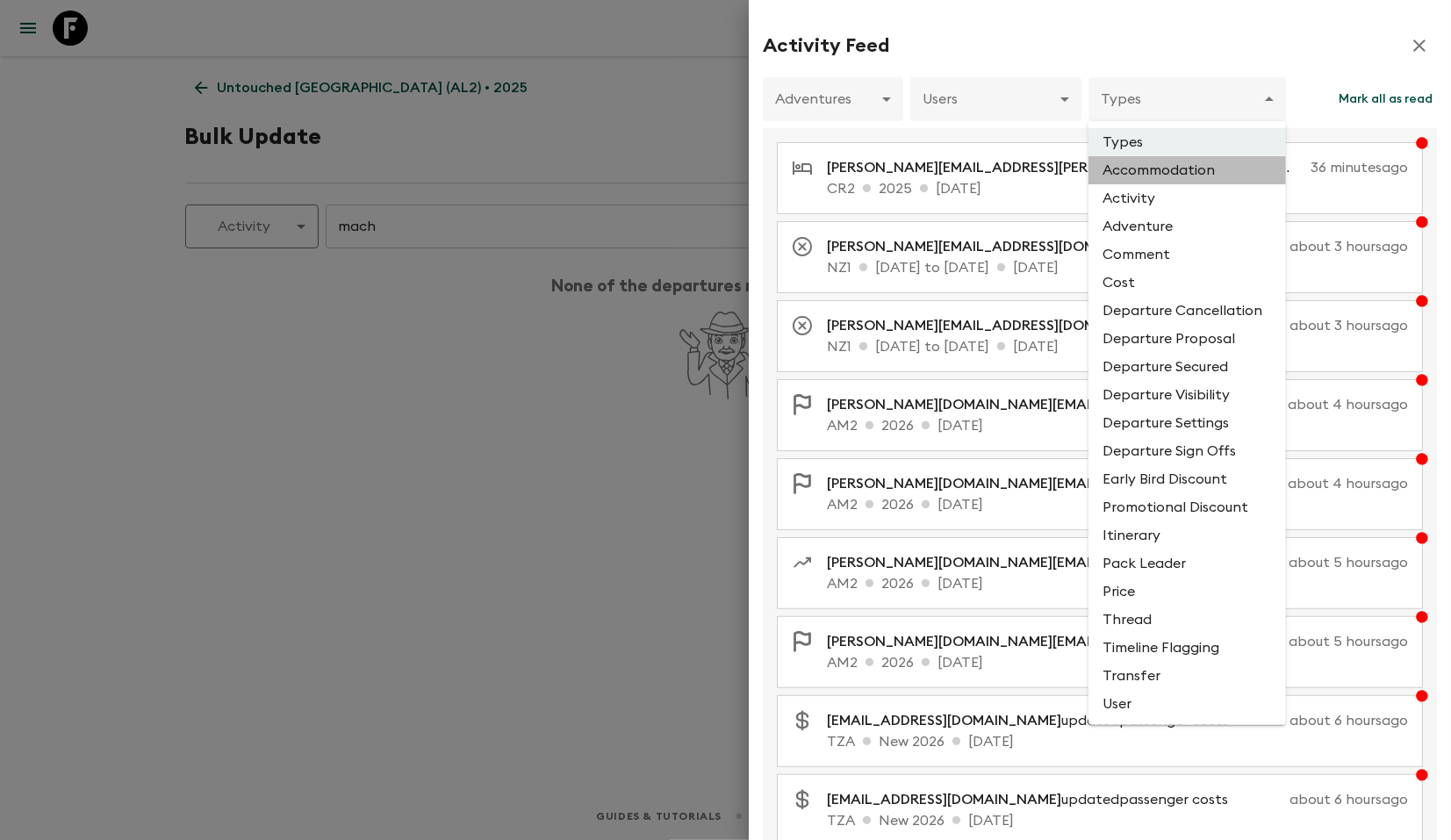
click at [1153, 172] on li "Accommodation" at bounding box center [1187, 169] width 197 height 28
type input "ACCOMMODATION"
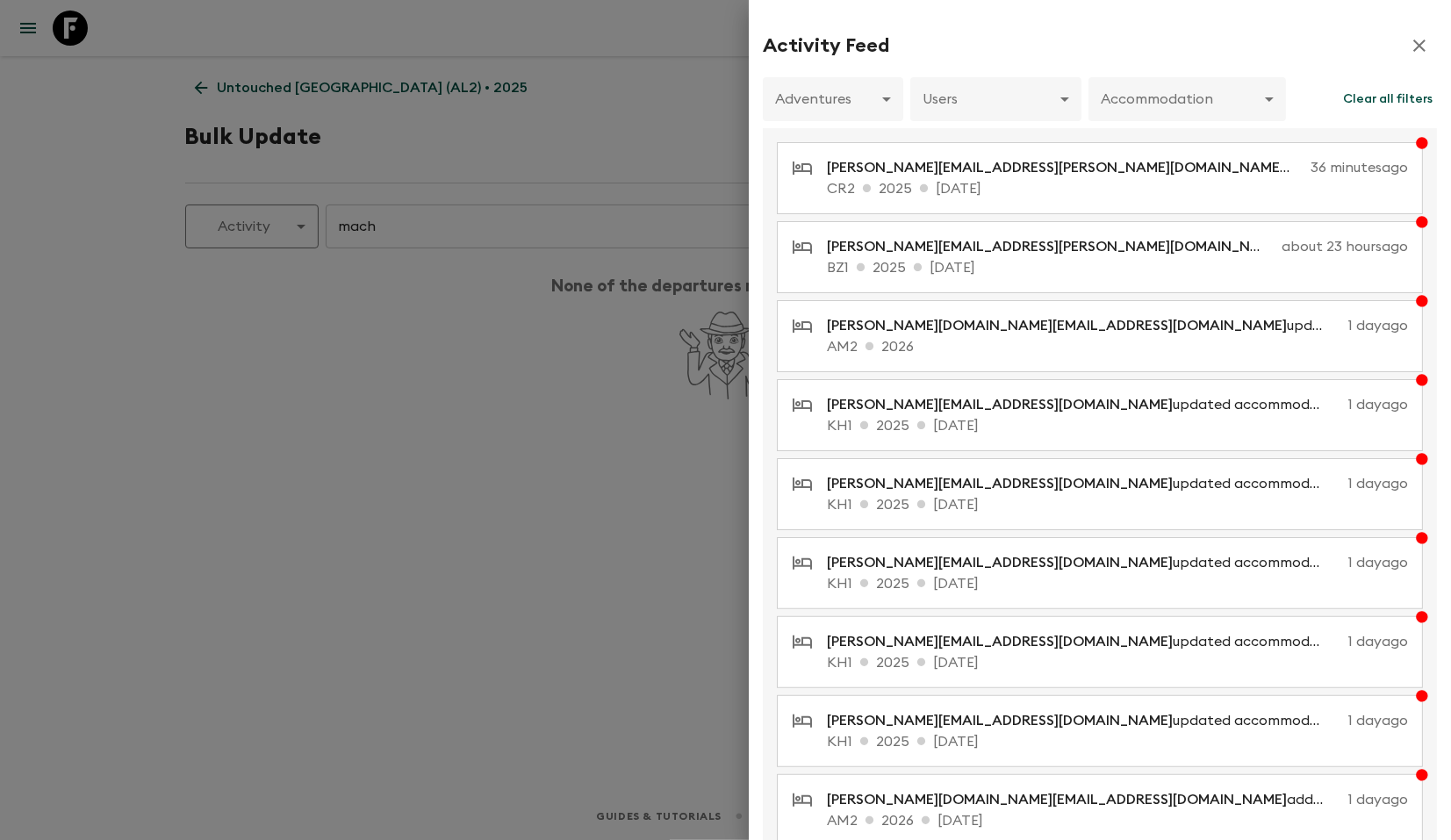
click at [322, 546] on div at bounding box center [725, 420] width 1451 height 840
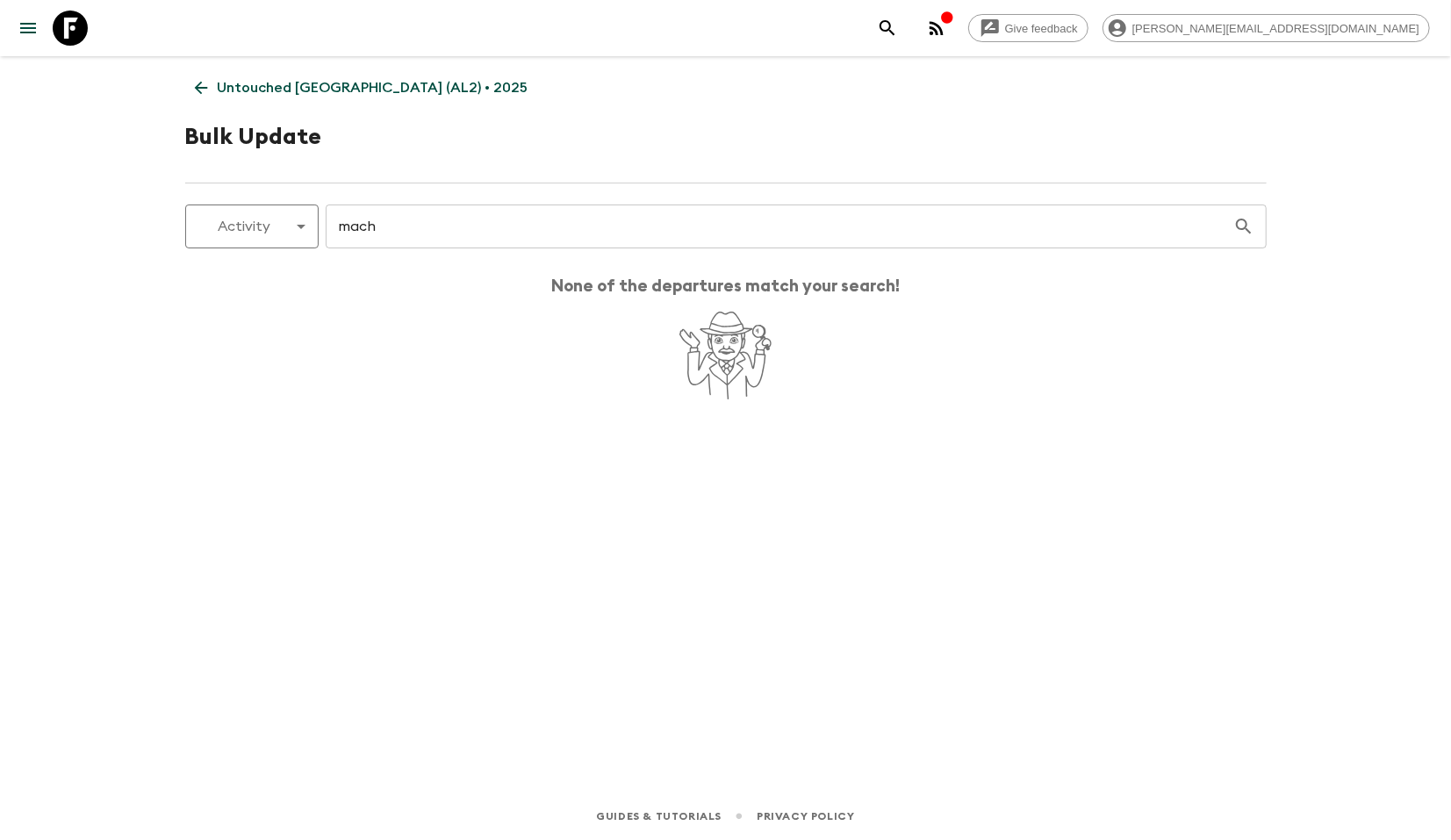
click at [262, 80] on p "Untouched [GEOGRAPHIC_DATA] (AL2) • 2025" at bounding box center [373, 88] width 311 height 21
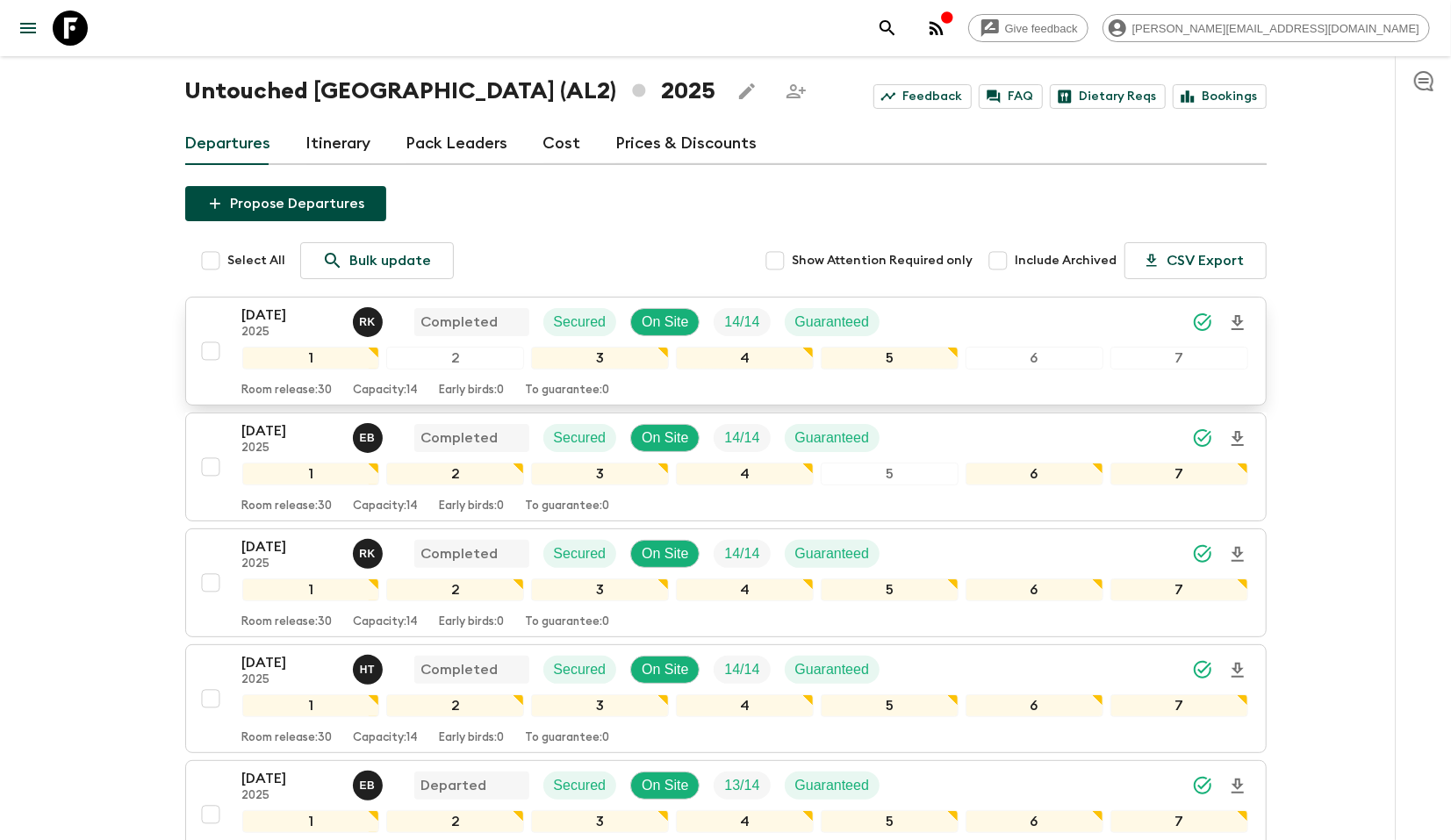
scroll to position [68, 0]
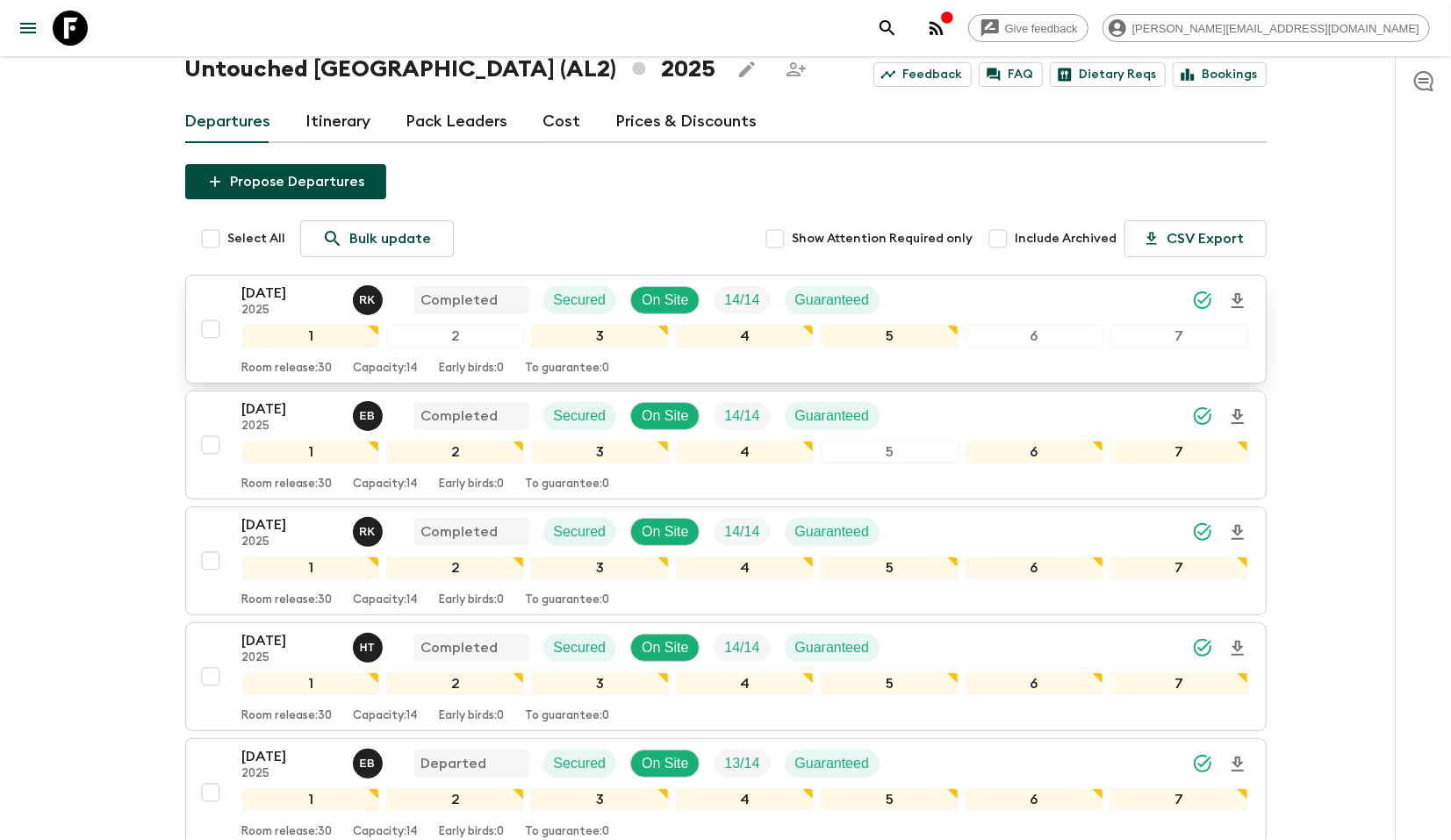
click at [277, 307] on p "2025" at bounding box center [290, 311] width 97 height 15
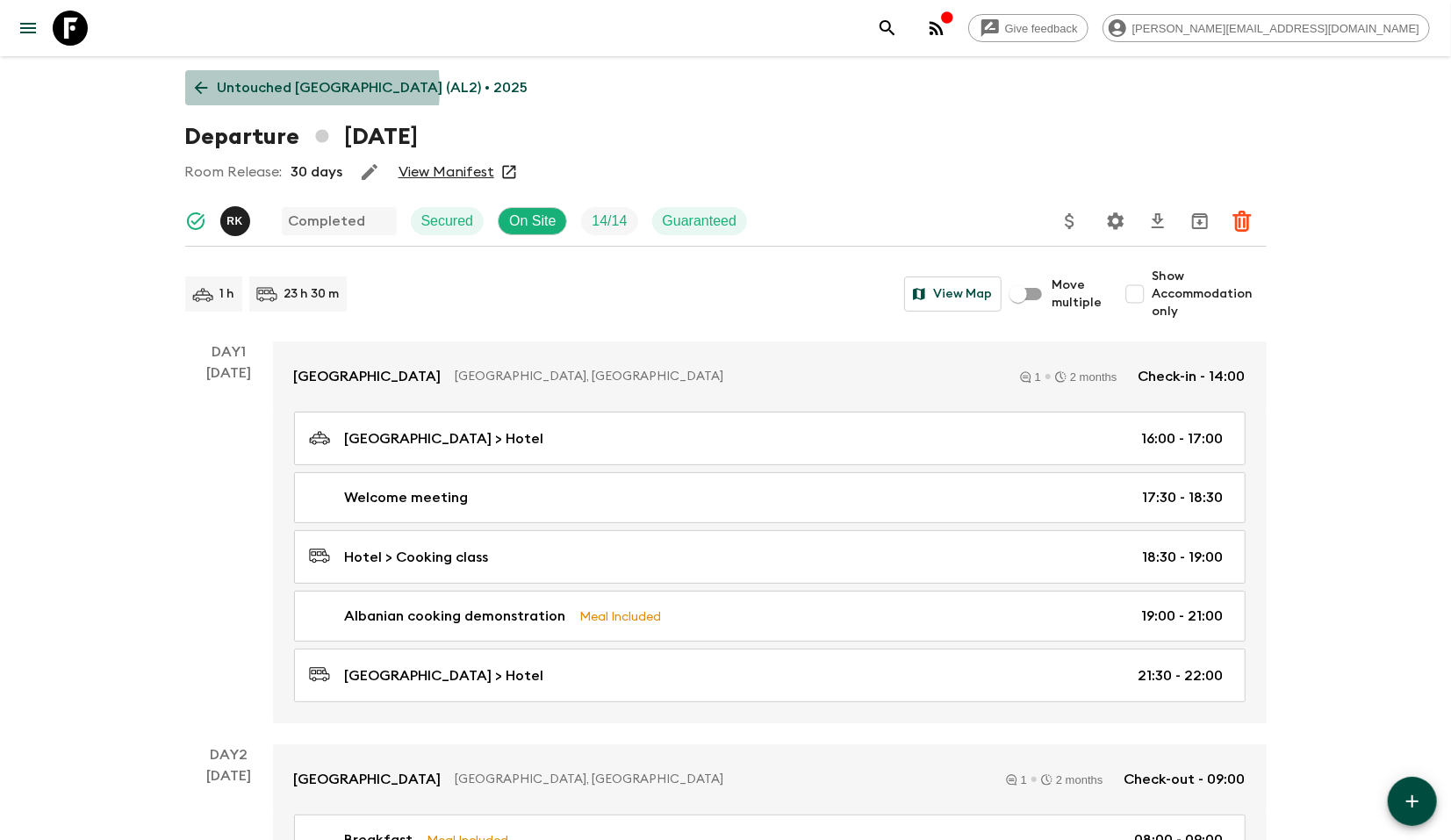
click at [244, 89] on p "Untouched [GEOGRAPHIC_DATA] (AL2) • 2025" at bounding box center [373, 88] width 311 height 21
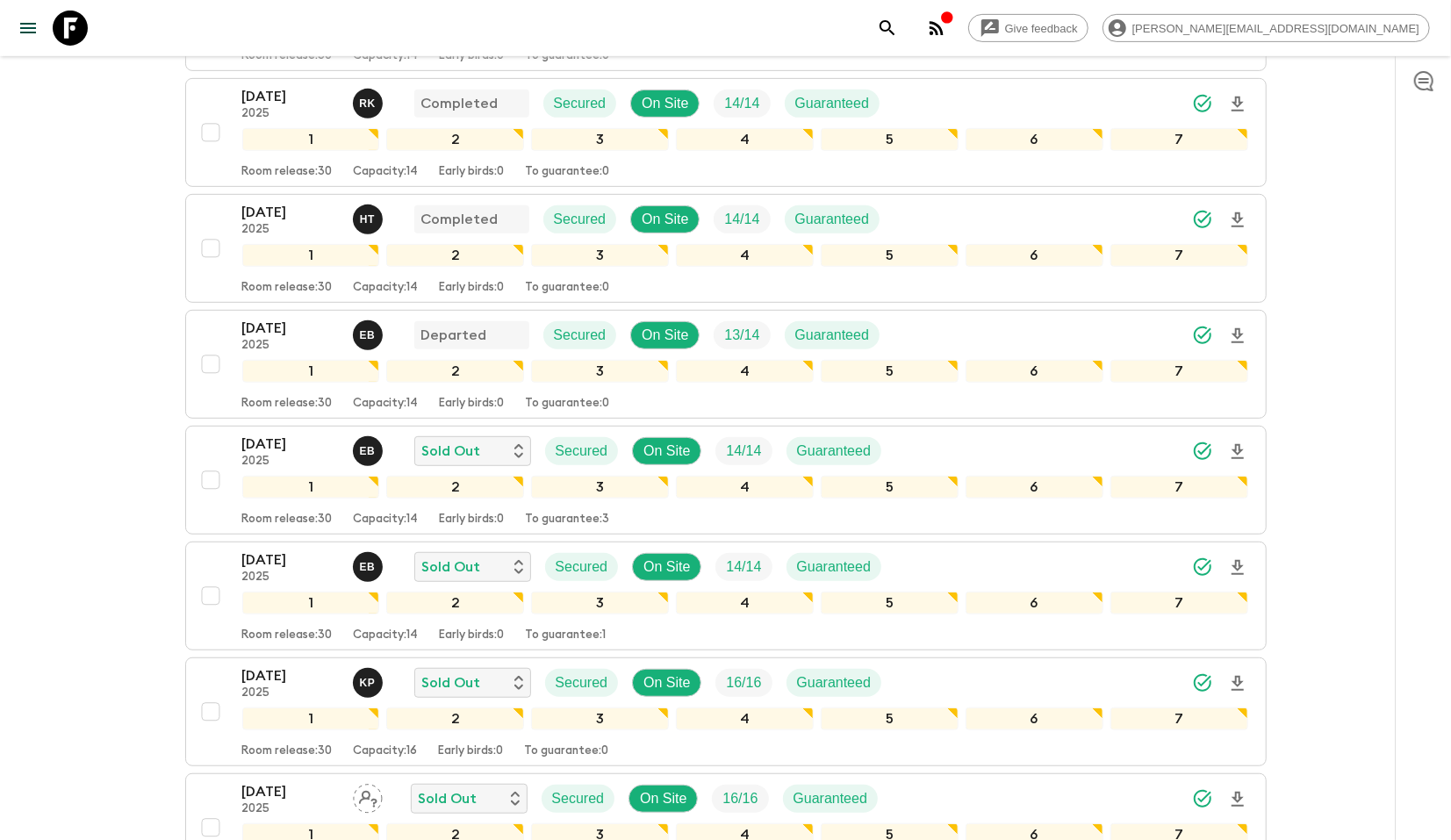
scroll to position [446, 0]
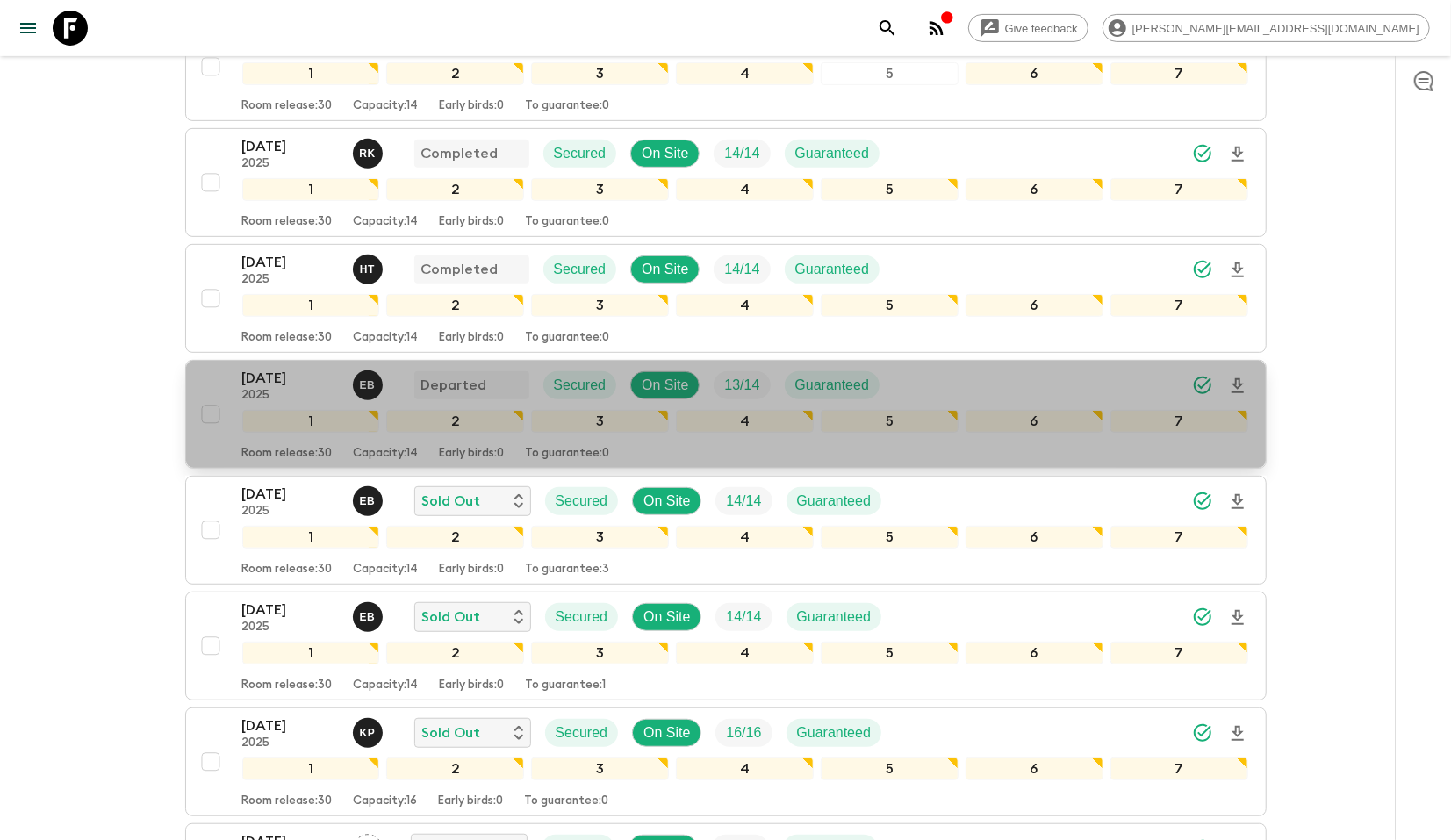
click at [268, 360] on button "[DATE] 2025 E B Departed Secured On Site 13 / 14 Guaranteed 1 2 3 4 5 6 7 Room …" at bounding box center [725, 414] width 1081 height 108
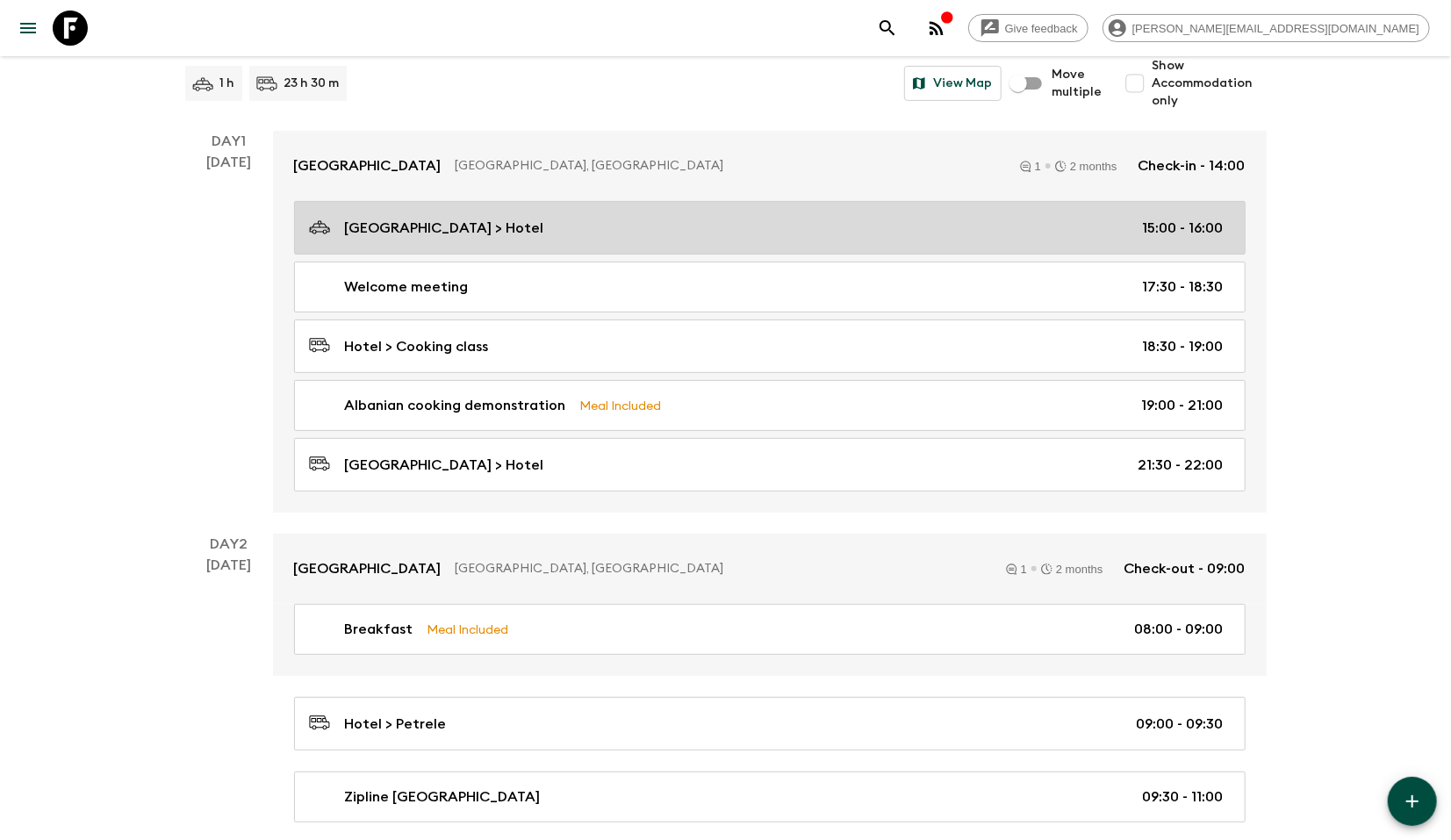
scroll to position [198, 0]
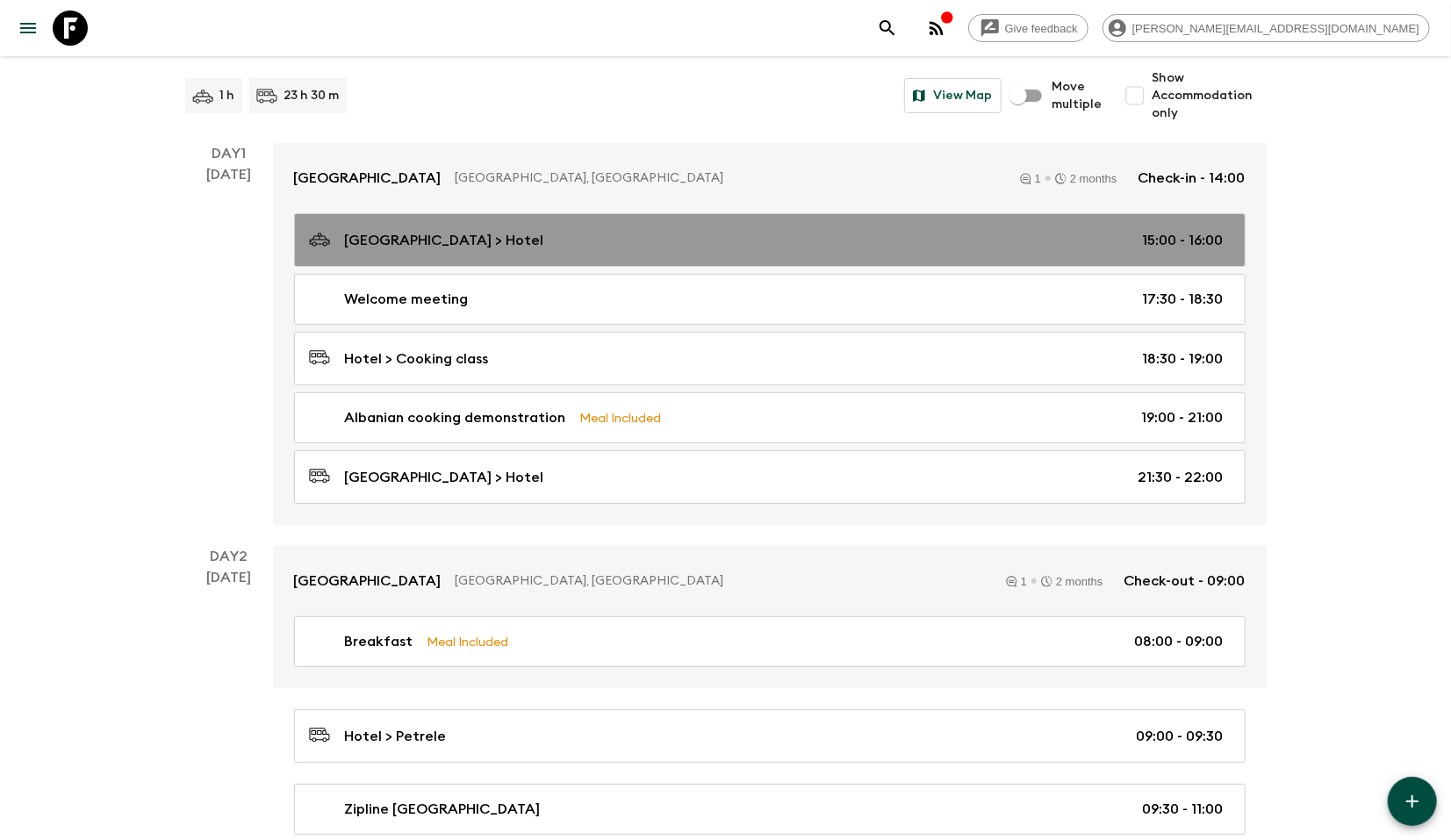
click at [427, 246] on p "[GEOGRAPHIC_DATA] > Hotel" at bounding box center [444, 241] width 199 height 21
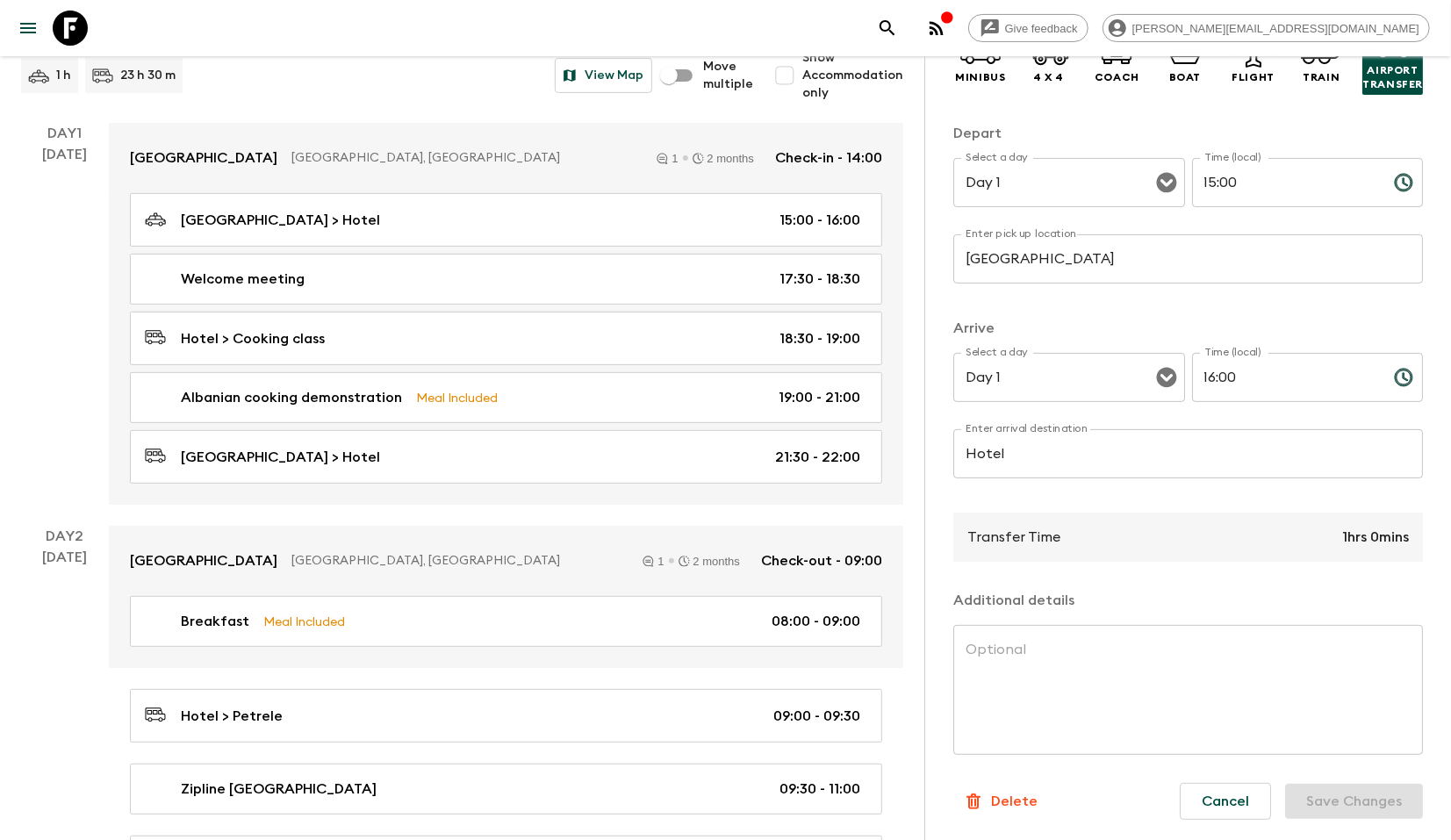
scroll to position [226, 0]
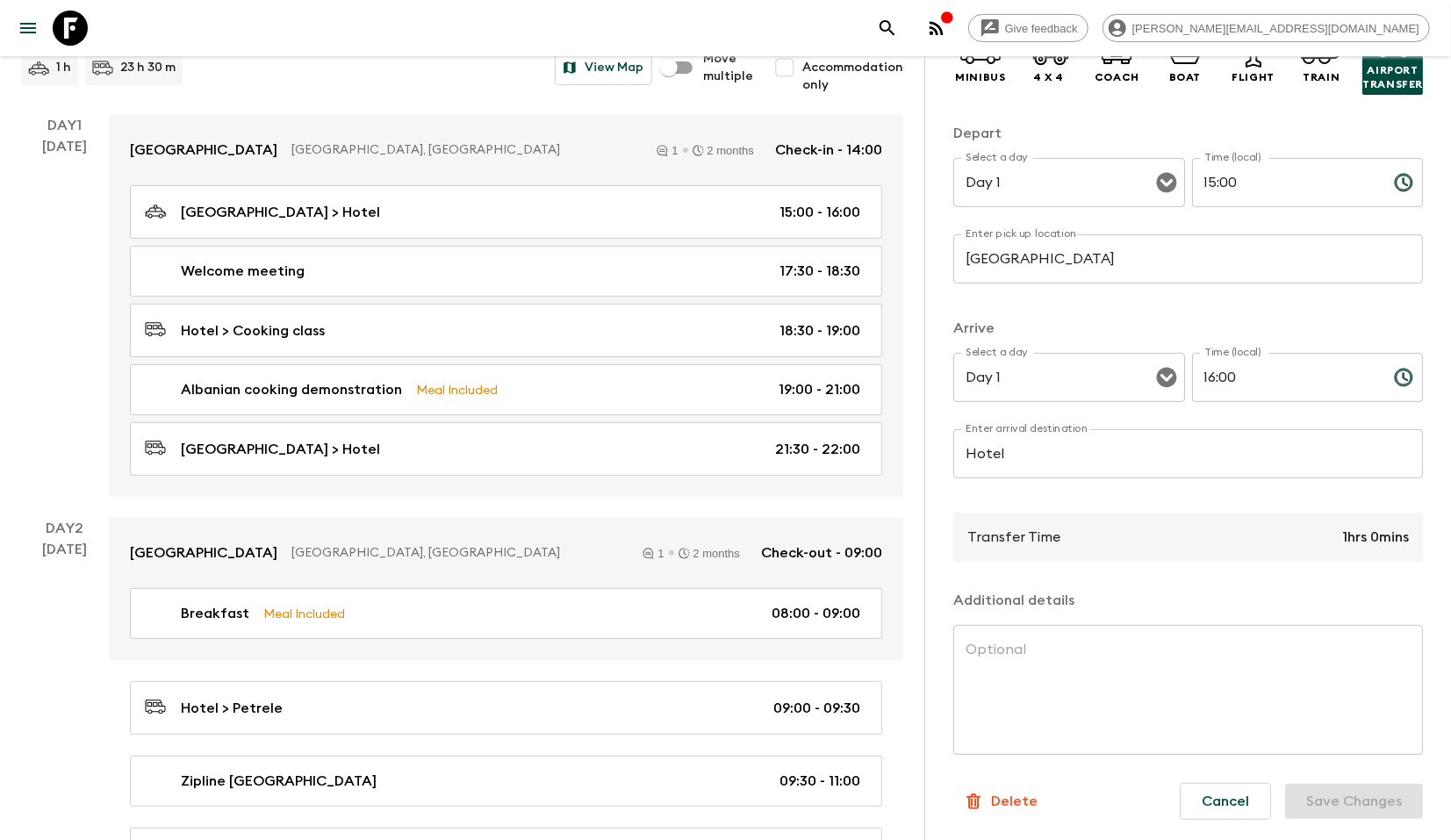
click at [1010, 544] on p "Transfer Time" at bounding box center [1013, 537] width 93 height 21
click at [1008, 445] on input "Hotel" at bounding box center [1188, 453] width 469 height 49
click at [1024, 461] on input "Hotel" at bounding box center [1188, 453] width 469 height 49
click at [1022, 459] on input "Hotel" at bounding box center [1188, 453] width 469 height 49
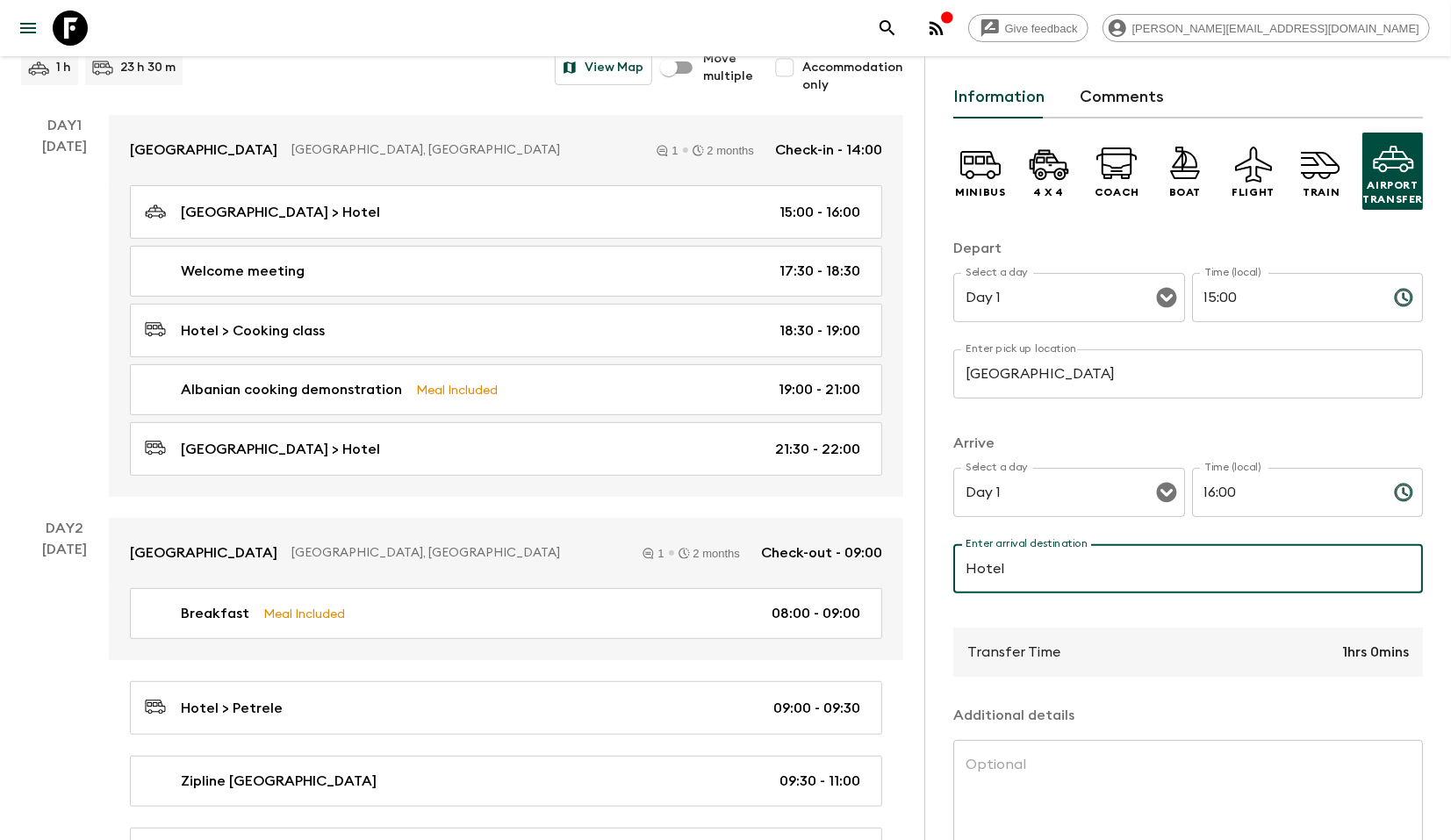
scroll to position [165, 0]
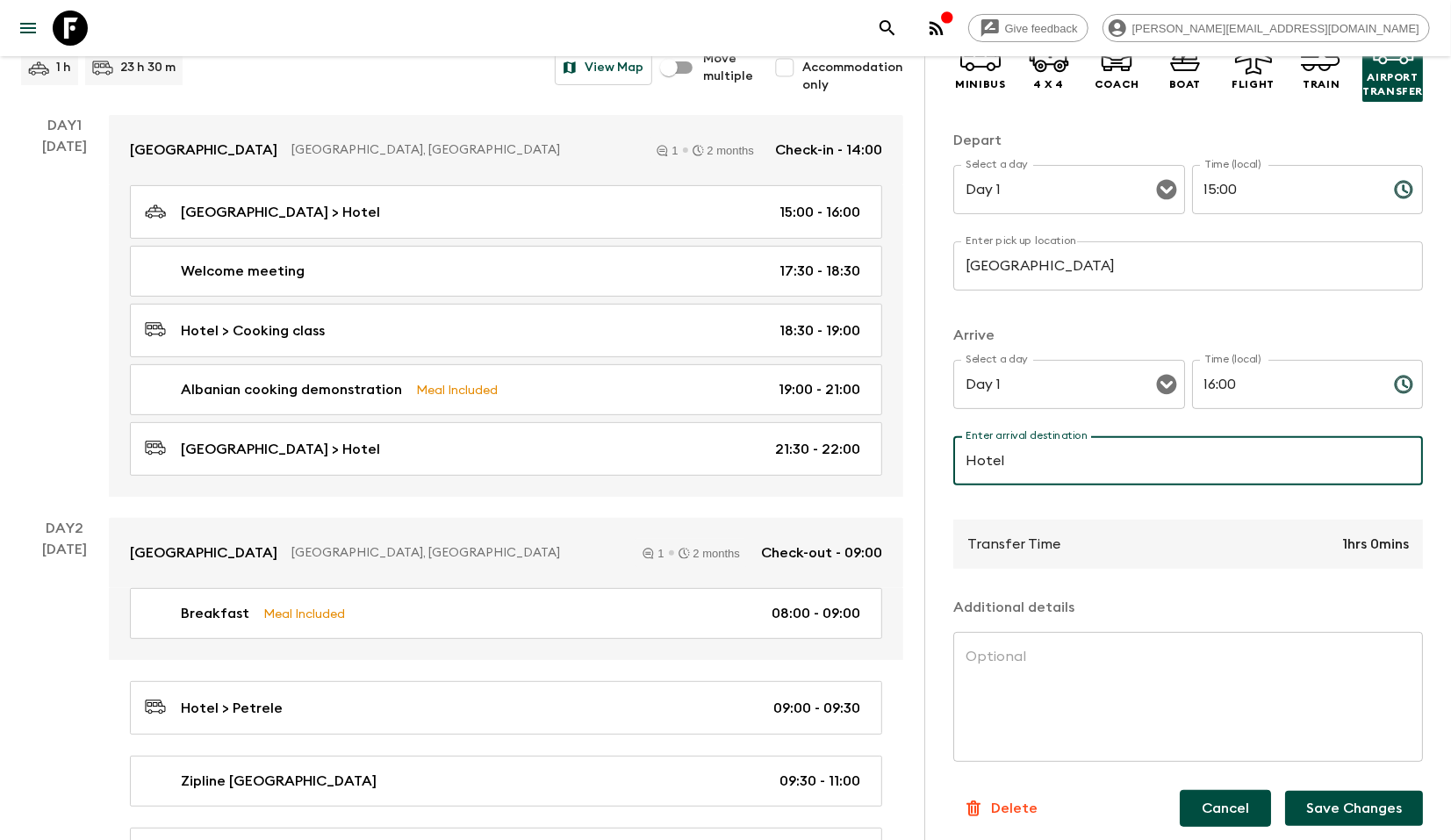
type input "Hotel"
click at [1226, 806] on button "Cancel" at bounding box center [1225, 808] width 91 height 37
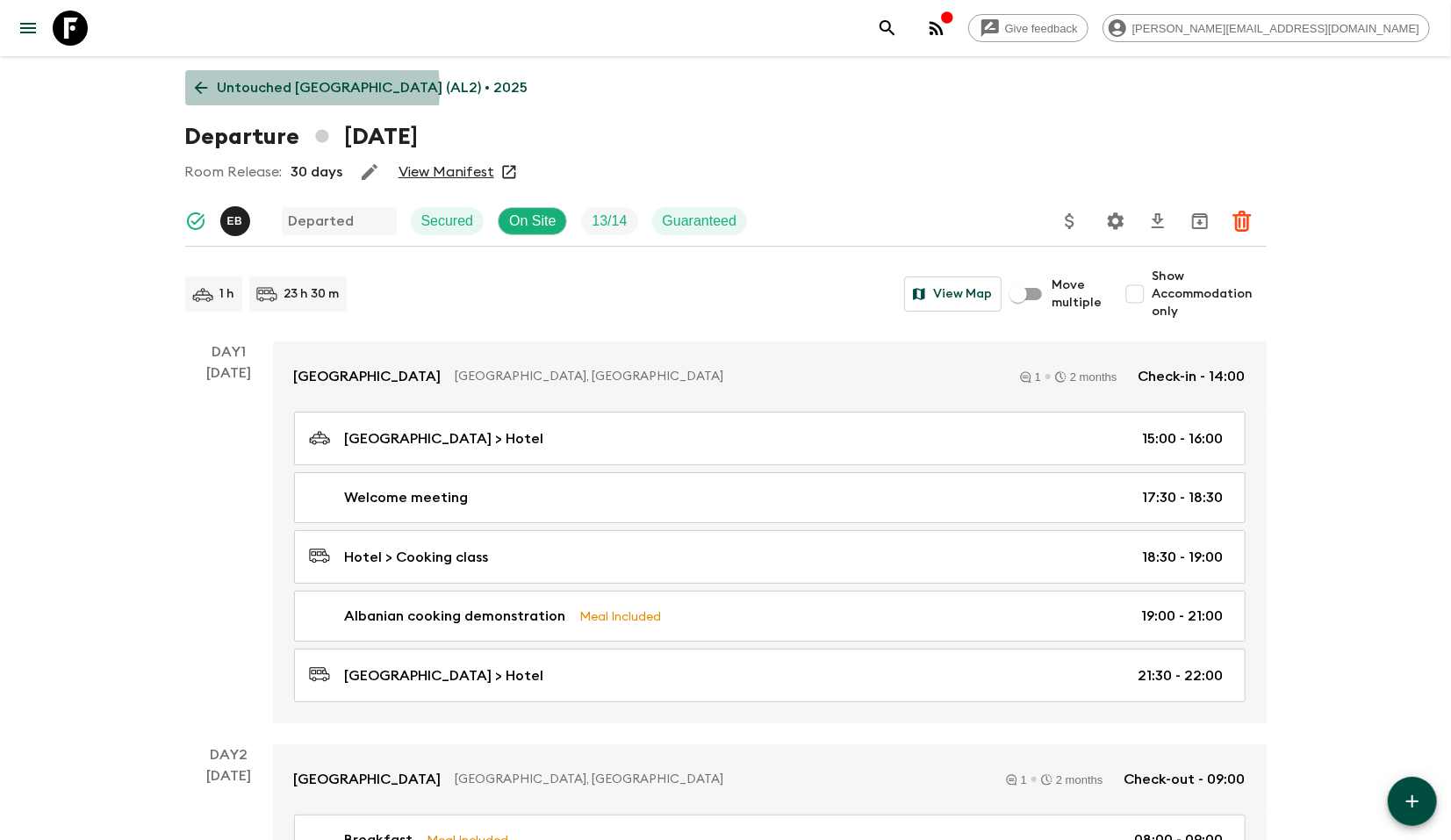
click at [268, 89] on p "Untouched [GEOGRAPHIC_DATA] (AL2) • 2025" at bounding box center [373, 88] width 311 height 21
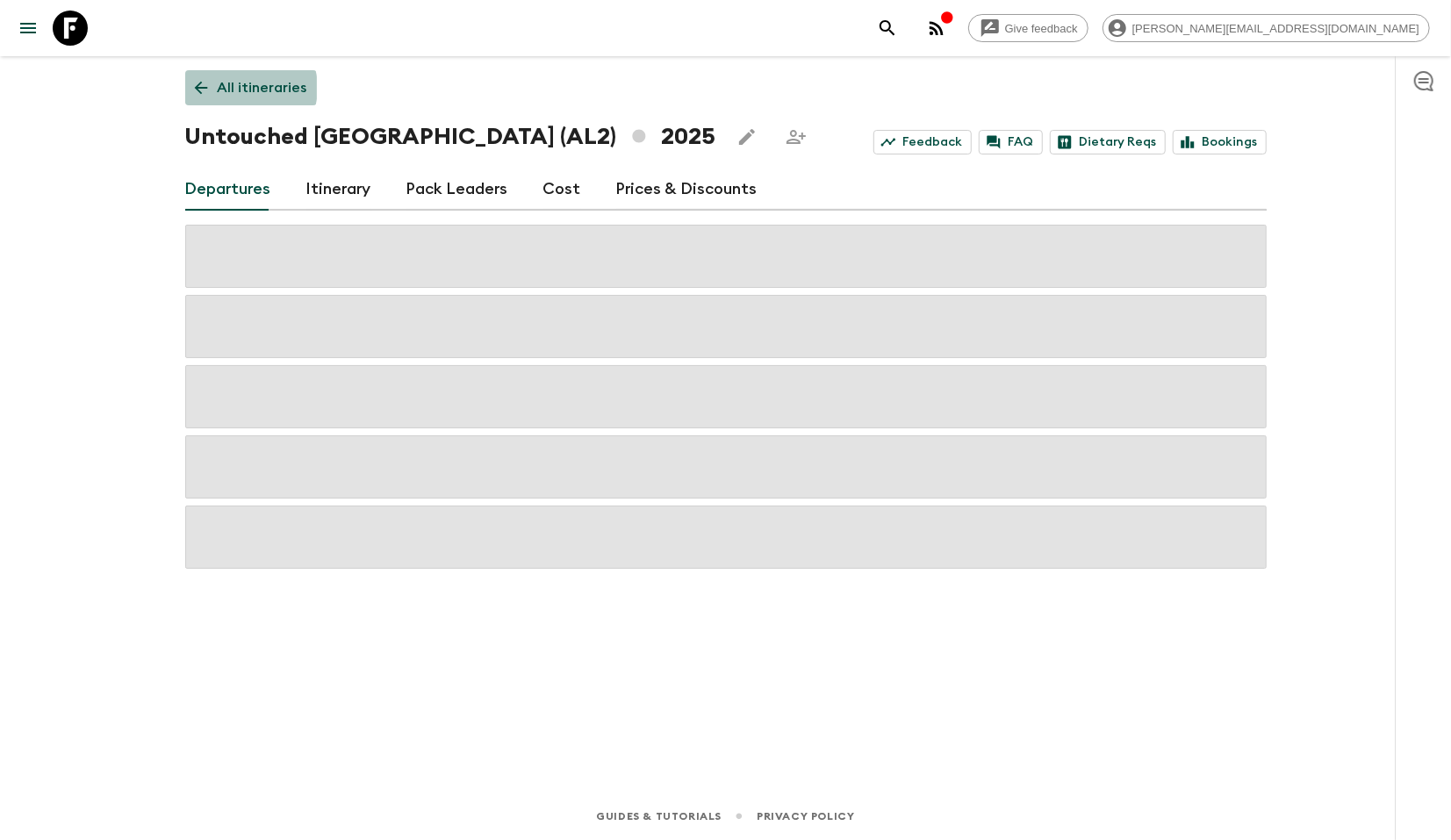
click at [247, 88] on p "All itineraries" at bounding box center [262, 88] width 89 height 21
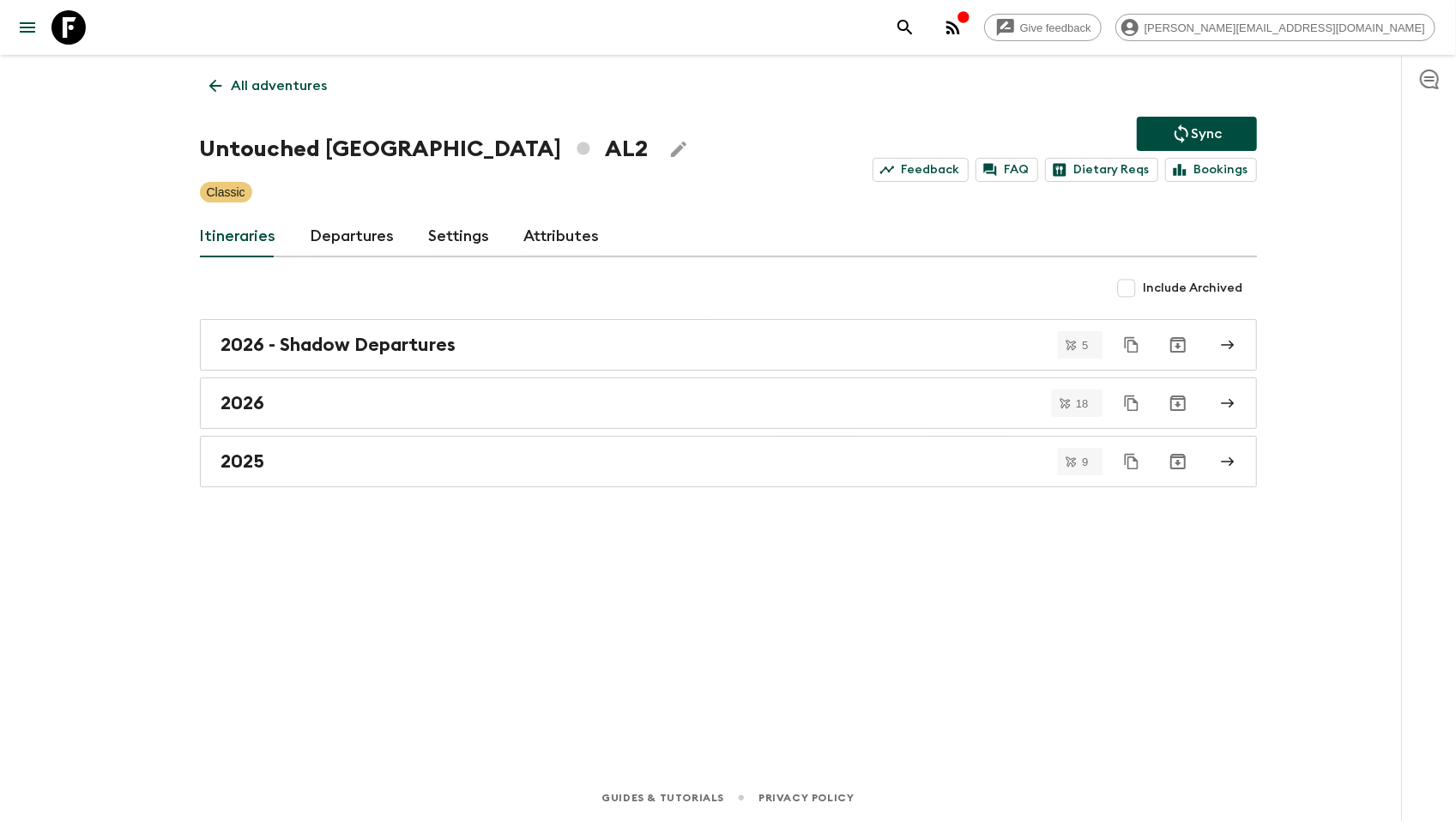
click at [296, 680] on div "All adventures Untouched [GEOGRAPHIC_DATA] AL2 Sync Feedback FAQ Dietary Reqs B…" at bounding box center [728, 391] width 1098 height 672
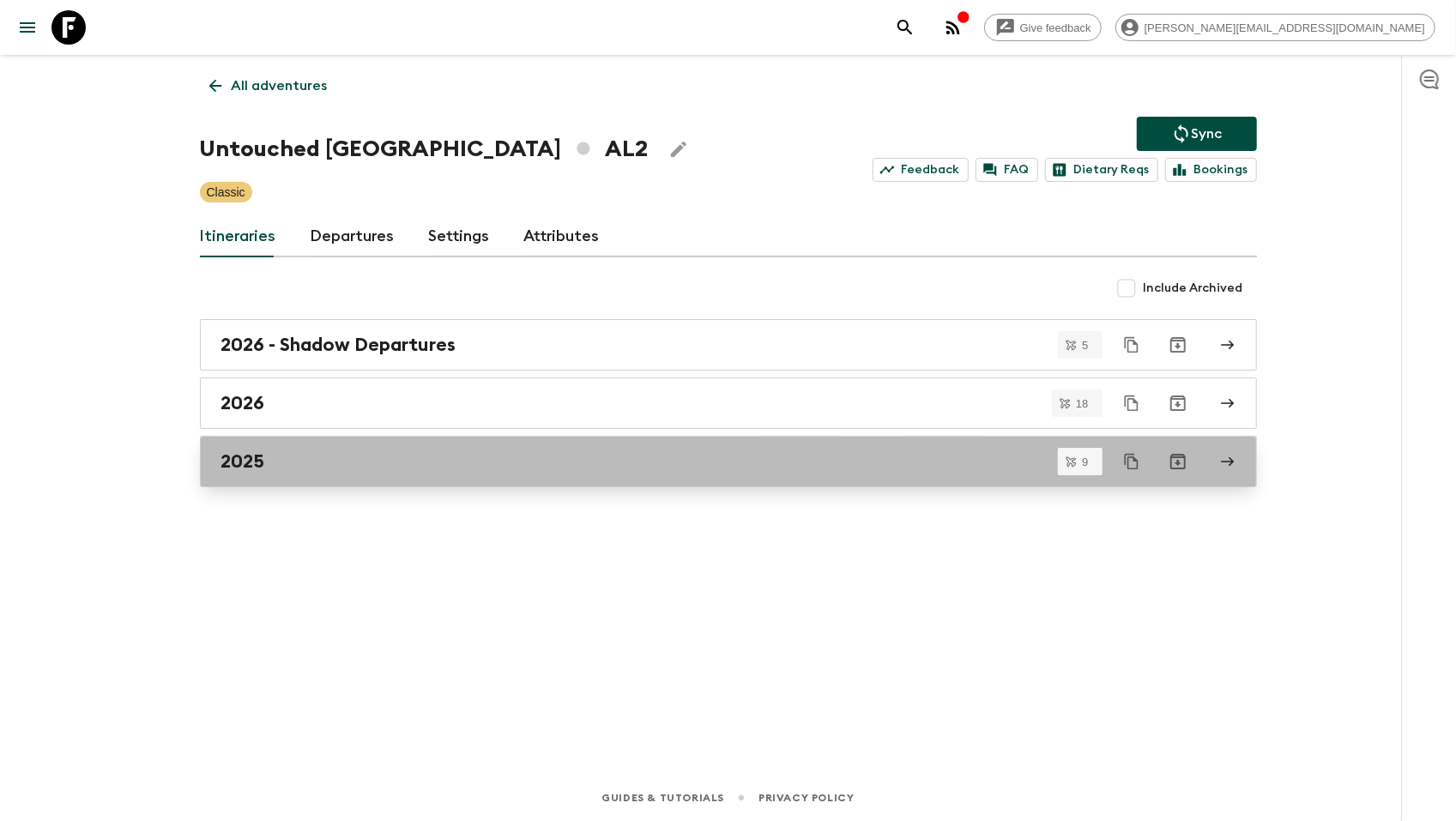
click at [371, 450] on div "2025" at bounding box center [711, 462] width 981 height 23
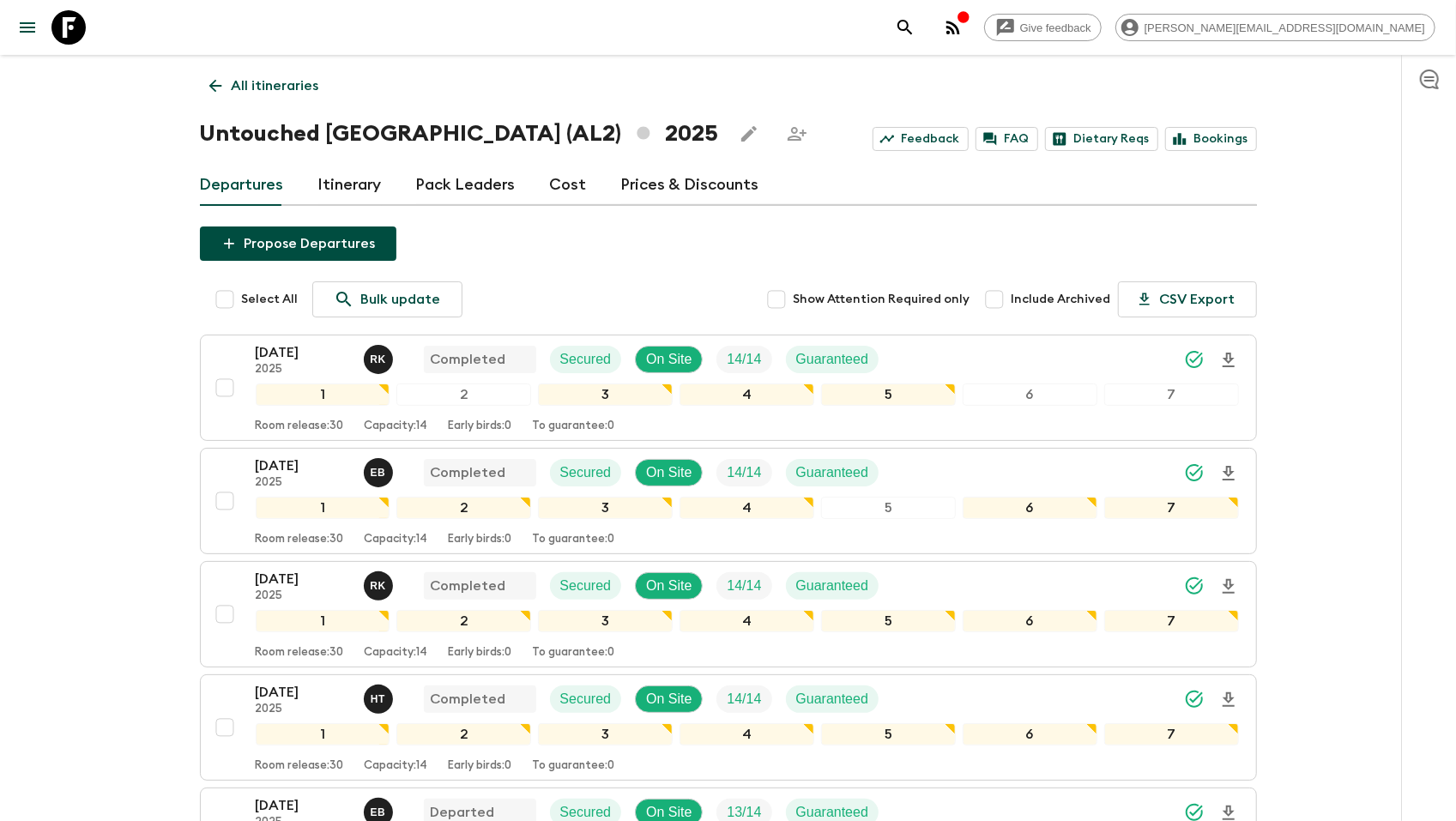
click at [550, 180] on link "Cost" at bounding box center [568, 185] width 37 height 42
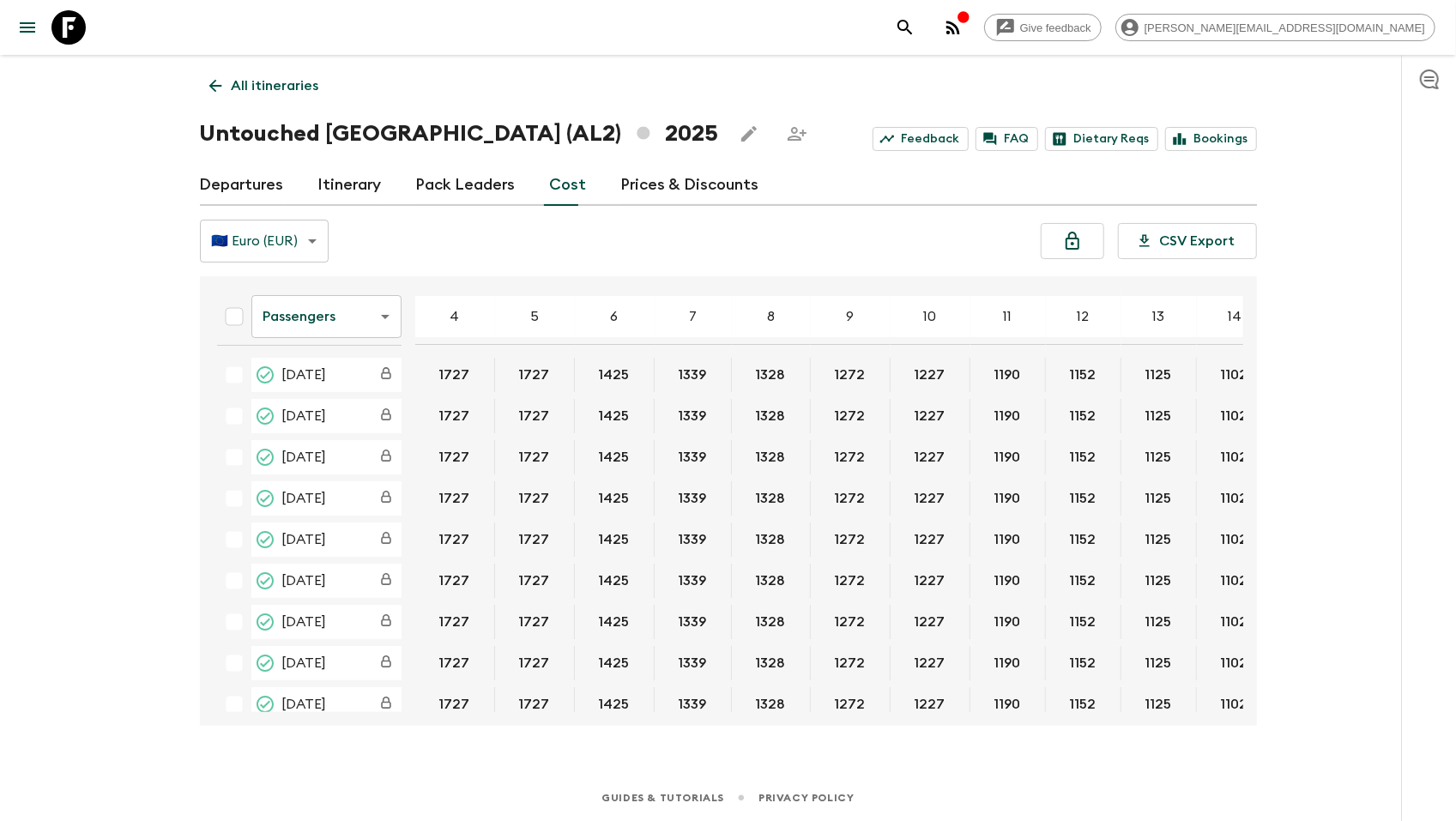
click at [300, 311] on body "Give feedback [PERSON_NAME][EMAIL_ADDRESS][DOMAIN_NAME] All itineraries Untouch…" at bounding box center [728, 410] width 1456 height 821
click at [278, 382] on li "Extras" at bounding box center [326, 386] width 150 height 27
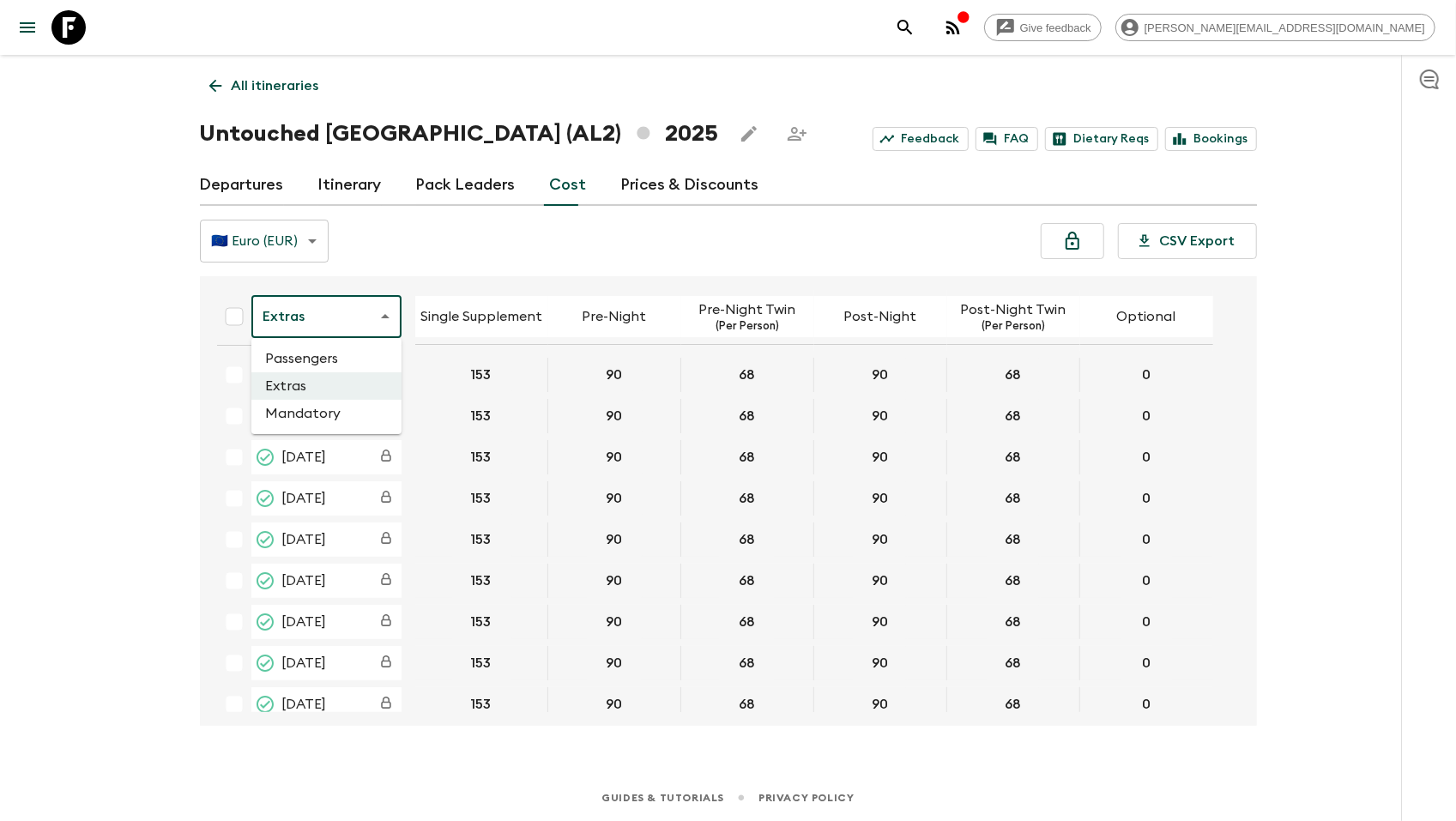
click at [276, 313] on body "Give feedback [PERSON_NAME][EMAIL_ADDRESS][DOMAIN_NAME] All itineraries Untouch…" at bounding box center [728, 410] width 1456 height 821
click at [284, 357] on li "Passengers" at bounding box center [326, 358] width 150 height 27
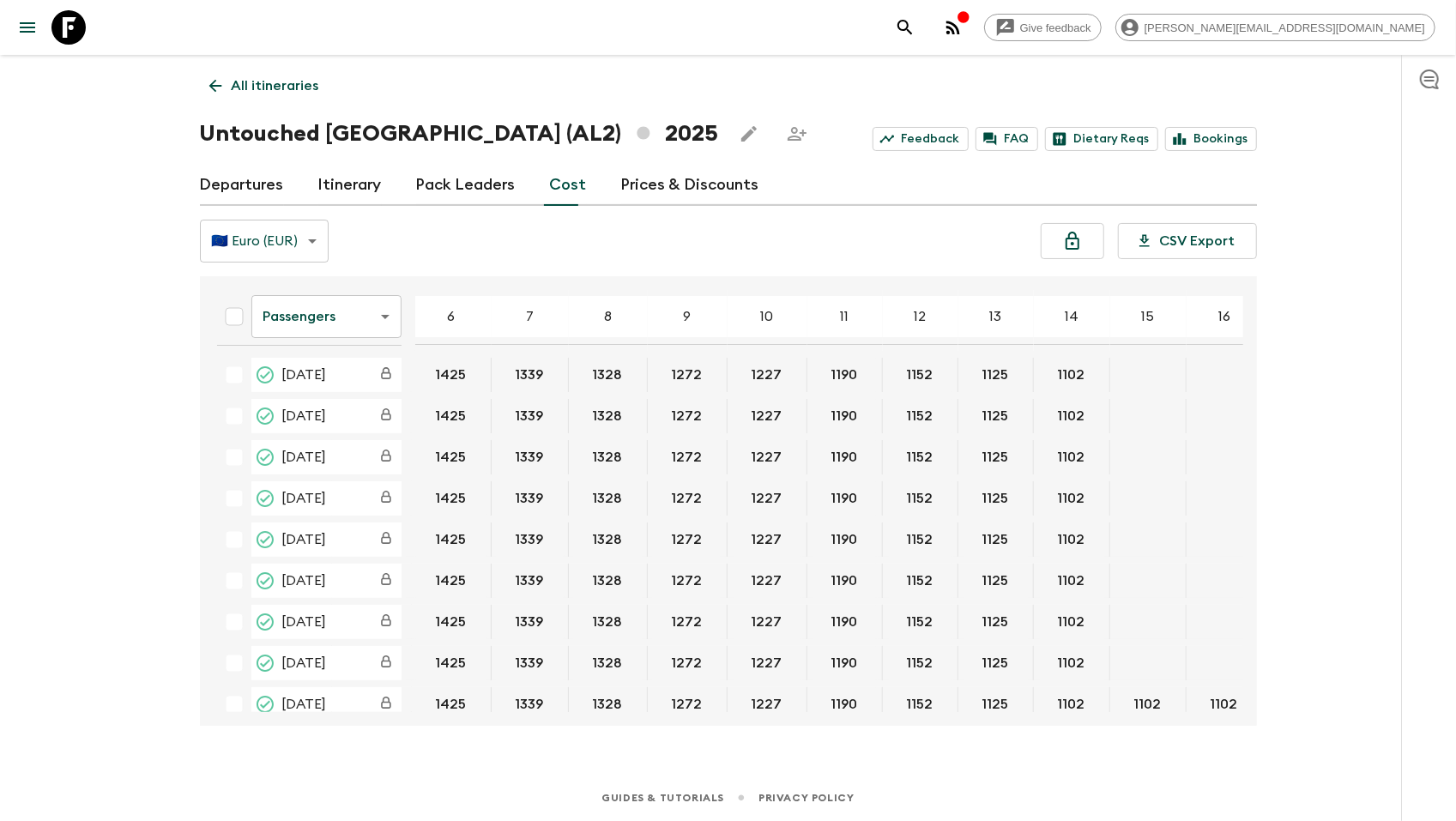
scroll to position [0, 279]
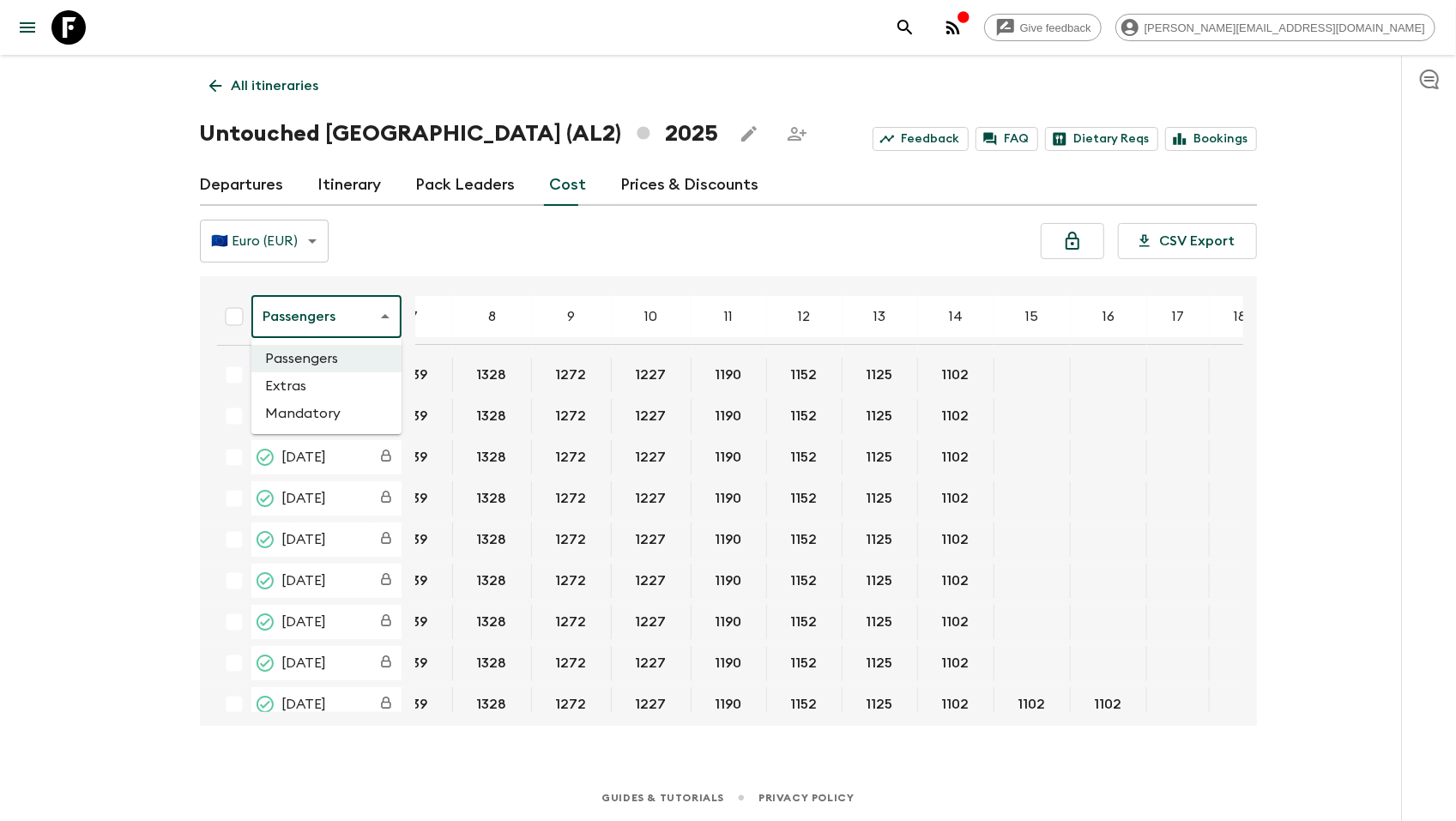
click at [348, 311] on body "Give feedback [PERSON_NAME][EMAIL_ADDRESS][DOMAIN_NAME] All itineraries Untouch…" at bounding box center [728, 410] width 1456 height 821
click at [316, 387] on li "Extras" at bounding box center [326, 386] width 150 height 27
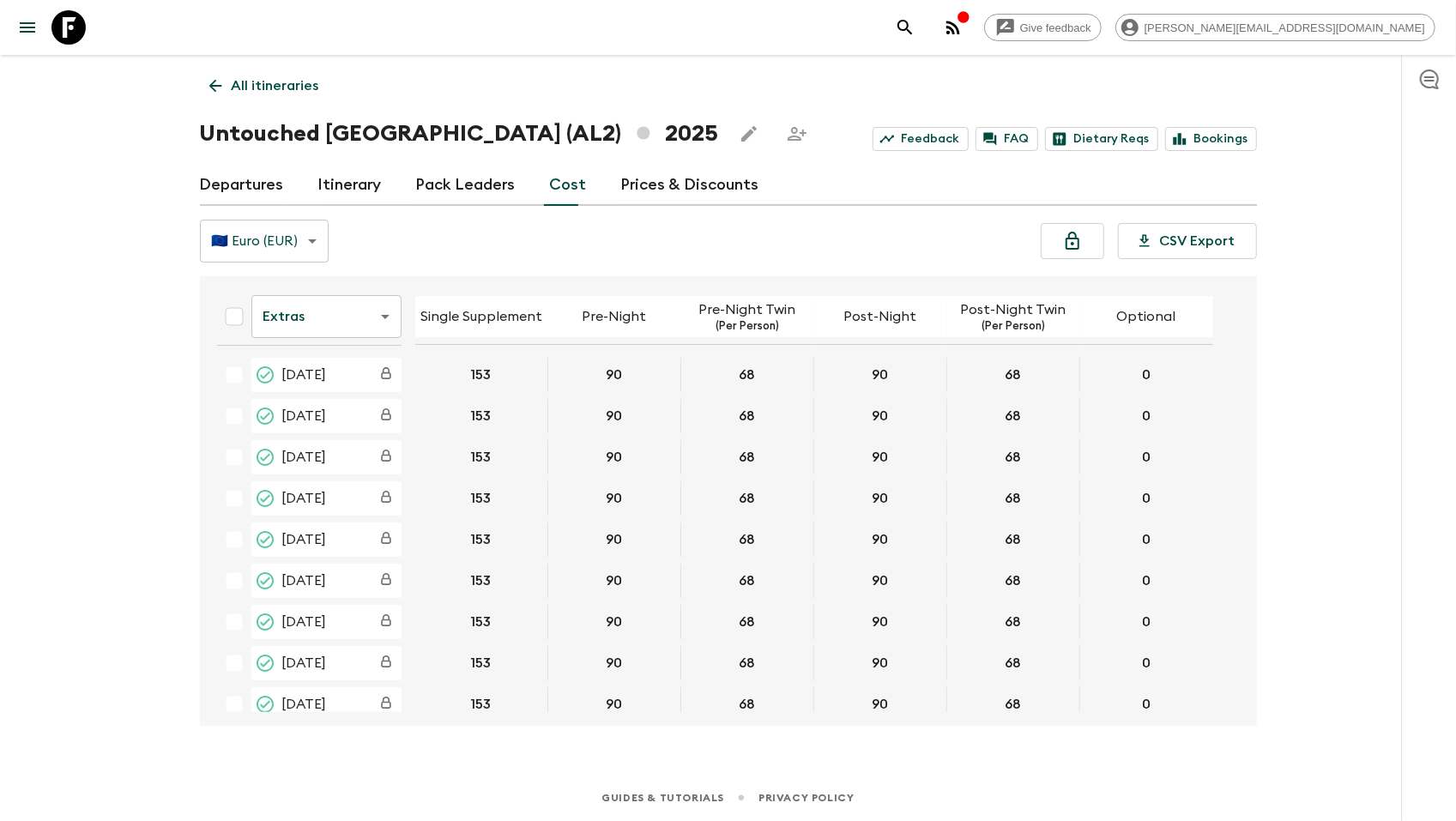
click at [299, 309] on body "Give feedback [PERSON_NAME][EMAIL_ADDRESS][DOMAIN_NAME] All itineraries Untouch…" at bounding box center [728, 410] width 1456 height 821
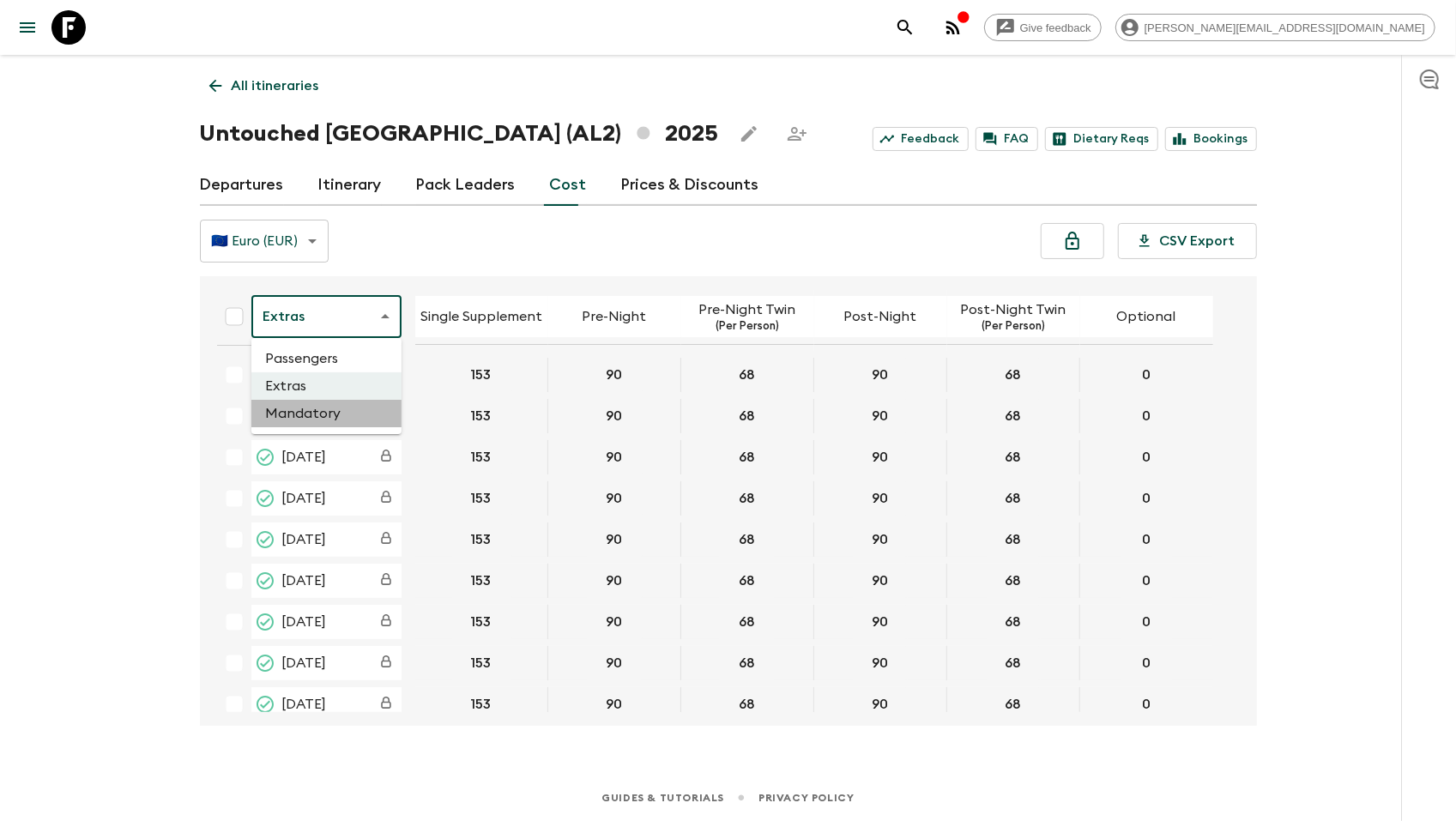
click at [289, 412] on li "Mandatory" at bounding box center [326, 413] width 150 height 27
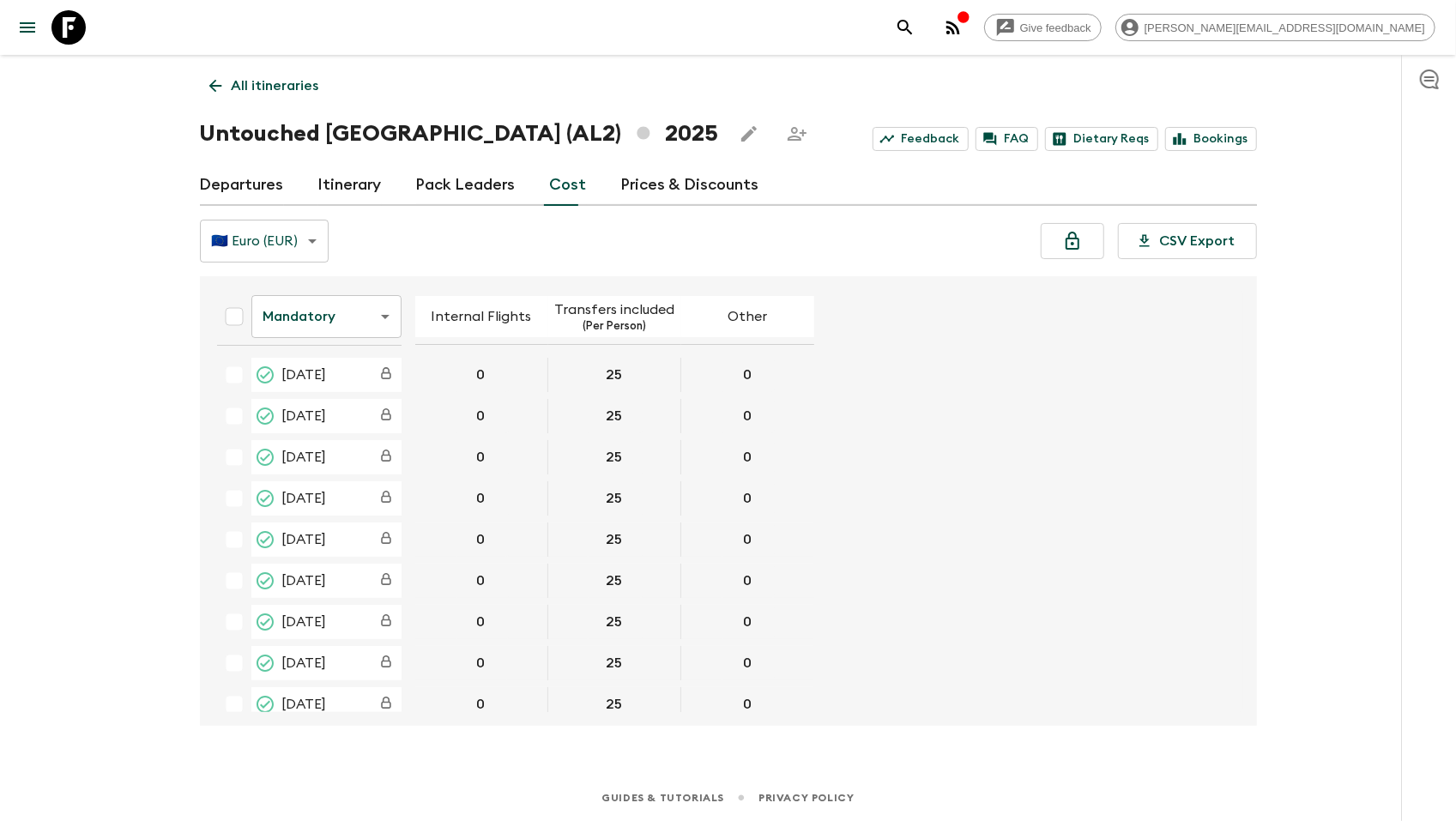
click at [572, 238] on div "🇪🇺 Euro (EUR) EUR ​ CSV Export" at bounding box center [728, 240] width 1057 height 43
click at [467, 178] on link "Pack Leaders" at bounding box center [465, 185] width 99 height 42
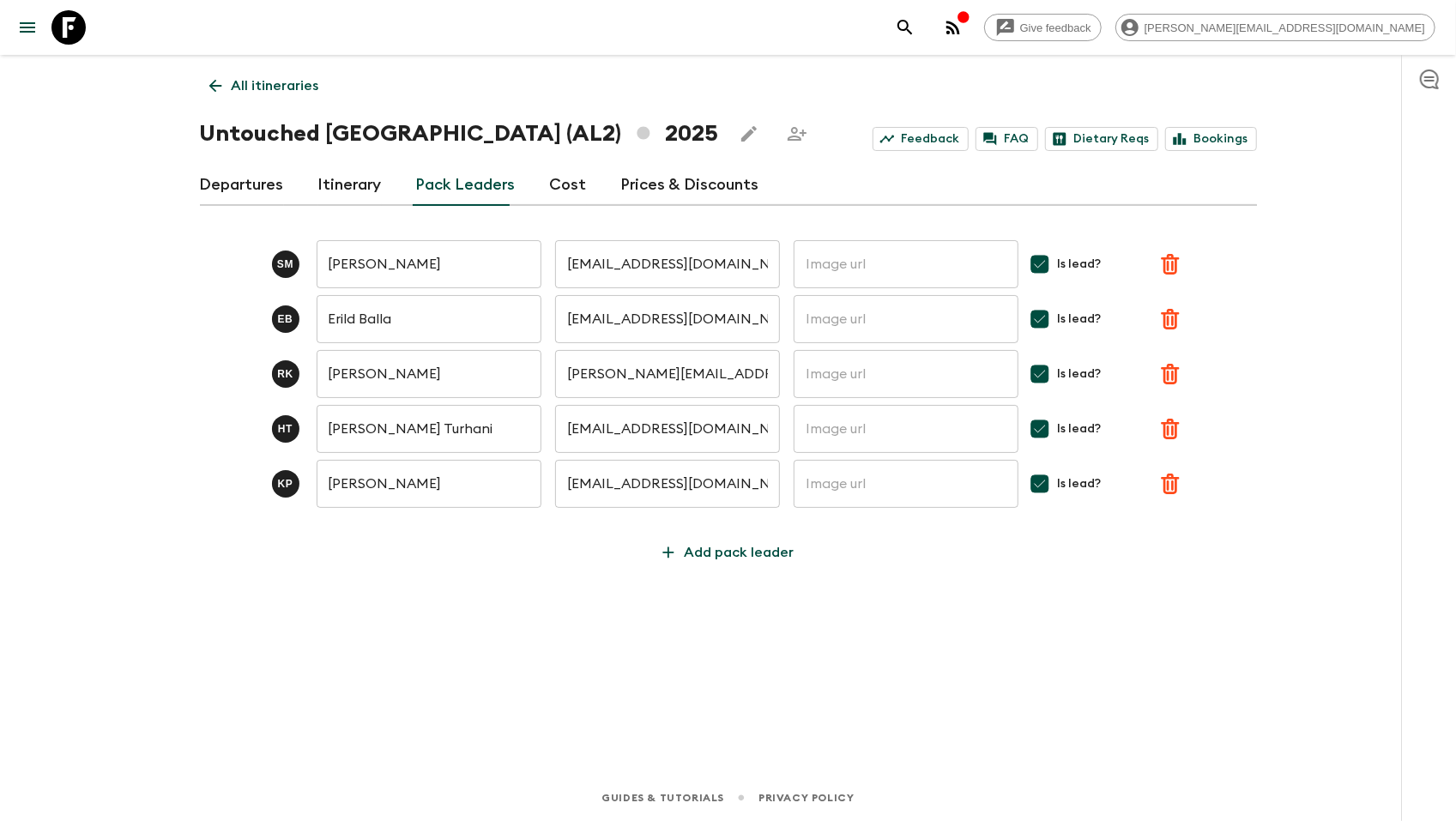
click at [376, 596] on div "All itineraries Untouched [GEOGRAPHIC_DATA] (AL2) 2025 Feedback FAQ Dietary Req…" at bounding box center [728, 391] width 1098 height 672
click at [237, 190] on link "Departures" at bounding box center [241, 185] width 84 height 42
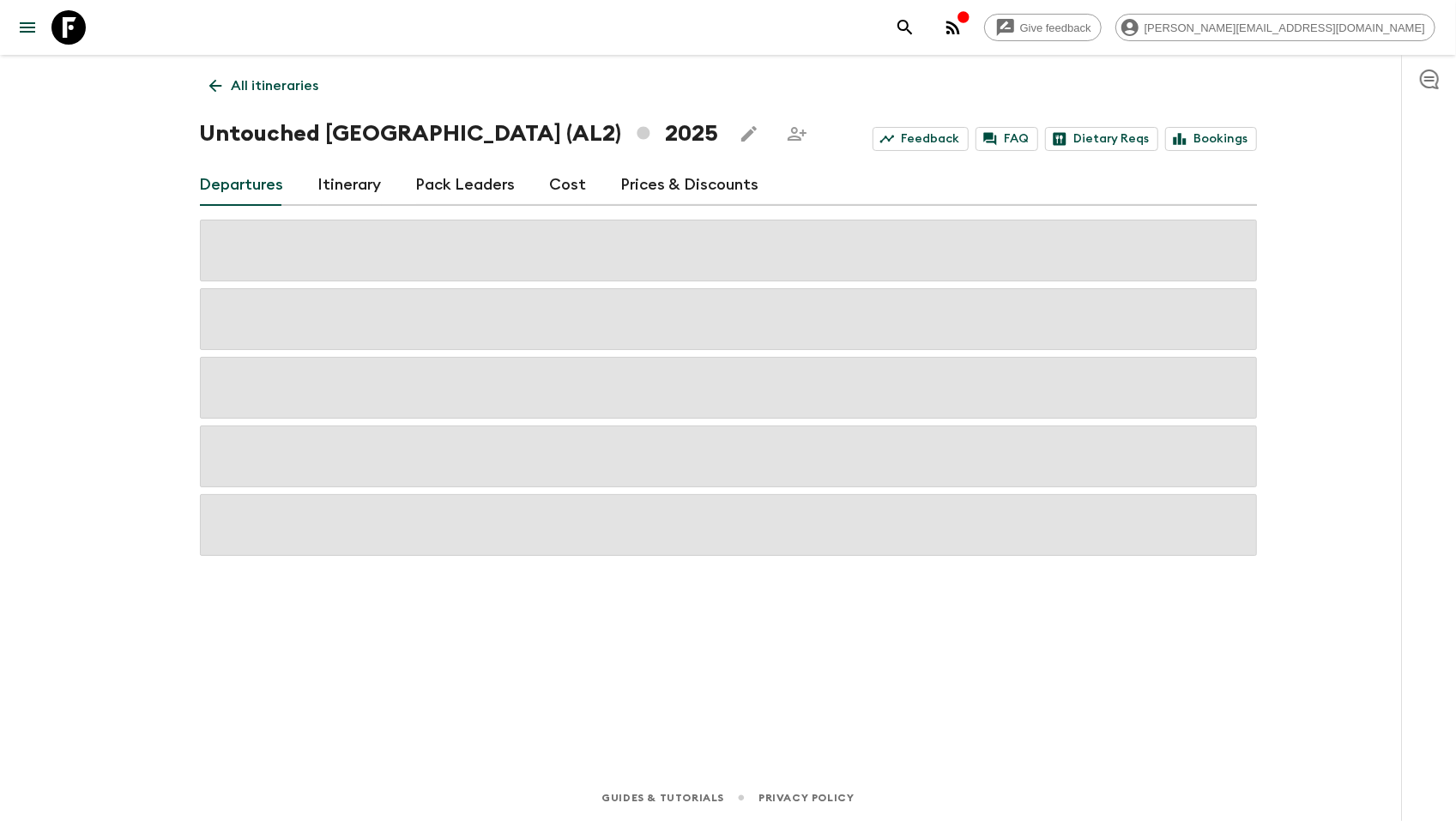
click at [336, 193] on link "Itinerary" at bounding box center [349, 185] width 63 height 42
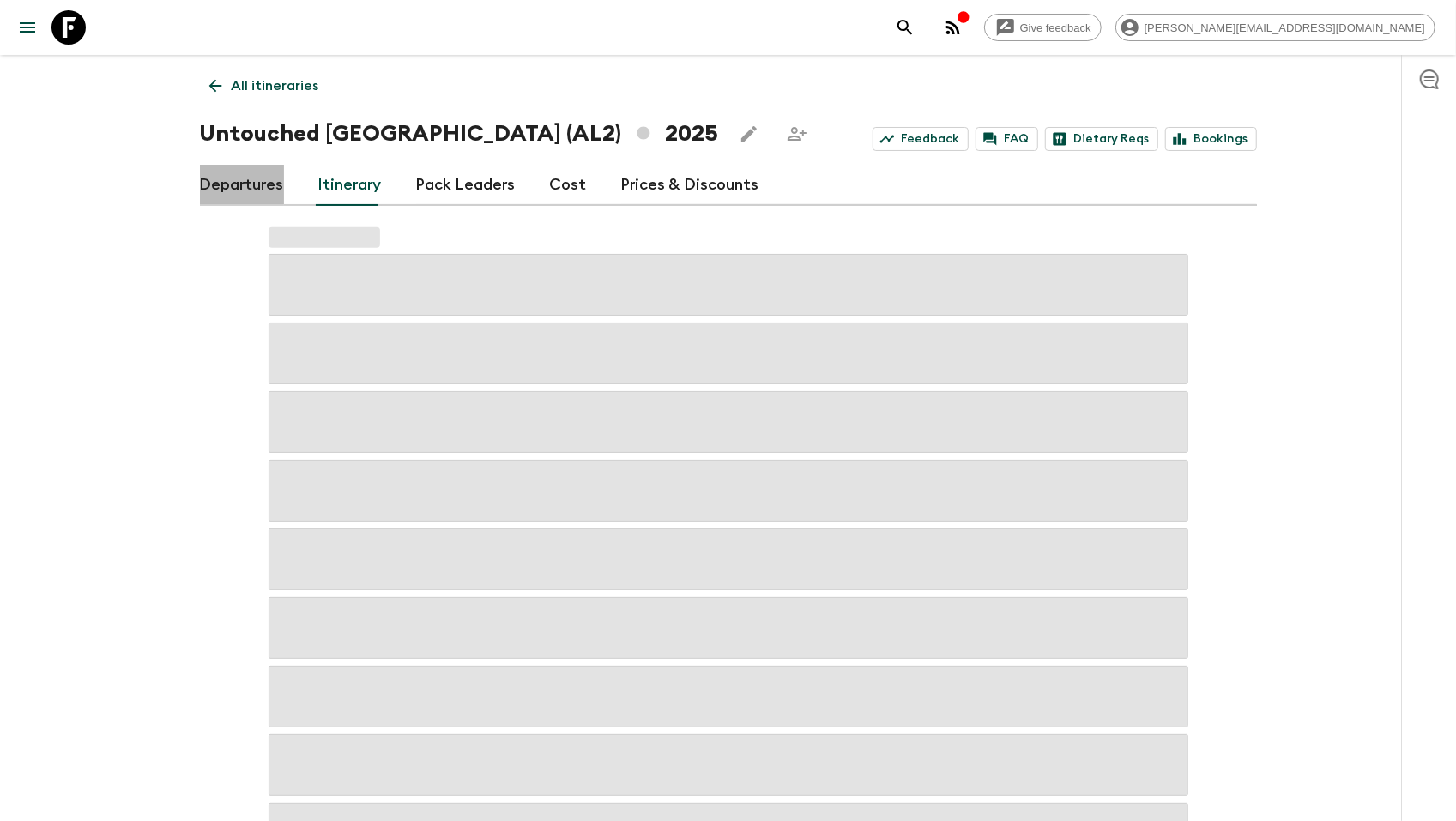
click at [247, 190] on link "Departures" at bounding box center [241, 185] width 84 height 42
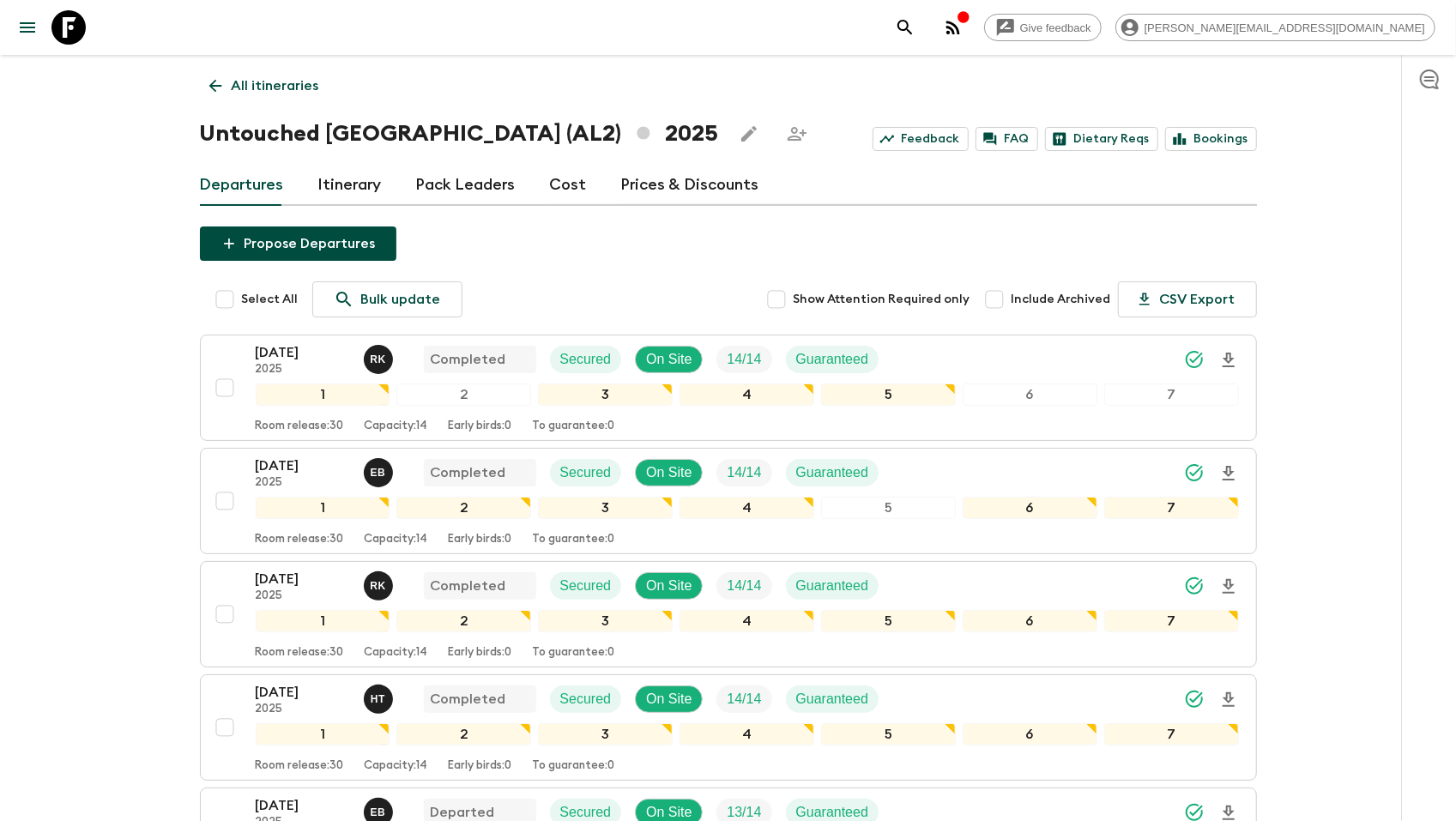
click at [452, 187] on link "Pack Leaders" at bounding box center [465, 185] width 99 height 42
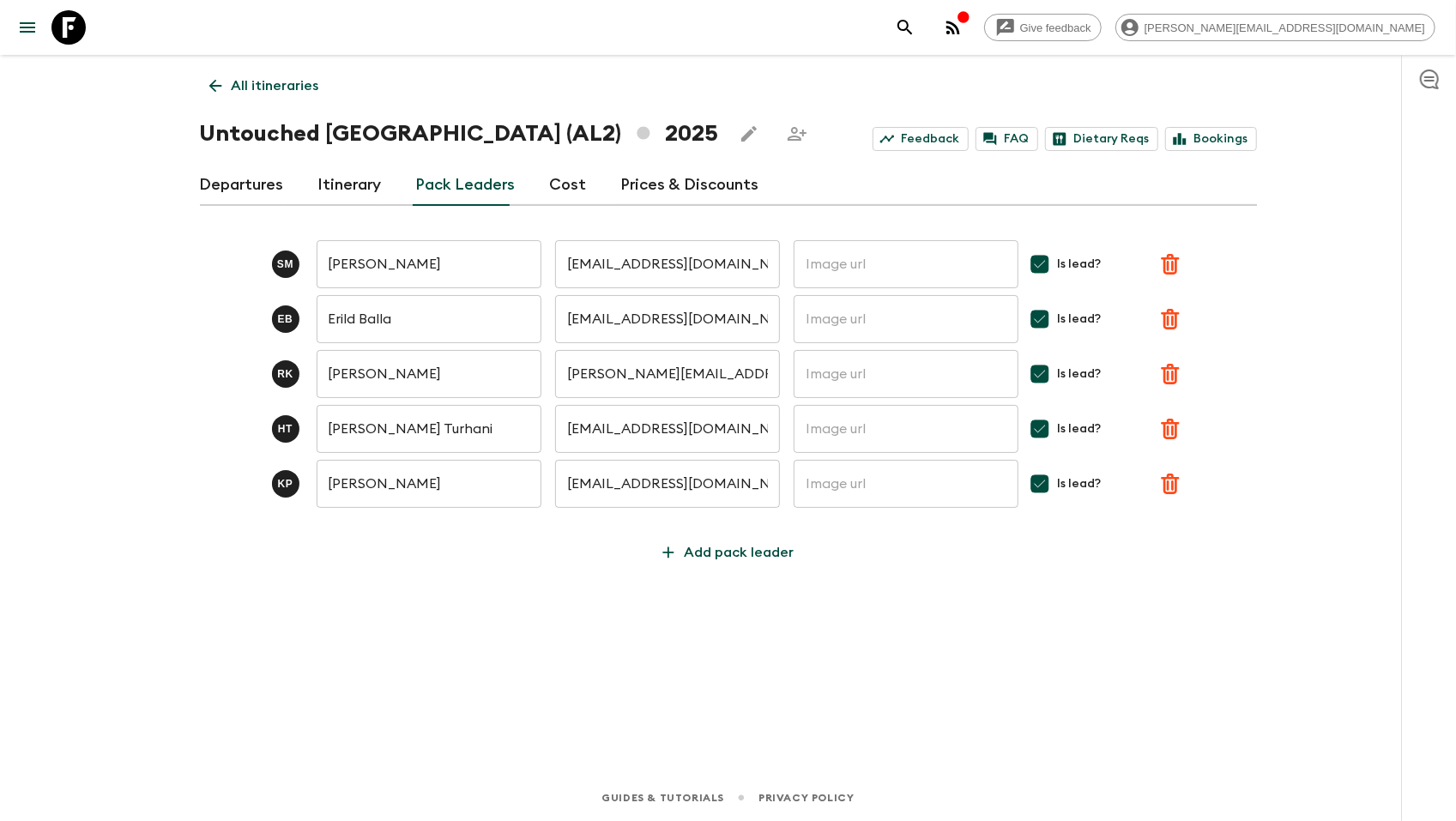
click at [250, 172] on link "Departures" at bounding box center [241, 185] width 84 height 42
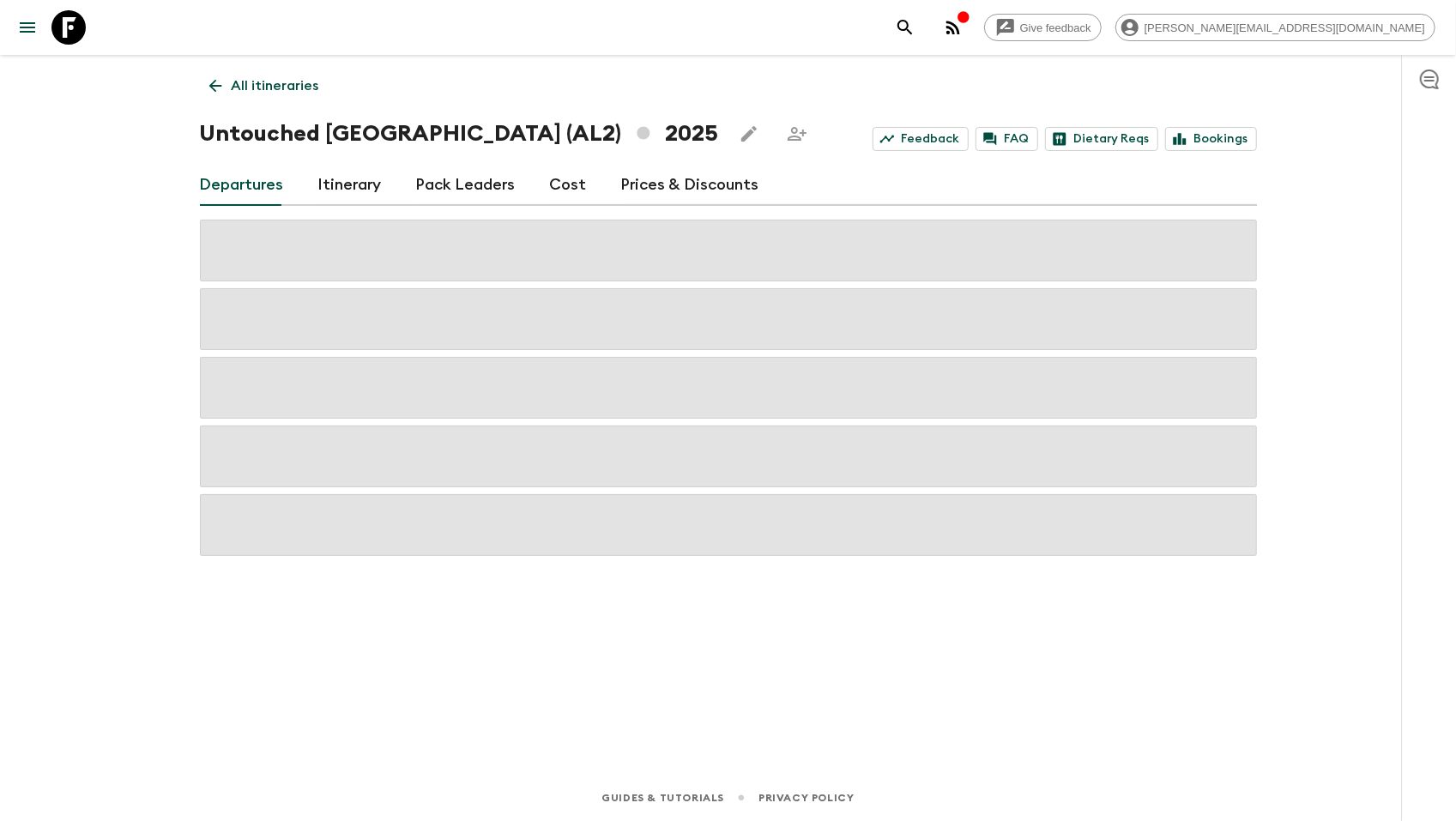
click at [125, 204] on div "Give feedback [PERSON_NAME][EMAIL_ADDRESS][DOMAIN_NAME] All itineraries Untouch…" at bounding box center [728, 410] width 1456 height 821
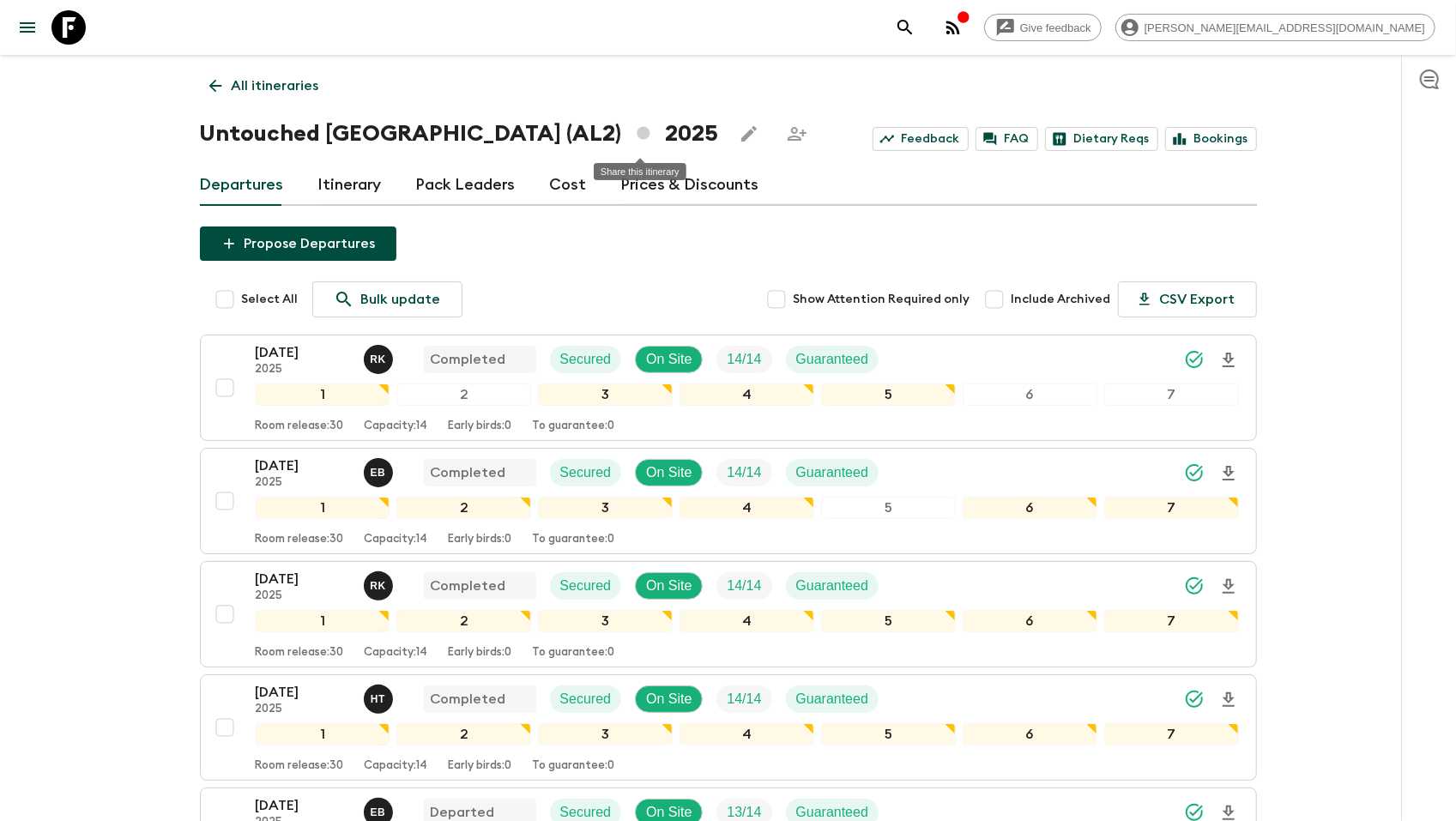
click at [787, 135] on icon "Share this itinerary" at bounding box center [797, 133] width 19 height 14
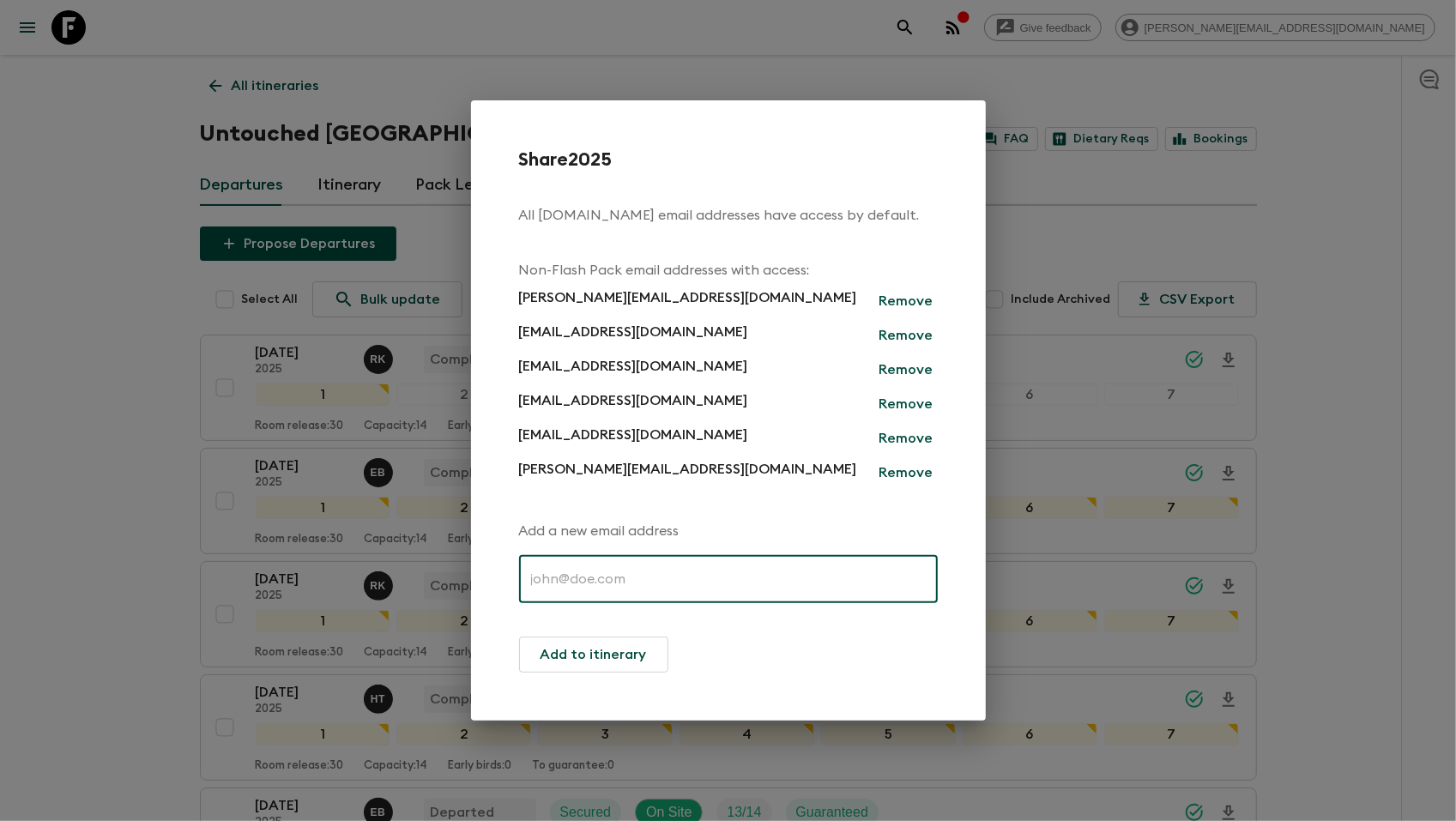
click at [551, 583] on input "text" at bounding box center [728, 579] width 418 height 48
click at [125, 191] on div "Share 2025 All [DOMAIN_NAME] email addresses have access by default. Non-Flash …" at bounding box center [728, 410] width 1456 height 821
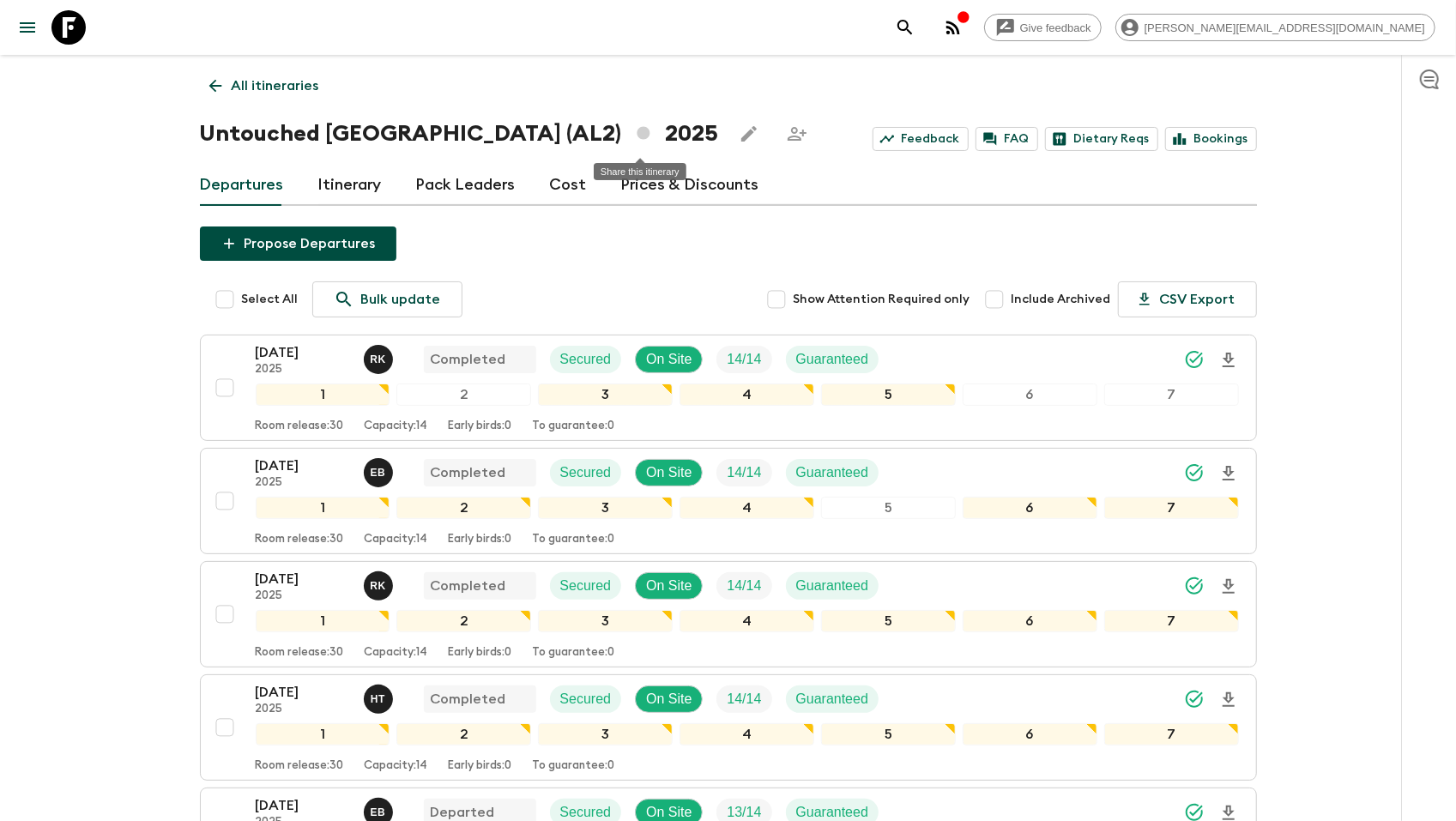
click at [786, 131] on icon "Share this itinerary" at bounding box center [797, 134] width 21 height 21
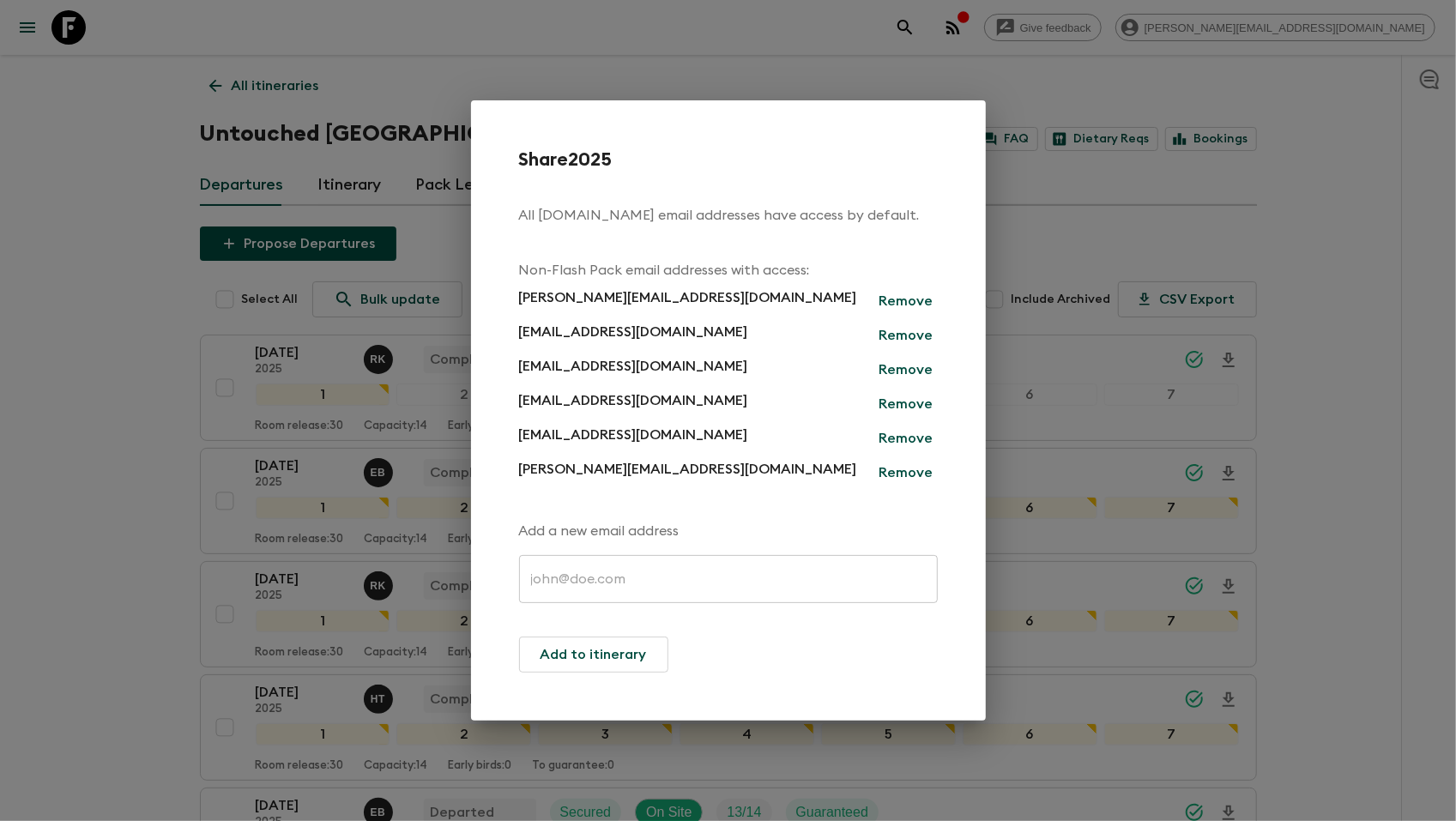
click at [152, 325] on div "Share 2025 All [DOMAIN_NAME] email addresses have access by default. Non-Flash …" at bounding box center [728, 410] width 1456 height 821
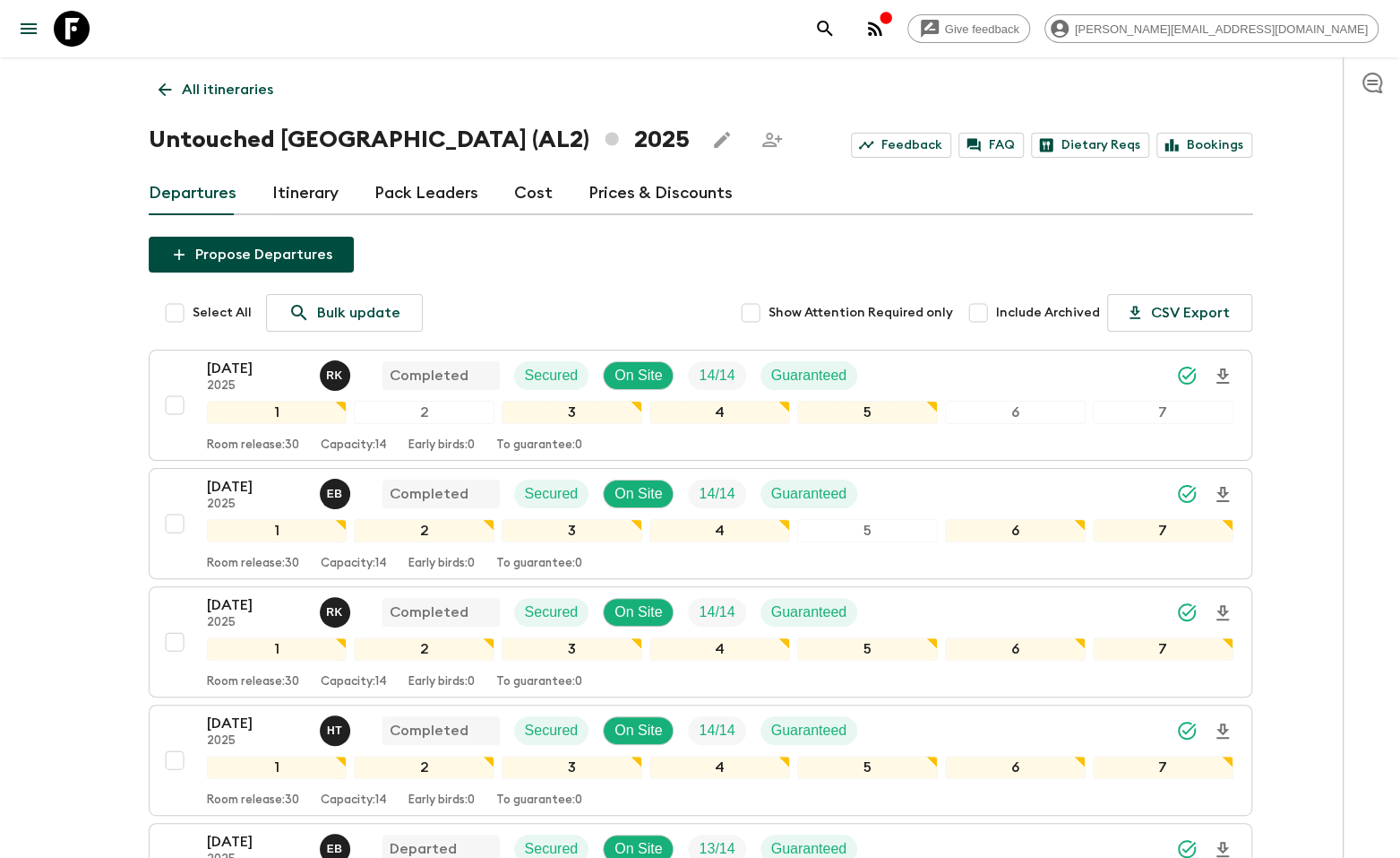
click at [83, 21] on icon at bounding box center [71, 29] width 36 height 36
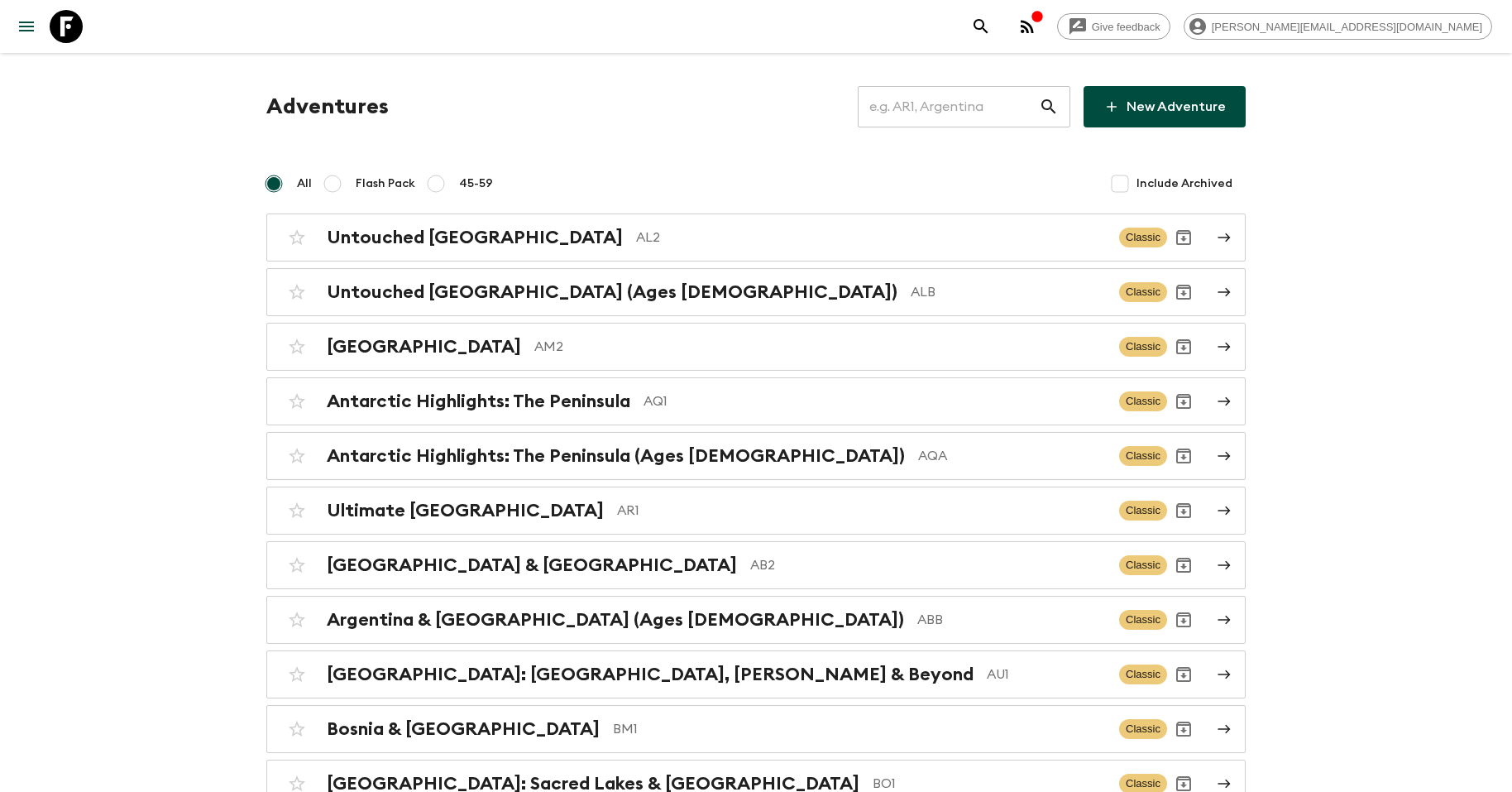
click at [957, 118] on input "text" at bounding box center [948, 107] width 181 height 47
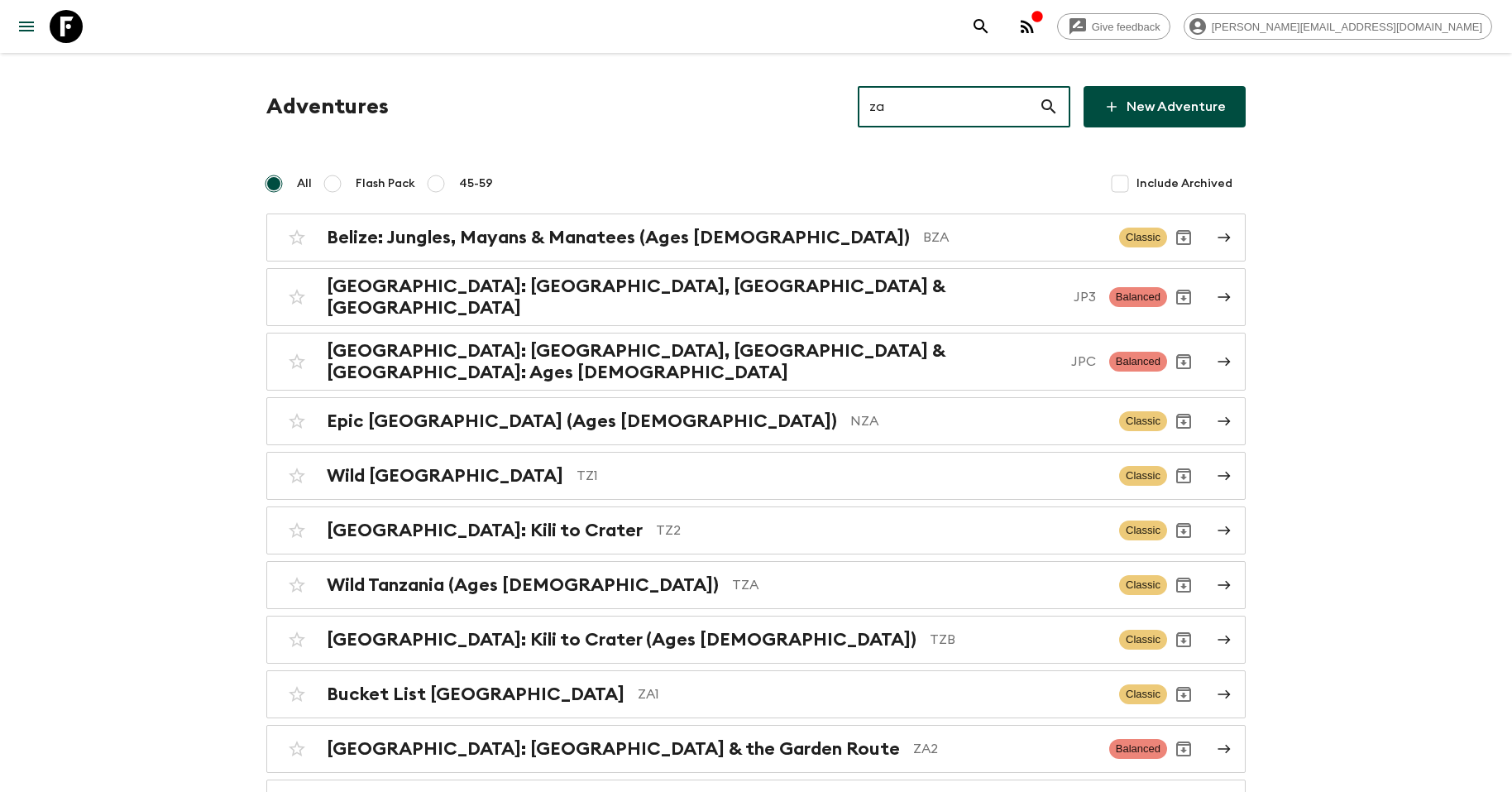
type input "z"
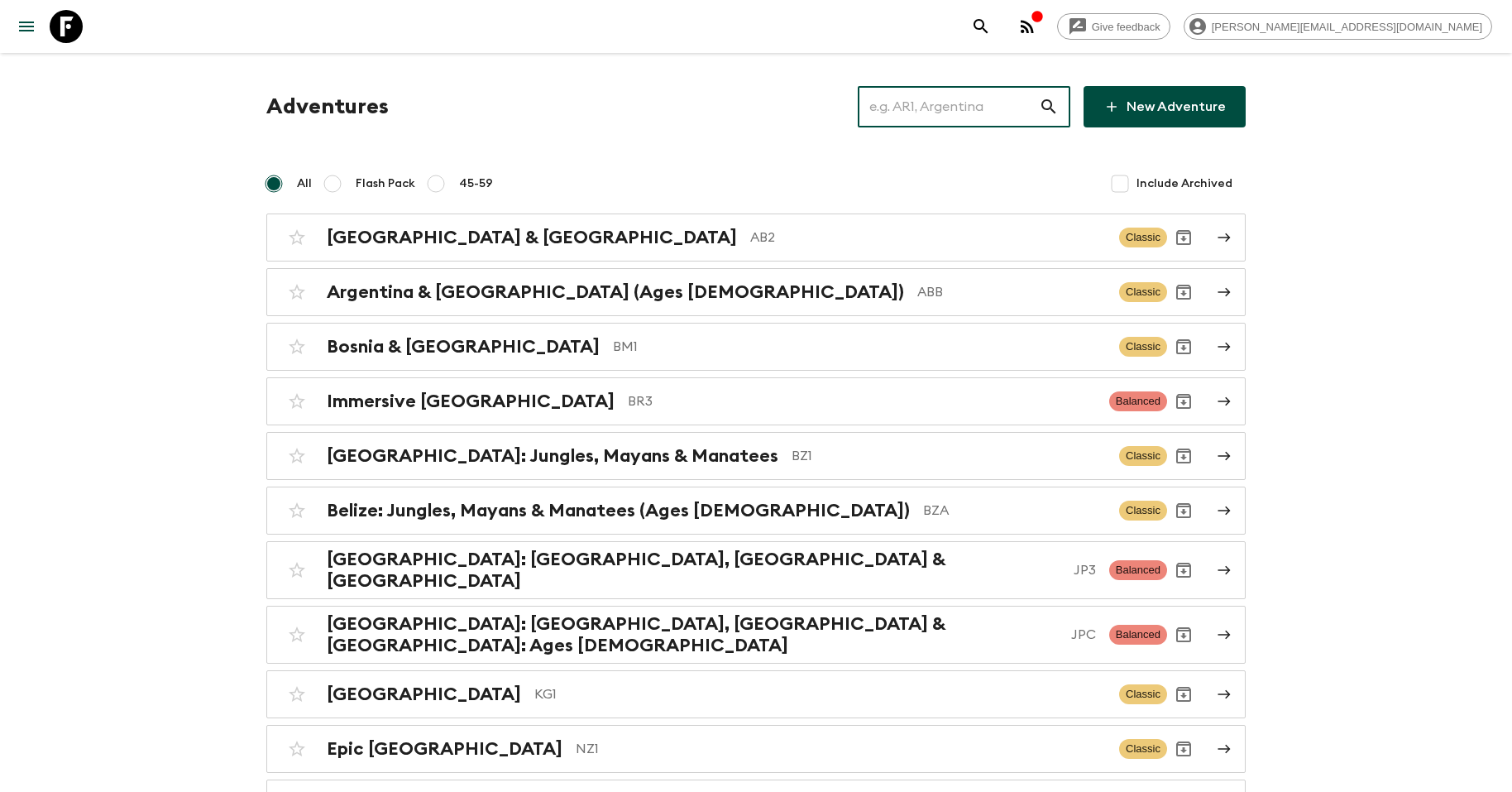
type input "m"
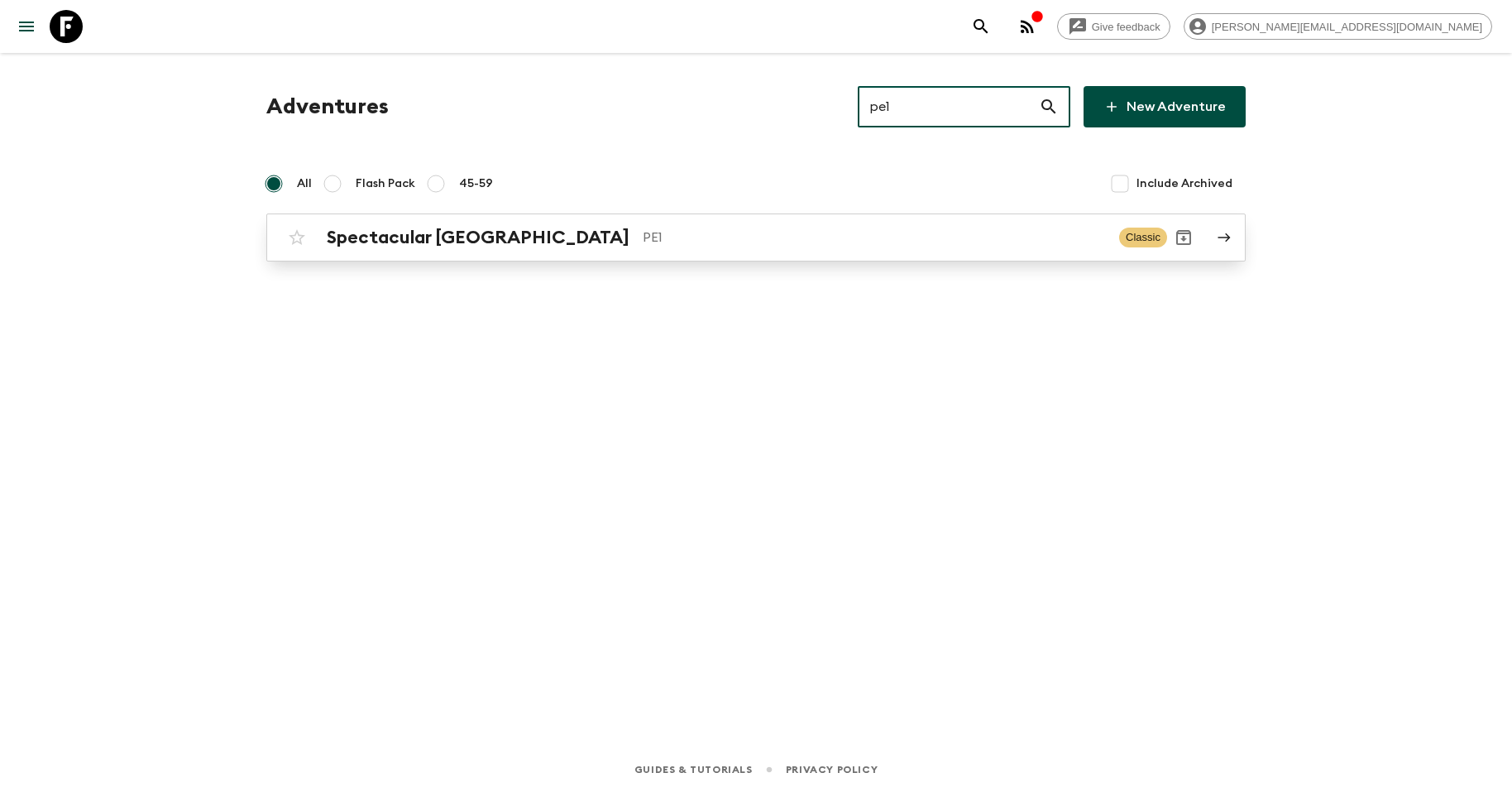
type input "pe1"
click at [777, 245] on p "PE1" at bounding box center [875, 237] width 463 height 20
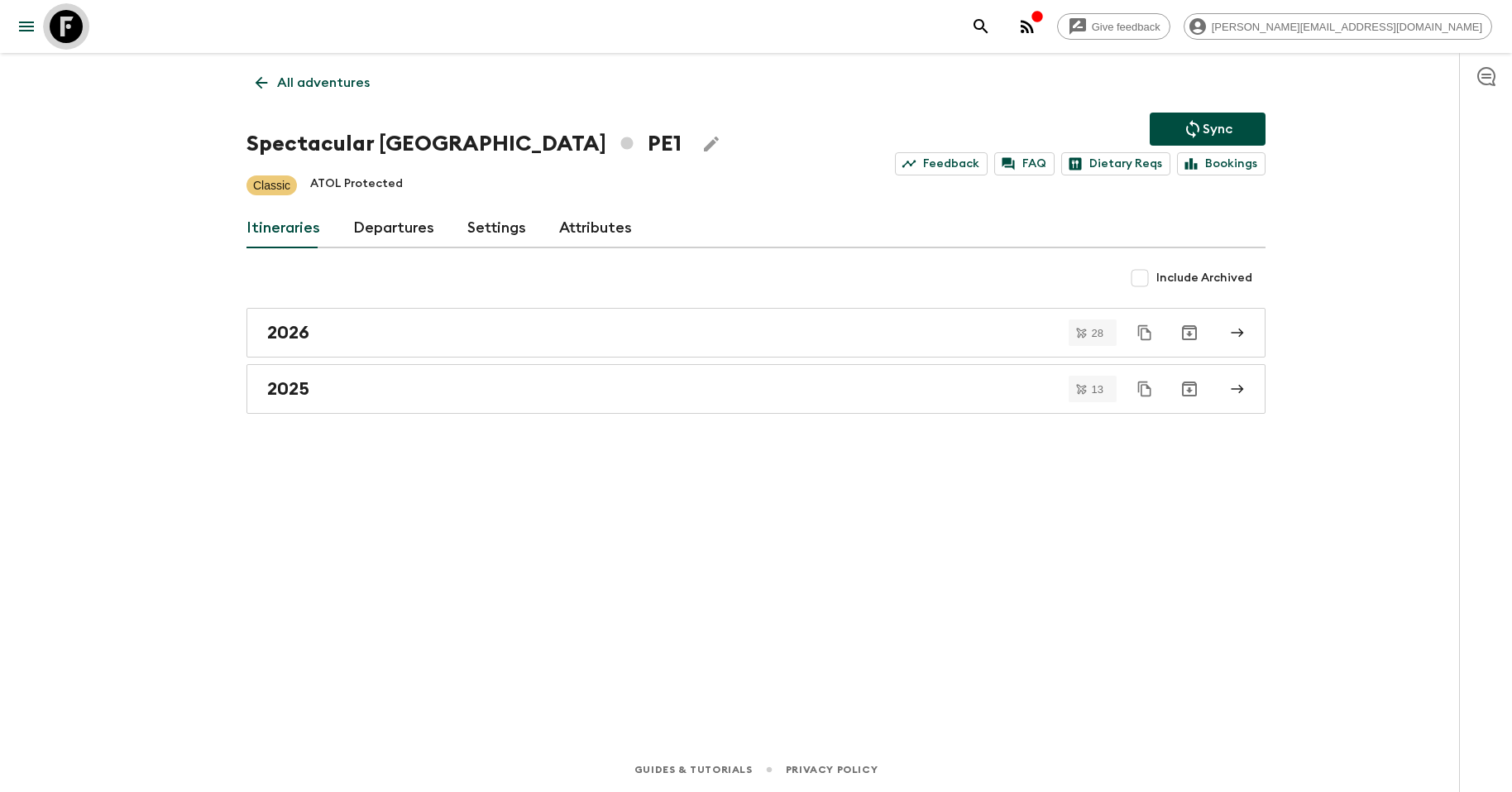
click at [68, 26] on icon at bounding box center [66, 26] width 33 height 33
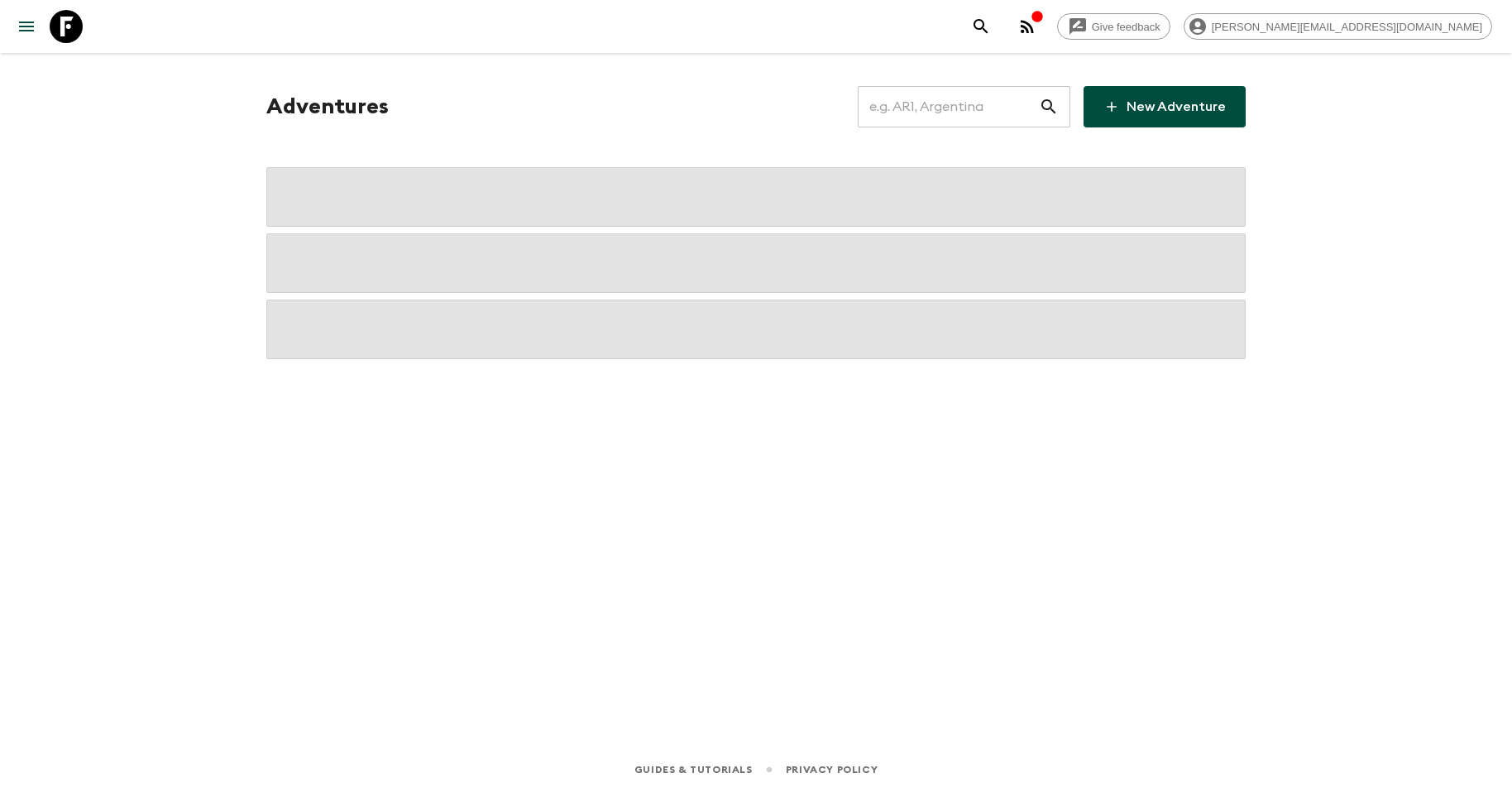
click at [932, 98] on input "text" at bounding box center [948, 107] width 181 height 47
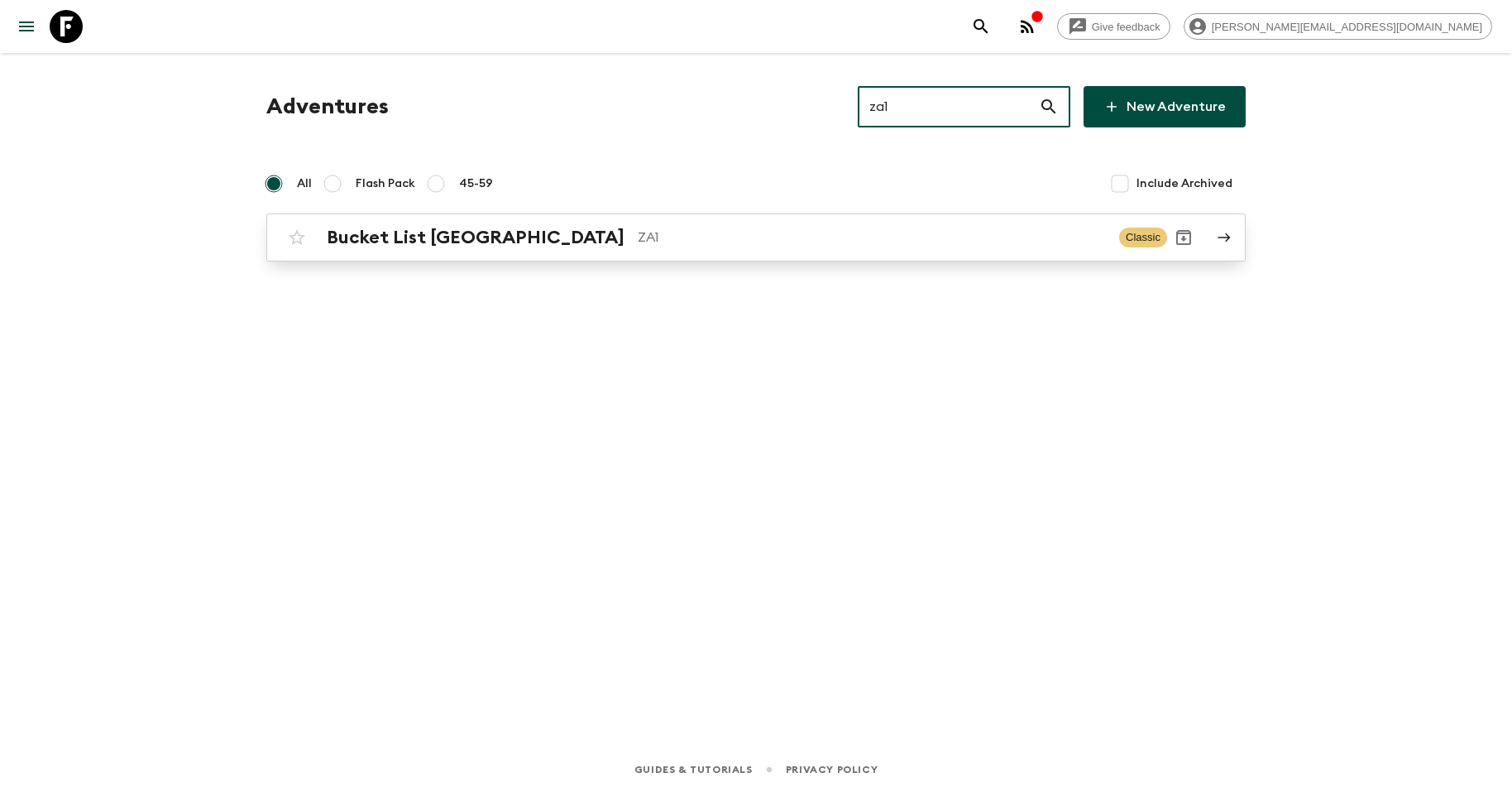
type input "za1"
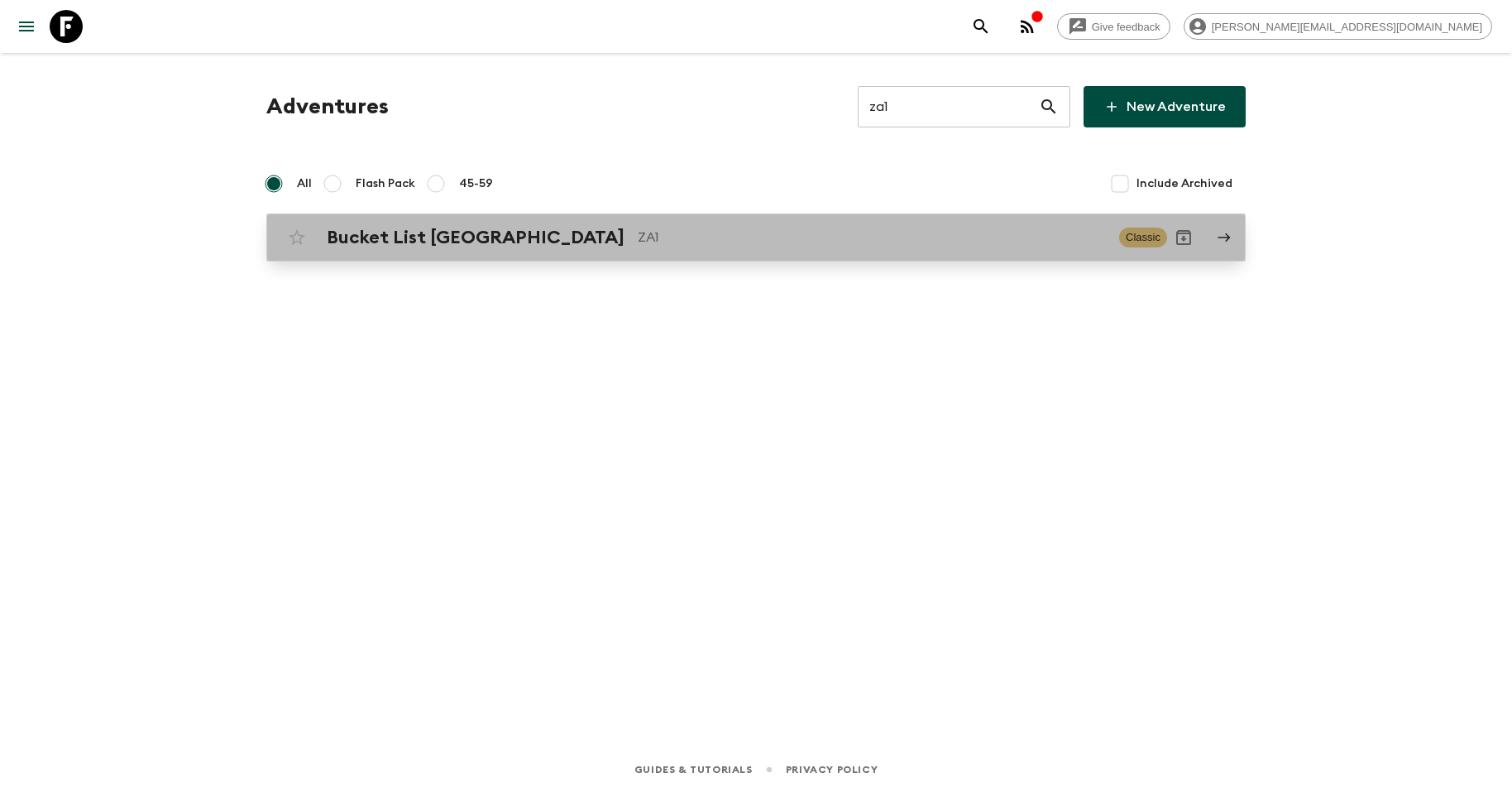
click at [709, 226] on div "Bucket List [GEOGRAPHIC_DATA] ZA1" at bounding box center [716, 237] width 779 height 22
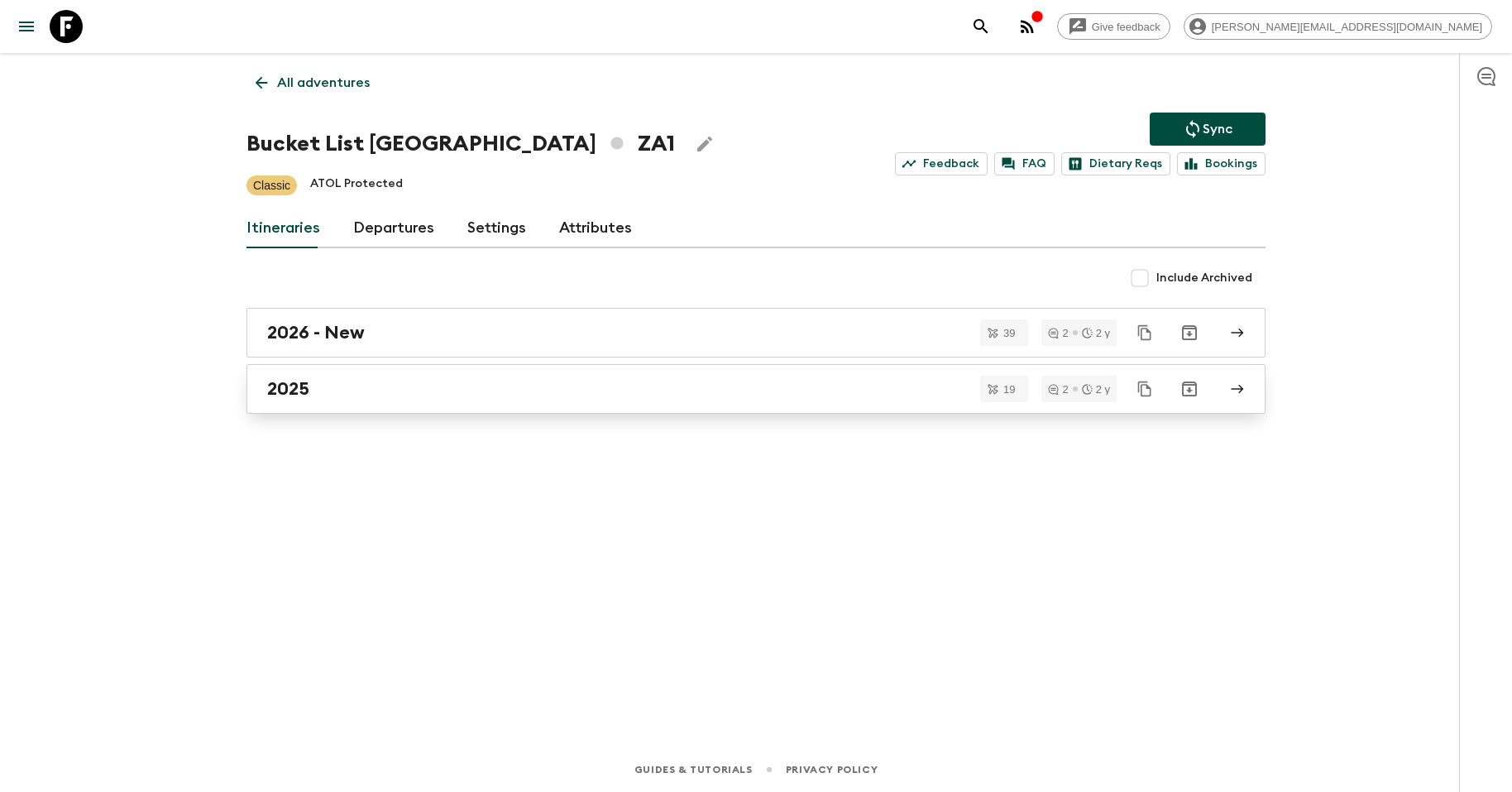
click at [373, 390] on div "2025" at bounding box center [740, 389] width 946 height 22
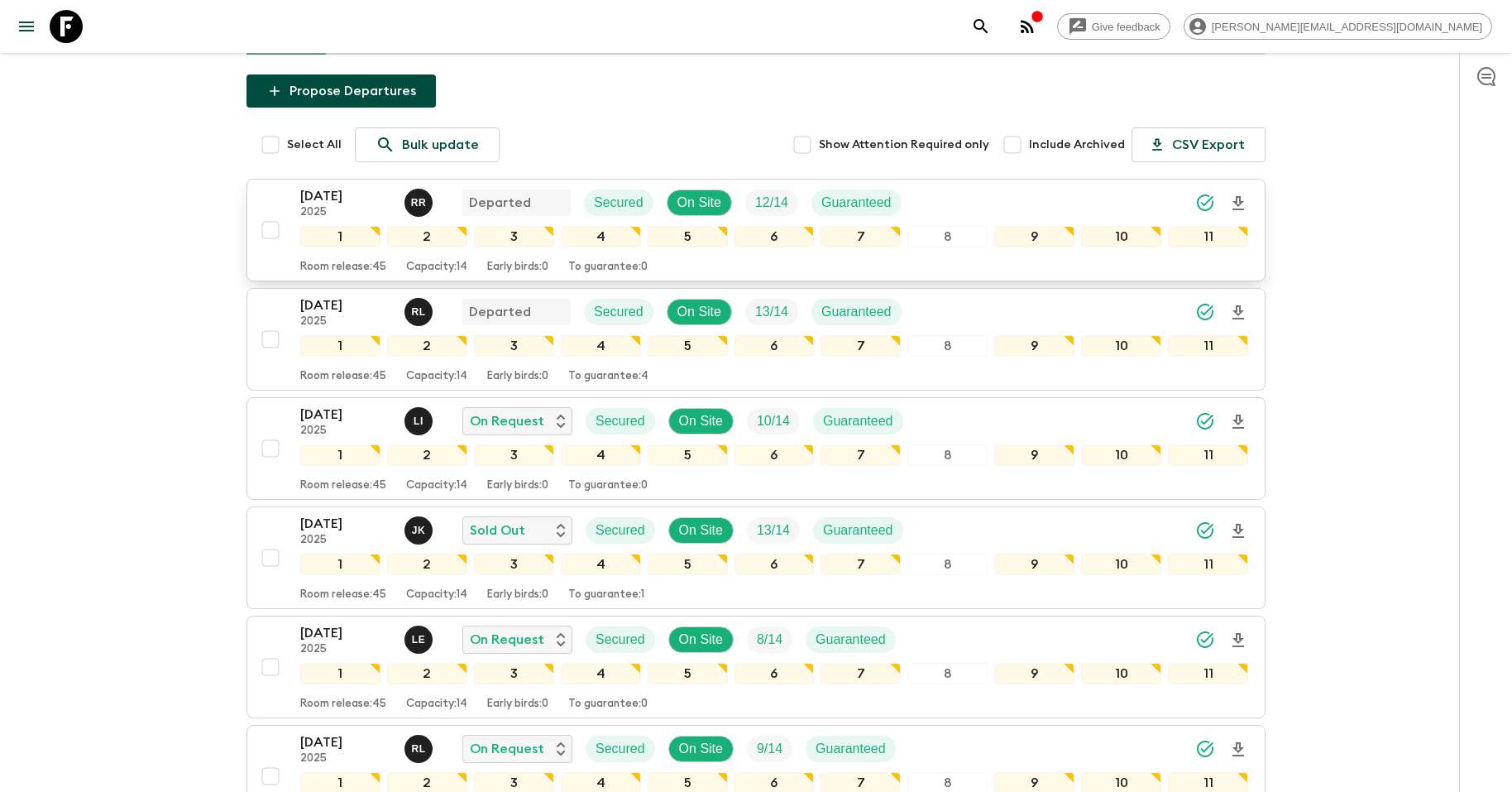
scroll to position [228, 0]
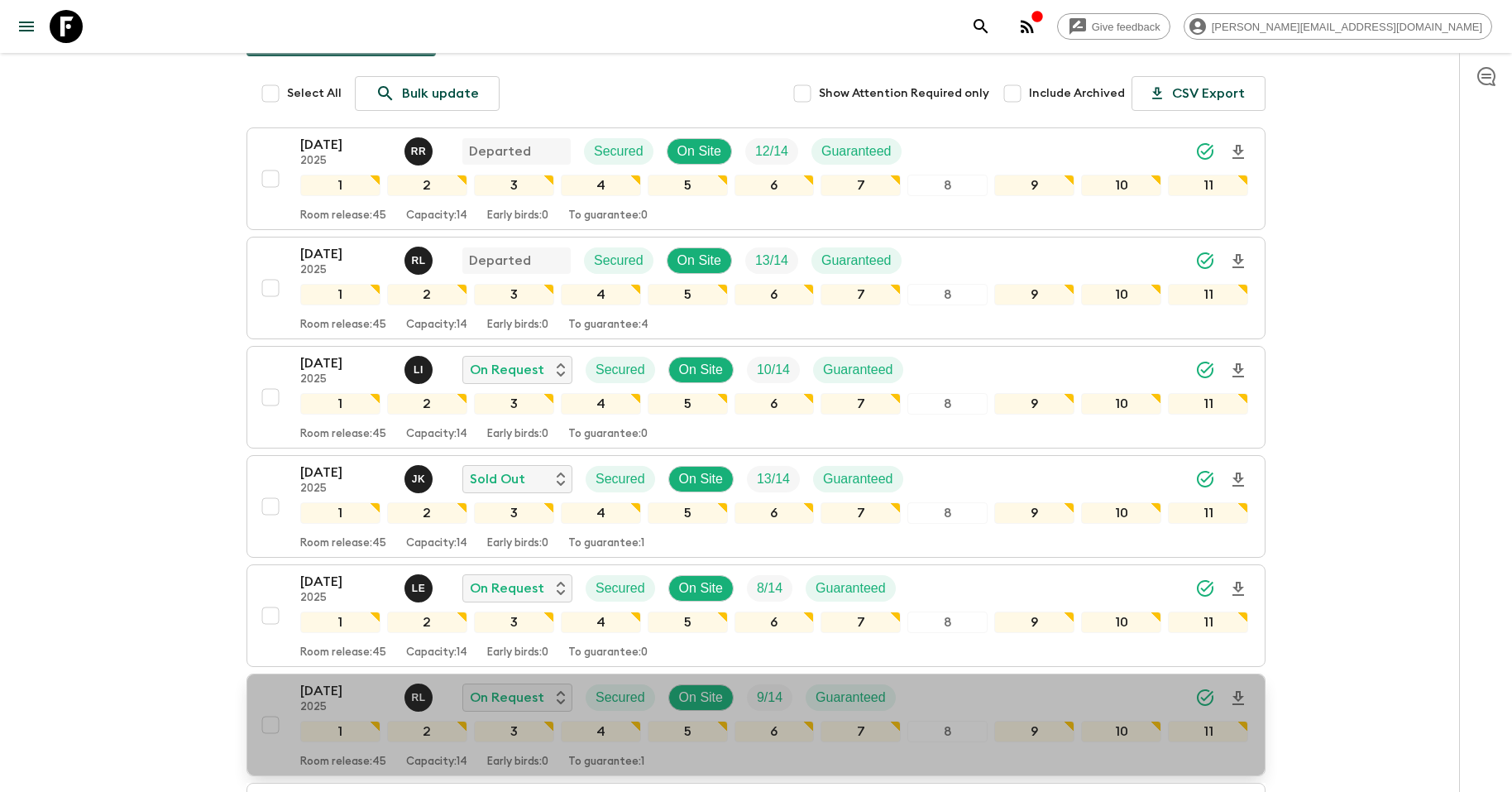
click at [1239, 691] on icon "Download Onboarding" at bounding box center [1238, 697] width 12 height 14
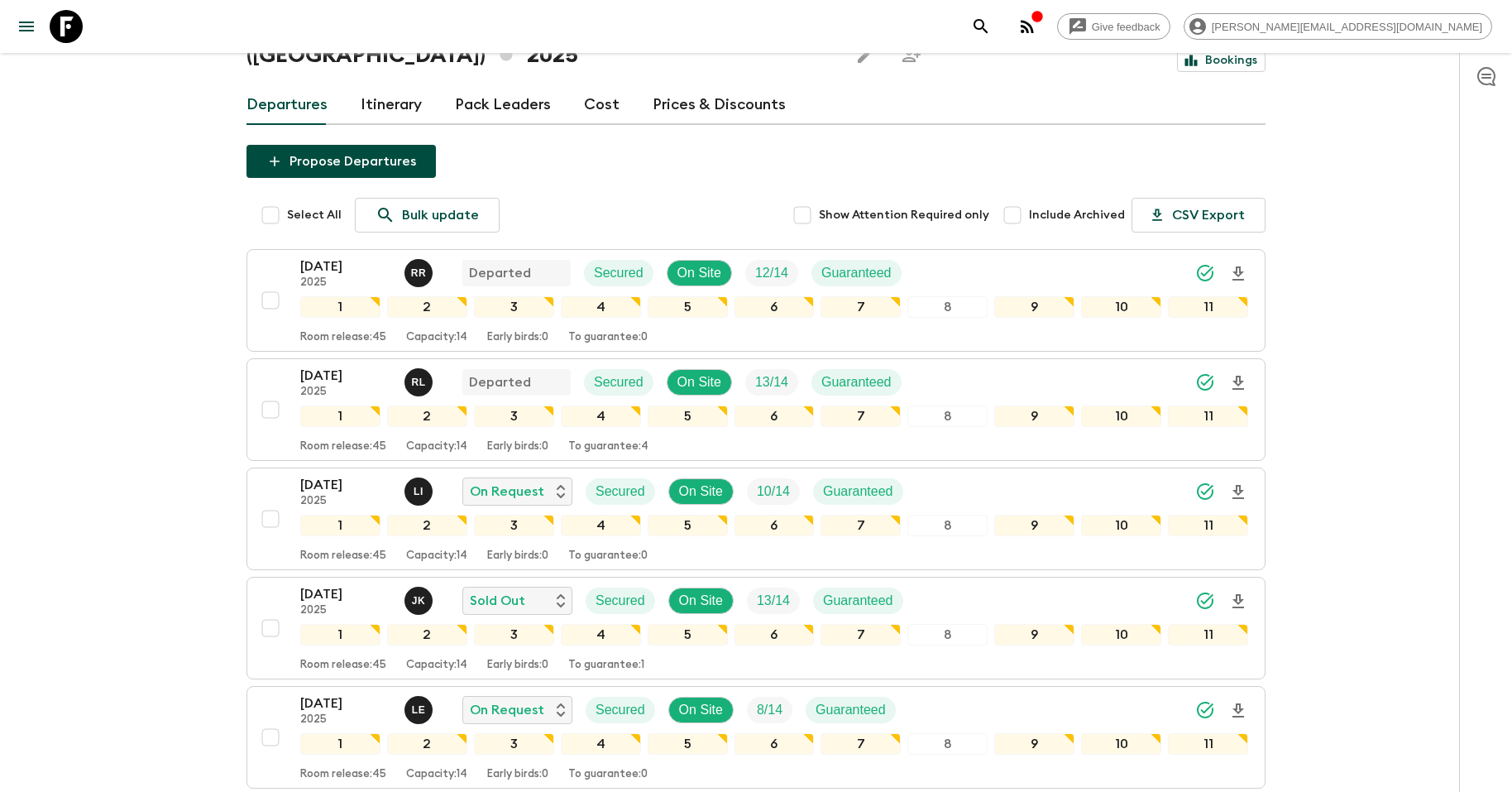
scroll to position [0, 0]
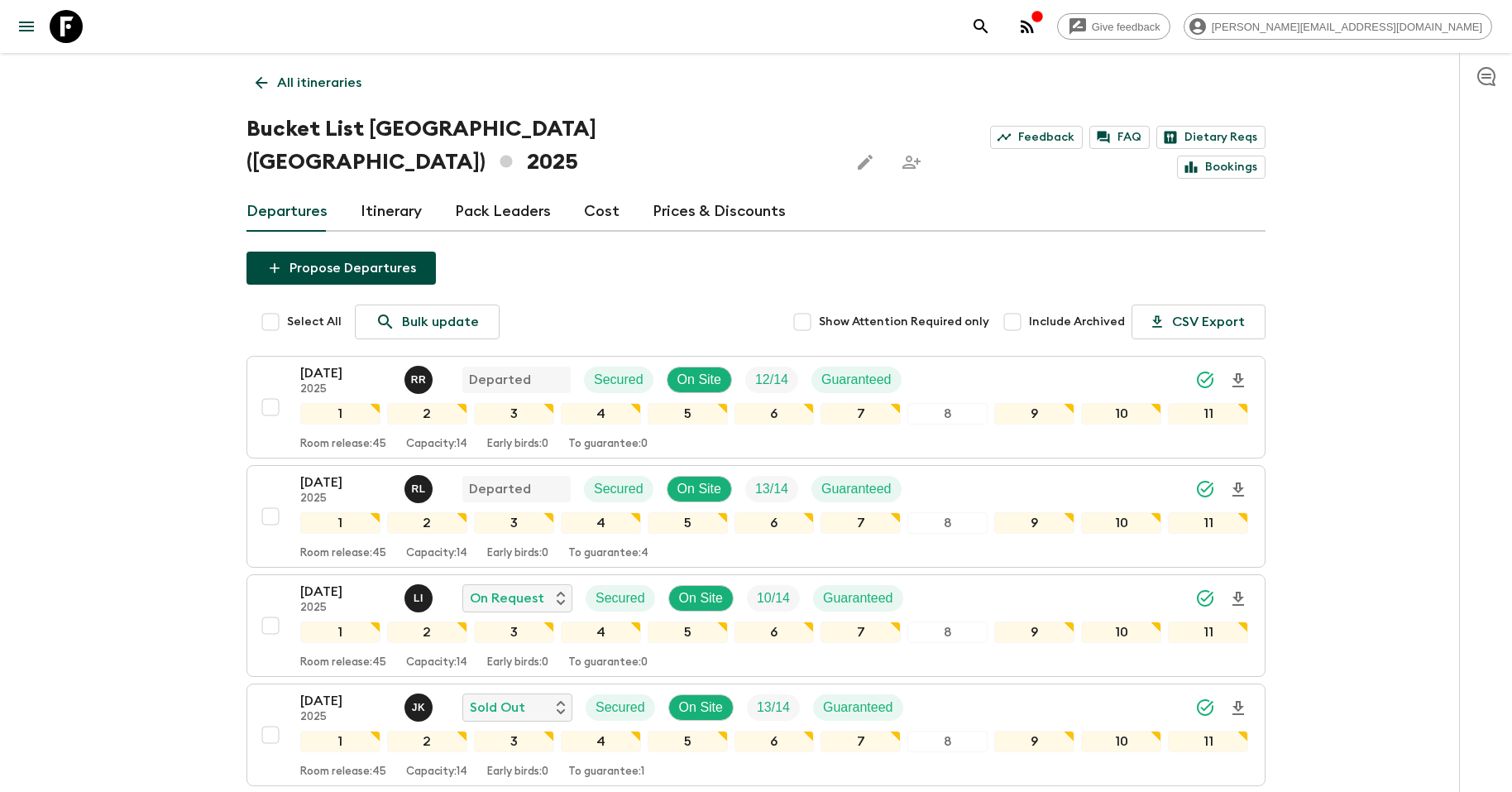
click at [83, 22] on link at bounding box center [66, 26] width 47 height 47
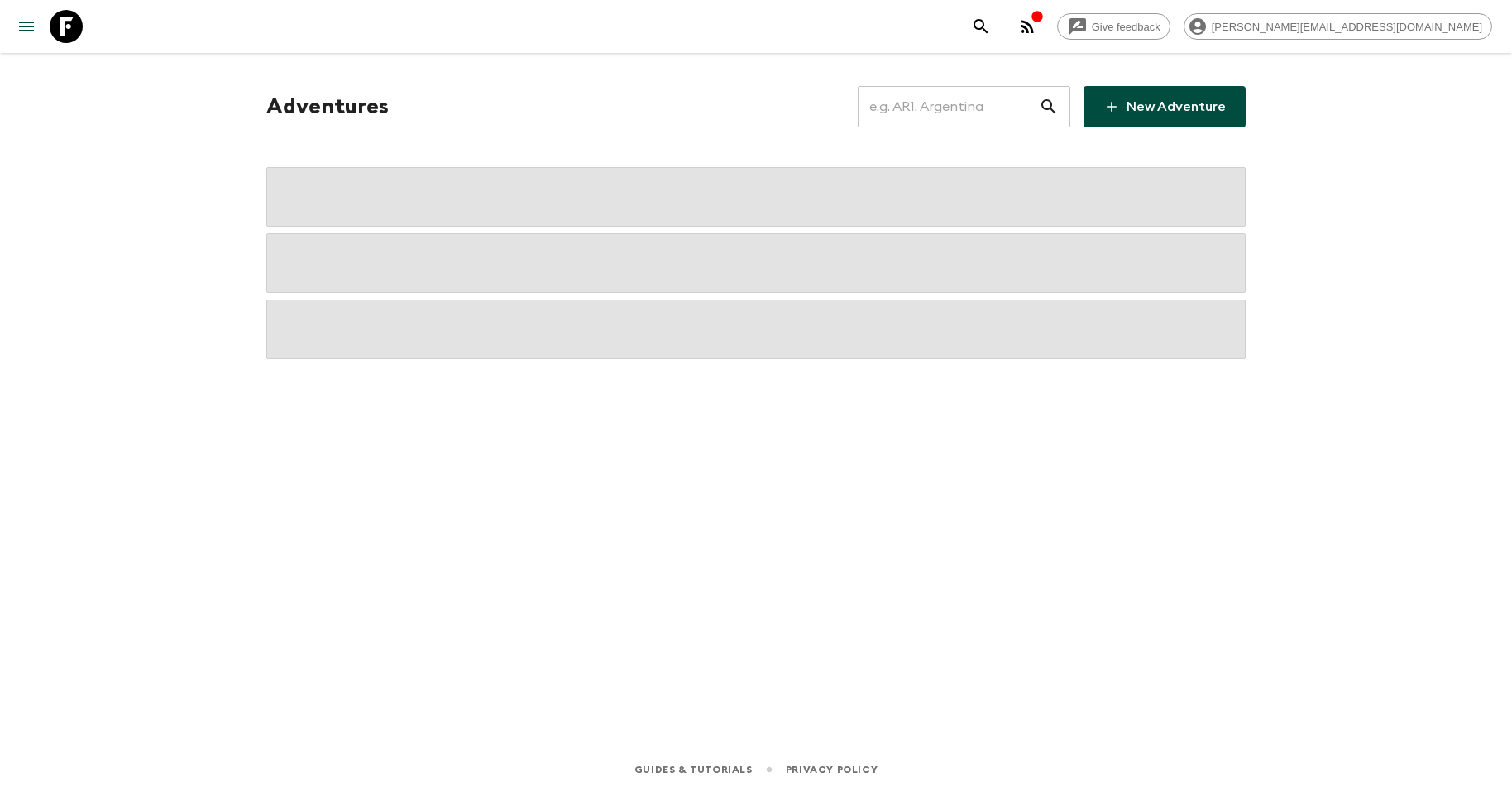
click at [936, 91] on input "text" at bounding box center [948, 107] width 181 height 47
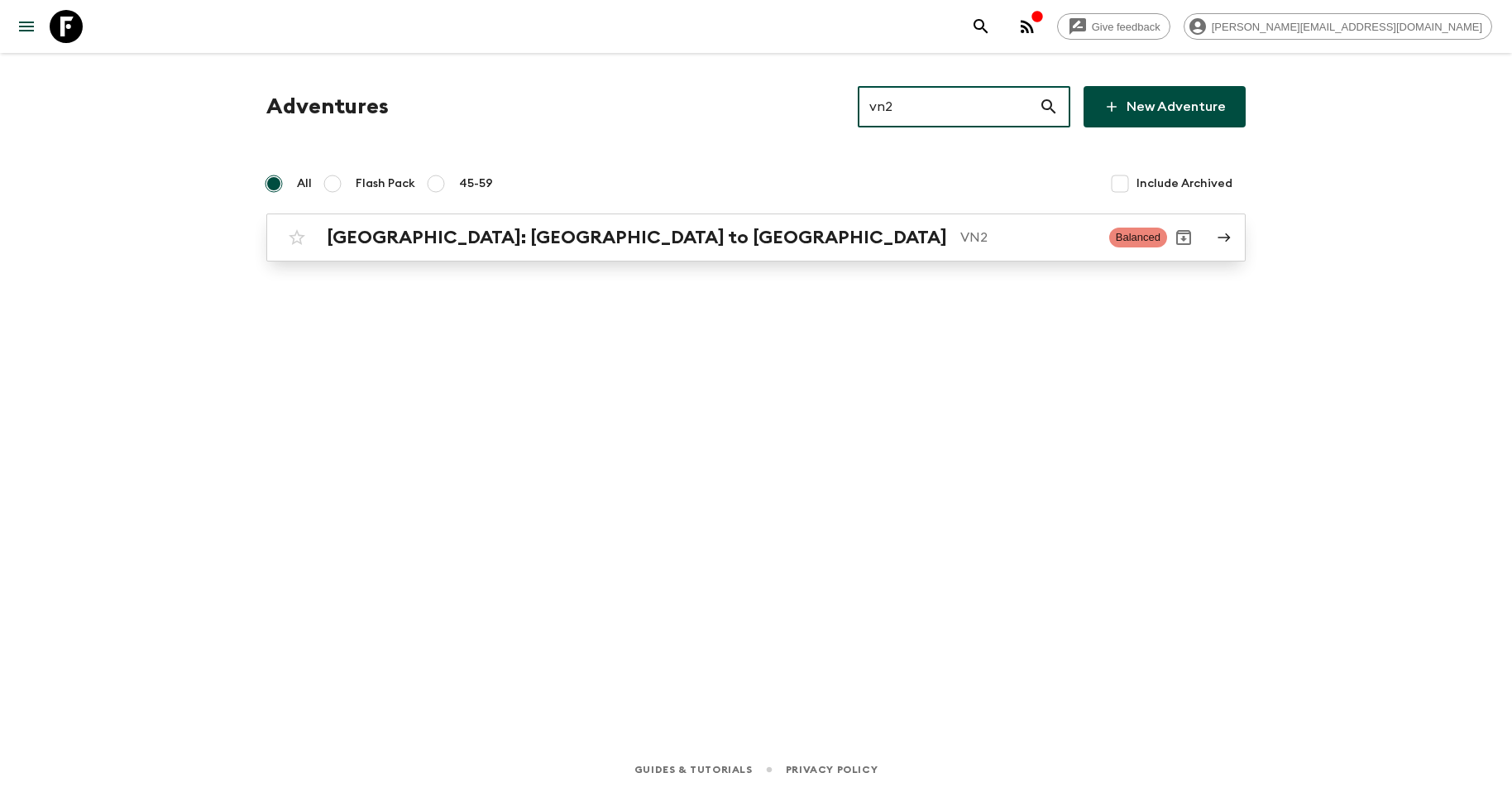
type input "vn2"
click at [464, 239] on h2 "[GEOGRAPHIC_DATA]: [GEOGRAPHIC_DATA] to [GEOGRAPHIC_DATA]" at bounding box center [637, 237] width 620 height 22
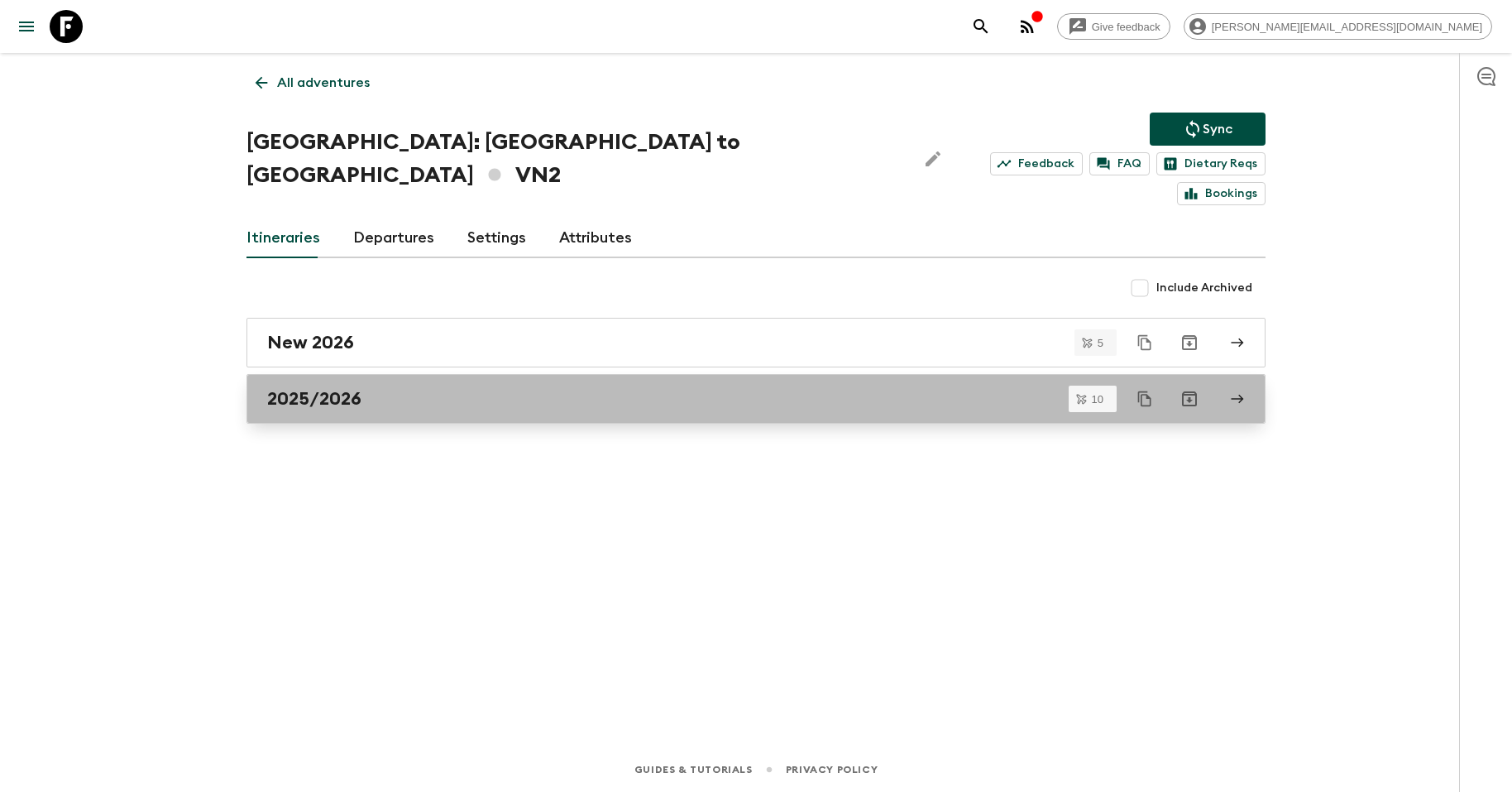
click at [405, 388] on div "2025/2026" at bounding box center [740, 399] width 946 height 22
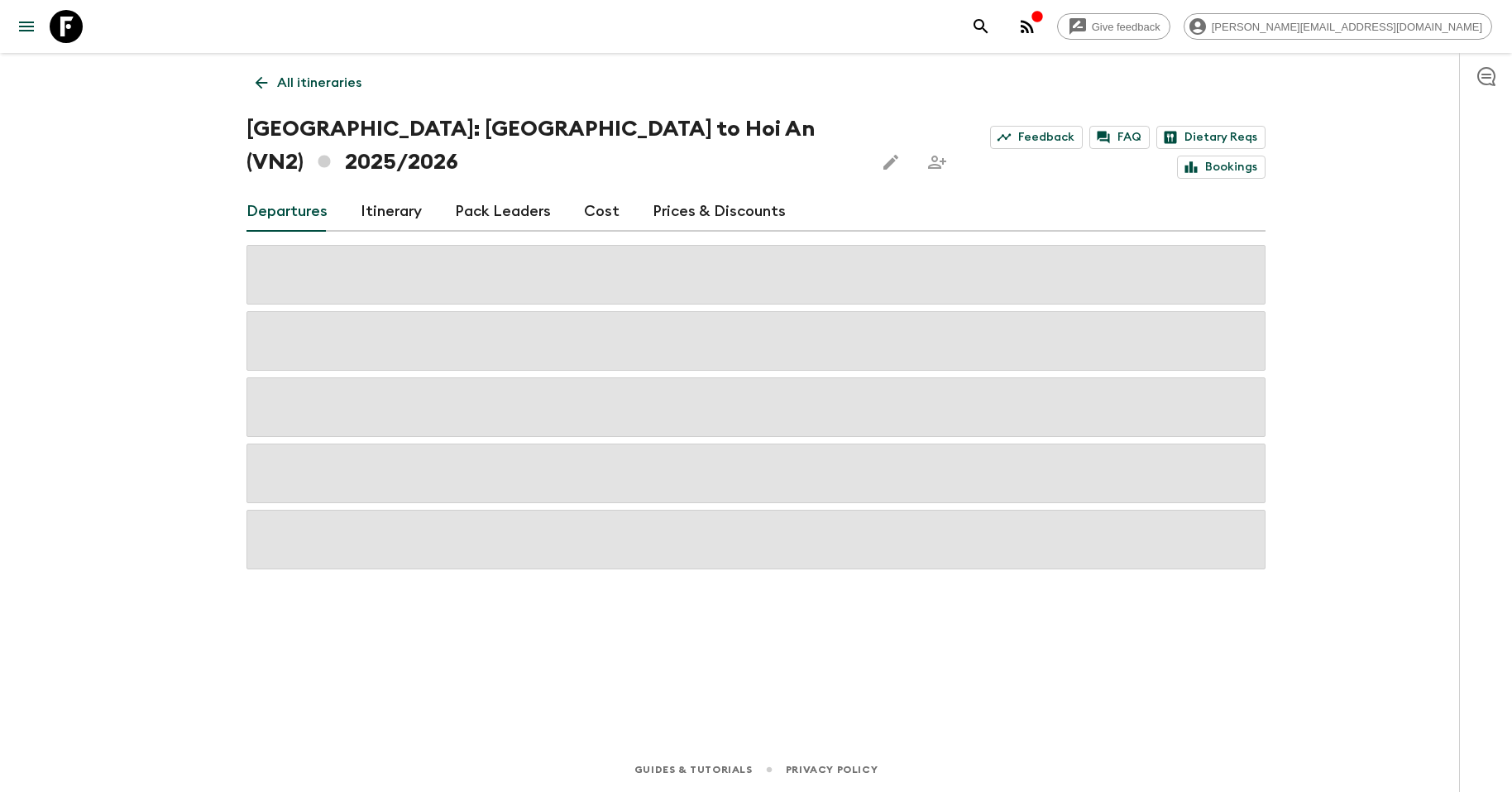
click at [297, 74] on p "All itineraries" at bounding box center [319, 83] width 84 height 20
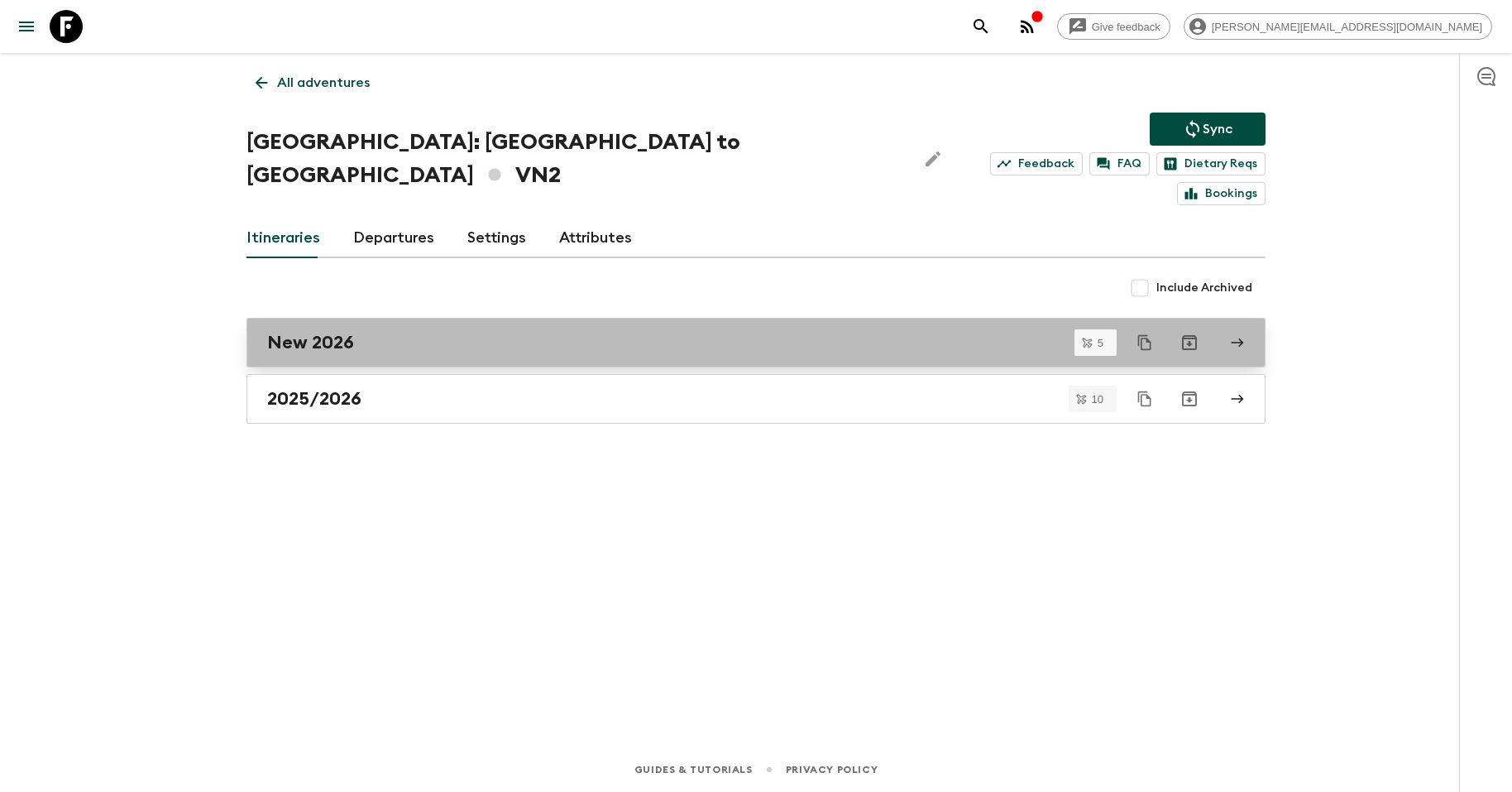
click at [395, 332] on div "New 2026" at bounding box center [740, 343] width 946 height 22
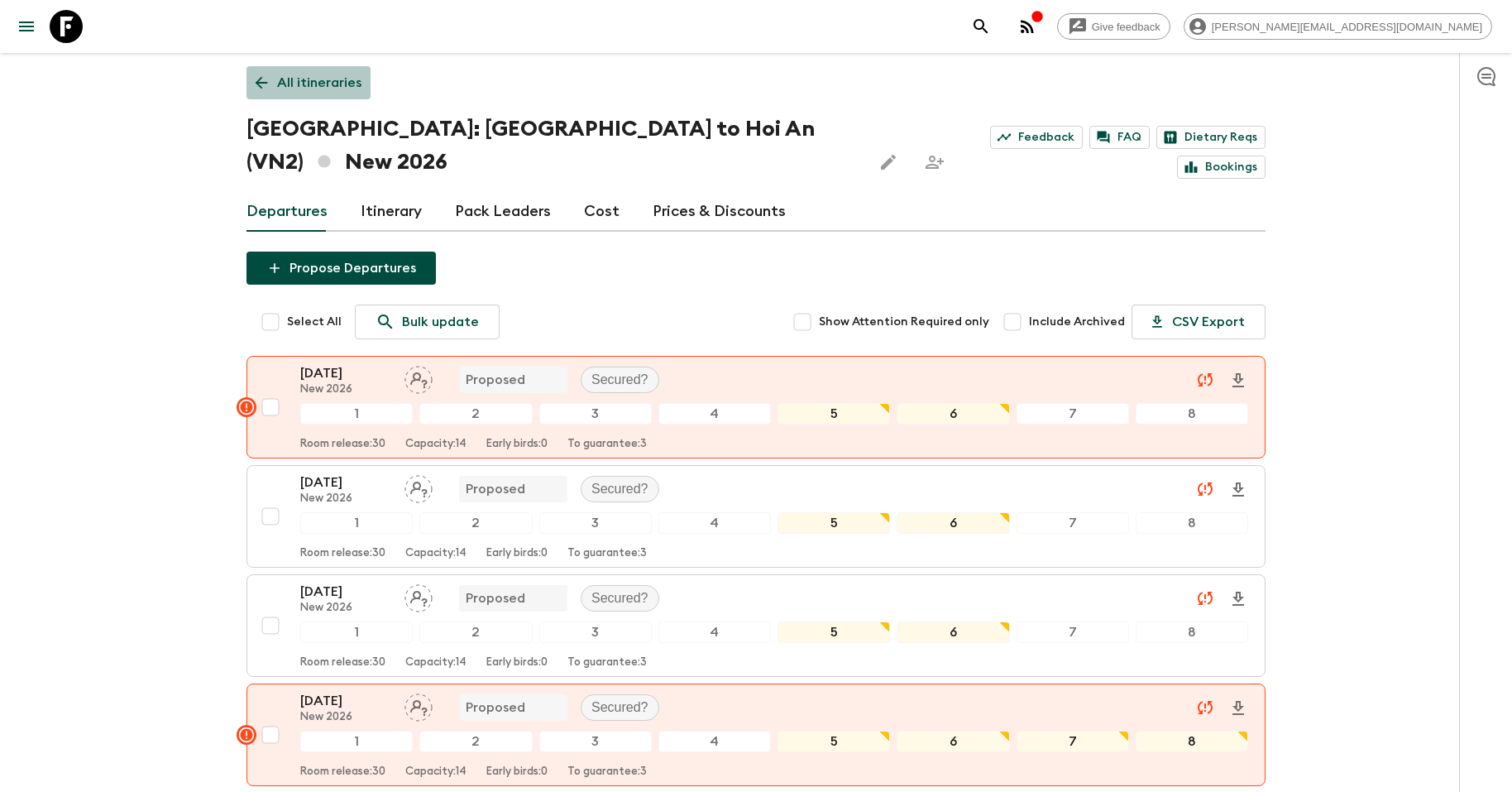
click at [329, 82] on p "All itineraries" at bounding box center [319, 83] width 84 height 20
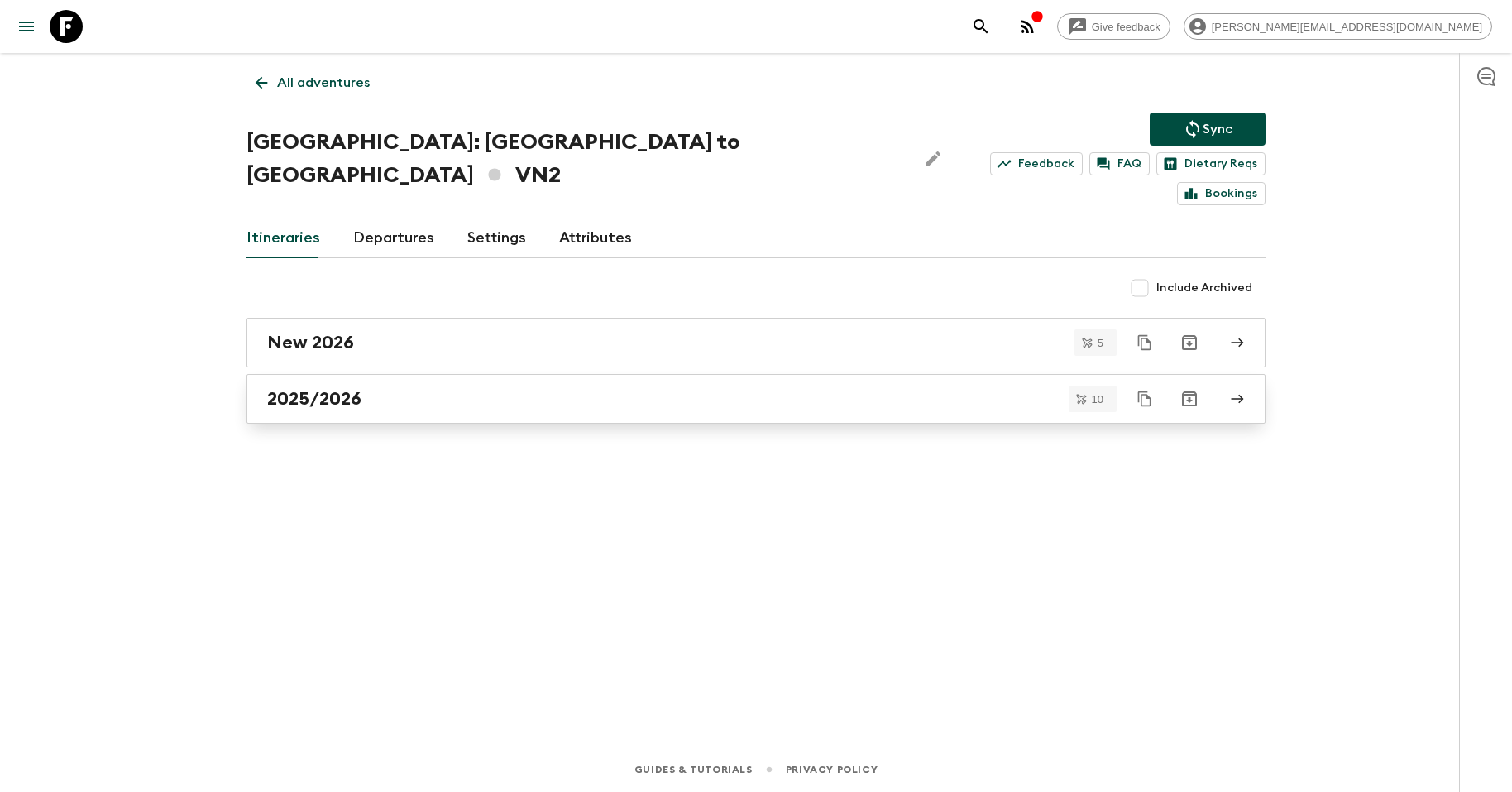
click at [413, 380] on link "2025/2026" at bounding box center [755, 399] width 1019 height 49
